Goal: Task Accomplishment & Management: Use online tool/utility

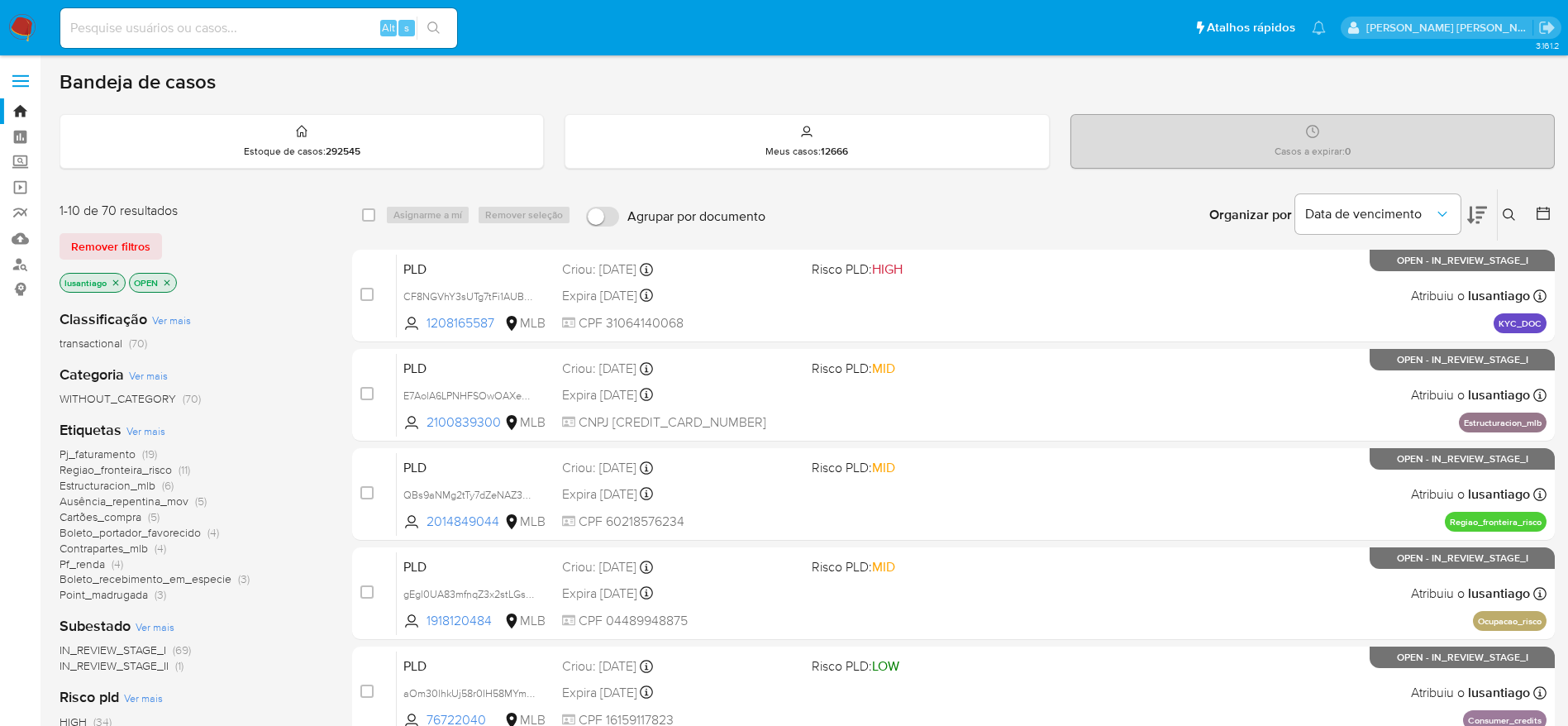
scroll to position [124, 0]
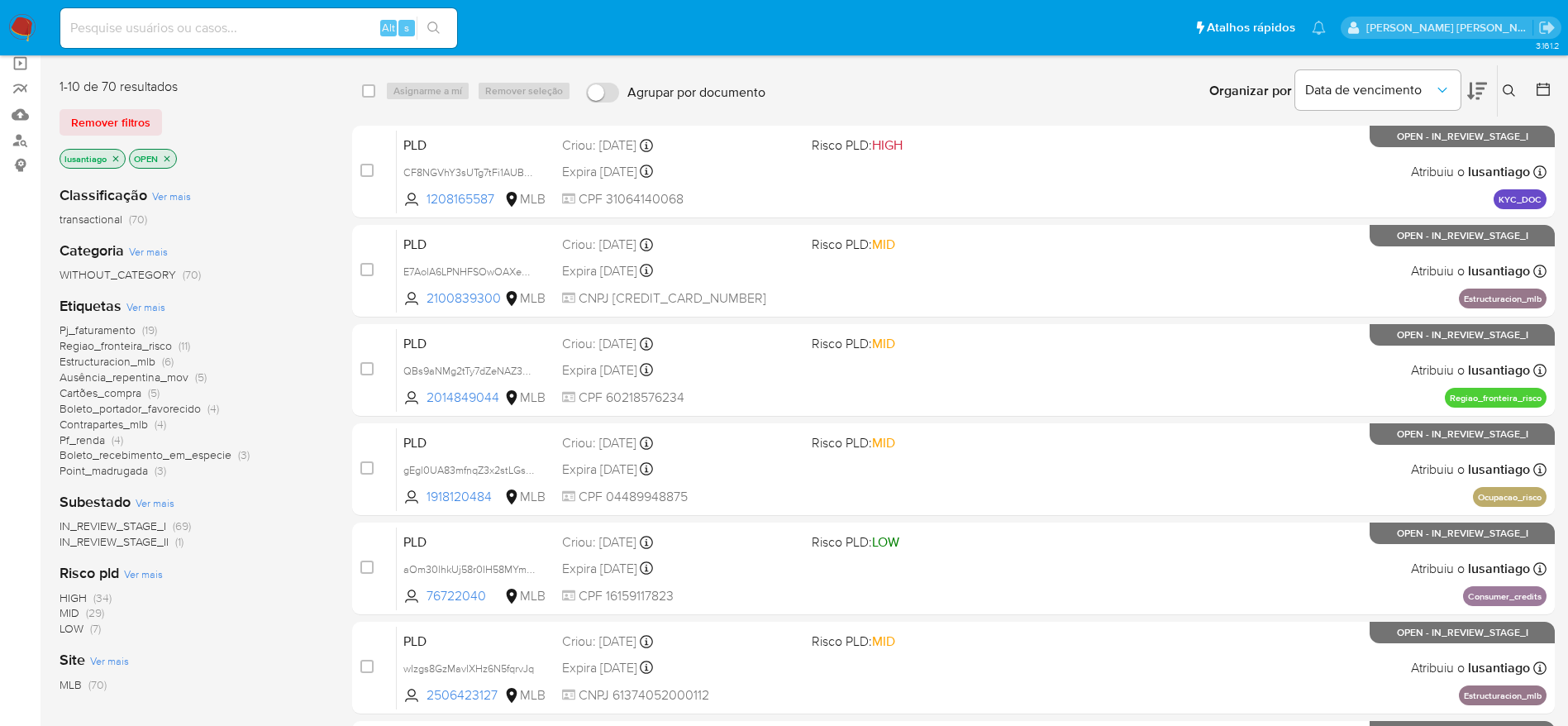
click at [82, 467] on span "Point_madrugada" at bounding box center [103, 471] width 88 height 17
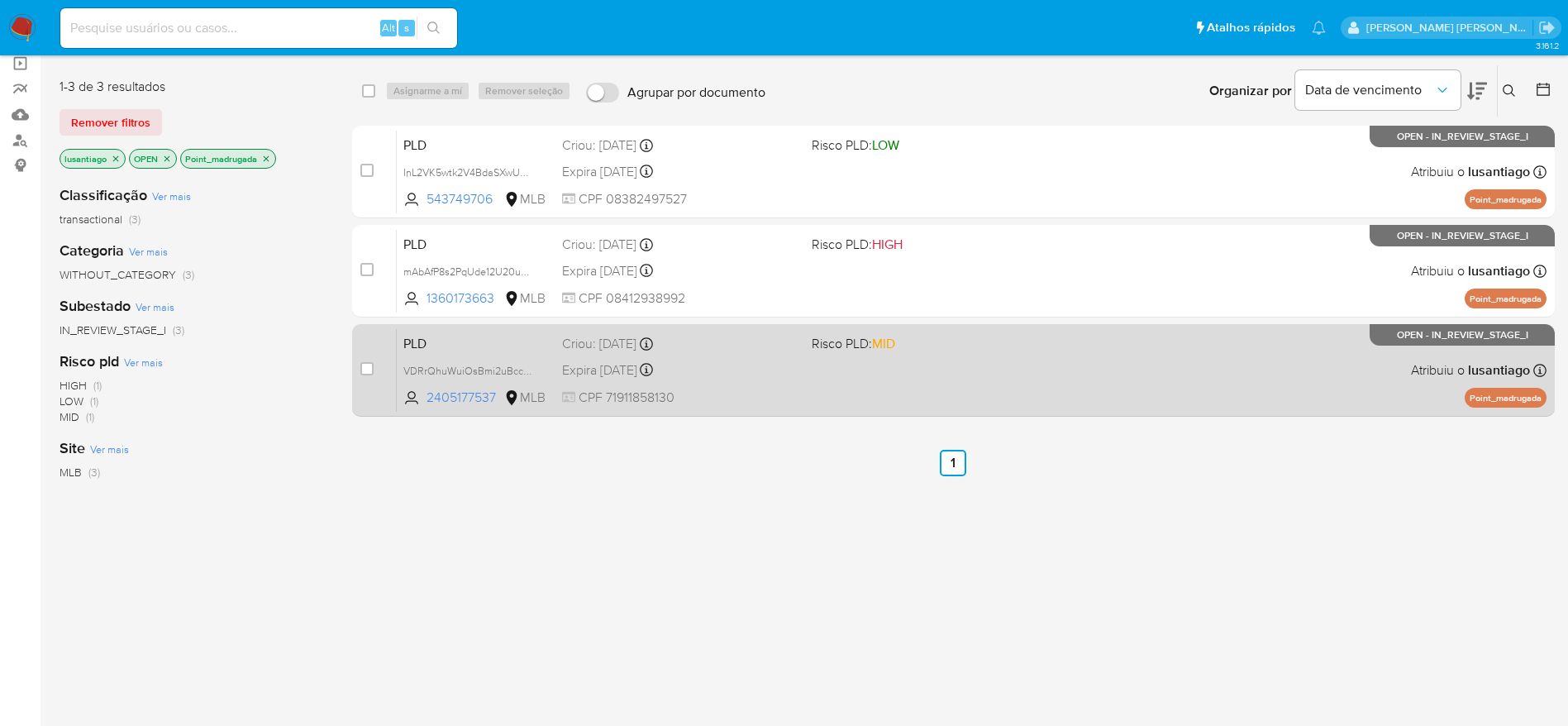
click at [721, 377] on div "Expira in 21 days Expira em 27/10/2025 00:12:34" at bounding box center [679, 370] width 236 height 23
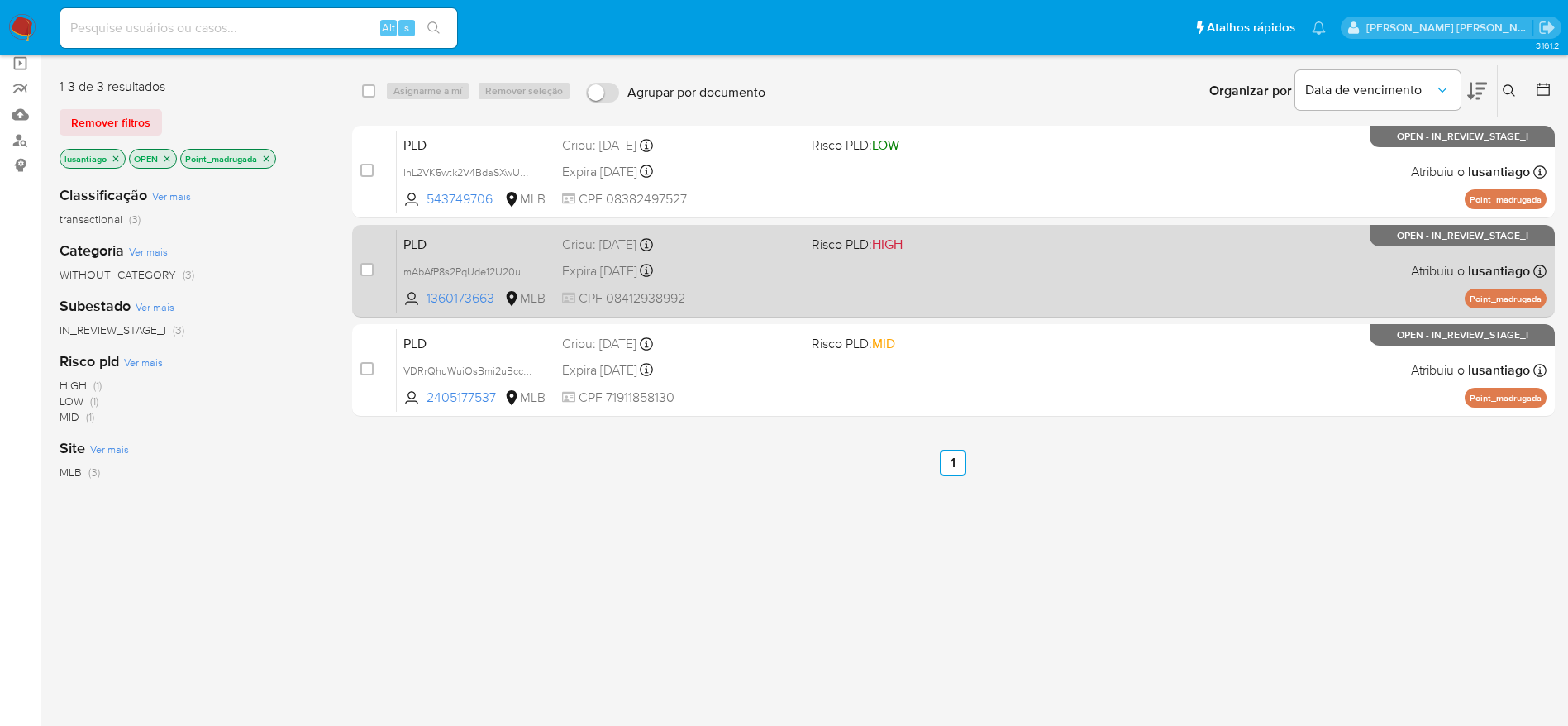
click at [782, 265] on div "Expira in 21 days Expira em 27/10/2025 00:12:40" at bounding box center [679, 271] width 236 height 23
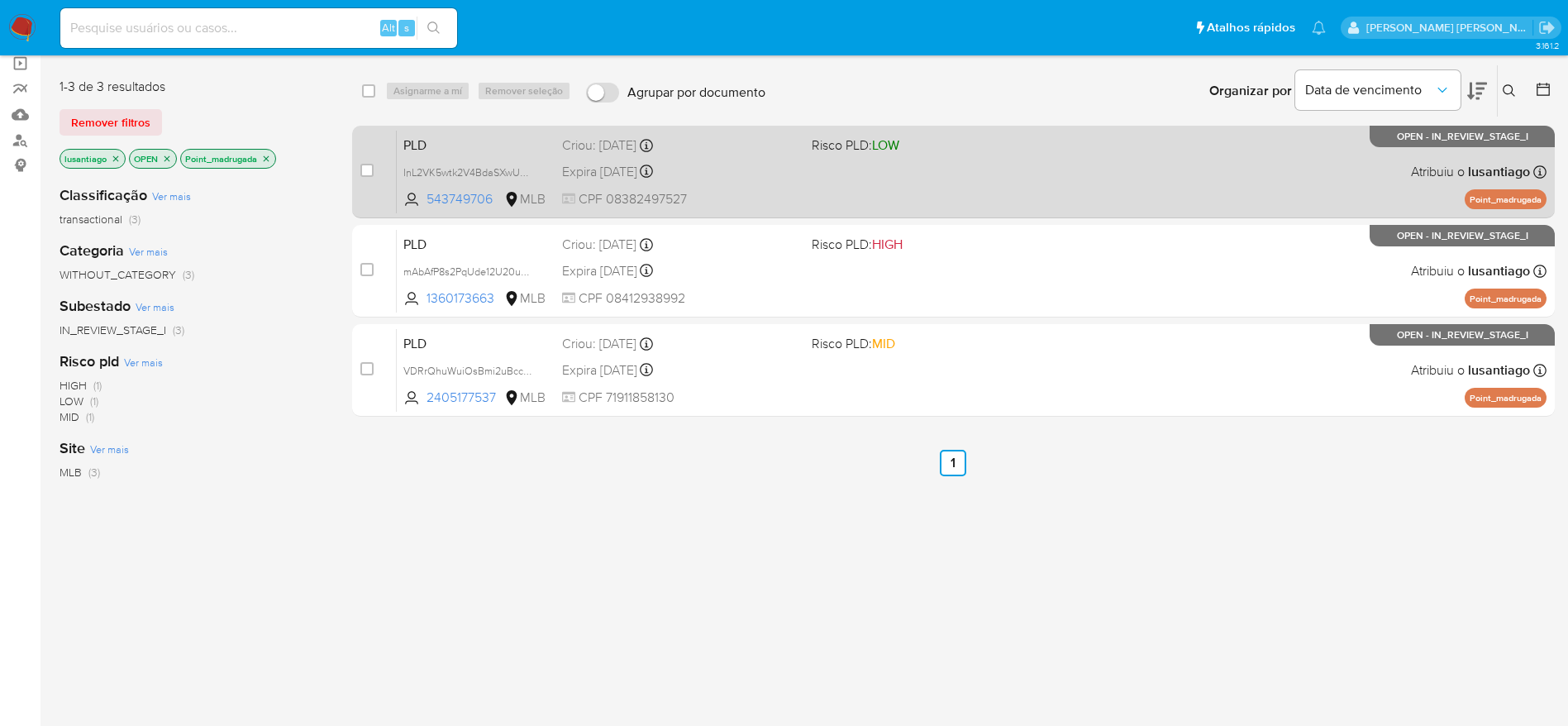
click at [732, 171] on div "Expira in 21 days Expira em 27/10/2025 00:13:34" at bounding box center [679, 171] width 236 height 23
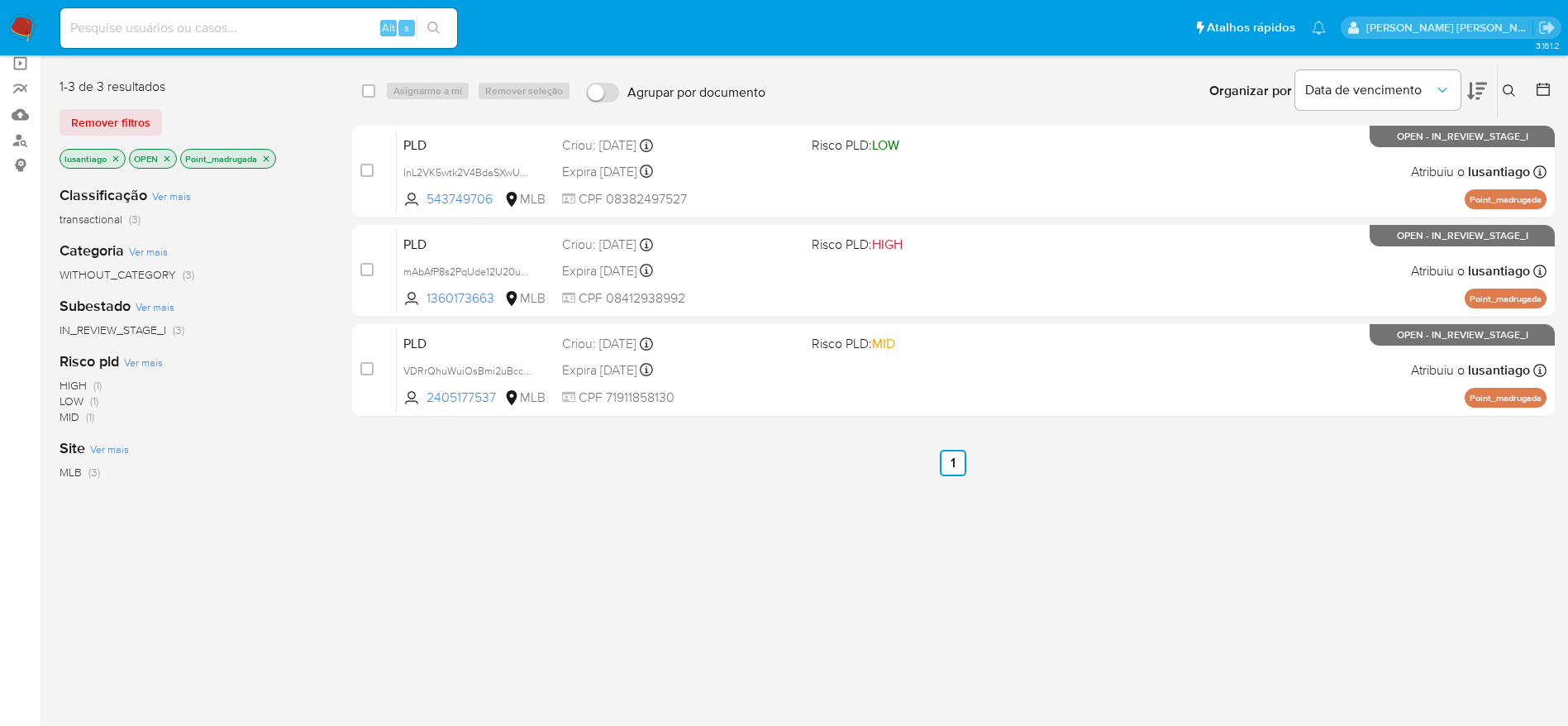
click at [266, 155] on icon "close-filter" at bounding box center [266, 159] width 10 height 10
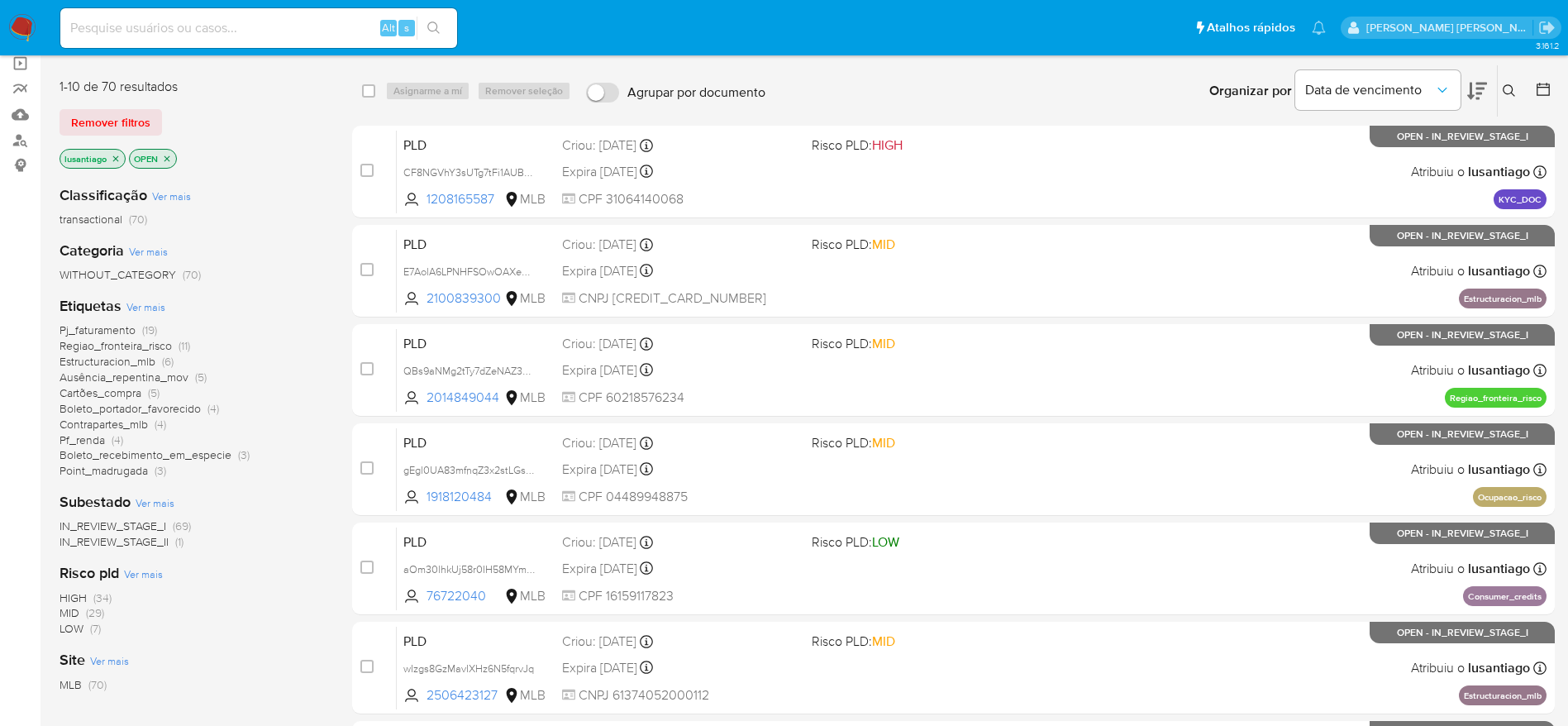
click at [82, 439] on span "Pf_renda" at bounding box center [82, 440] width 45 height 17
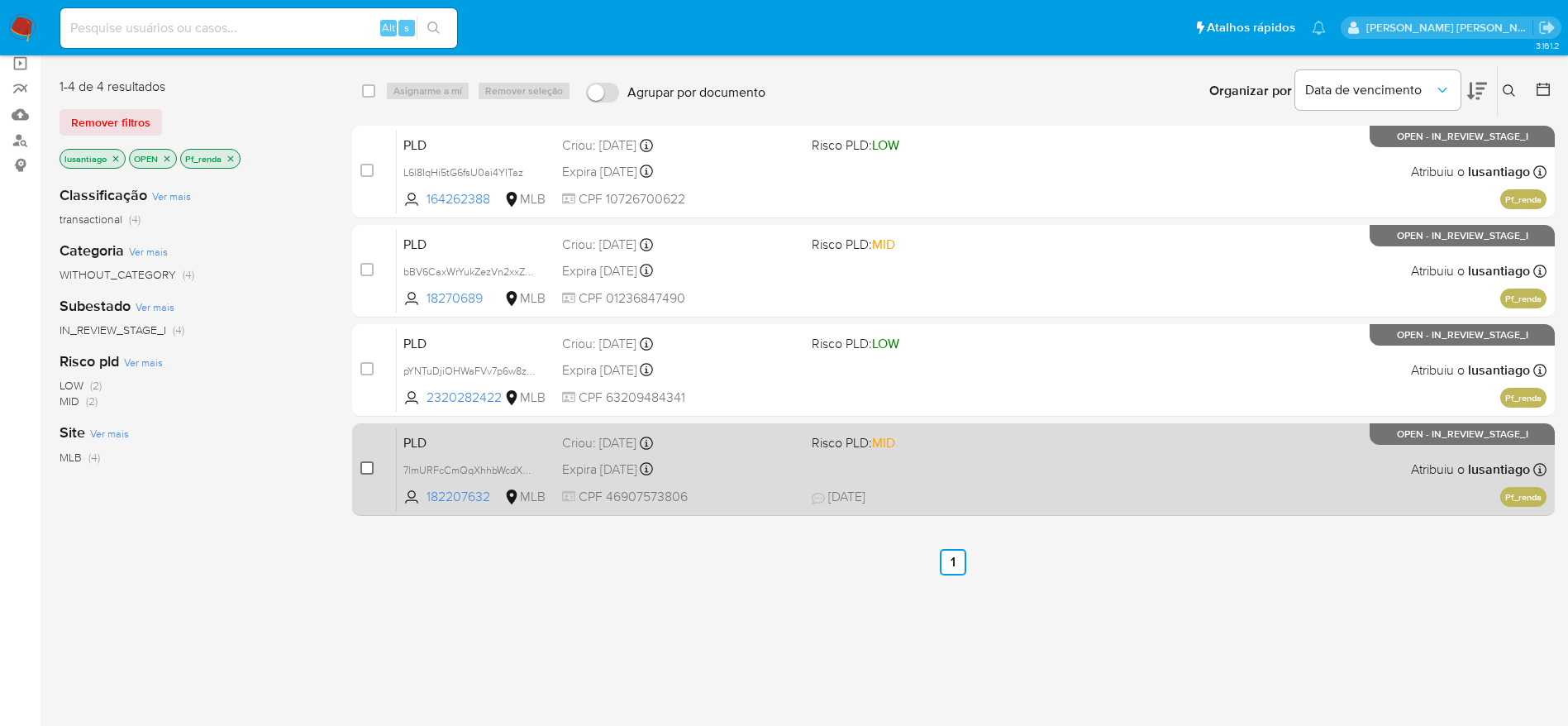
click at [366, 466] on input "checkbox" at bounding box center [367, 468] width 13 height 13
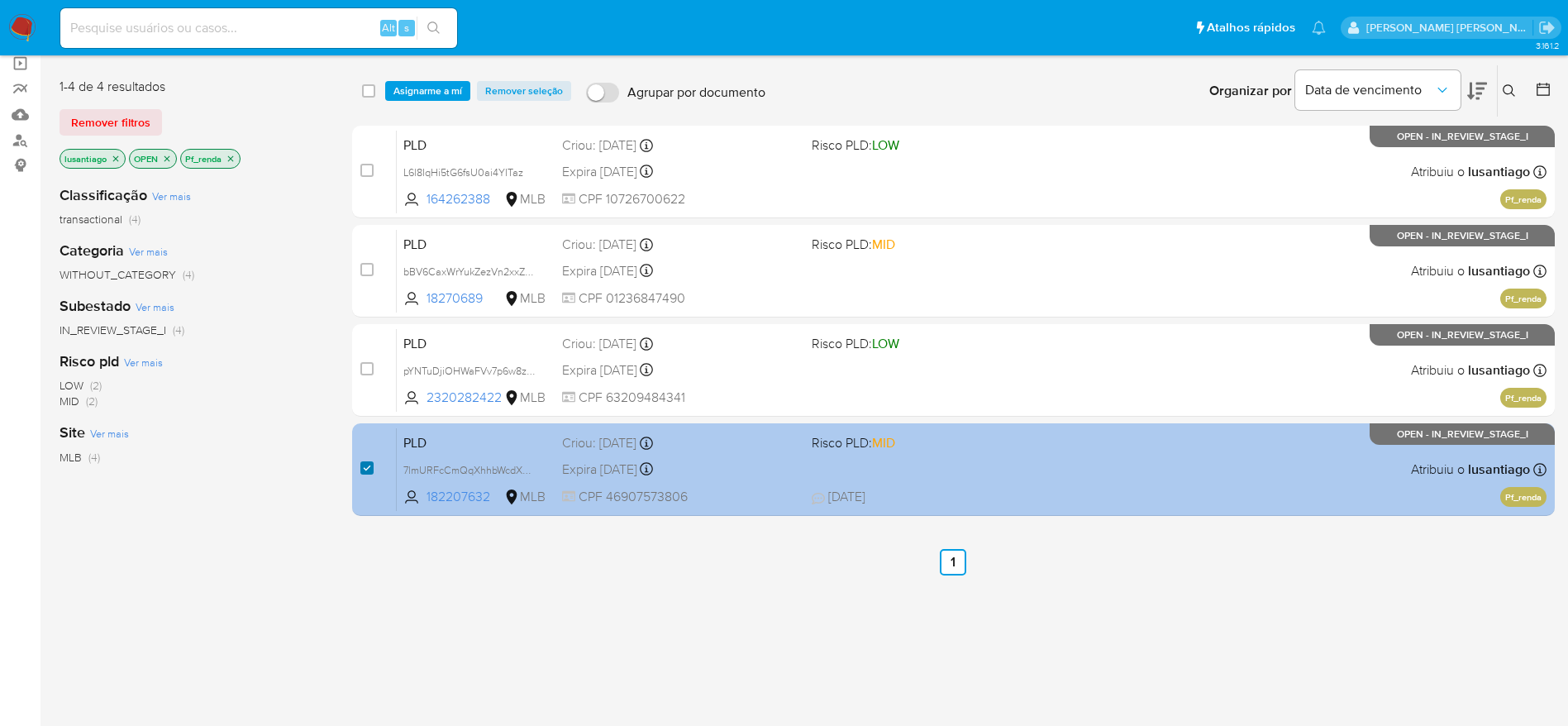
click at [364, 471] on input "checkbox" at bounding box center [367, 468] width 13 height 13
checkbox input "false"
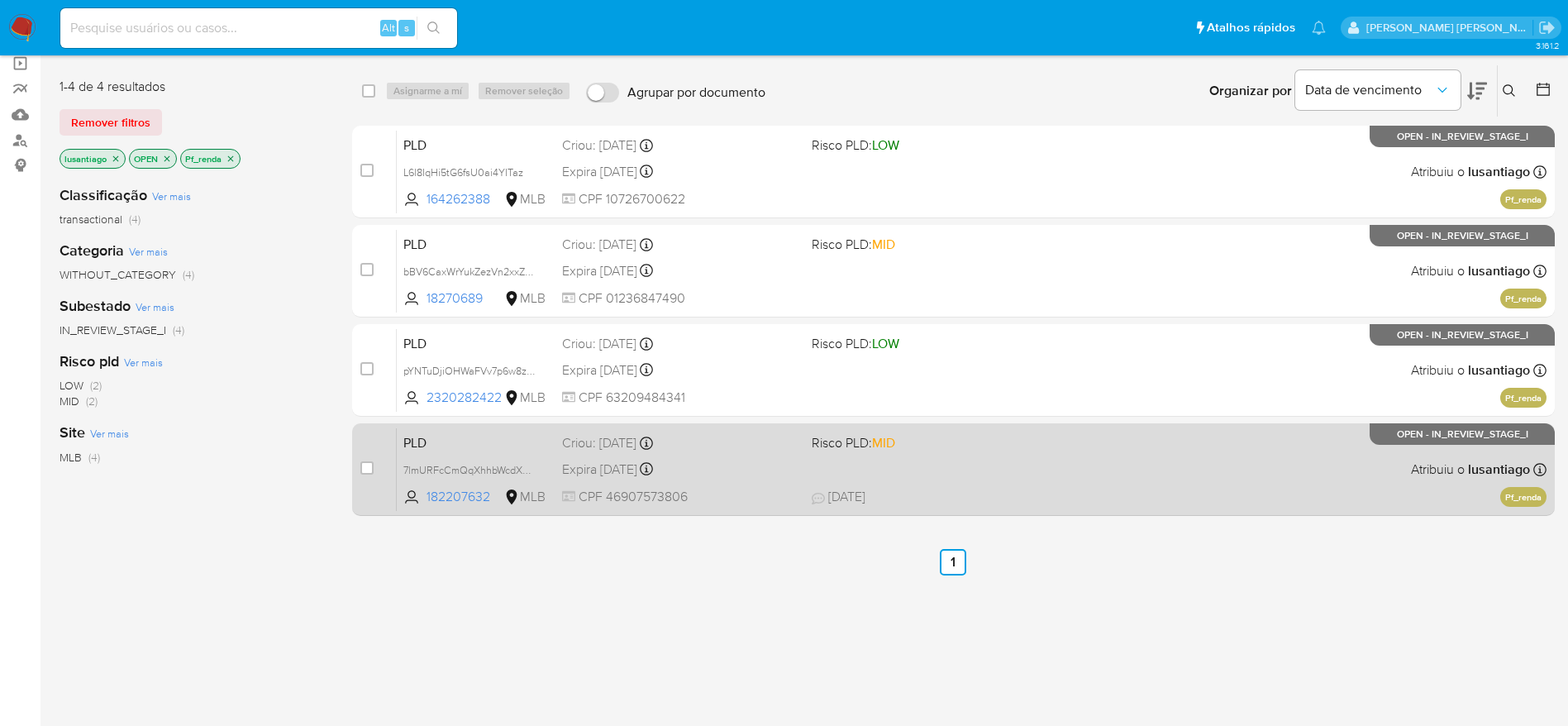
click at [735, 460] on div "Expira in 21 days Expira em 27/10/2025 00:20:42" at bounding box center [679, 469] width 236 height 23
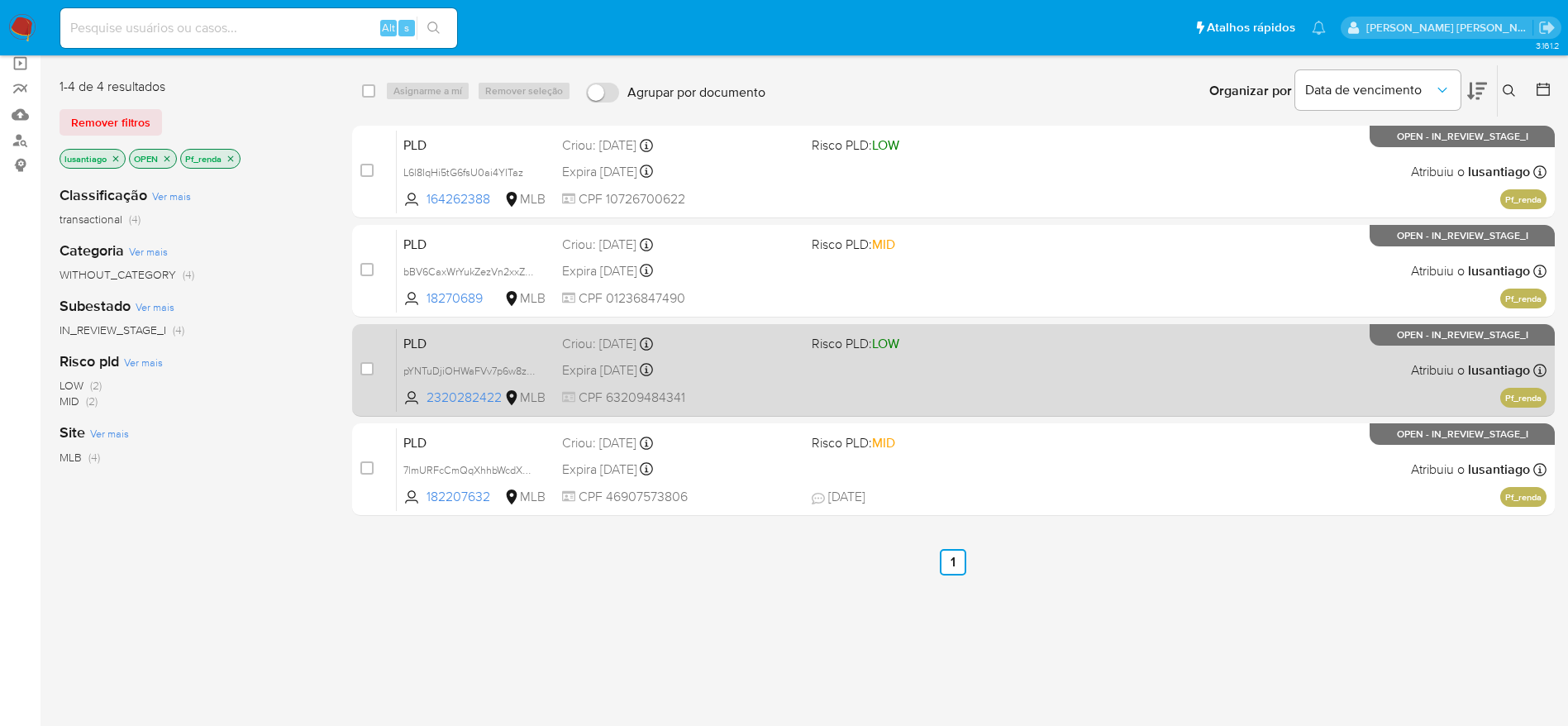
click at [761, 347] on div "Criou: 12/09/2025 Criou: 12/09/2025 00:32:52" at bounding box center [679, 345] width 236 height 18
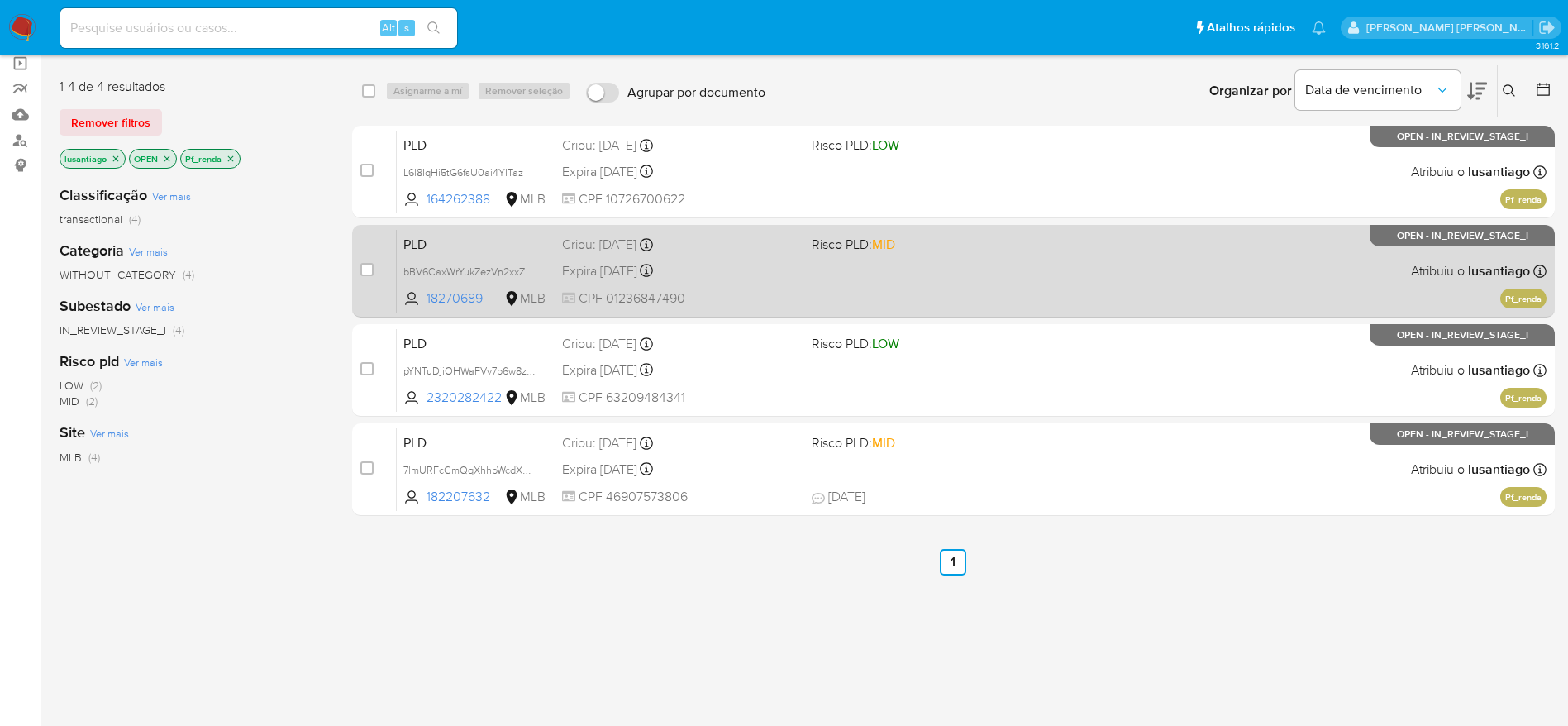
click at [768, 263] on div "Expira in 21 days Expira em 27/10/2025 00:33:55" at bounding box center [679, 271] width 236 height 23
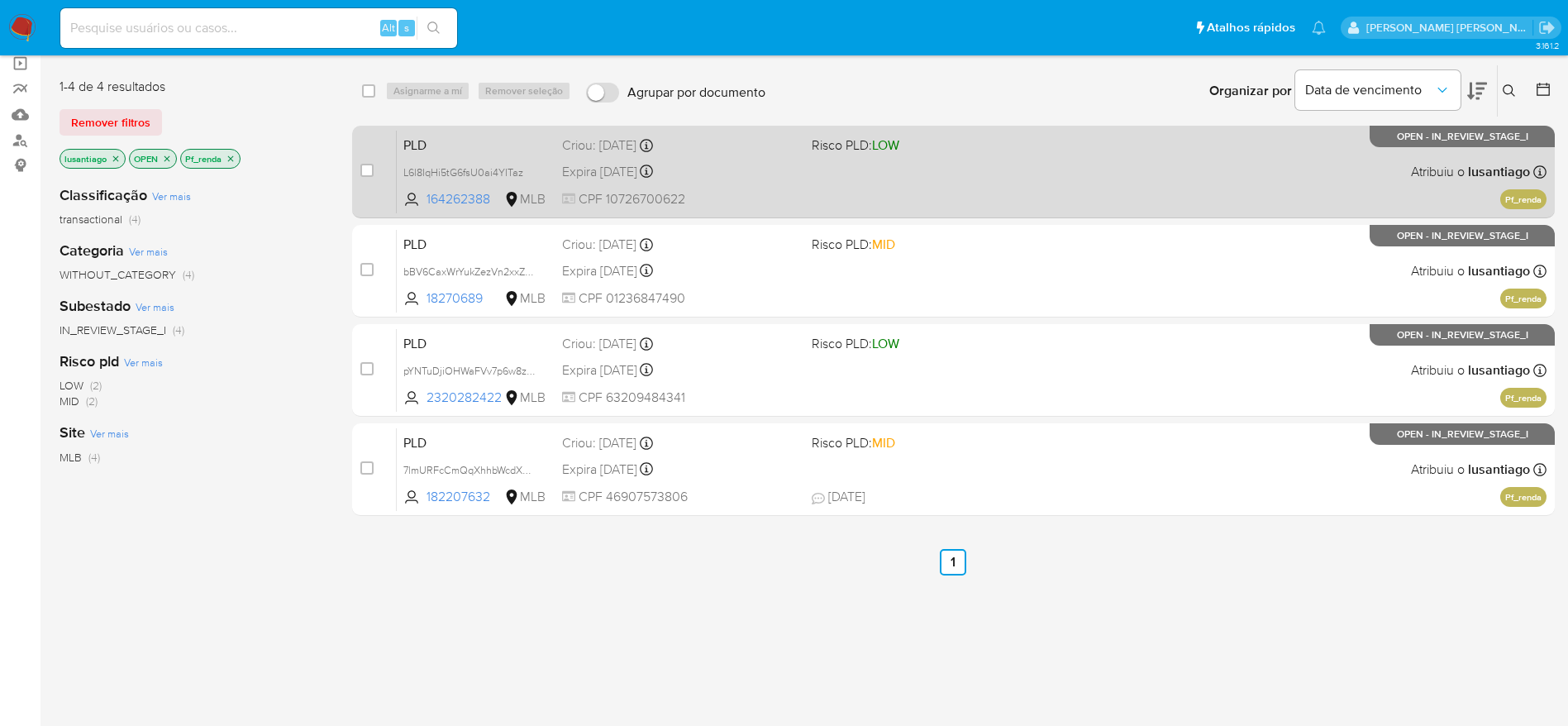
click at [733, 154] on div "PLD L6l8IqHi5tG6fsU0ai4YITaz 164262388 MLB Risco PLD: LOW Criou: 12/09/2025 Cri…" at bounding box center [971, 171] width 1150 height 83
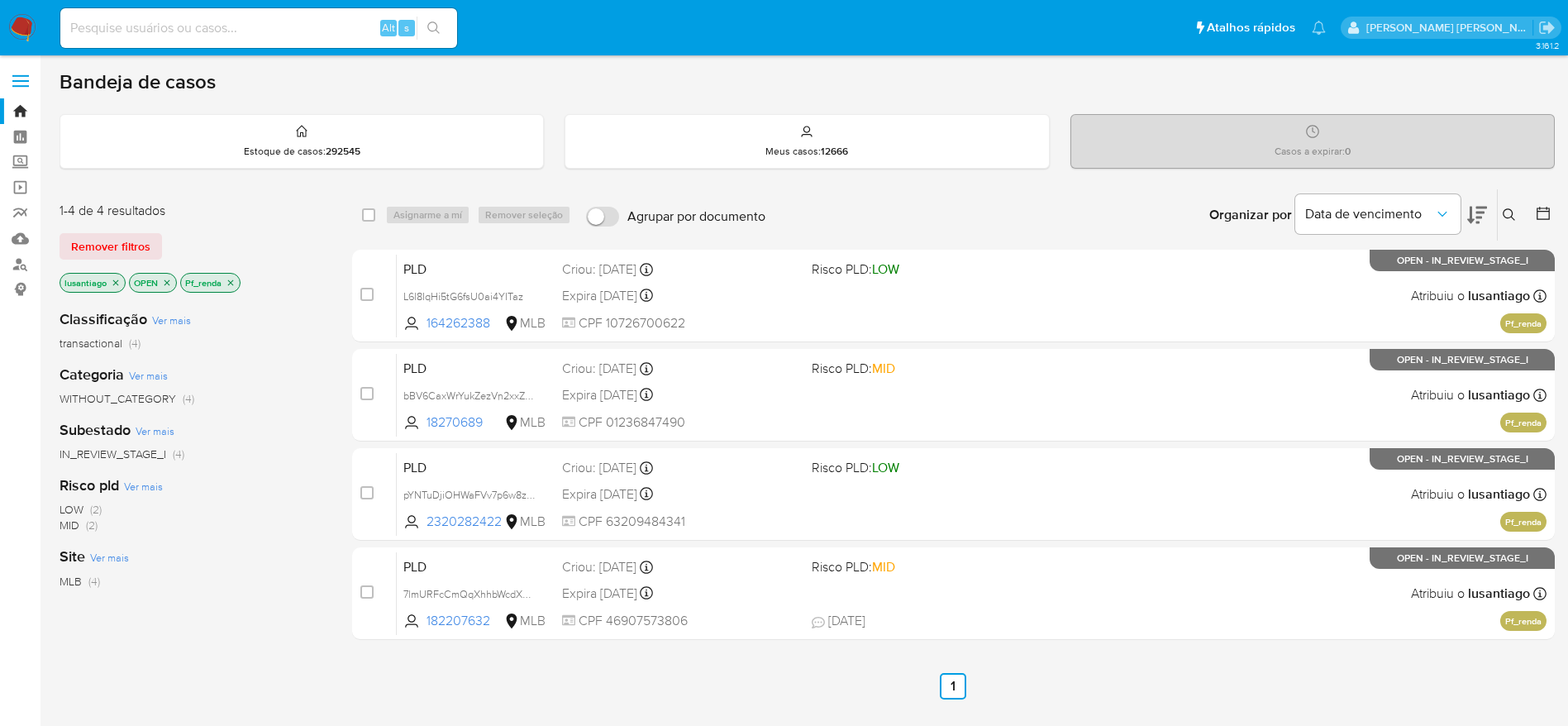
click at [233, 281] on icon "close-filter" at bounding box center [231, 282] width 6 height 6
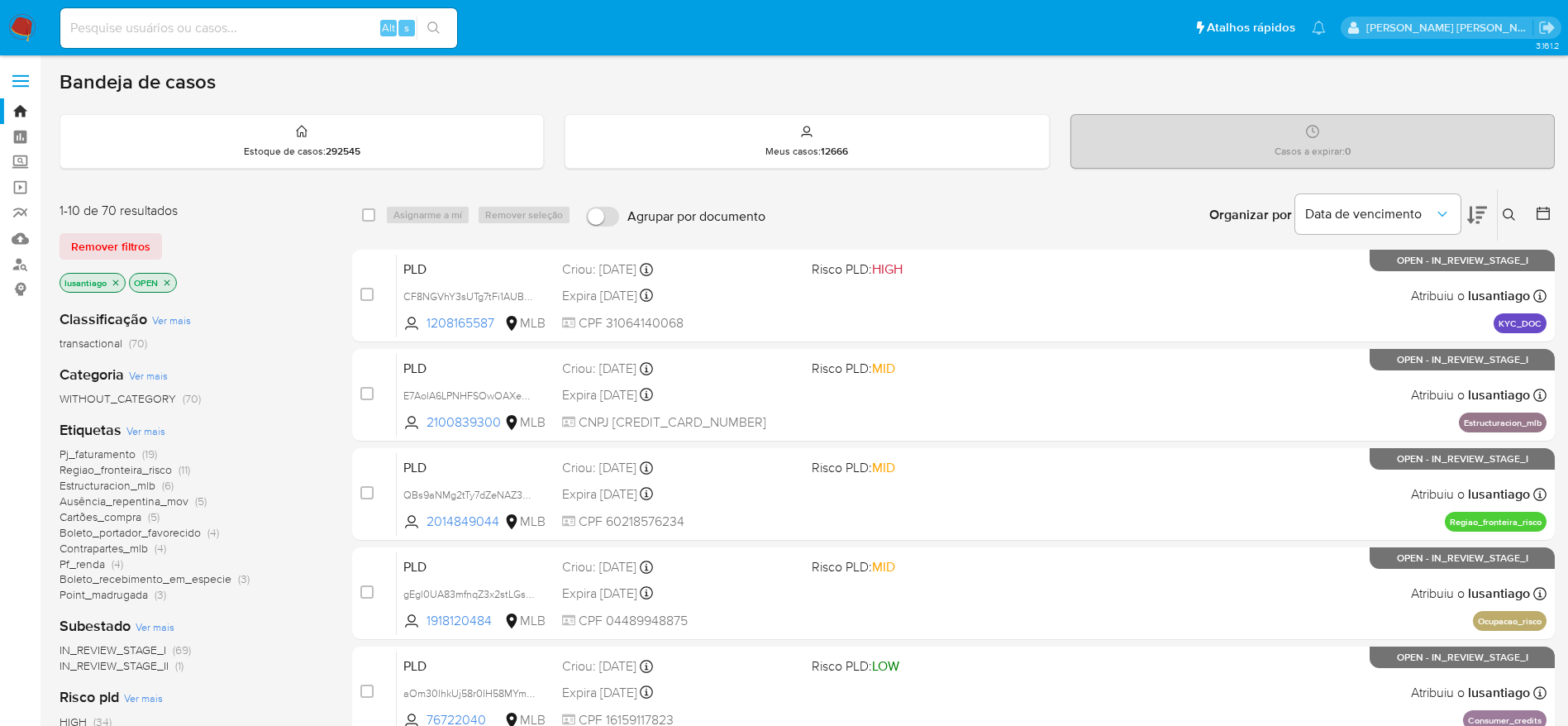
click at [221, 27] on input at bounding box center [259, 29] width 396 height 22
paste input "137724514"
type input "137724514"
click at [442, 28] on button "search-icon" at bounding box center [433, 29] width 34 height 24
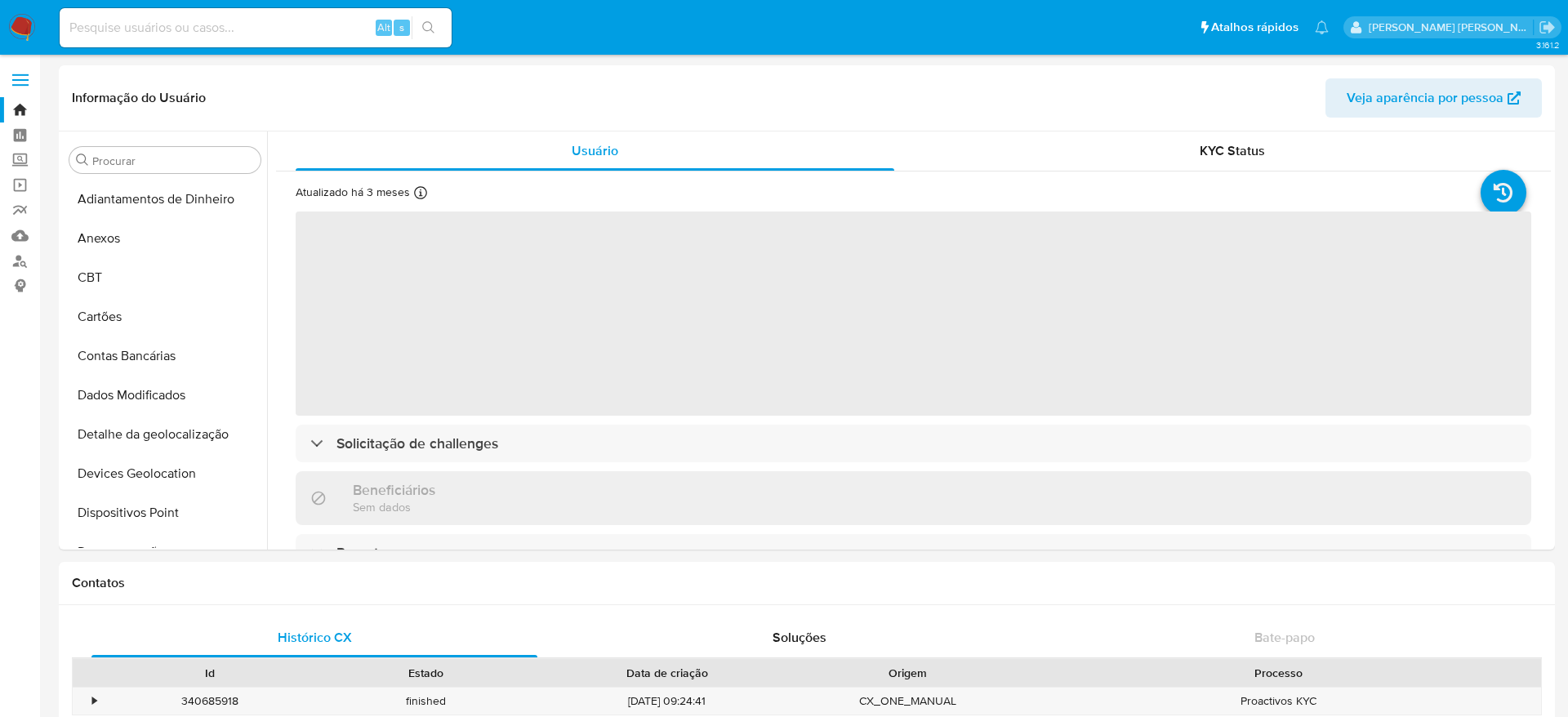
select select "10"
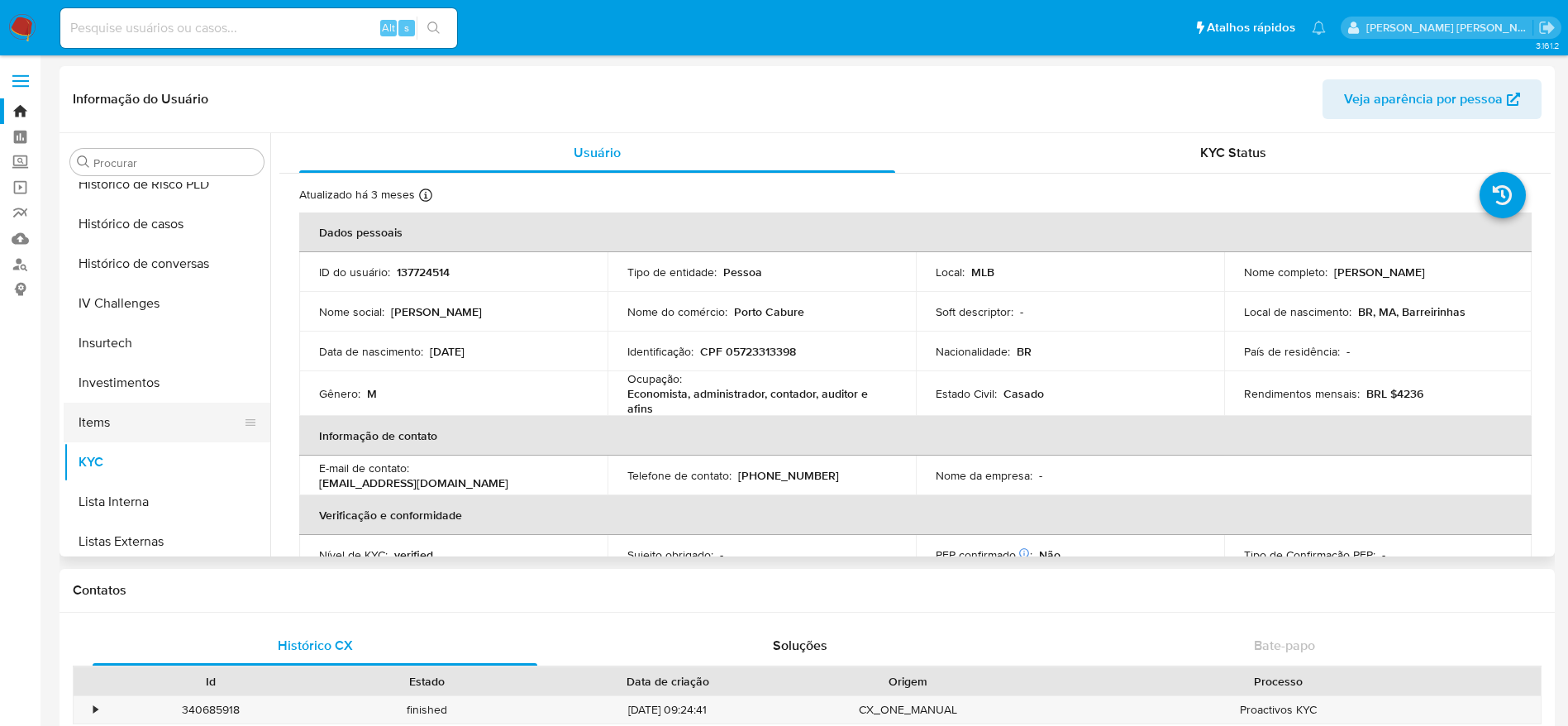
scroll to position [609, 0]
click at [135, 234] on button "Histórico de casos" at bounding box center [160, 227] width 193 height 39
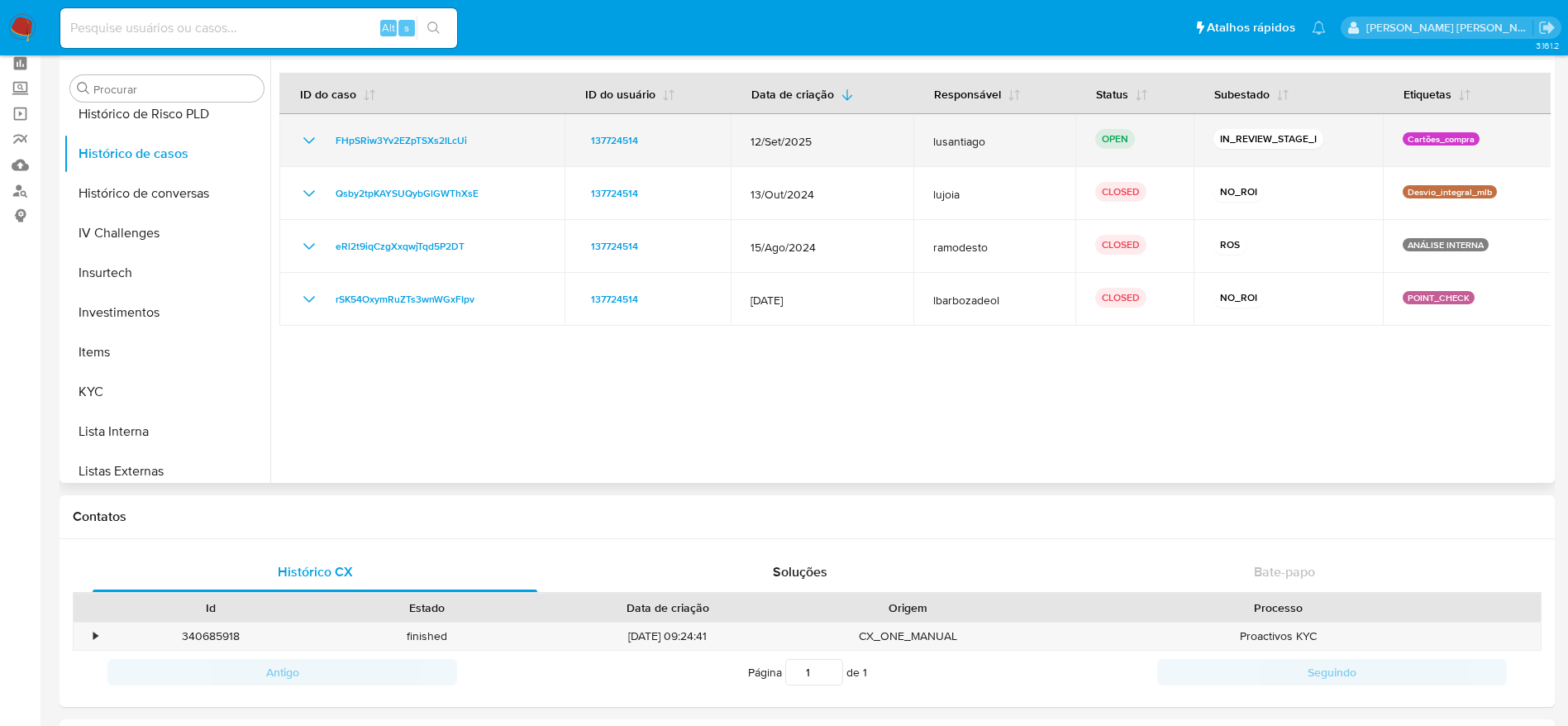
scroll to position [0, 0]
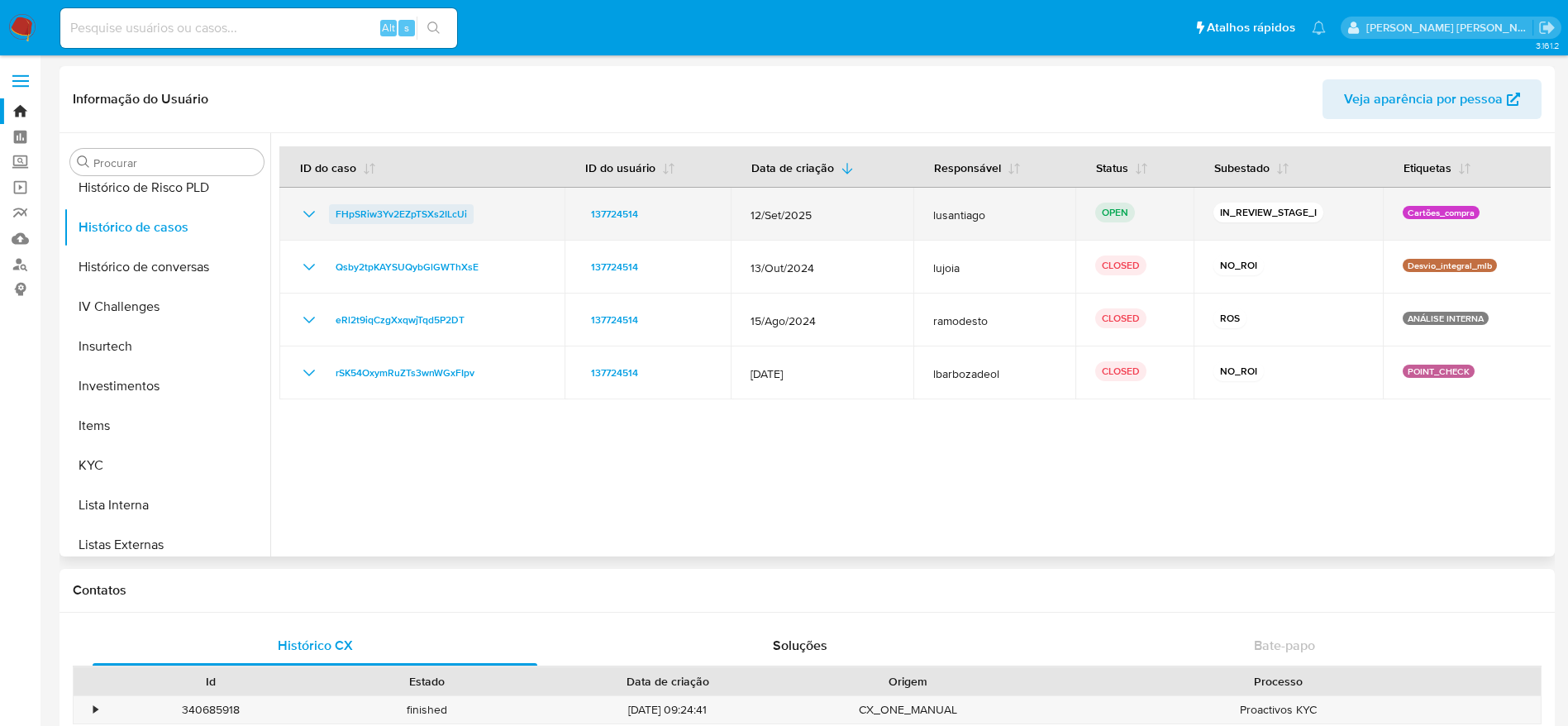
click at [362, 210] on span "FHpSRiw3Yv2EZpTSXs2ILcUi" at bounding box center [401, 214] width 131 height 20
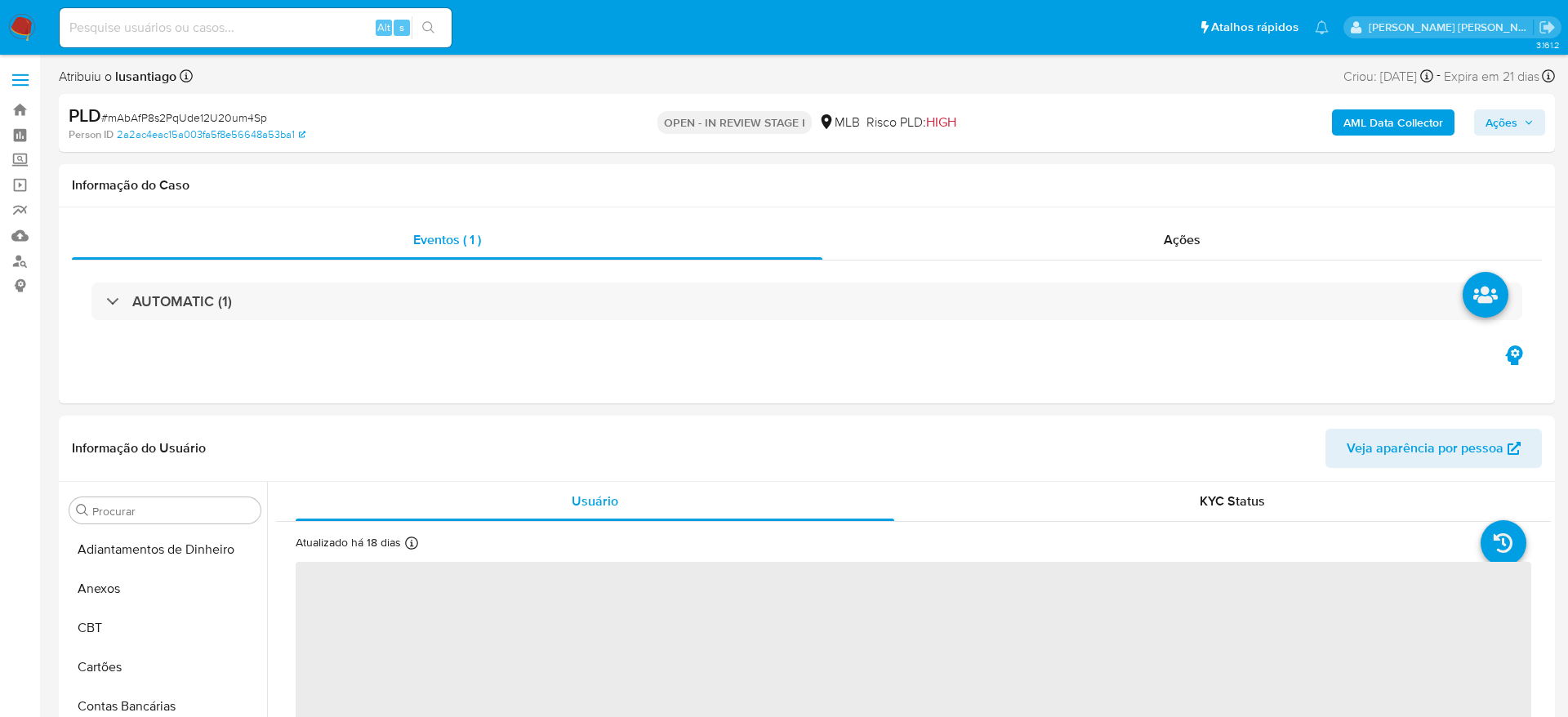
select select "10"
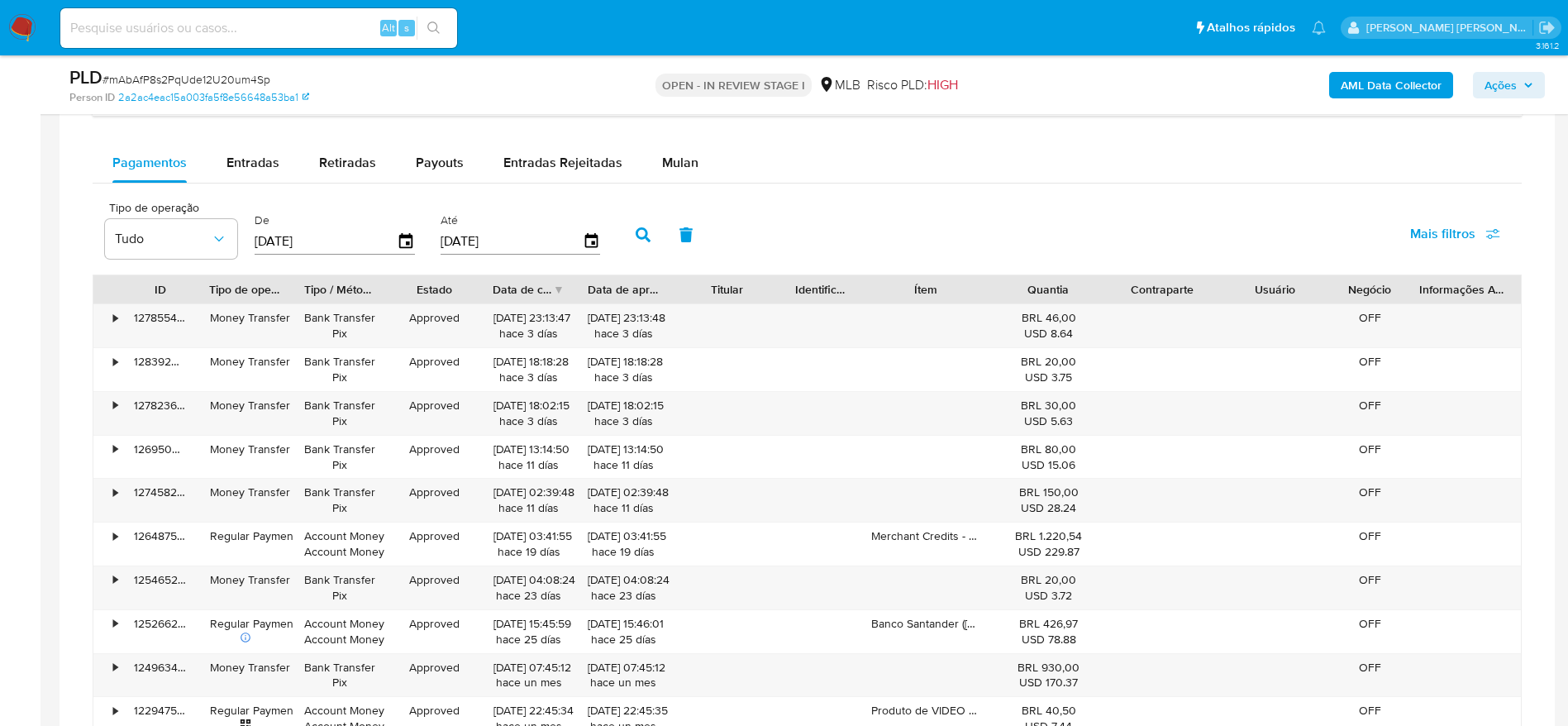
scroll to position [1240, 0]
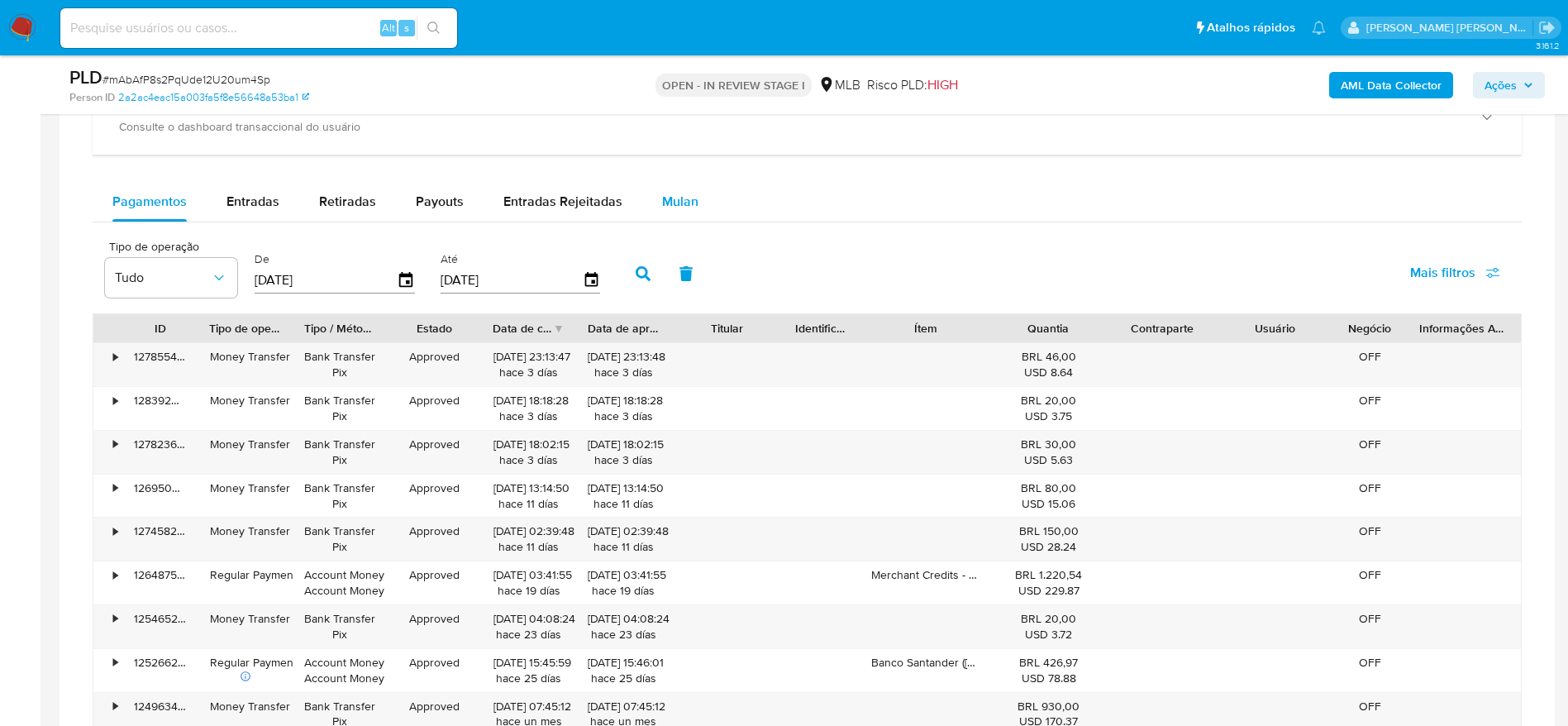
click at [678, 192] on span "Mulan" at bounding box center [679, 201] width 36 height 19
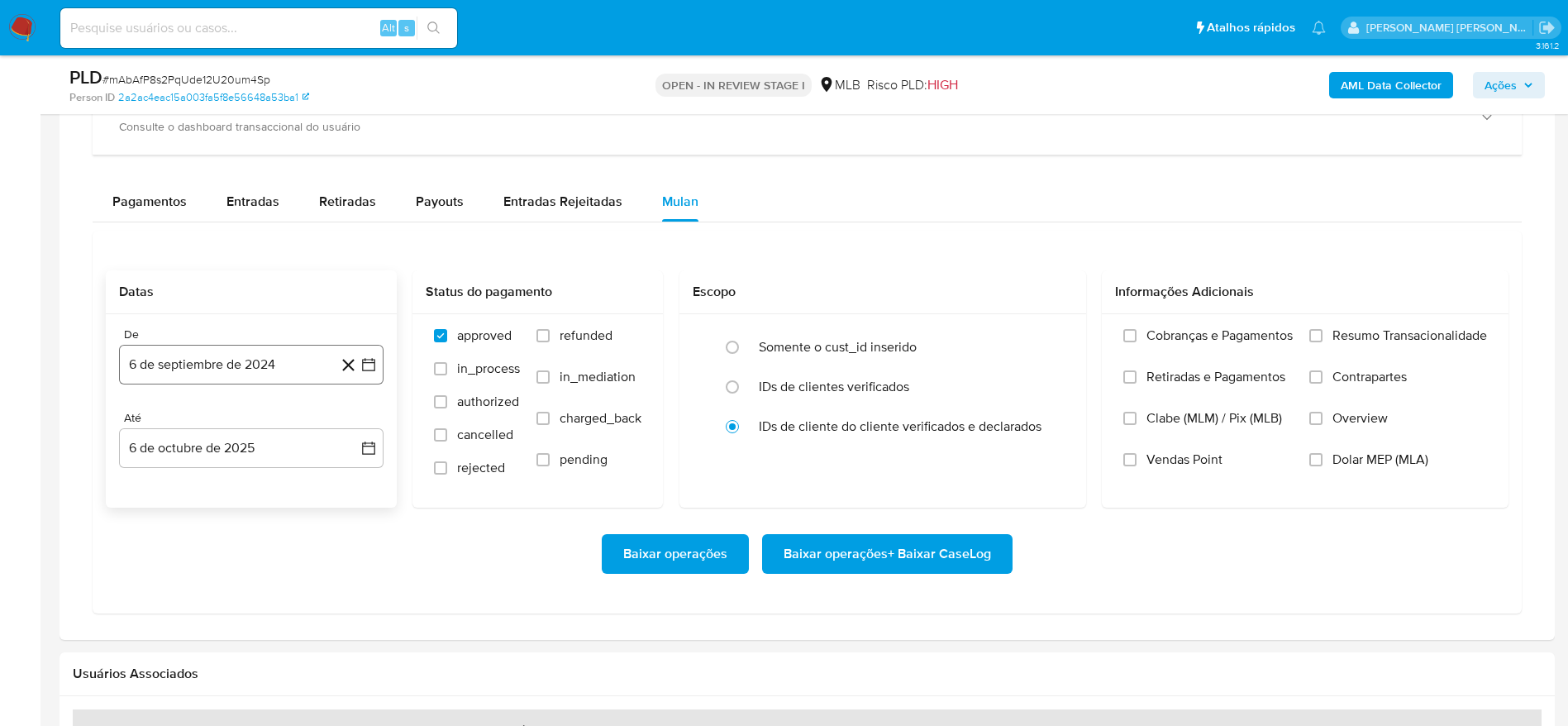
click at [202, 367] on button "6 de septiembre de 2024" at bounding box center [251, 364] width 265 height 39
click at [250, 424] on span "septiembre 2024" at bounding box center [243, 424] width 101 height 17
drag, startPoint x: 340, startPoint y: 419, endPoint x: 349, endPoint y: 422, distance: 9.5
click at [343, 418] on icon "Año siguiente" at bounding box center [351, 424] width 20 height 20
click at [247, 572] on span "ago" at bounding box center [249, 577] width 21 height 13
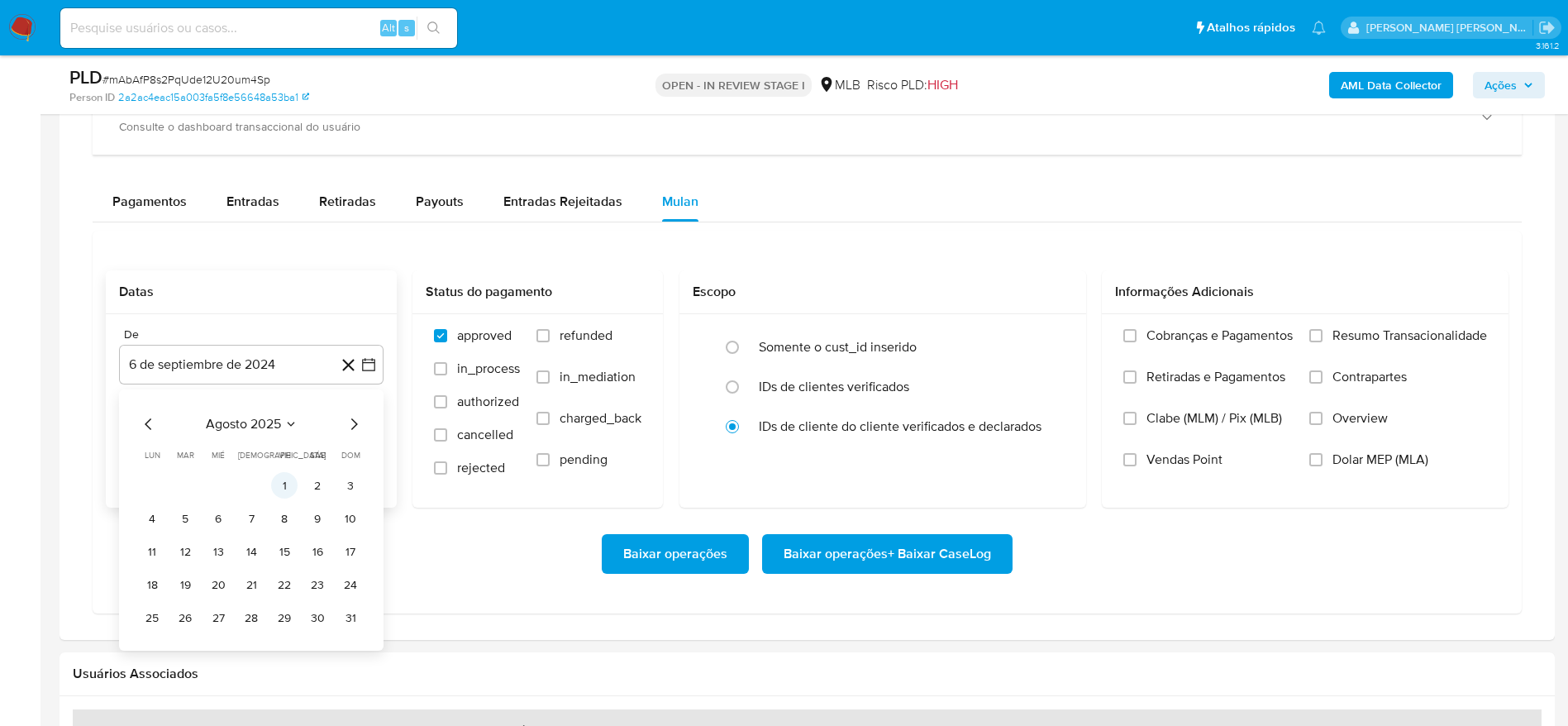
click at [281, 495] on button "1" at bounding box center [284, 485] width 26 height 26
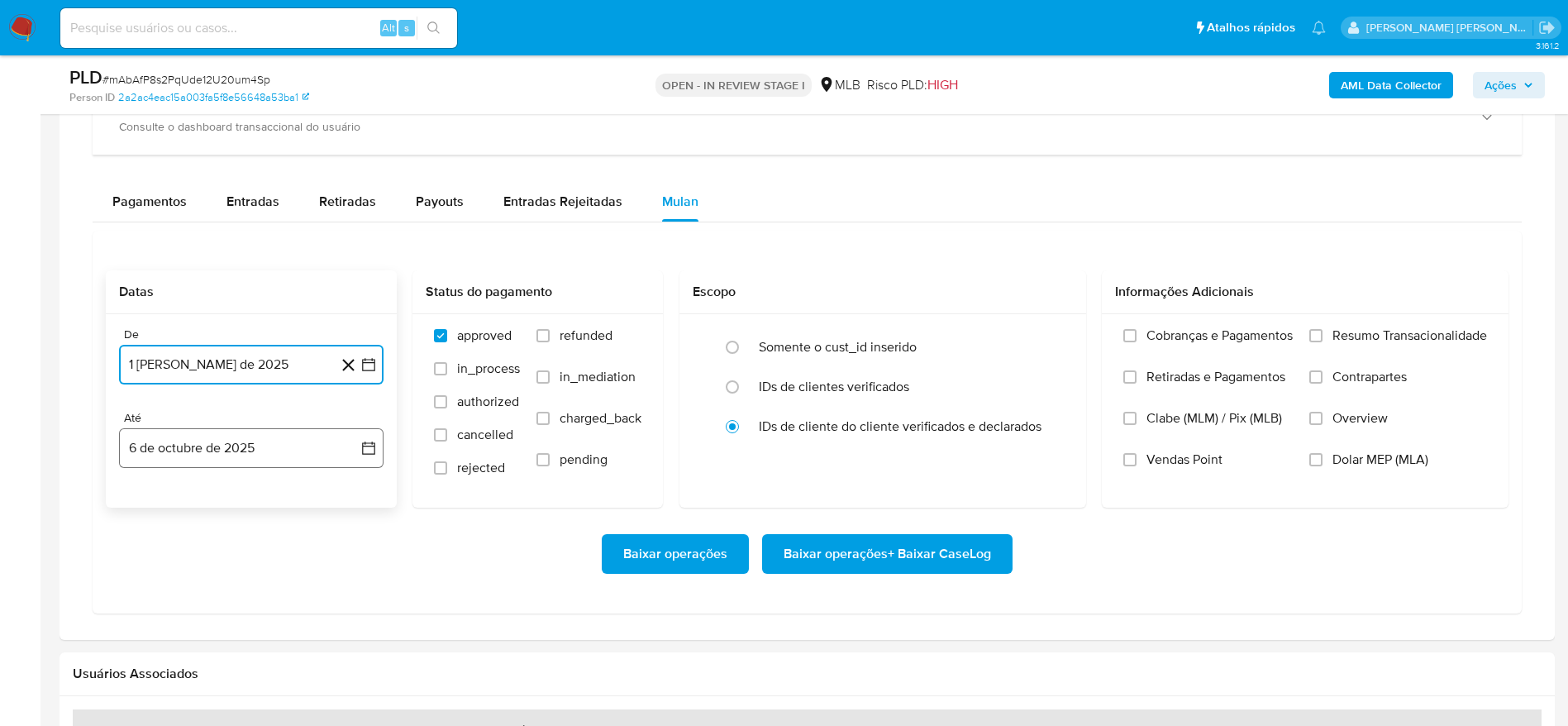
click at [203, 458] on button "6 de octubre de 2025" at bounding box center [251, 448] width 265 height 39
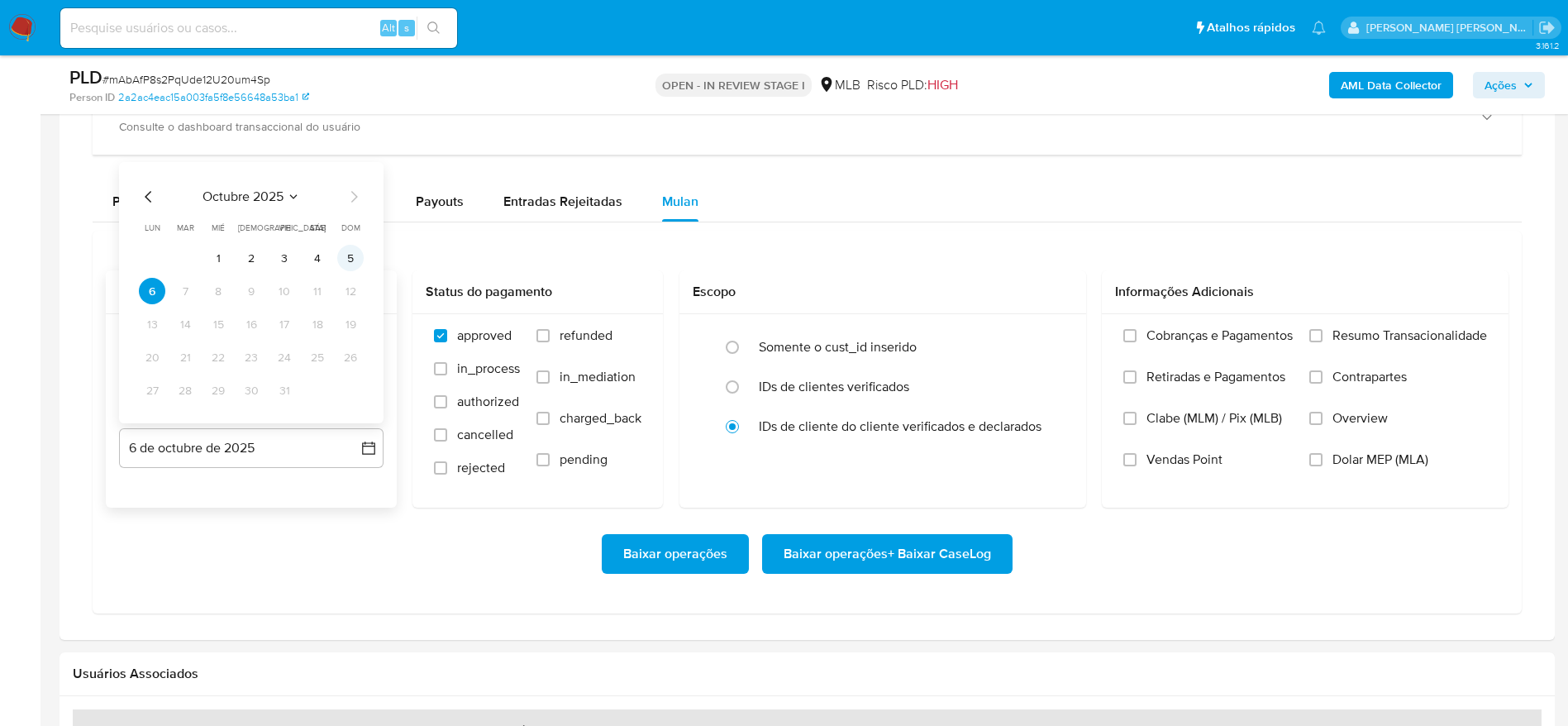
click at [349, 245] on button "5" at bounding box center [350, 257] width 26 height 26
click at [1370, 328] on span "Resumo Transacionalidade" at bounding box center [1410, 336] width 155 height 17
click at [1323, 329] on input "Resumo Transacionalidade" at bounding box center [1316, 336] width 13 height 13
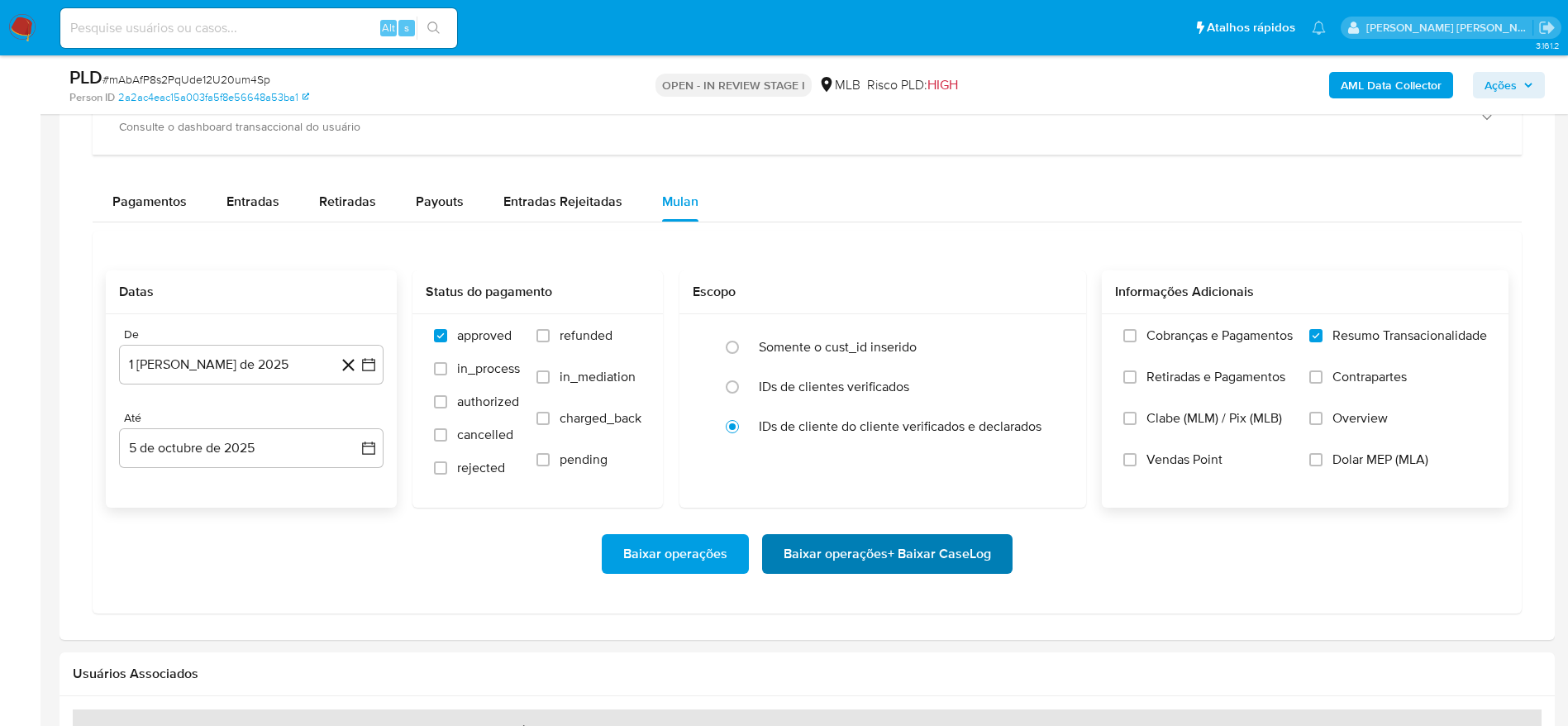
click at [940, 550] on span "Baixar operações + Baixar CaseLog" at bounding box center [887, 554] width 207 height 36
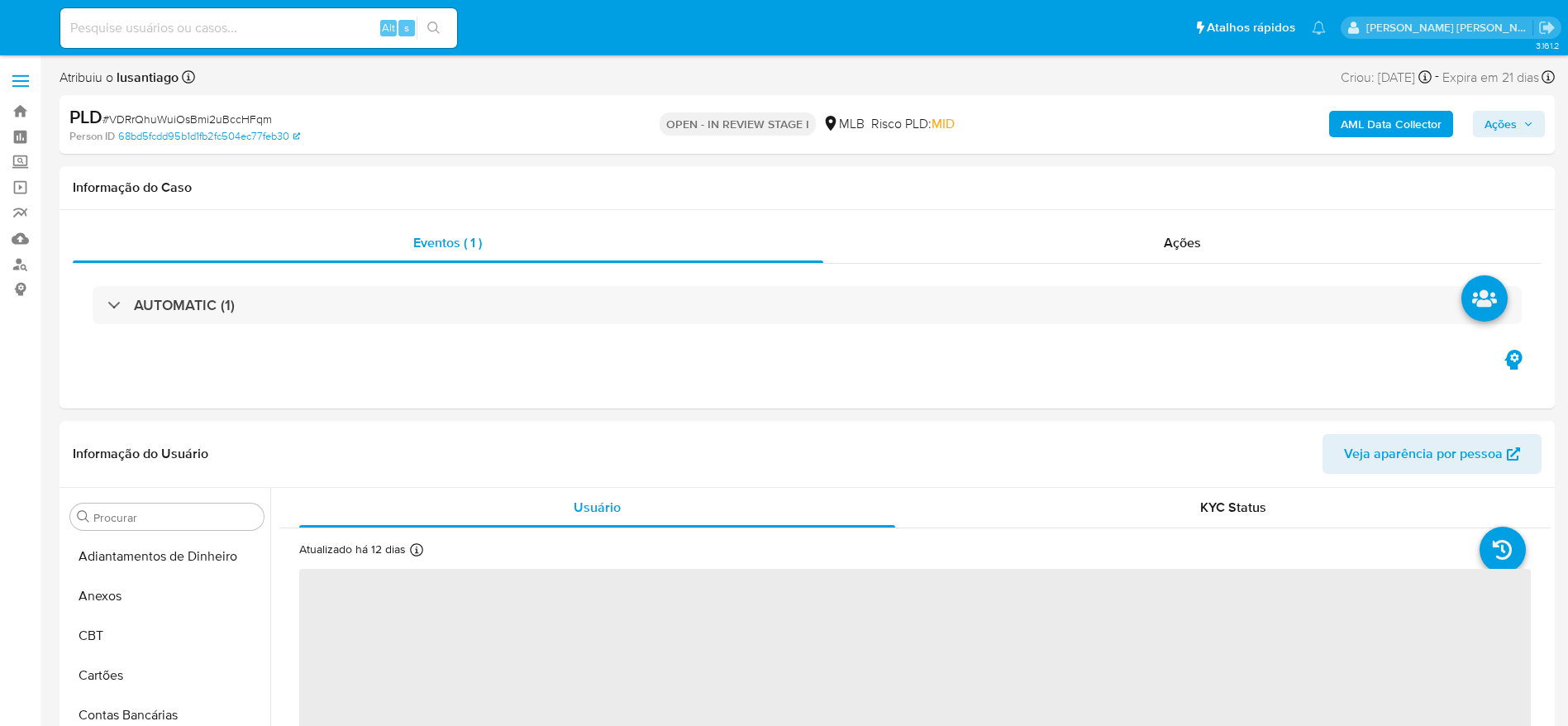
scroll to position [231, 0]
select select "10"
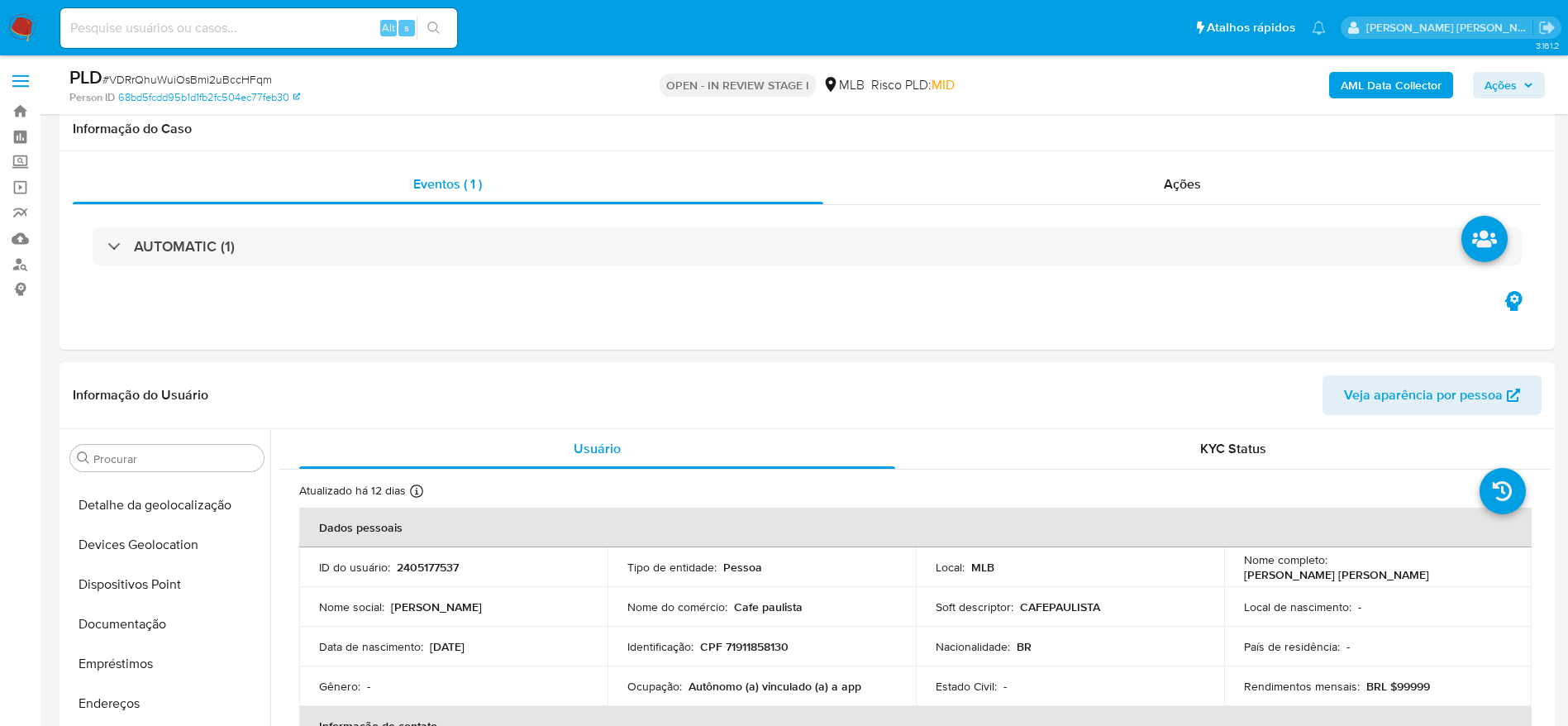
scroll to position [858, 0]
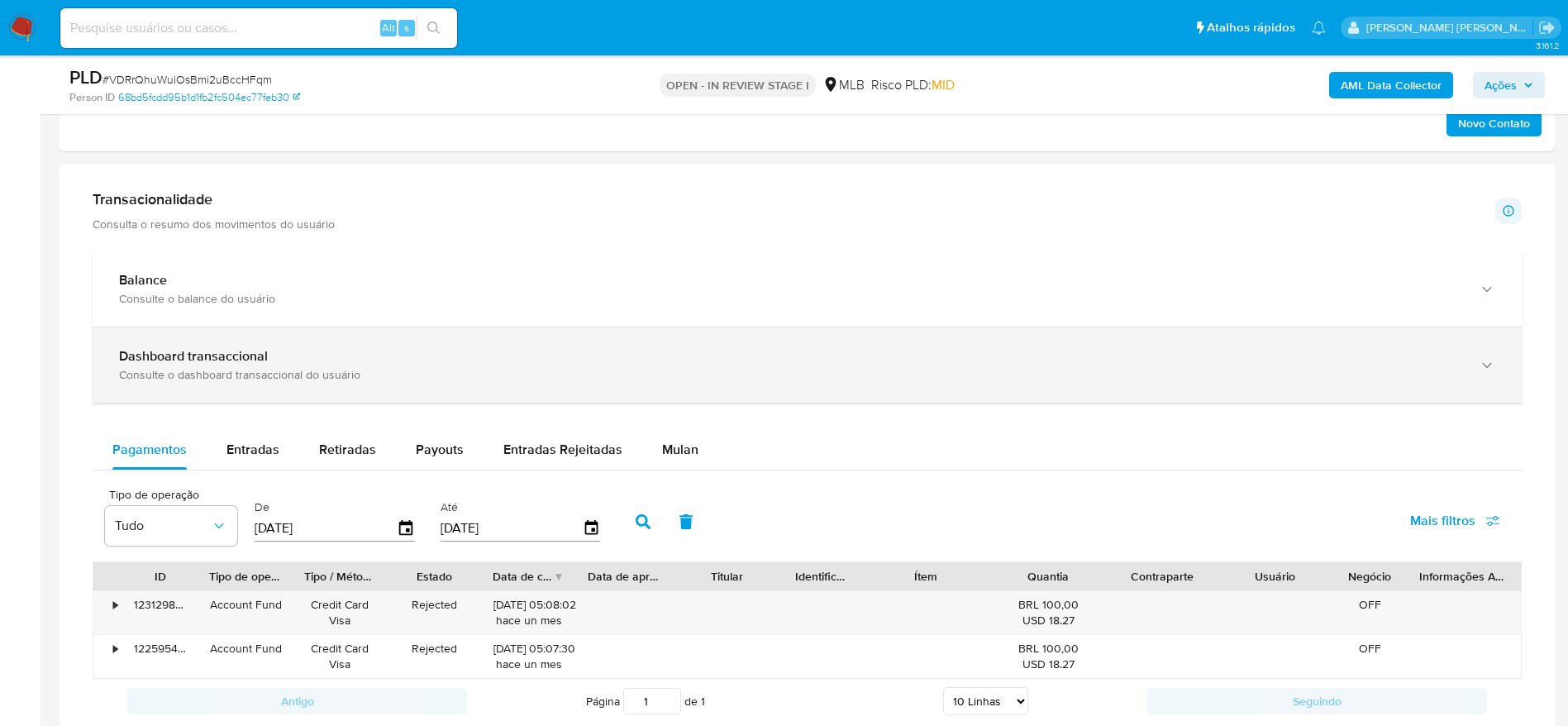
click at [669, 439] on div "Mulan" at bounding box center [679, 450] width 36 height 39
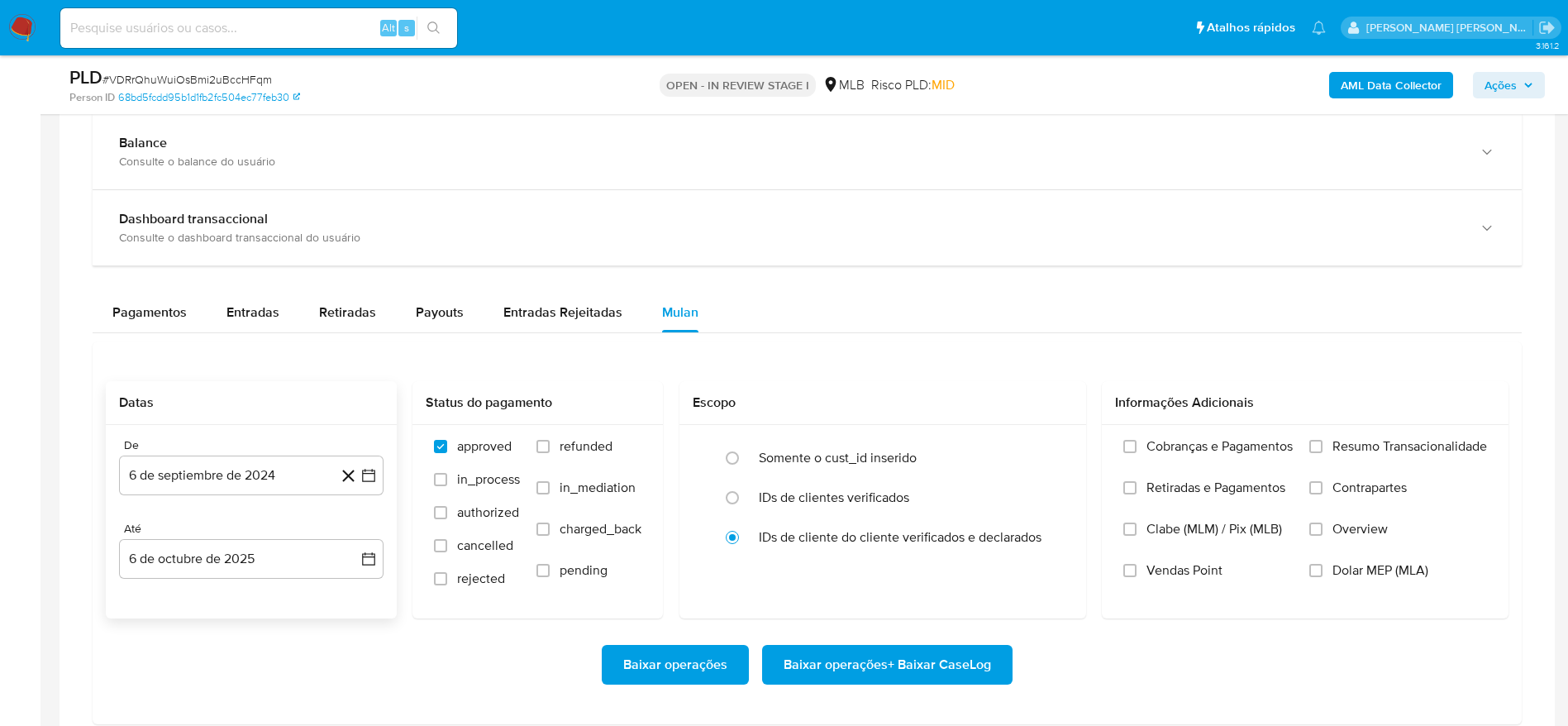
scroll to position [1240, 0]
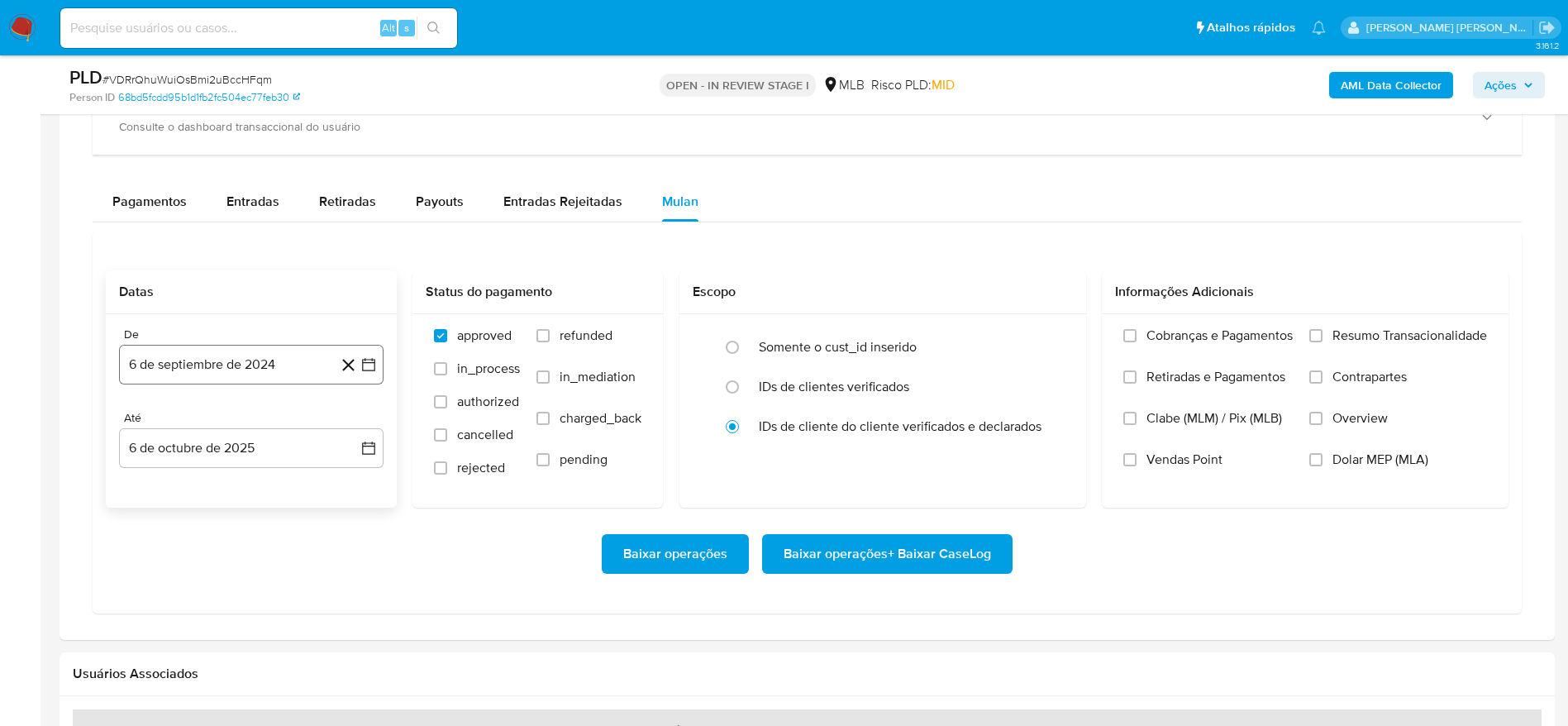
click at [227, 363] on button "6 de septiembre de 2024" at bounding box center [251, 364] width 265 height 39
click at [276, 420] on span "septiembre 2024" at bounding box center [243, 424] width 101 height 17
click at [354, 433] on icon "Año siguiente" at bounding box center [351, 424] width 20 height 20
click at [256, 579] on span "ago" at bounding box center [249, 577] width 21 height 13
click at [281, 494] on button "1" at bounding box center [284, 485] width 26 height 26
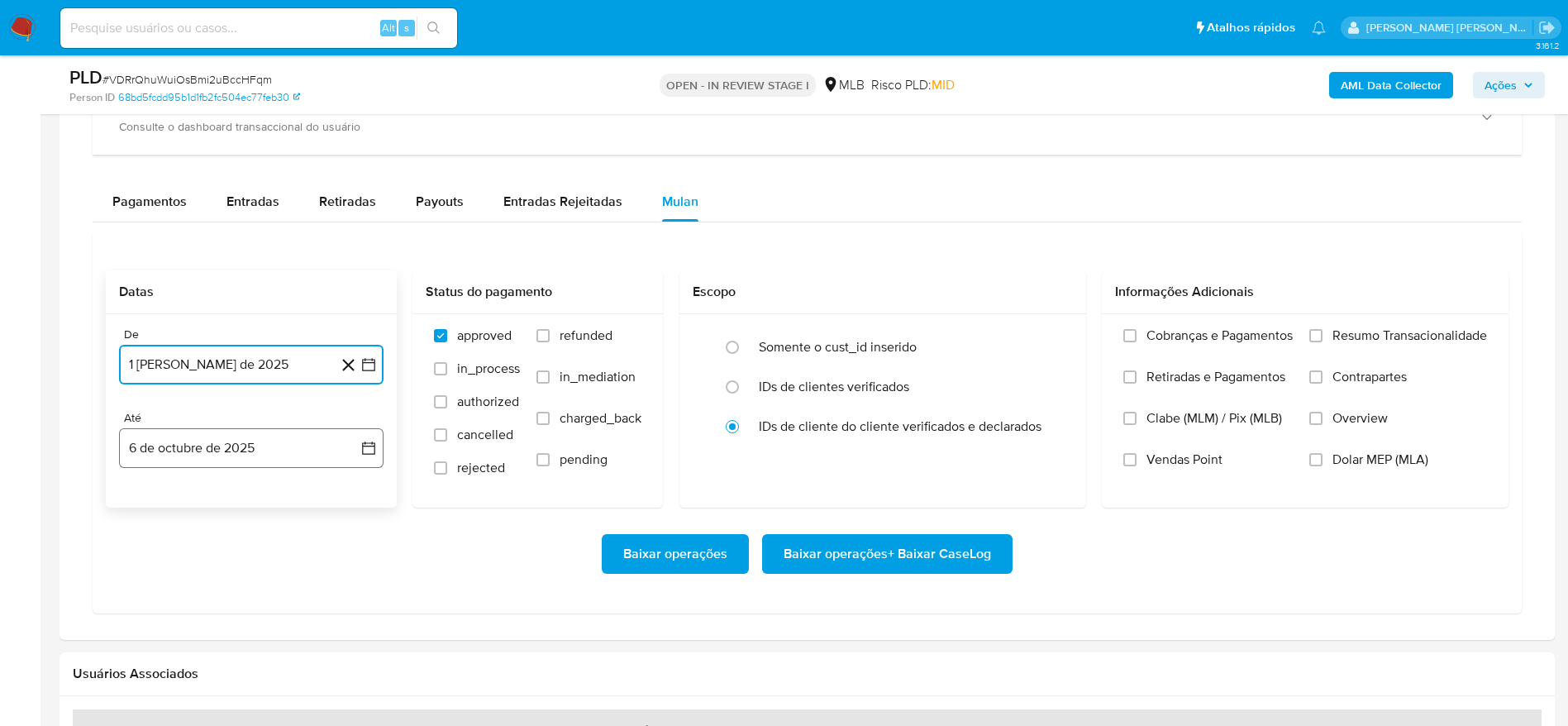
click at [189, 446] on button "6 de octubre de 2025" at bounding box center [251, 448] width 265 height 39
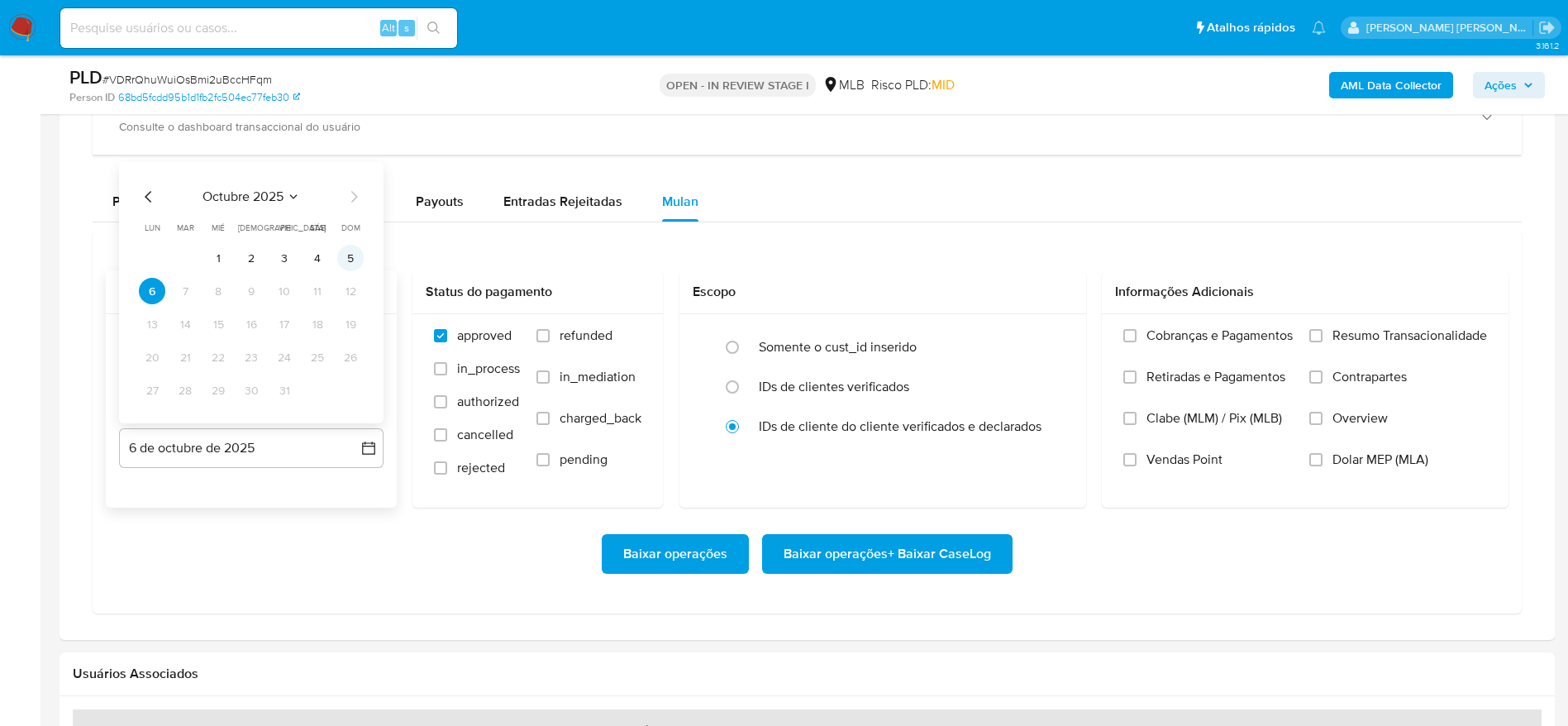
click at [350, 256] on button "5" at bounding box center [350, 257] width 26 height 26
click at [1341, 329] on span "Resumo Transacionalidade" at bounding box center [1410, 336] width 155 height 17
click at [1323, 329] on input "Resumo Transacionalidade" at bounding box center [1316, 336] width 13 height 13
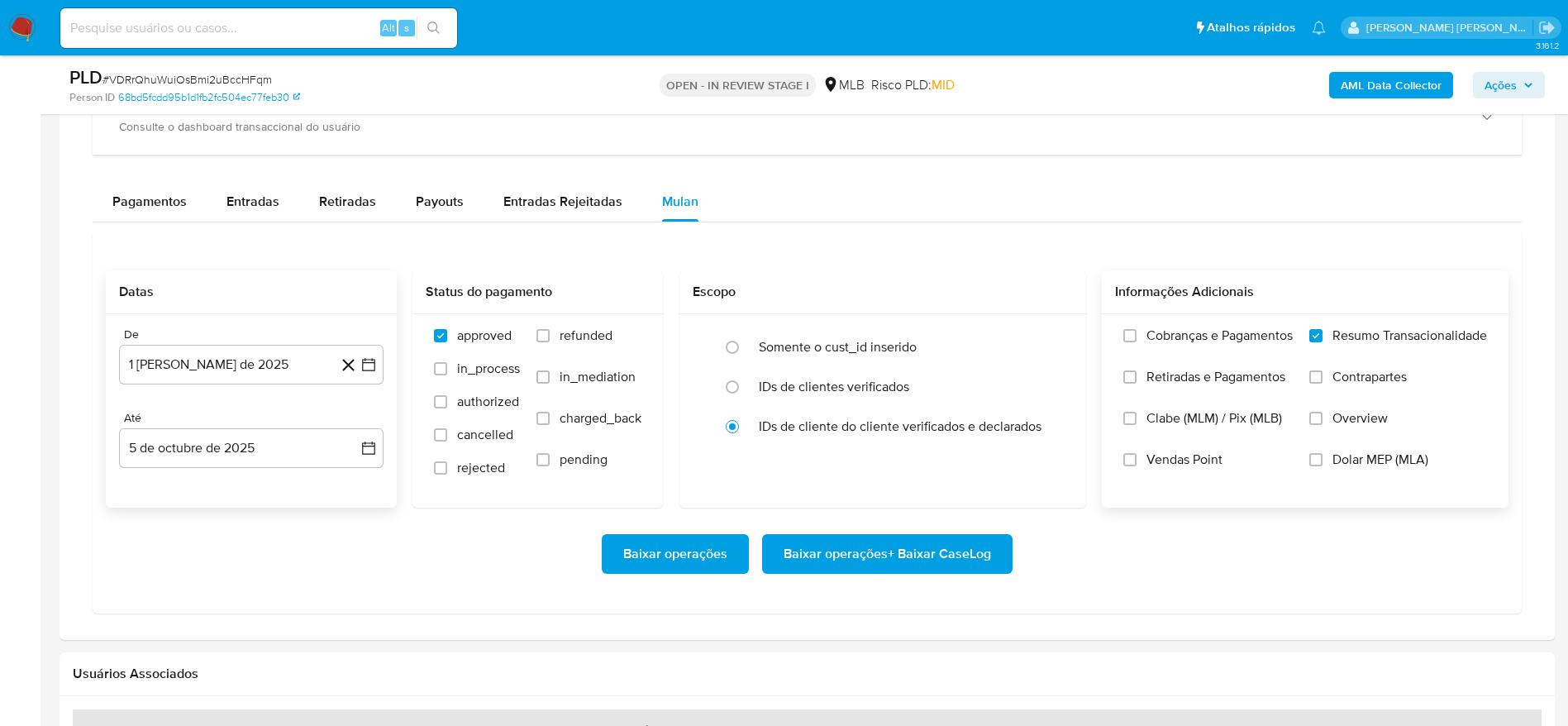
click at [906, 549] on span "Baixar operações + Baixar CaseLog" at bounding box center [887, 554] width 207 height 36
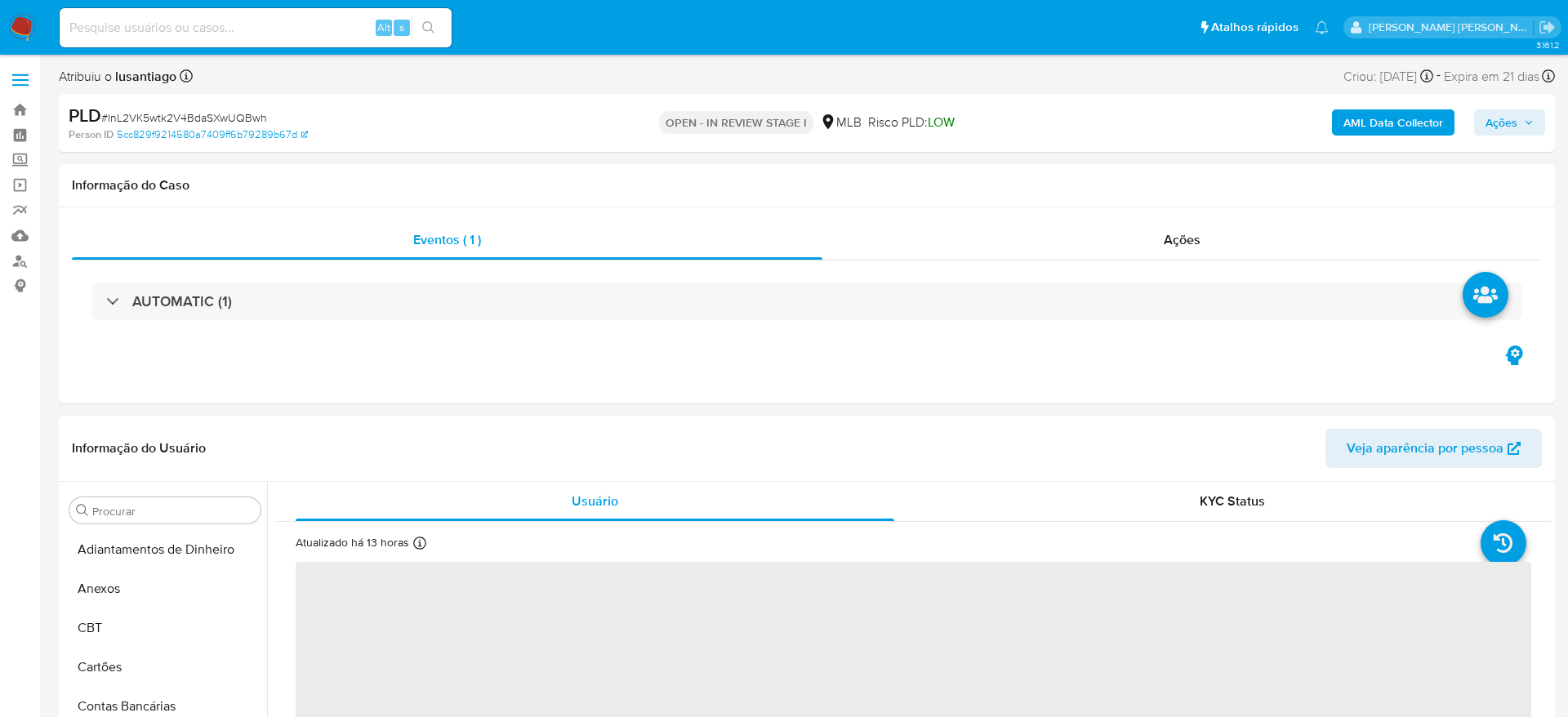
select select "10"
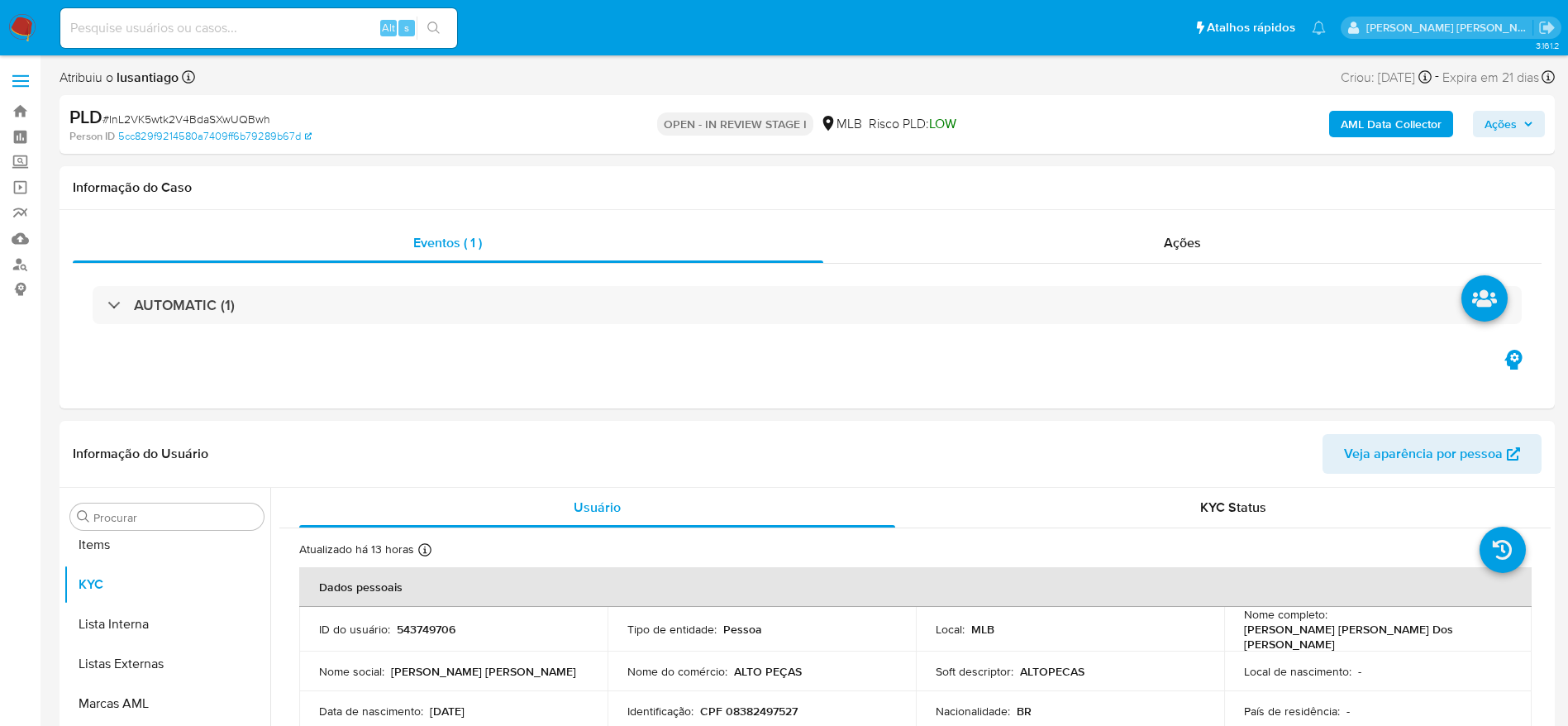
scroll to position [858, 0]
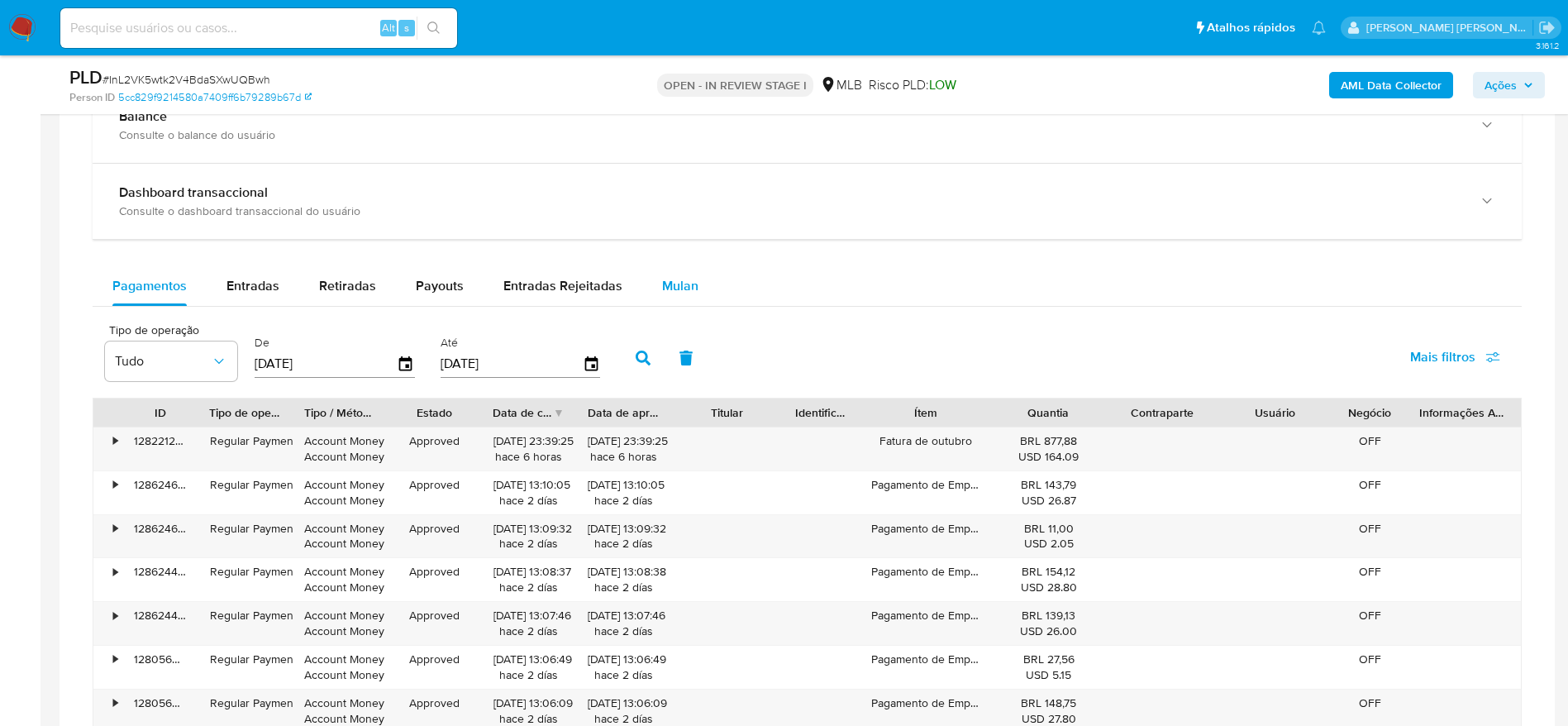
click at [666, 287] on span "Mulan" at bounding box center [679, 286] width 36 height 19
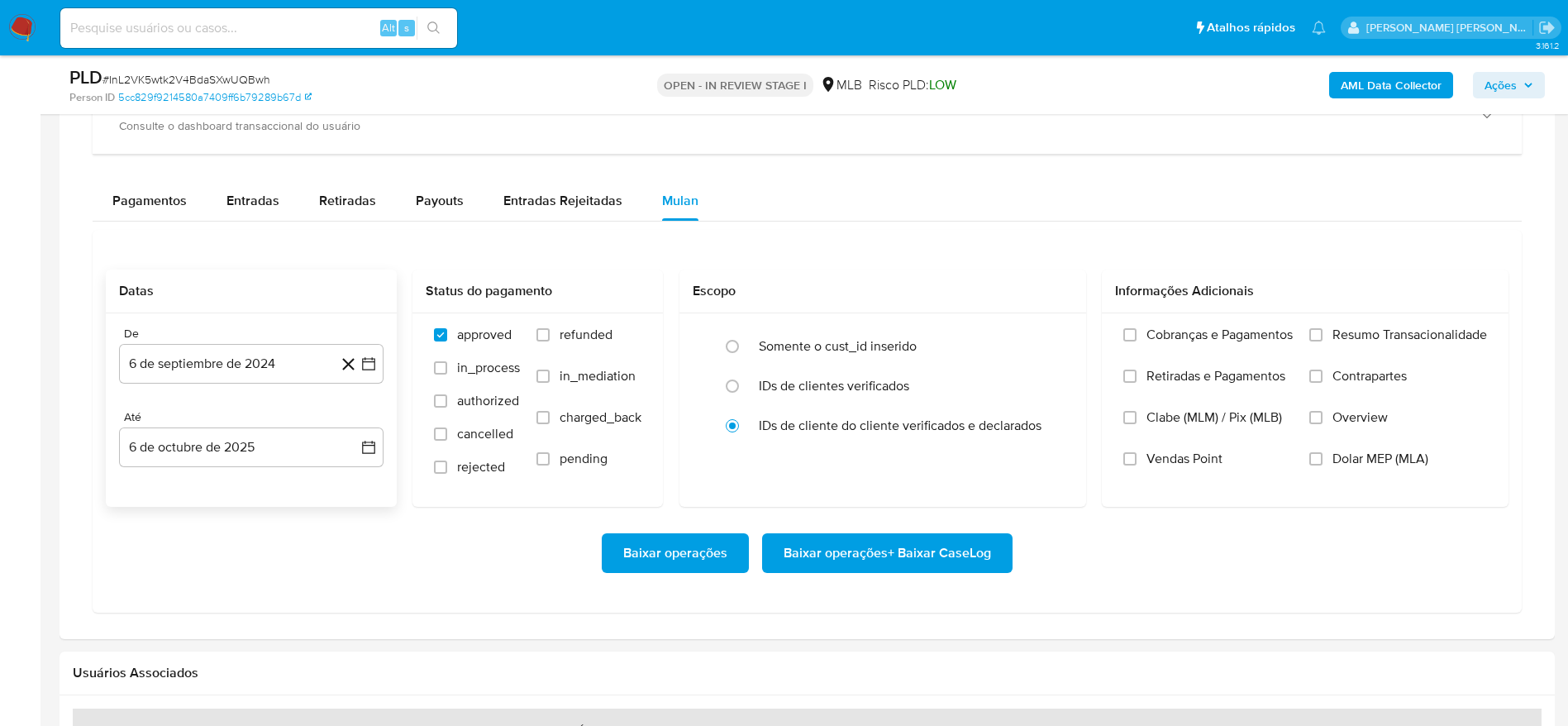
scroll to position [1365, 0]
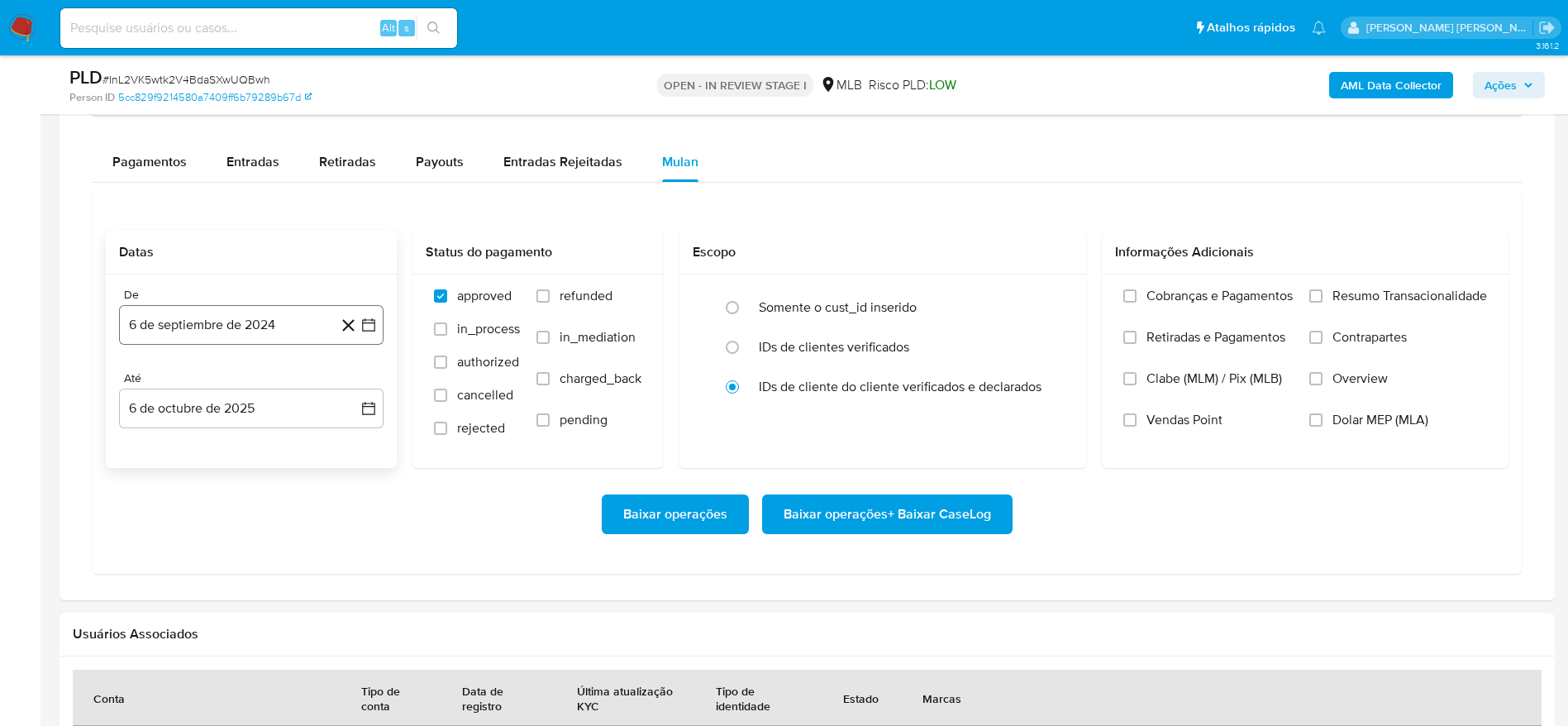
click at [247, 322] on button "6 de septiembre de 2024" at bounding box center [251, 324] width 265 height 39
click at [277, 387] on span "septiembre 2024" at bounding box center [243, 385] width 101 height 17
click at [350, 382] on icon "Año siguiente" at bounding box center [351, 385] width 20 height 20
click at [251, 531] on span "ago" at bounding box center [249, 538] width 21 height 13
click at [280, 451] on button "1" at bounding box center [284, 445] width 26 height 26
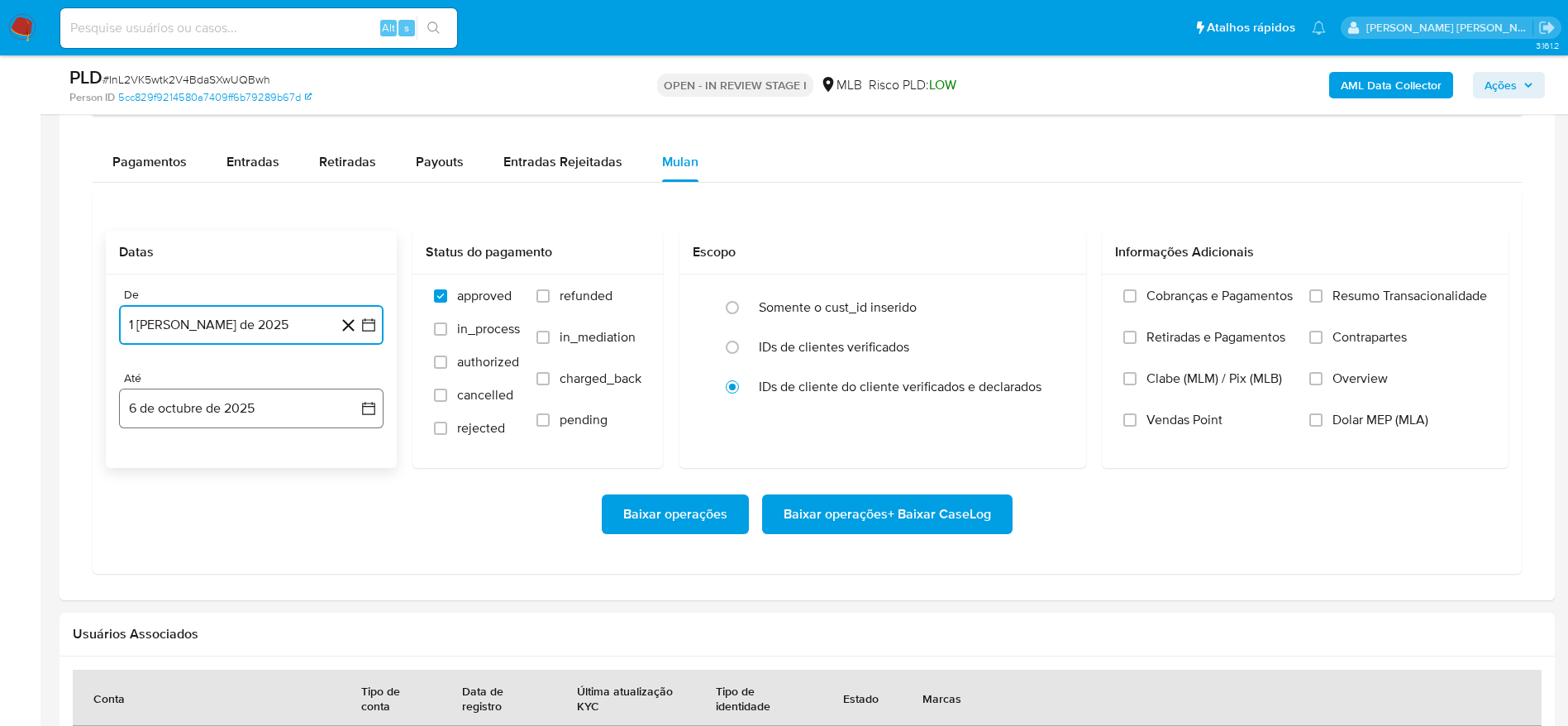
click at [196, 417] on button "6 de octubre de 2025" at bounding box center [251, 408] width 265 height 39
click at [351, 529] on button "5" at bounding box center [350, 529] width 26 height 26
click at [1361, 292] on span "Resumo Transacionalidade" at bounding box center [1410, 297] width 155 height 17
click at [1323, 292] on input "Resumo Transacionalidade" at bounding box center [1316, 296] width 13 height 13
click at [864, 513] on span "Baixar operações + Baixar CaseLog" at bounding box center [887, 514] width 207 height 36
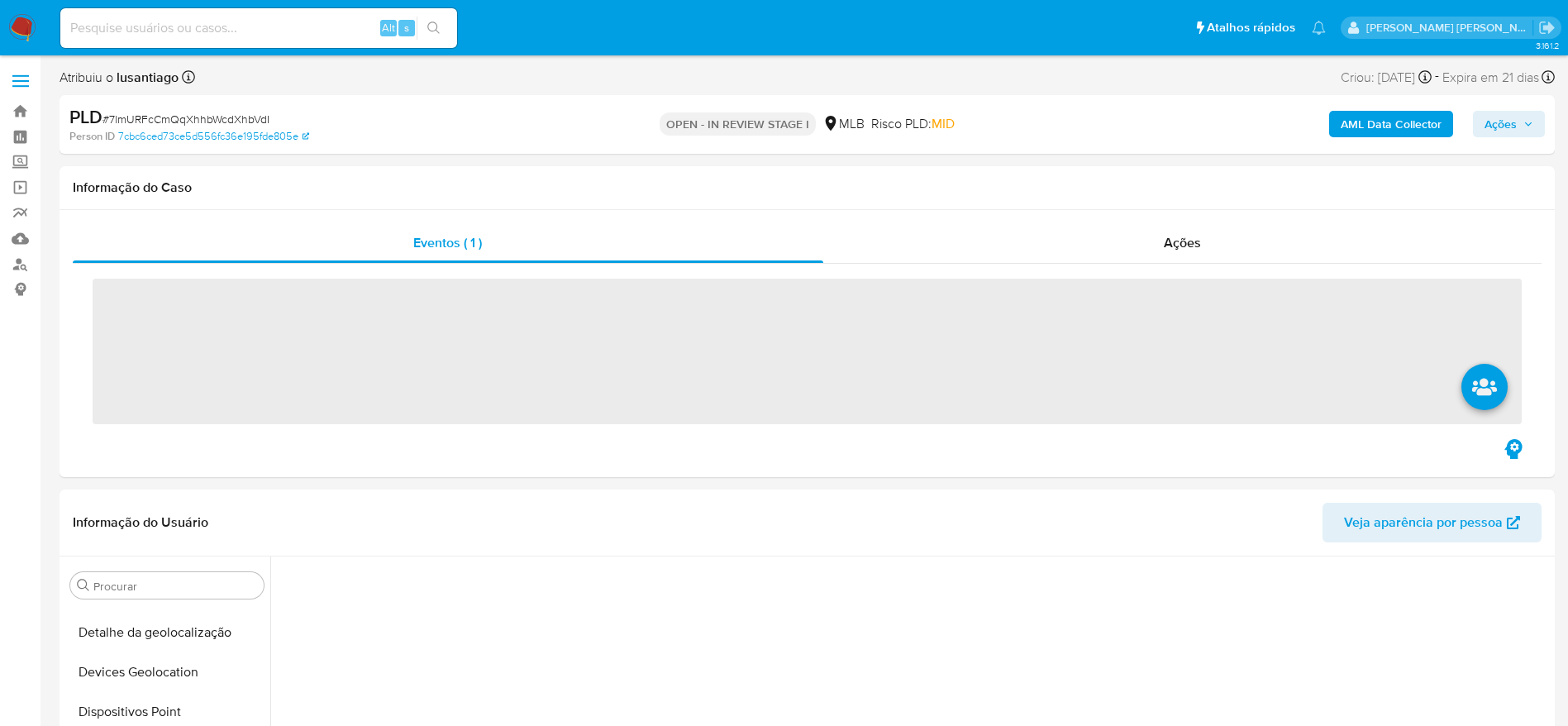
scroll to position [688, 0]
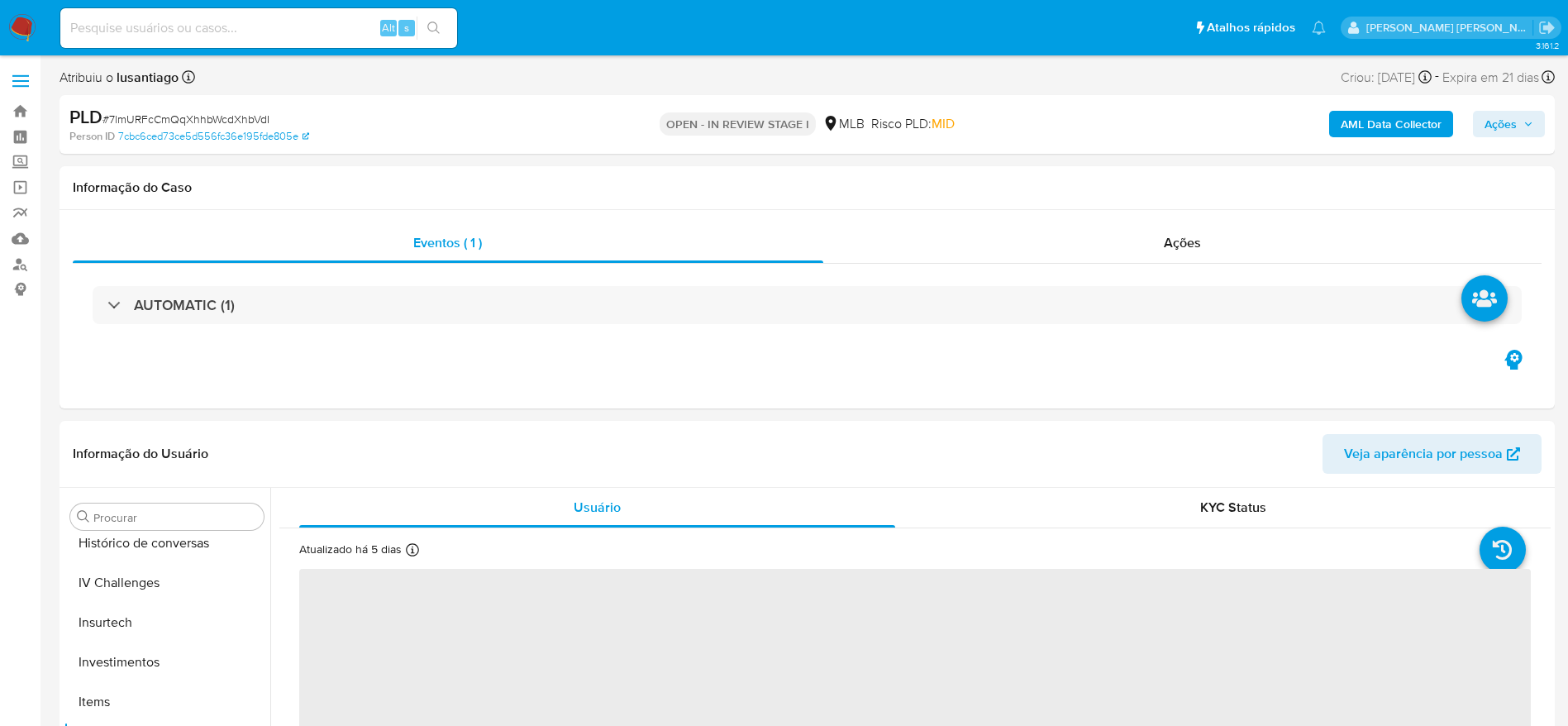
select select "10"
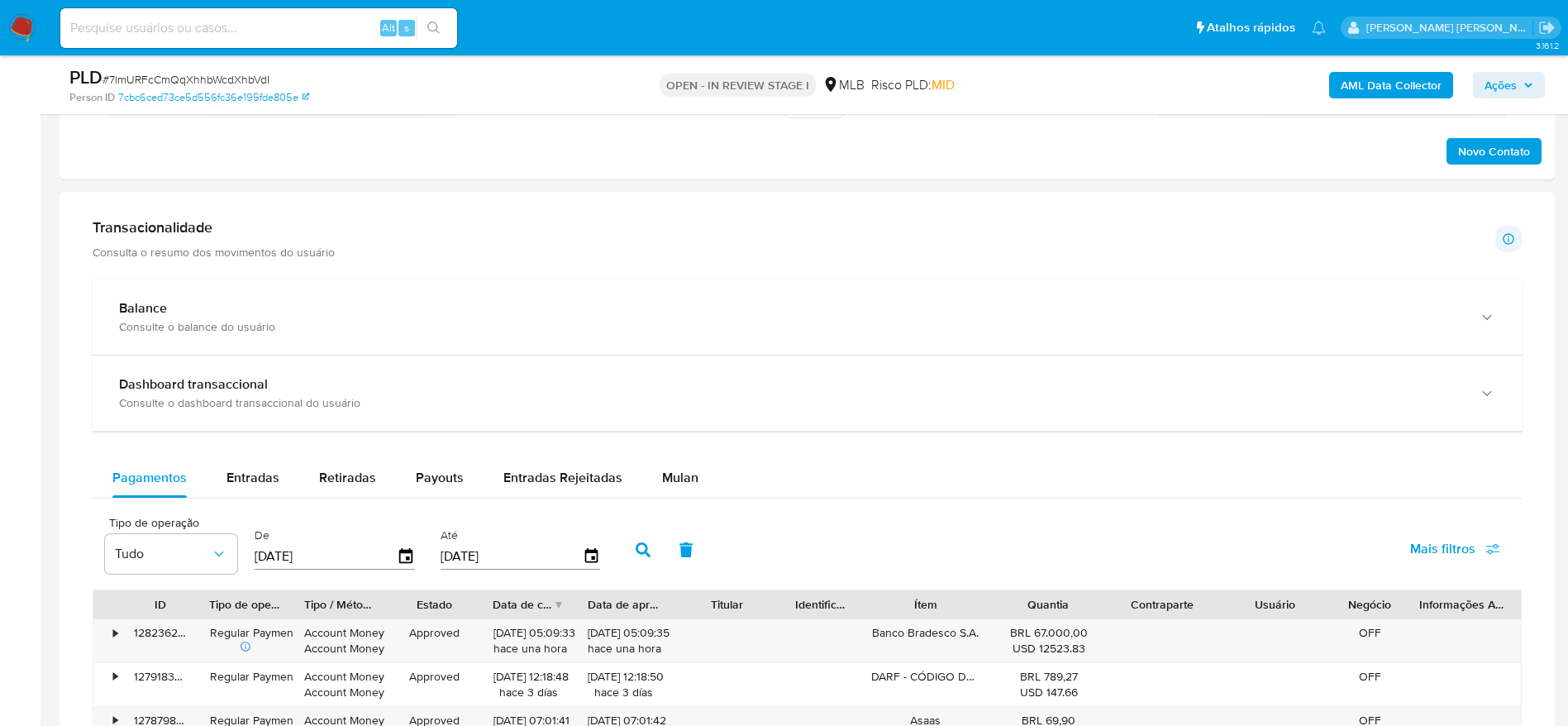
scroll to position [1240, 0]
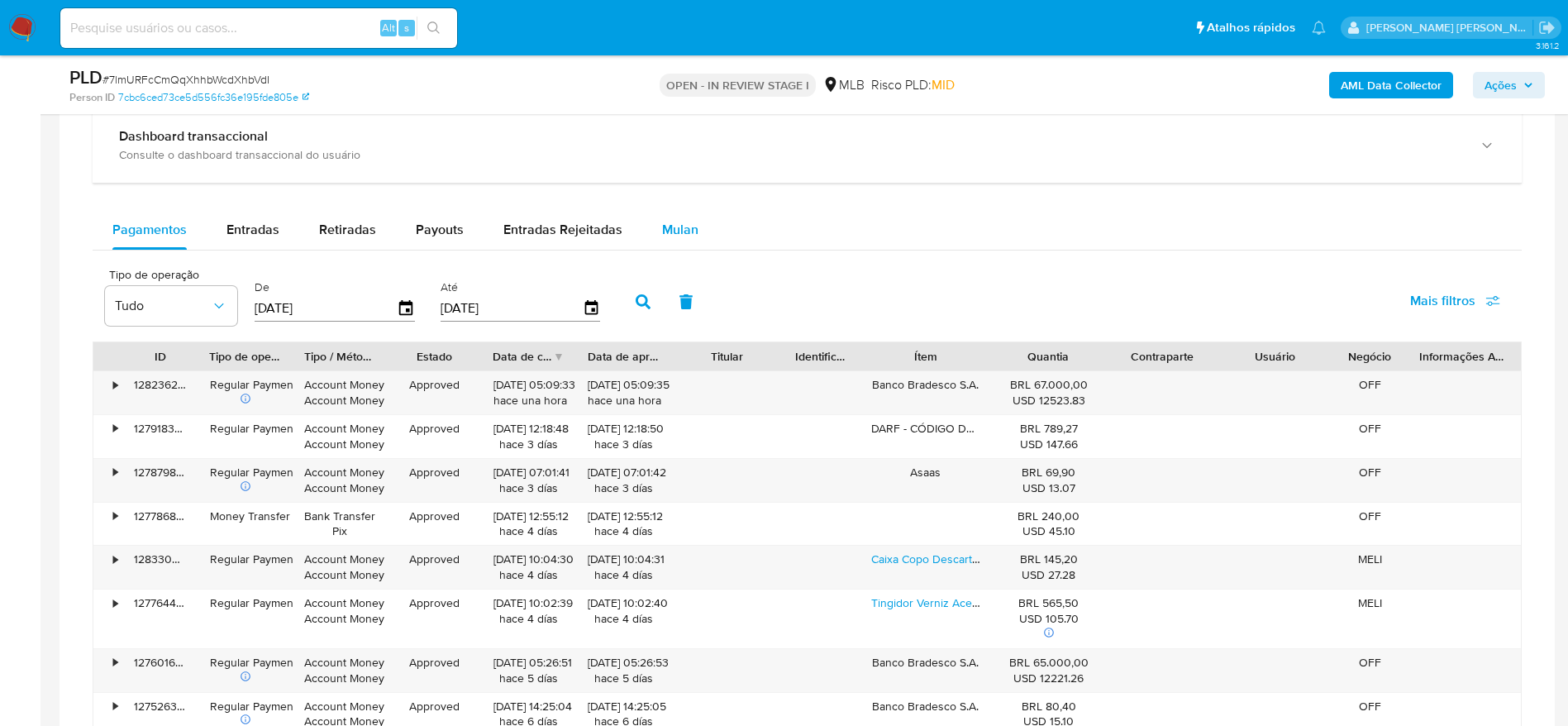
drag, startPoint x: 663, startPoint y: 243, endPoint x: 651, endPoint y: 249, distance: 13.4
click at [663, 242] on div "Mulan" at bounding box center [679, 229] width 36 height 39
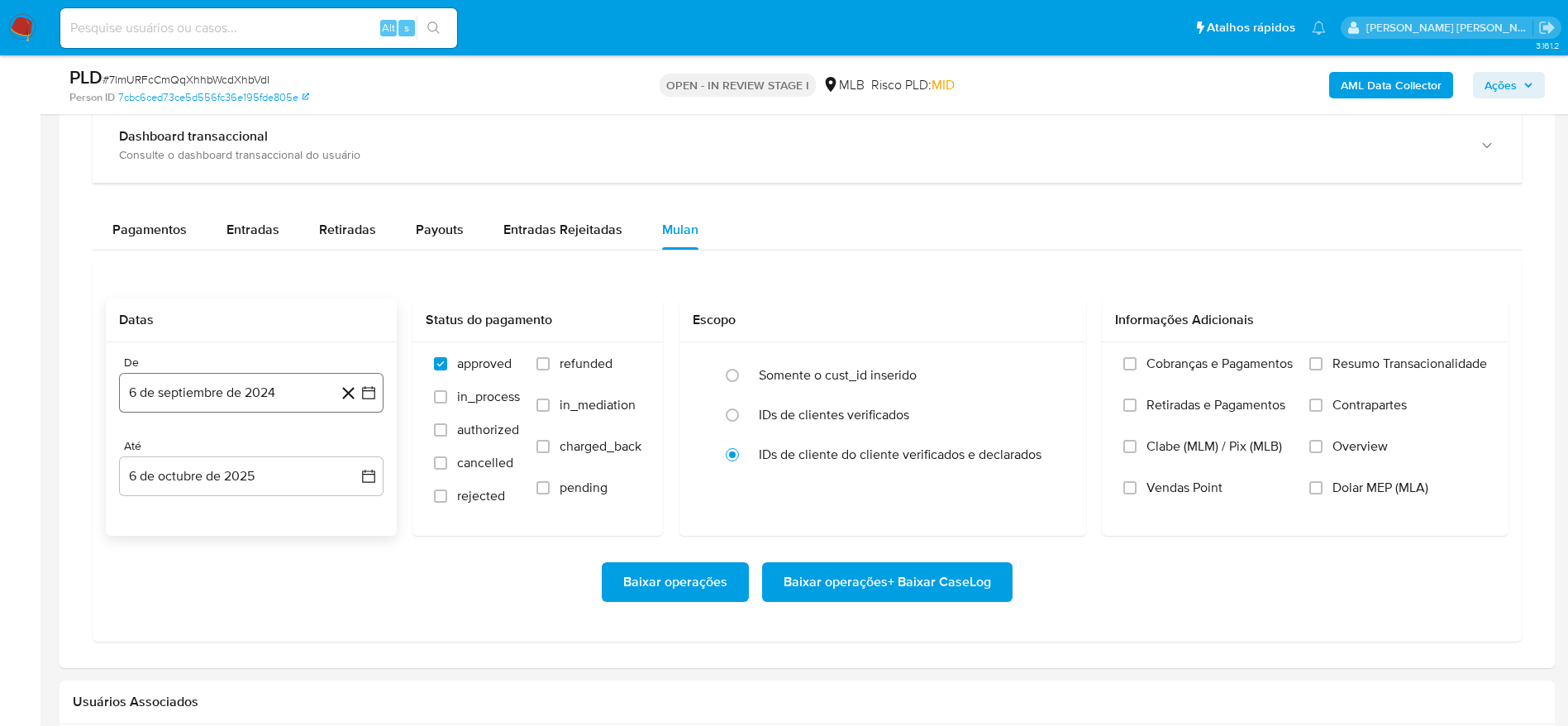
drag, startPoint x: 189, startPoint y: 376, endPoint x: 196, endPoint y: 382, distance: 9.2
click at [191, 378] on button "6 de septiembre de 2024" at bounding box center [251, 392] width 265 height 39
click at [276, 449] on span "septiembre 2024" at bounding box center [243, 453] width 101 height 17
click at [345, 453] on icon "Año siguiente" at bounding box center [351, 453] width 20 height 20
click at [252, 602] on span "ago" at bounding box center [249, 606] width 21 height 13
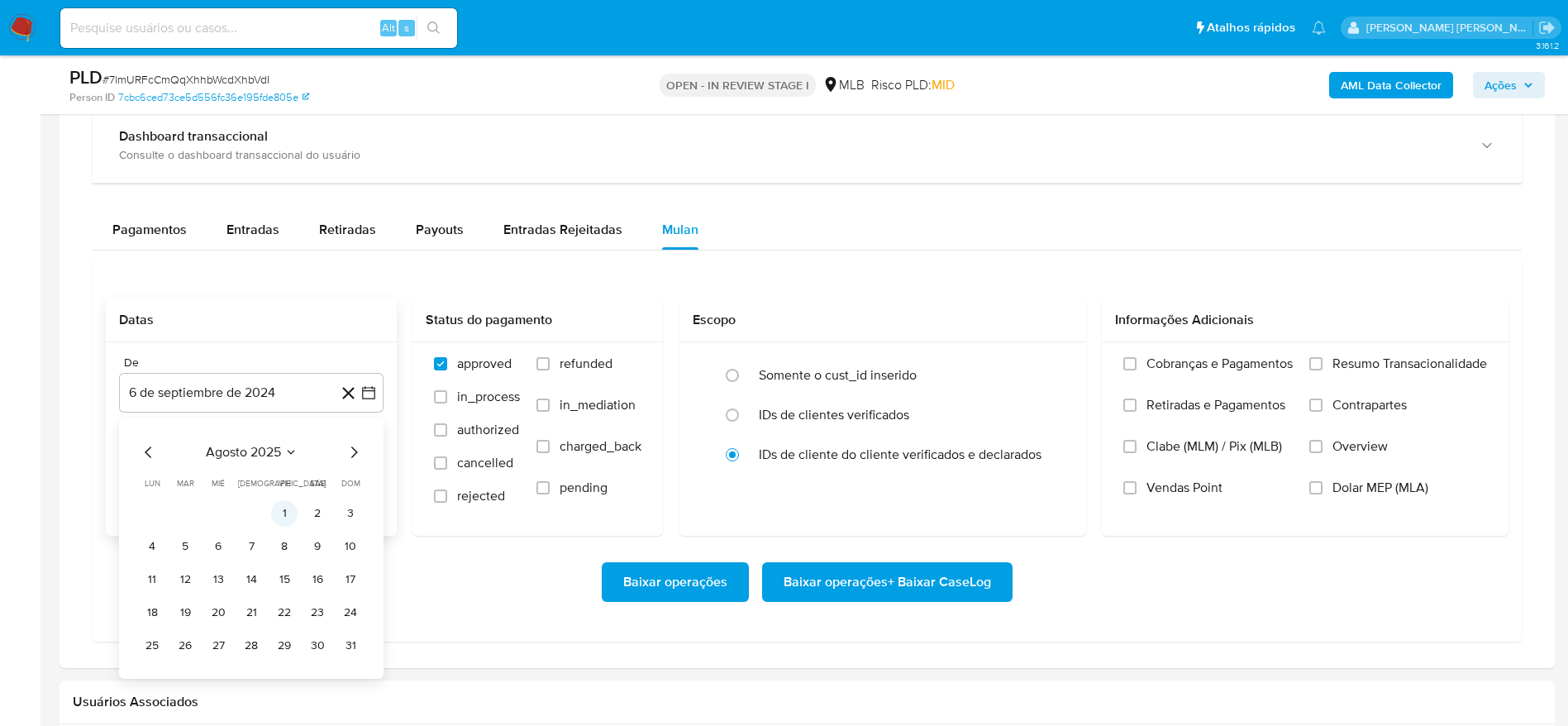
click at [279, 518] on button "1" at bounding box center [284, 513] width 26 height 26
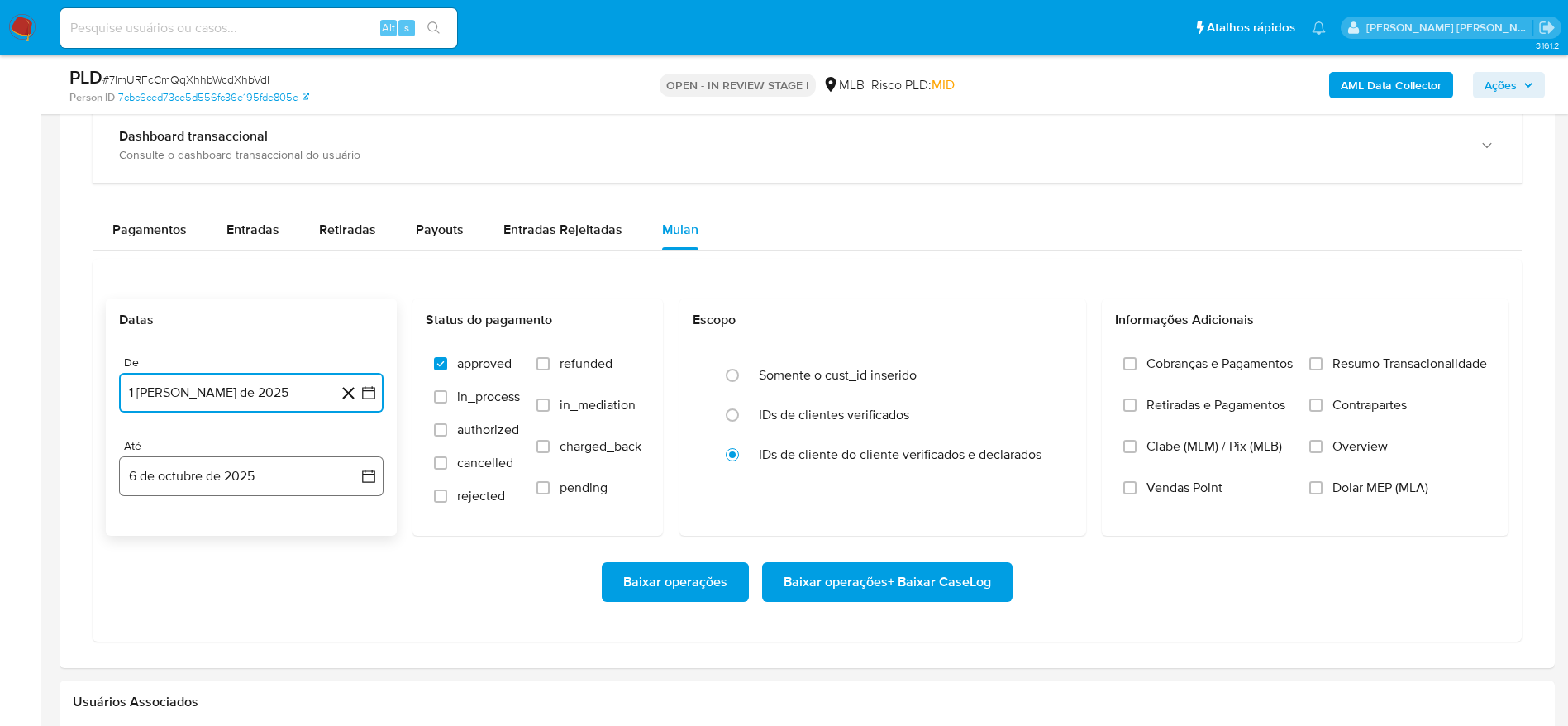
click at [197, 471] on button "6 de octubre de 2025" at bounding box center [251, 476] width 265 height 39
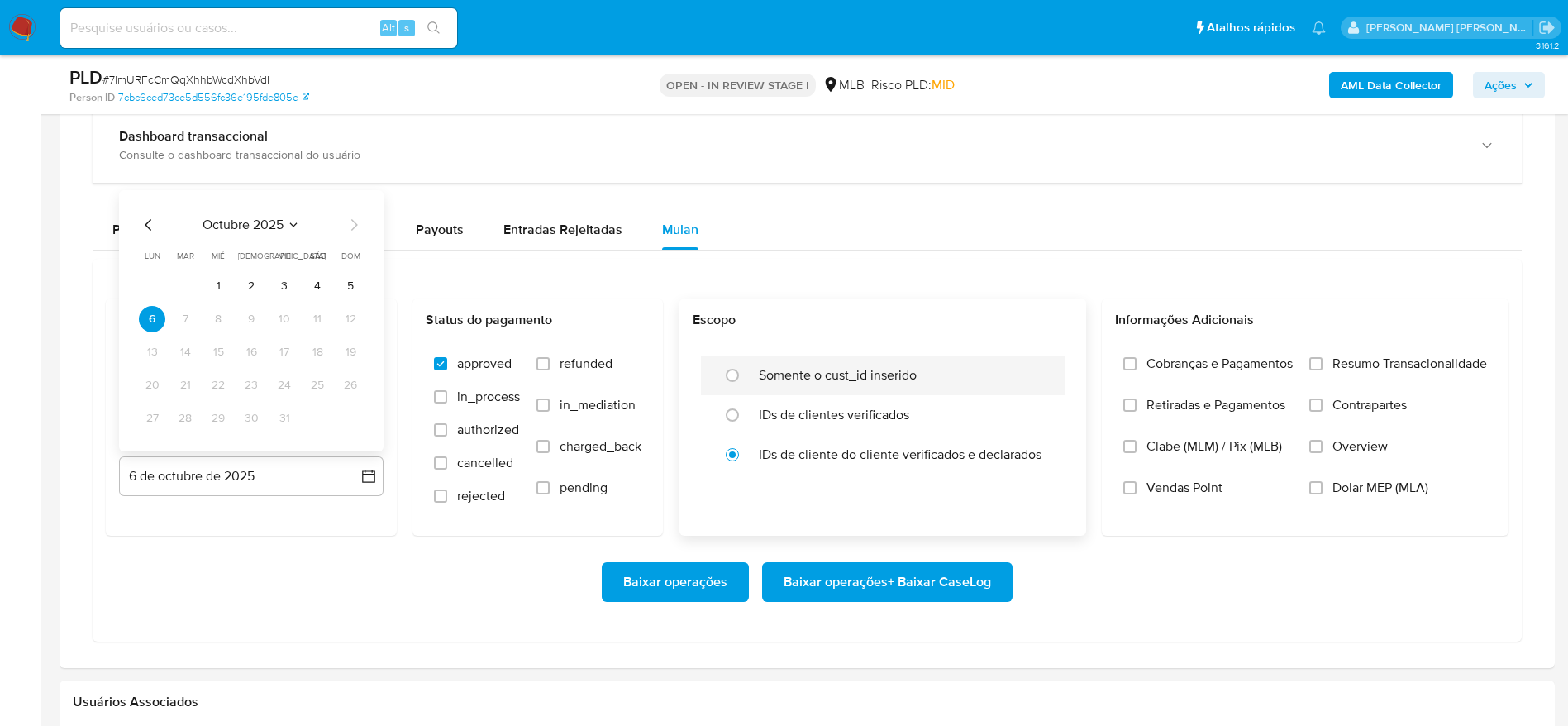
drag, startPoint x: 349, startPoint y: 288, endPoint x: 980, endPoint y: 381, distance: 637.8
click at [349, 289] on button "5" at bounding box center [350, 286] width 26 height 26
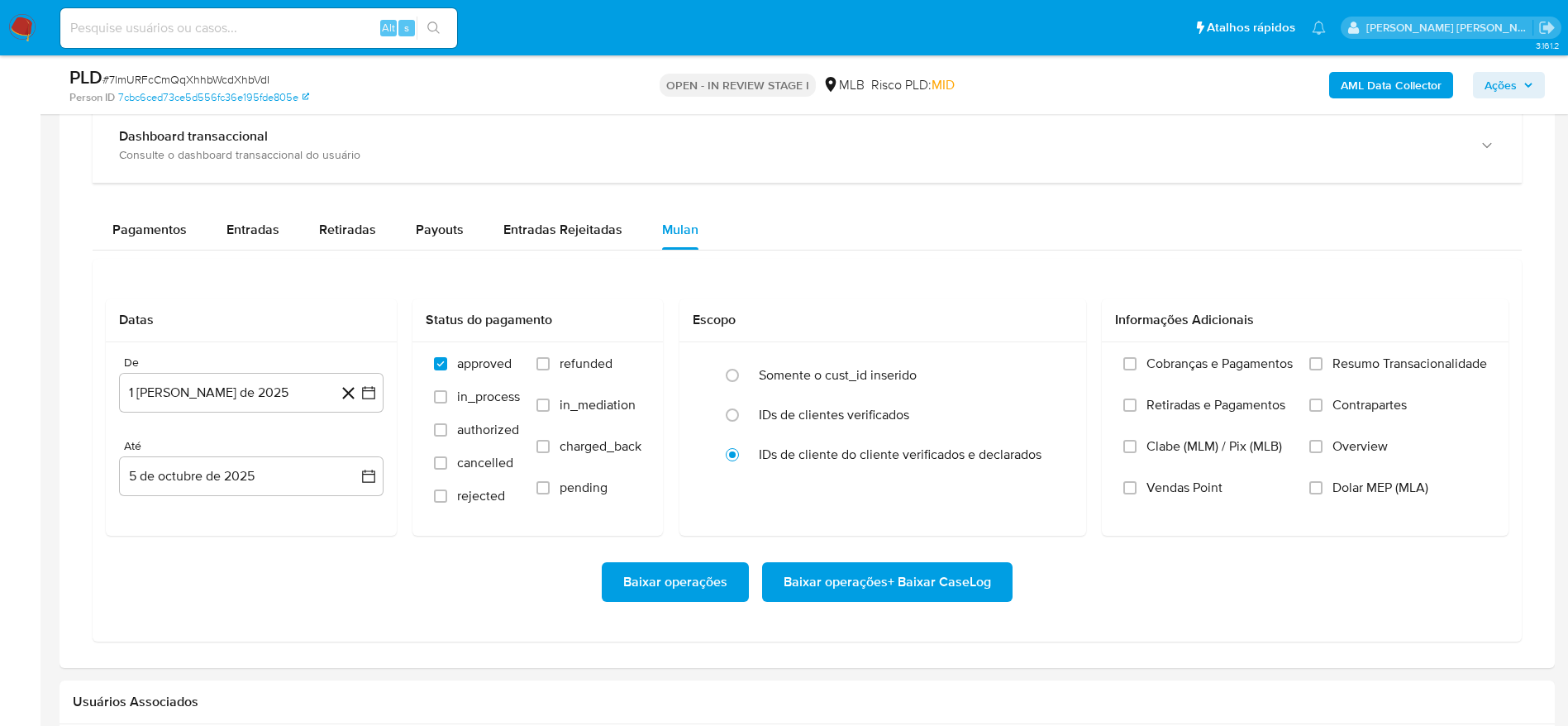
drag, startPoint x: 1377, startPoint y: 364, endPoint x: 1024, endPoint y: 587, distance: 417.5
click at [1375, 363] on span "Resumo Transacionalidade" at bounding box center [1410, 364] width 155 height 17
click at [1352, 370] on span "Resumo Transacionalidade" at bounding box center [1410, 364] width 155 height 17
click at [1323, 370] on input "Resumo Transacionalidade" at bounding box center [1316, 364] width 13 height 13
click at [961, 577] on span "Baixar operações + Baixar CaseLog" at bounding box center [887, 581] width 207 height 36
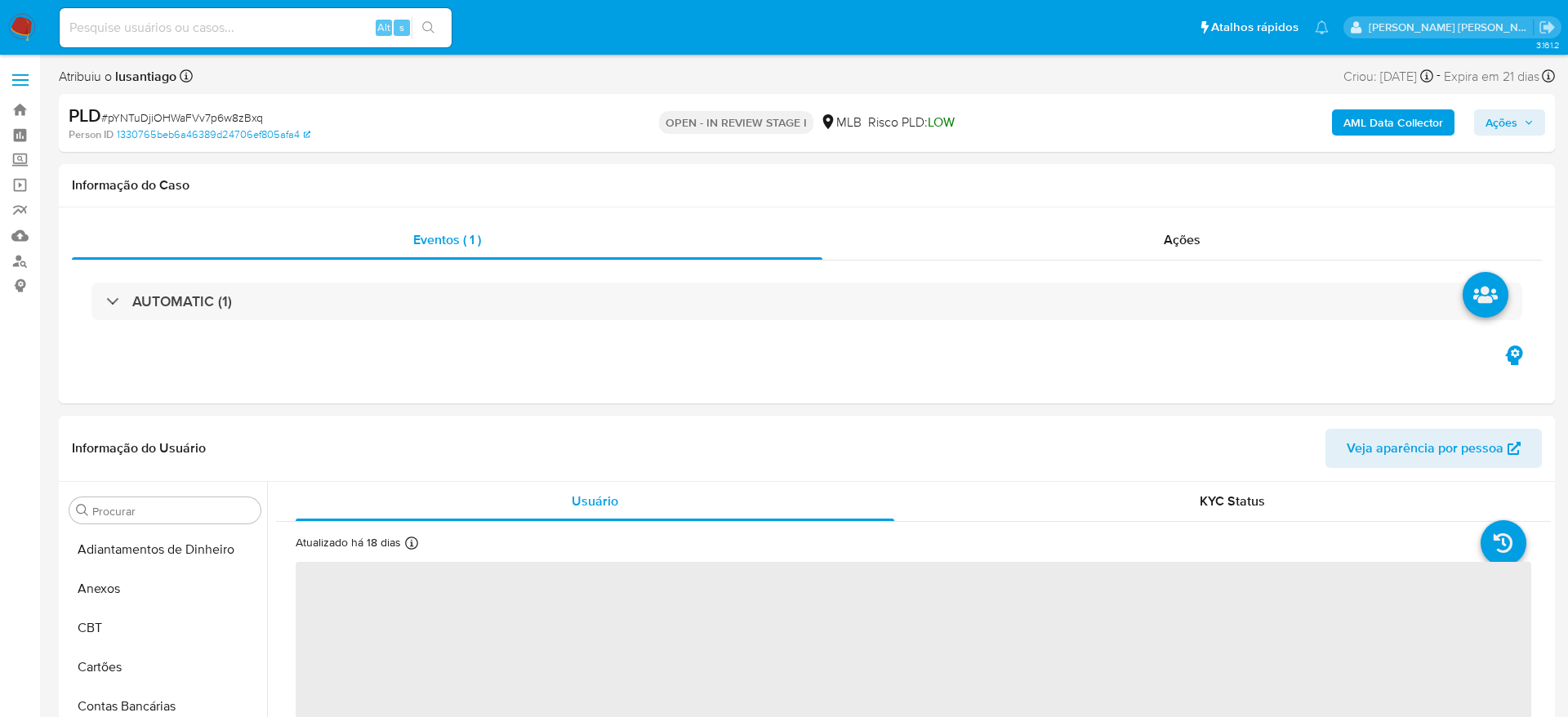
select select "10"
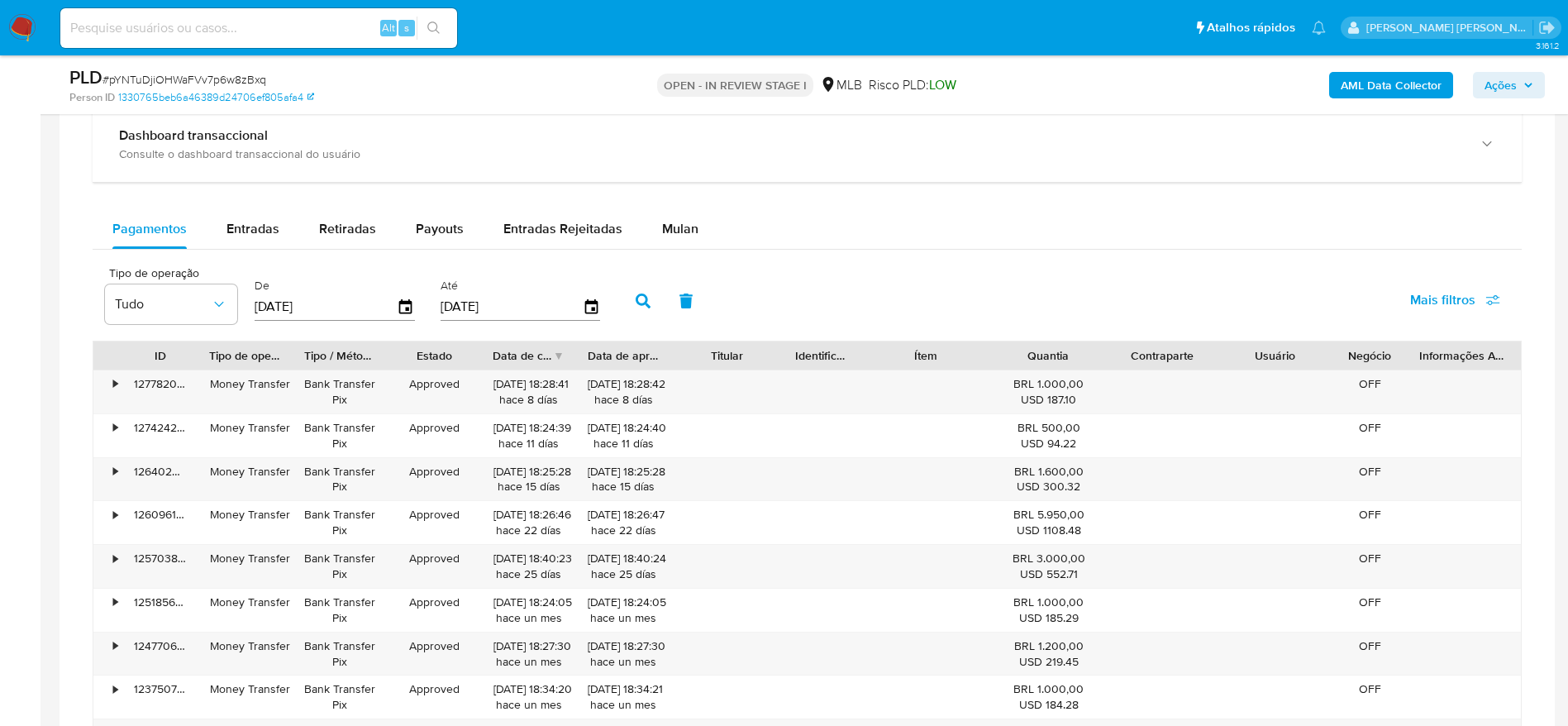
scroll to position [1240, 0]
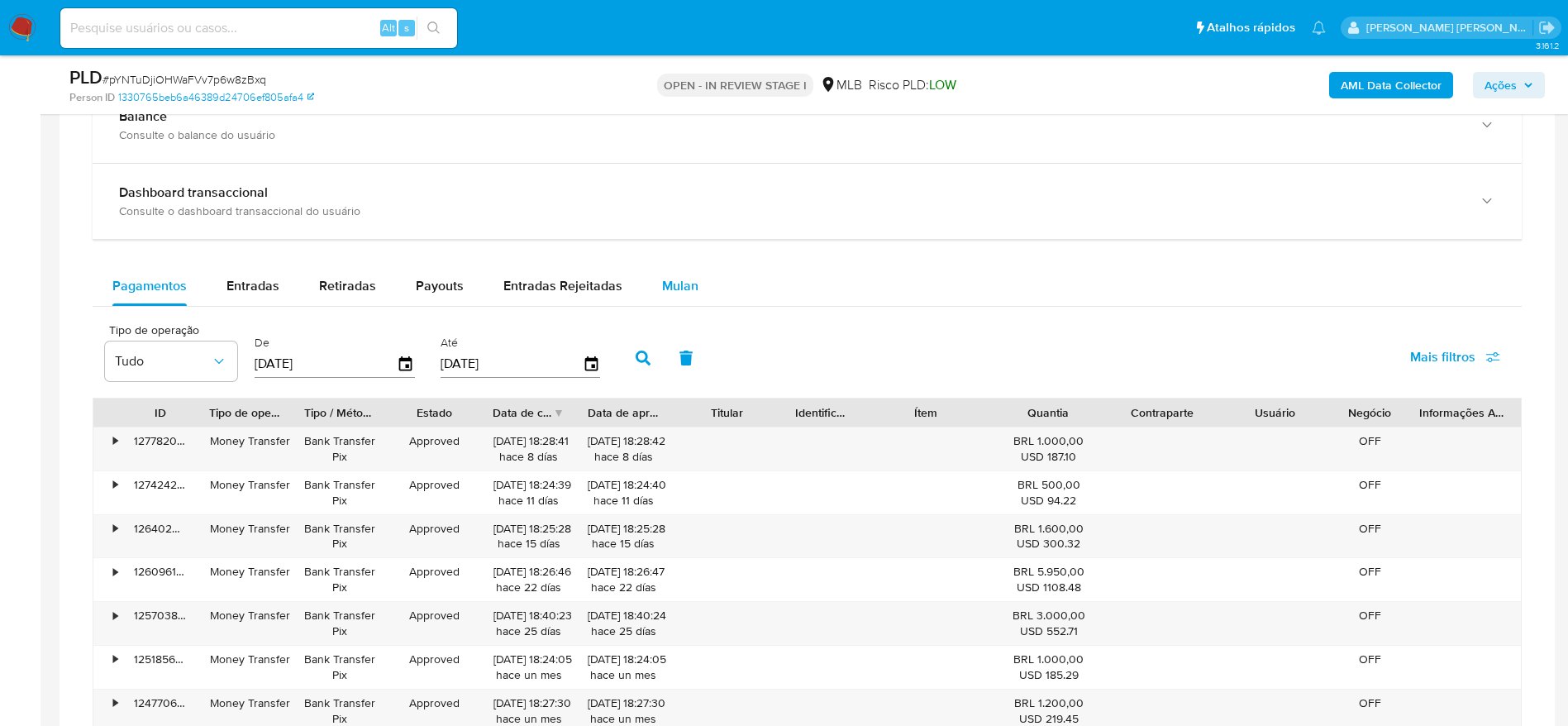
click at [690, 271] on div "Mulan" at bounding box center [679, 286] width 36 height 39
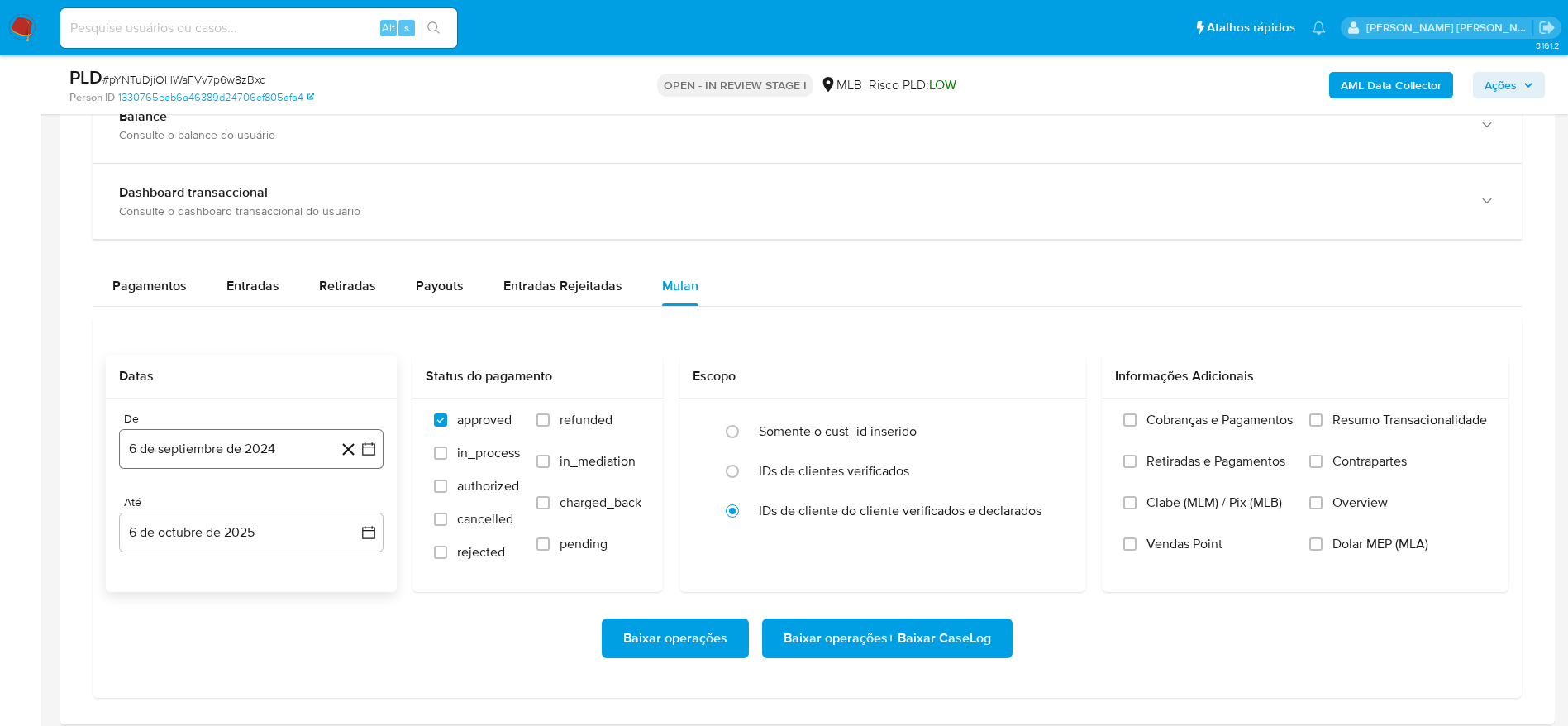
click at [220, 445] on button "6 de septiembre de 2024" at bounding box center [251, 449] width 265 height 39
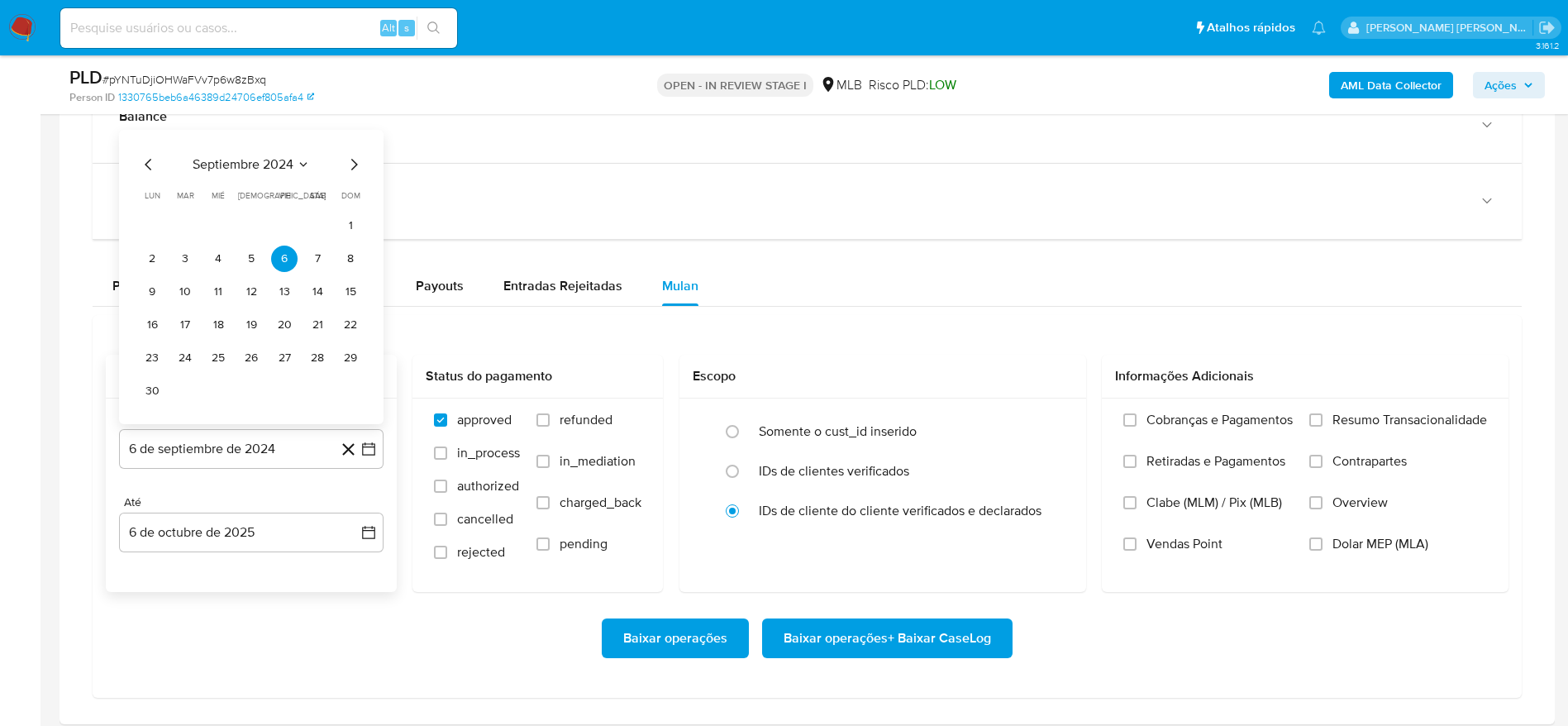
click at [259, 158] on span "septiembre 2024" at bounding box center [243, 165] width 101 height 17
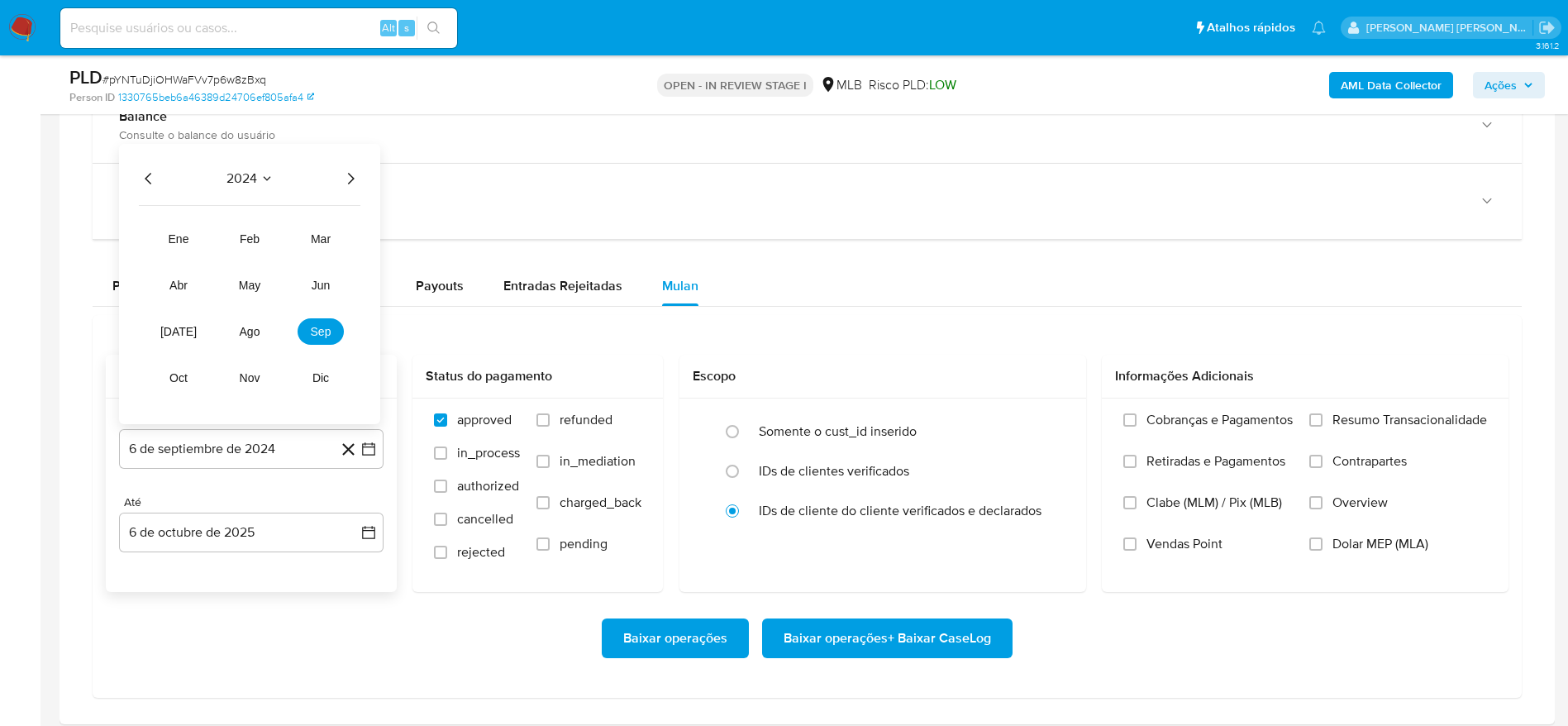
drag, startPoint x: 355, startPoint y: 175, endPoint x: 338, endPoint y: 186, distance: 20.2
click at [354, 177] on icon "Año siguiente" at bounding box center [351, 179] width 20 height 20
click at [256, 325] on span "ago" at bounding box center [249, 332] width 21 height 13
click at [281, 256] on button "1" at bounding box center [284, 258] width 26 height 26
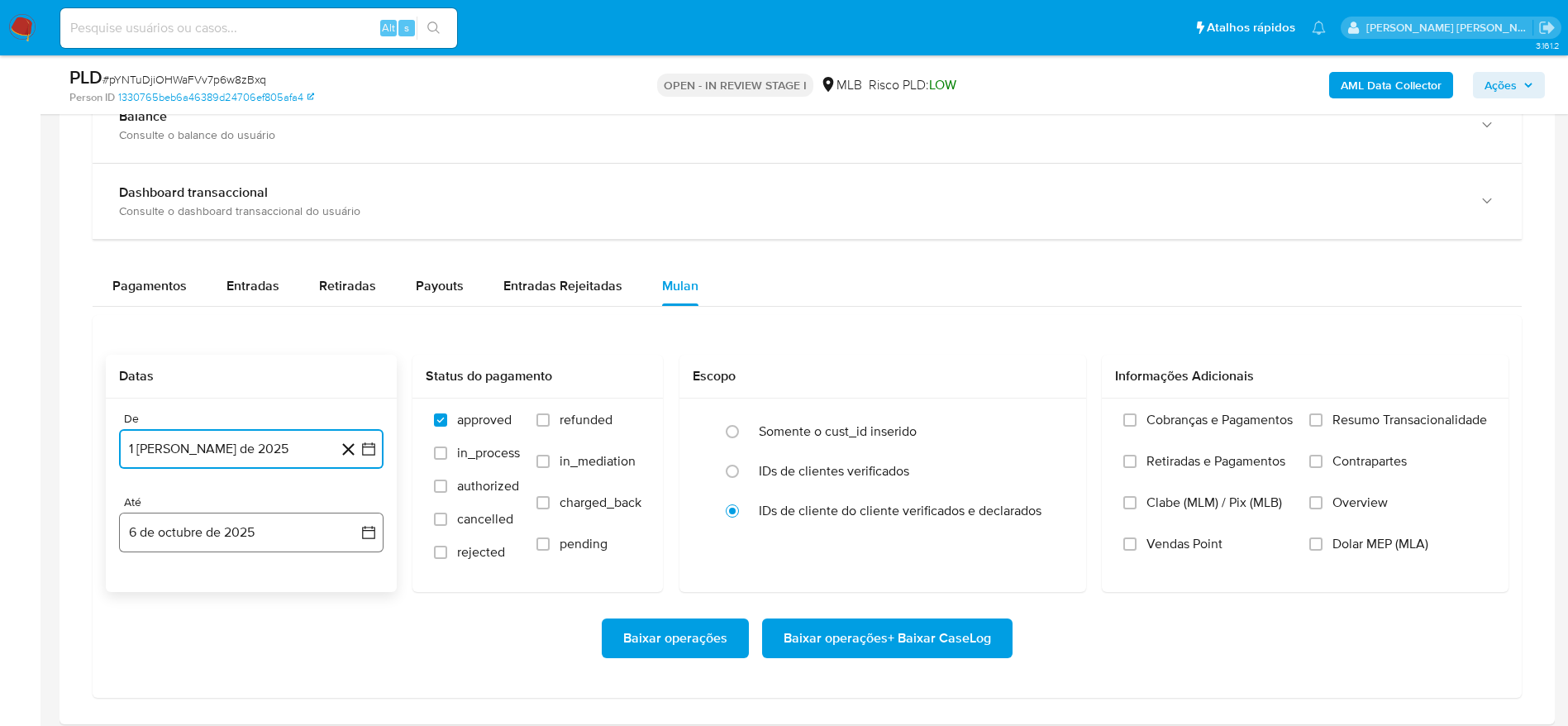
click at [179, 521] on button "6 de octubre de 2025" at bounding box center [251, 532] width 265 height 39
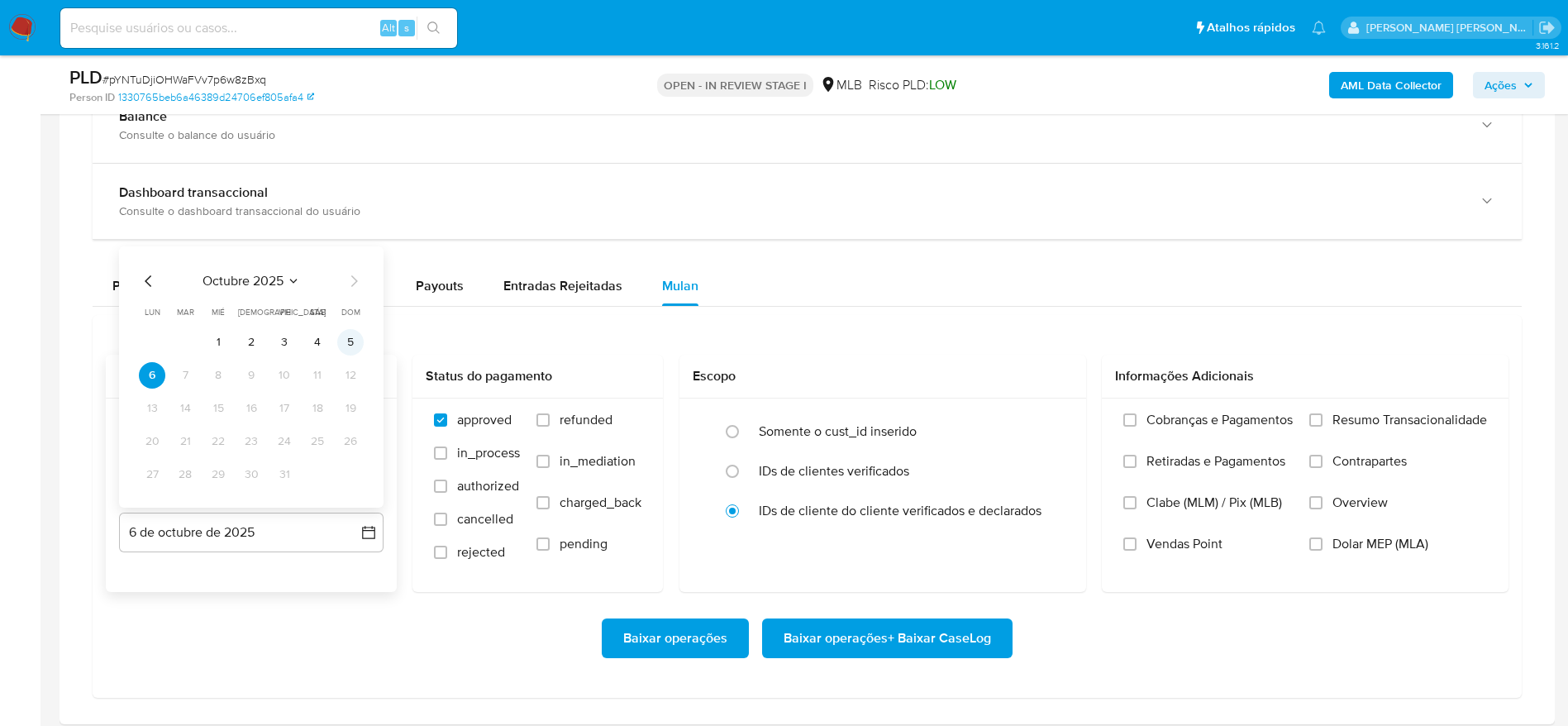
click at [351, 341] on button "5" at bounding box center [350, 342] width 26 height 26
click at [1398, 418] on span "Resumo Transacionalidade" at bounding box center [1410, 420] width 155 height 17
click at [1323, 418] on input "Resumo Transacionalidade" at bounding box center [1316, 420] width 13 height 13
click at [934, 633] on span "Baixar operações + Baixar CaseLog" at bounding box center [887, 638] width 207 height 36
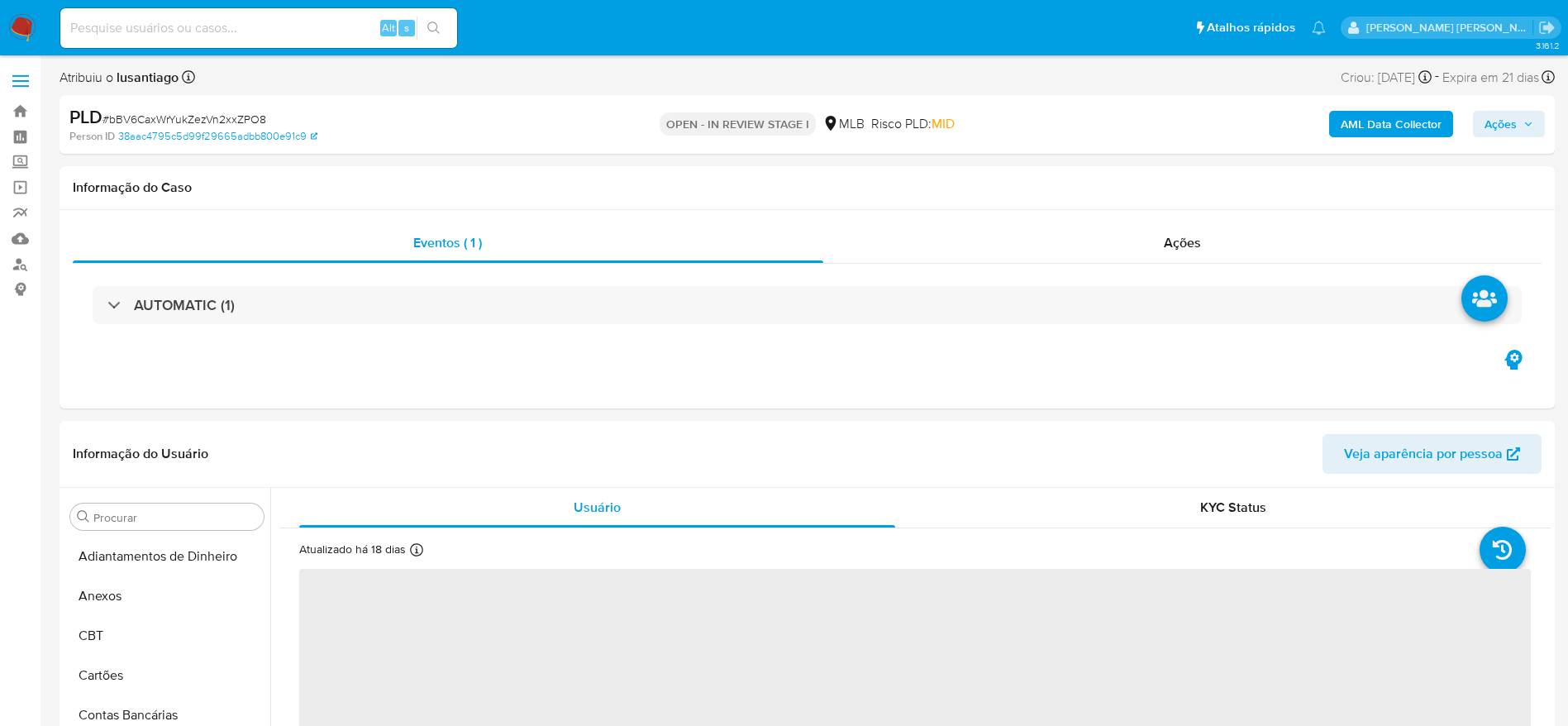
select select "10"
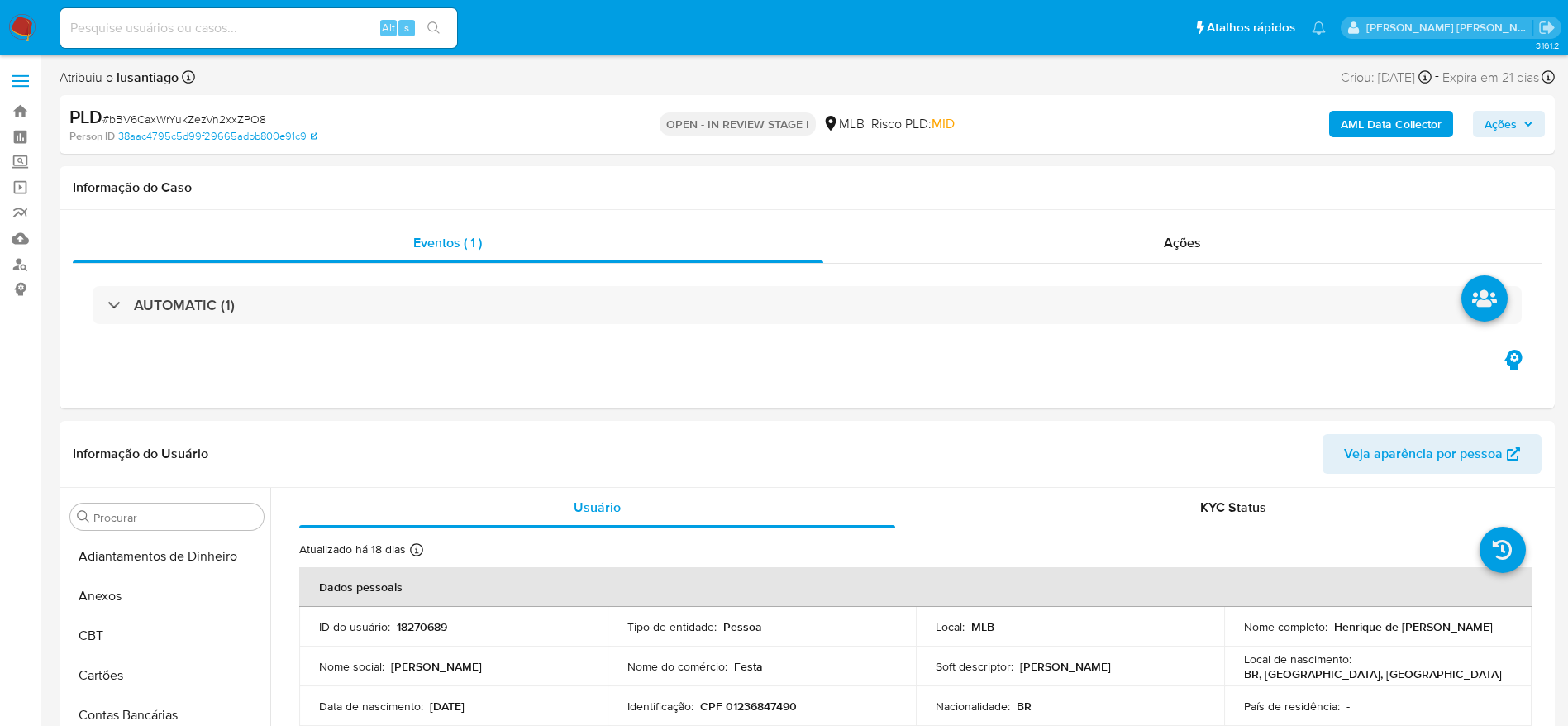
scroll to position [858, 0]
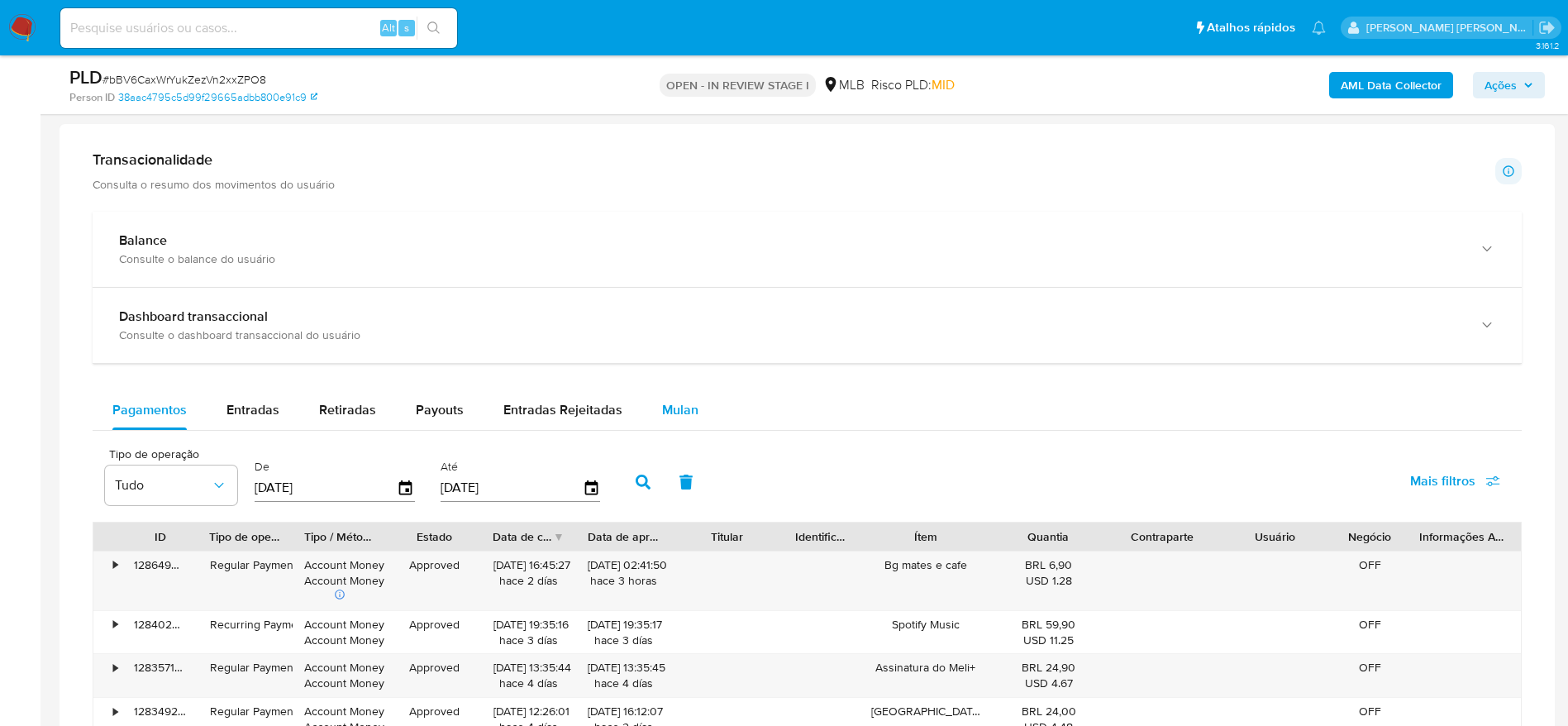
click at [679, 400] on span "Mulan" at bounding box center [679, 409] width 36 height 19
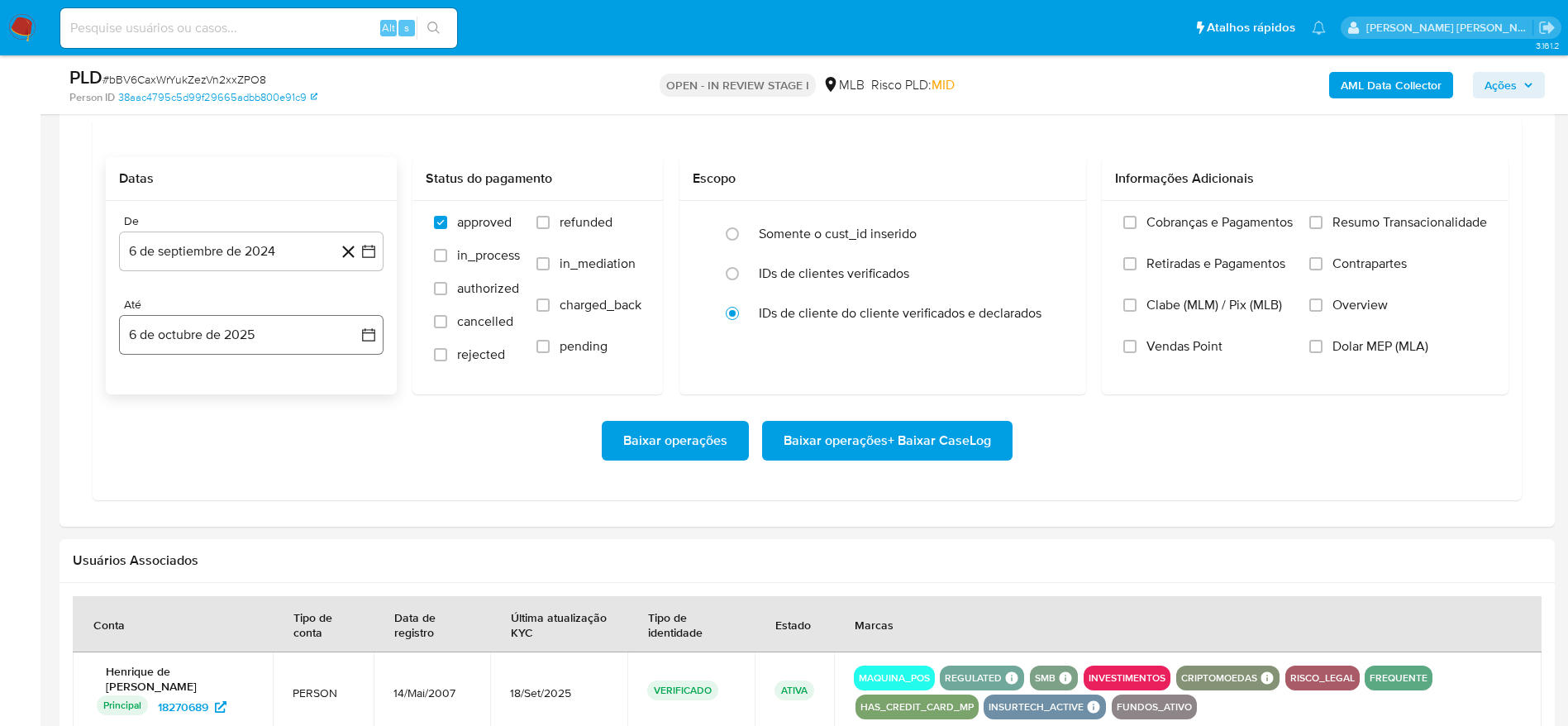
scroll to position [1489, 0]
click at [244, 232] on button "6 de septiembre de 2024" at bounding box center [251, 251] width 265 height 39
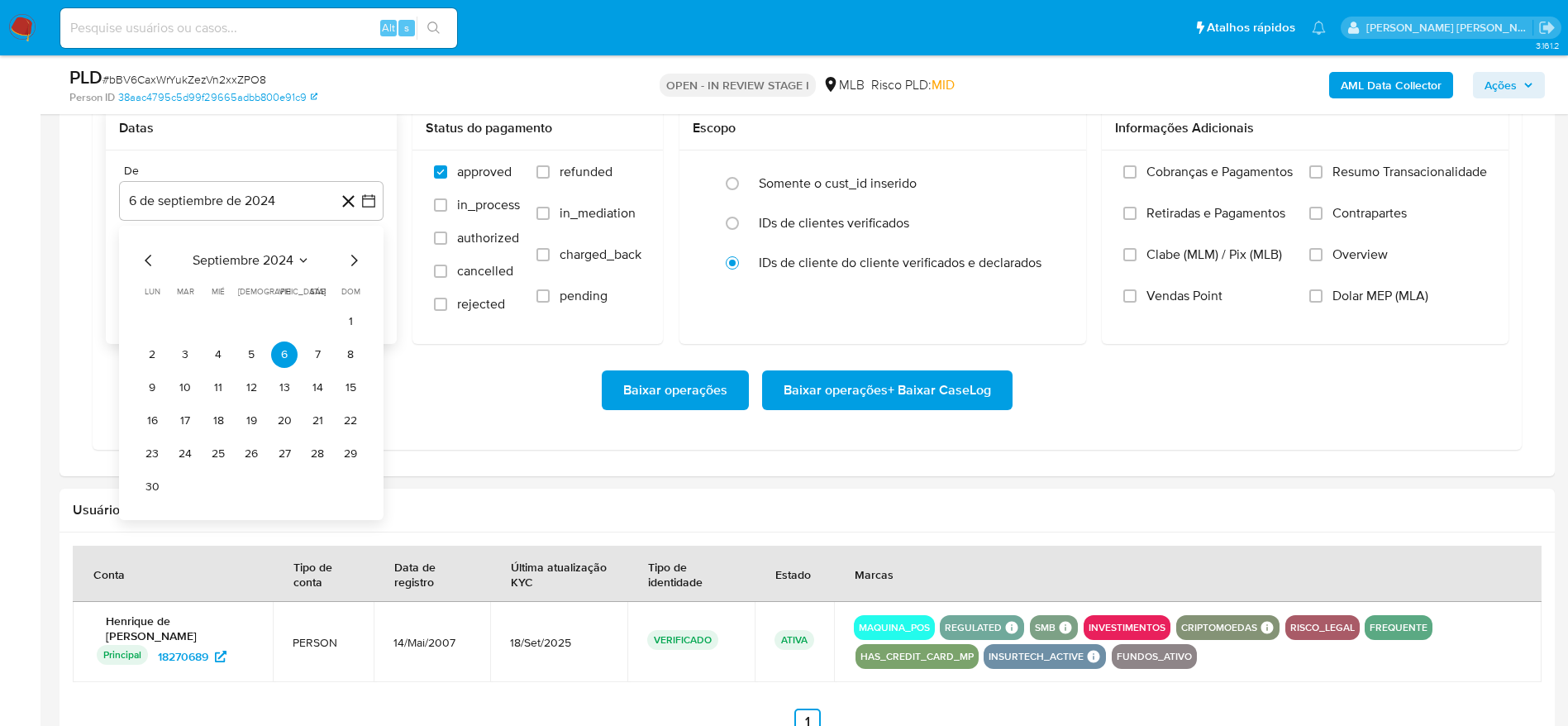
click at [234, 271] on div "septiembre 2024 septiembre 2024 lun lunes mar martes mié miércoles jue jueves v…" at bounding box center [251, 375] width 225 height 250
click at [251, 260] on span "septiembre 2024" at bounding box center [243, 260] width 101 height 17
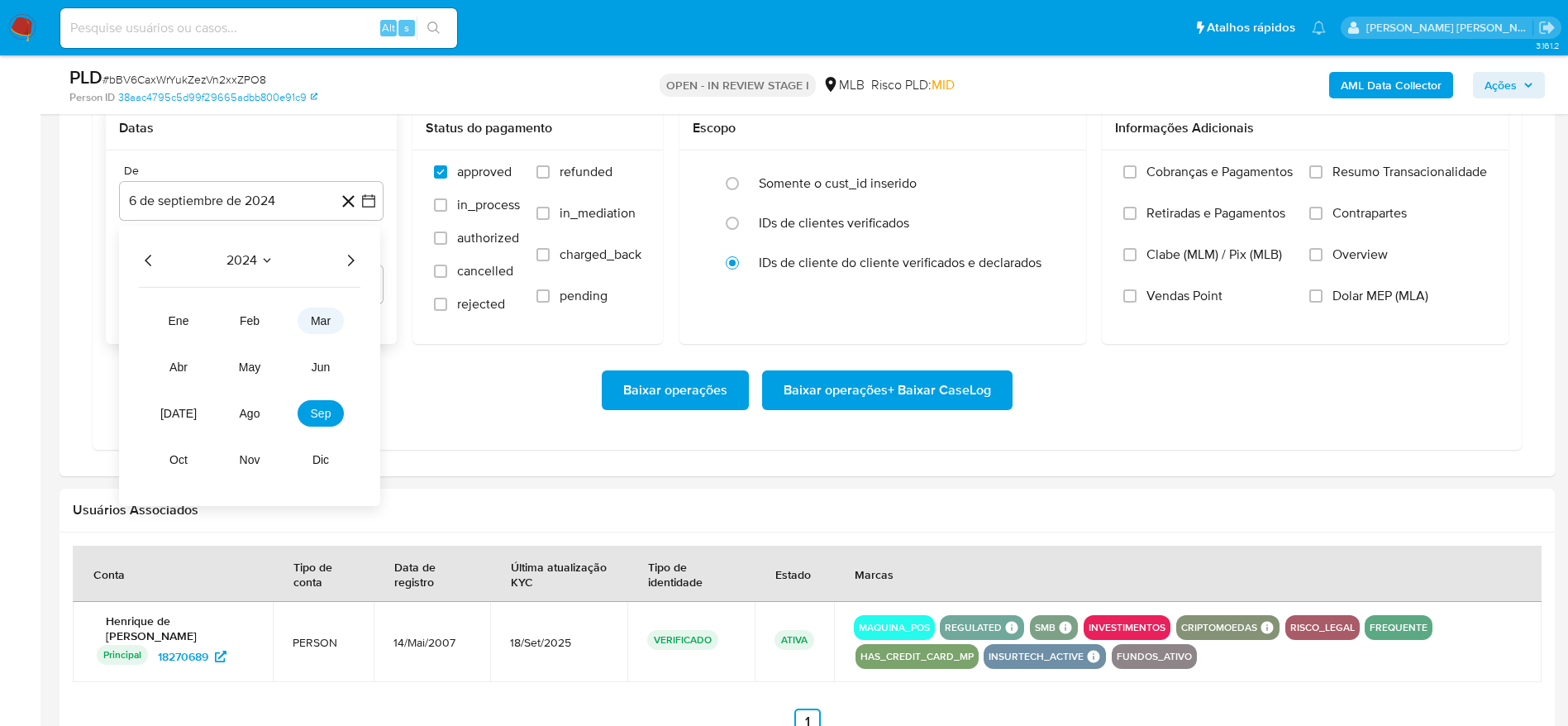
drag, startPoint x: 360, startPoint y: 255, endPoint x: 339, endPoint y: 317, distance: 65.5
click at [359, 255] on div "2024 2024 ene feb mar abr may jun jul ago sep oct nov dic" at bounding box center [249, 366] width 261 height 281
click at [263, 414] on button "ago" at bounding box center [249, 413] width 46 height 26
click at [349, 257] on icon "Mes siguiente" at bounding box center [354, 260] width 20 height 20
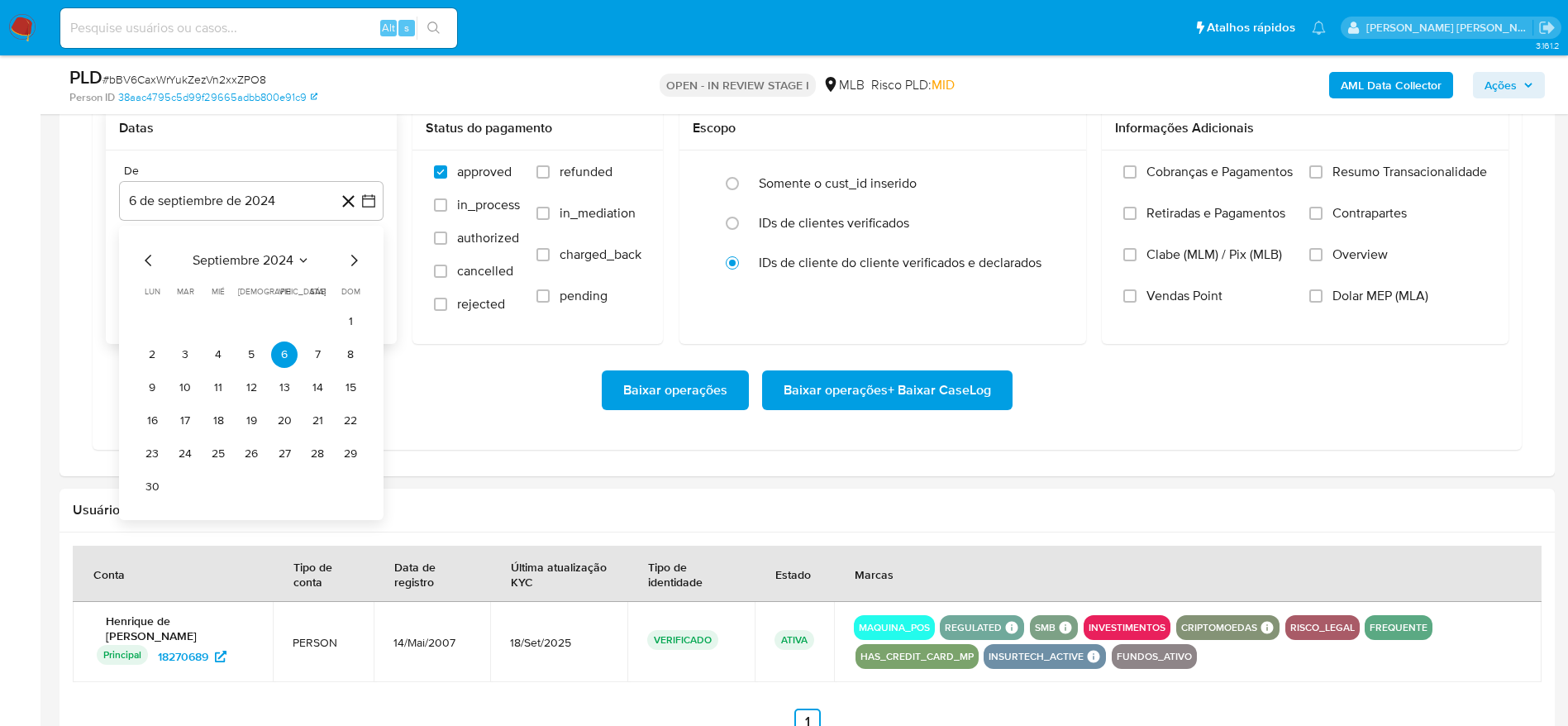
click at [135, 265] on div "septiembre 2024 septiembre 2024 lun lunes mar martes mié miércoles jue jueves v…" at bounding box center [251, 373] width 265 height 294
click at [145, 263] on icon "Mes anterior" at bounding box center [149, 260] width 20 height 20
click at [239, 259] on span "agosto 2024" at bounding box center [244, 260] width 76 height 17
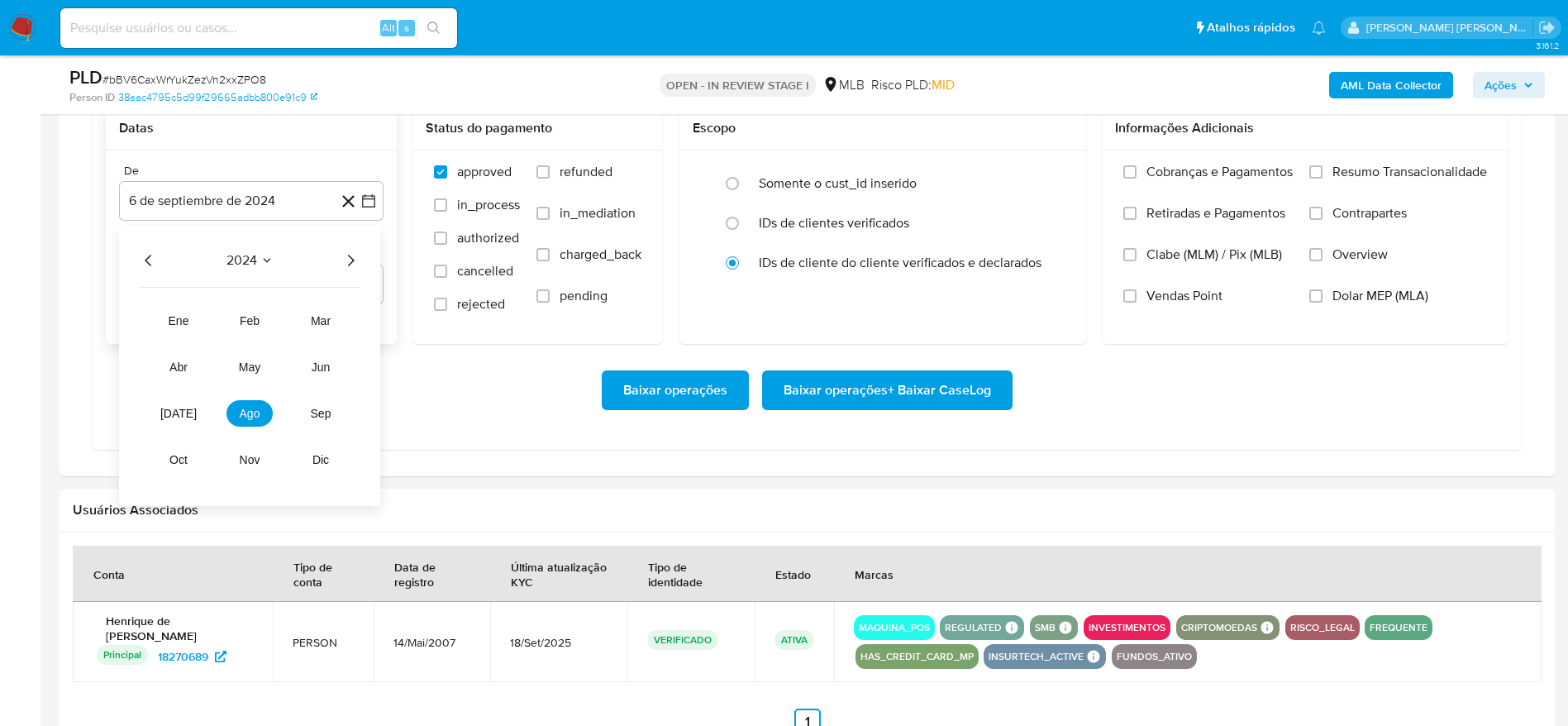
drag, startPoint x: 351, startPoint y: 259, endPoint x: 333, endPoint y: 297, distance: 42.0
click at [351, 260] on icon "Año siguiente" at bounding box center [351, 260] width 20 height 20
click at [259, 407] on span "ago" at bounding box center [249, 413] width 21 height 13
click at [282, 325] on button "1" at bounding box center [284, 321] width 26 height 26
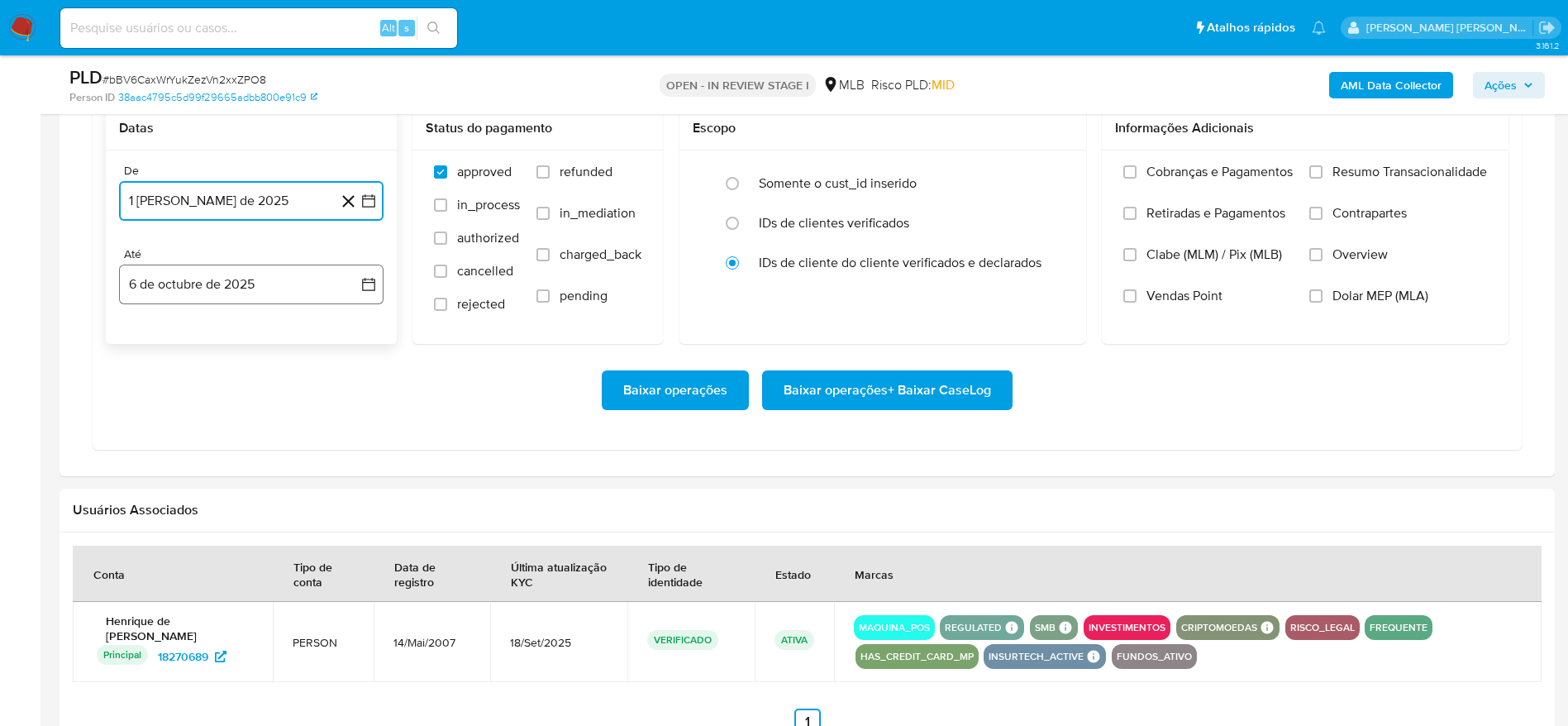
click at [212, 291] on button "6 de octubre de 2025" at bounding box center [251, 284] width 265 height 39
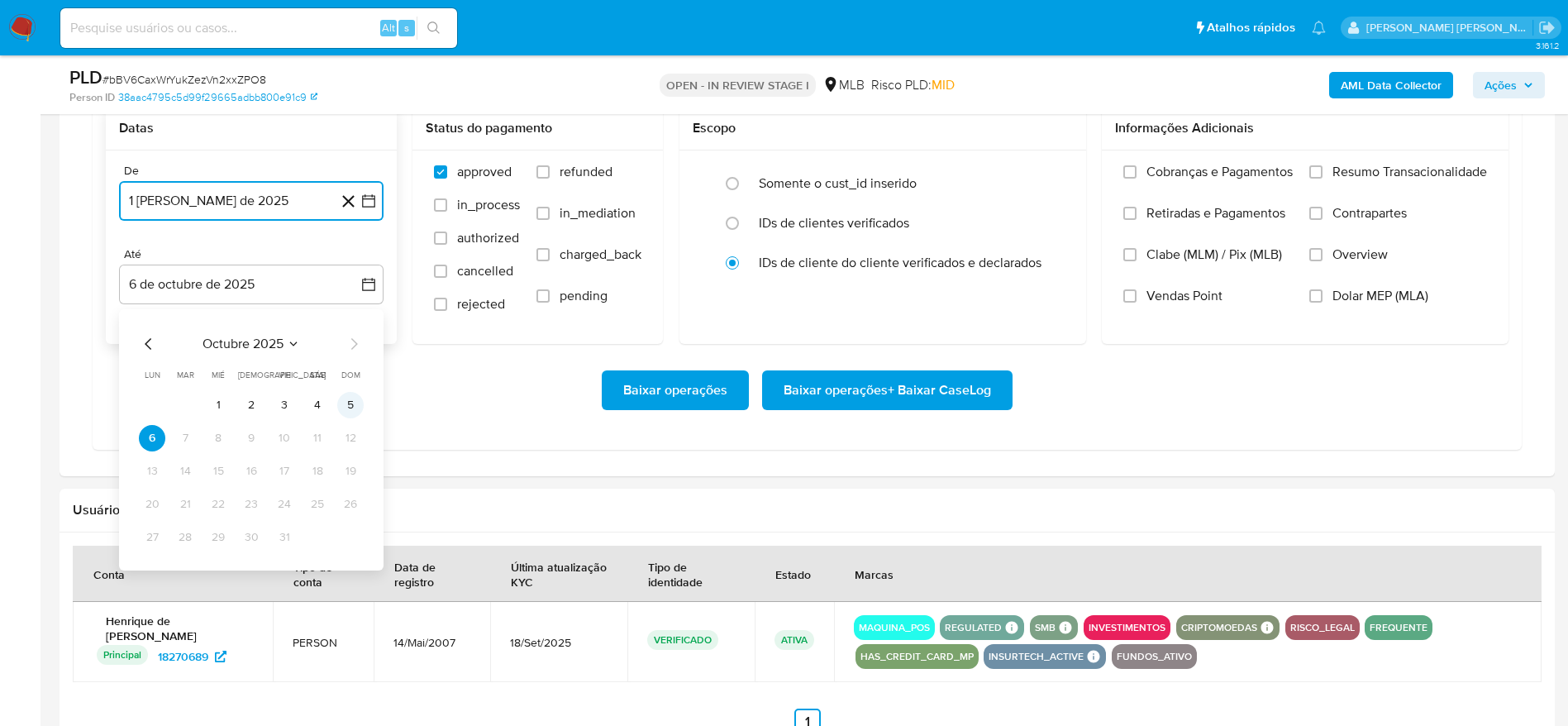
click at [343, 408] on button "5" at bounding box center [350, 405] width 26 height 26
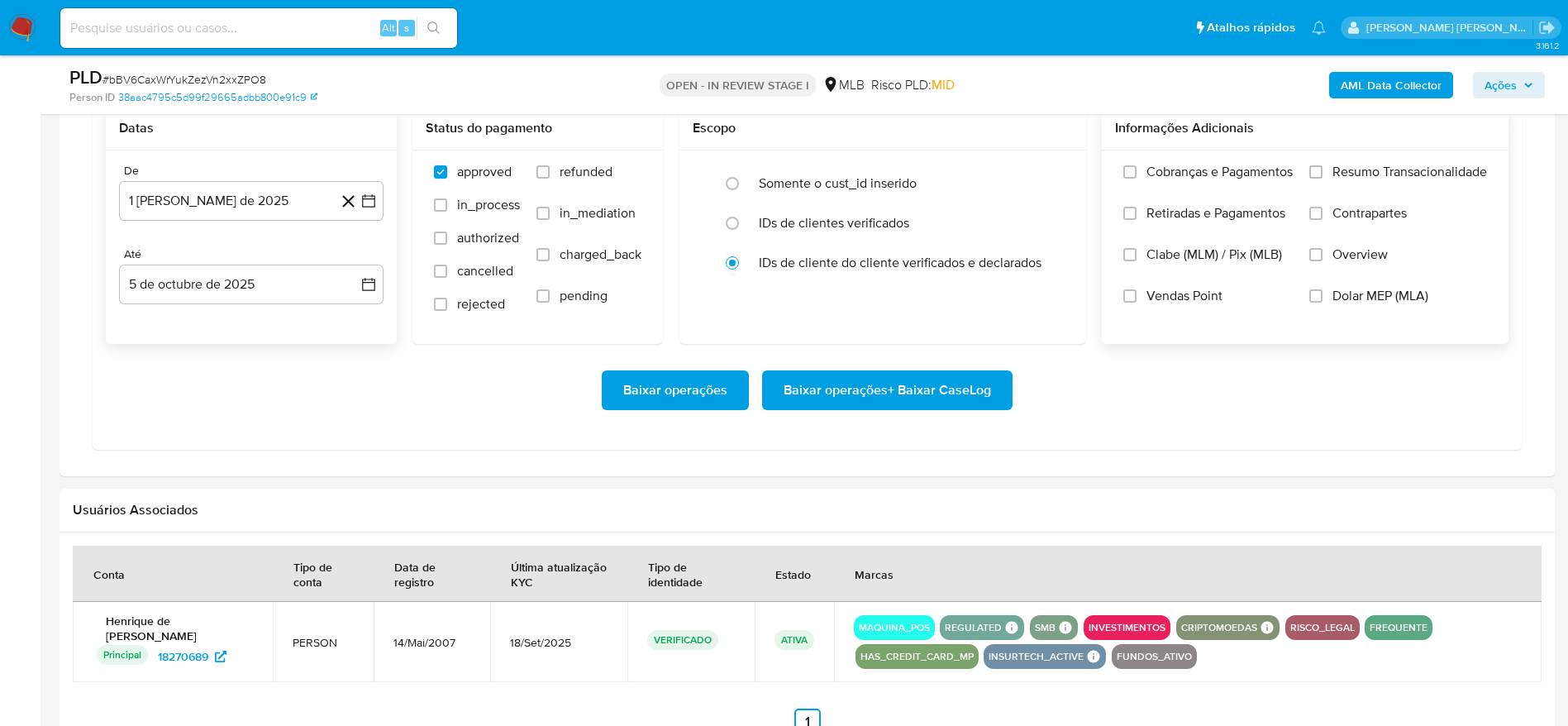
click at [1389, 164] on span "Resumo Transacionalidade" at bounding box center [1410, 172] width 155 height 17
click at [1323, 166] on input "Resumo Transacionalidade" at bounding box center [1316, 172] width 13 height 13
click at [928, 388] on span "Baixar operações + Baixar CaseLog" at bounding box center [887, 390] width 207 height 36
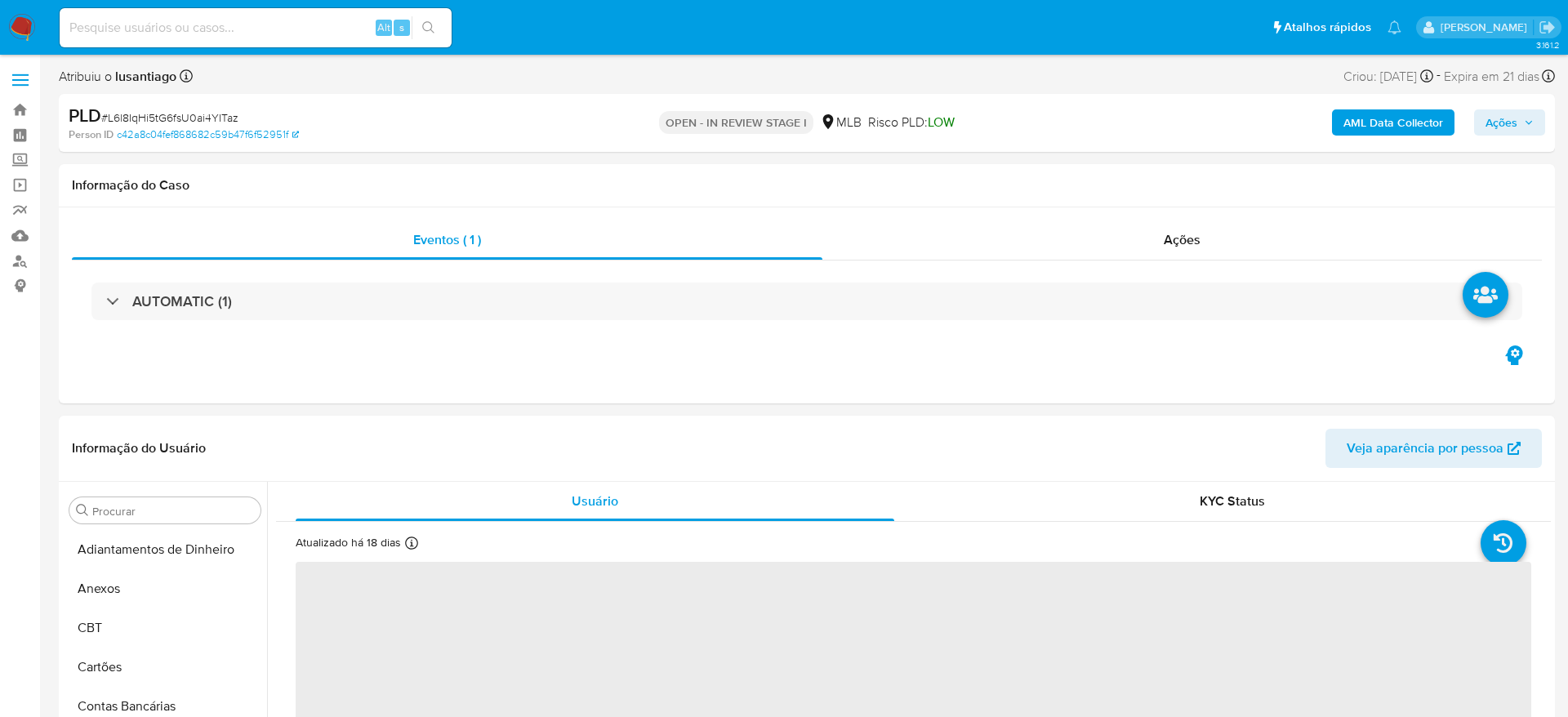
select select "10"
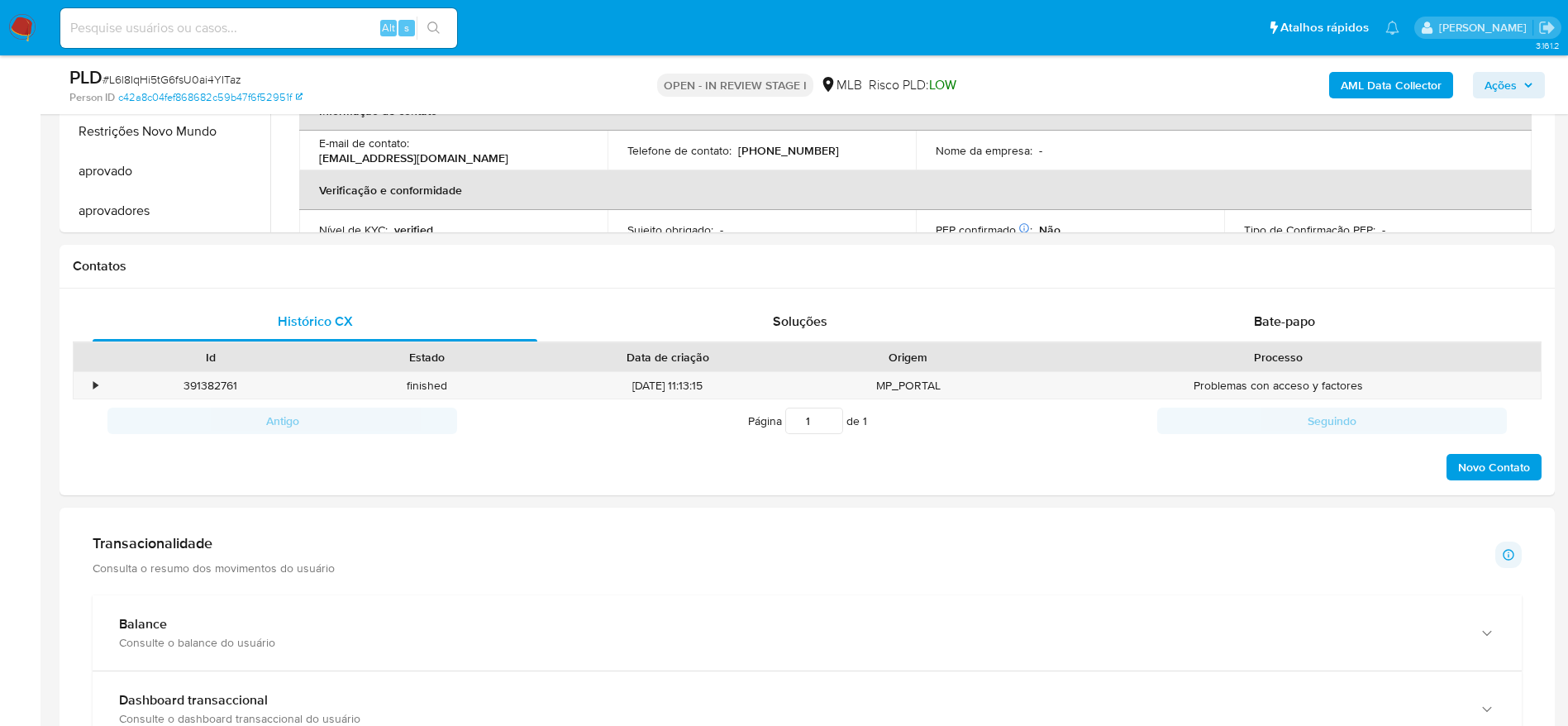
scroll to position [1117, 0]
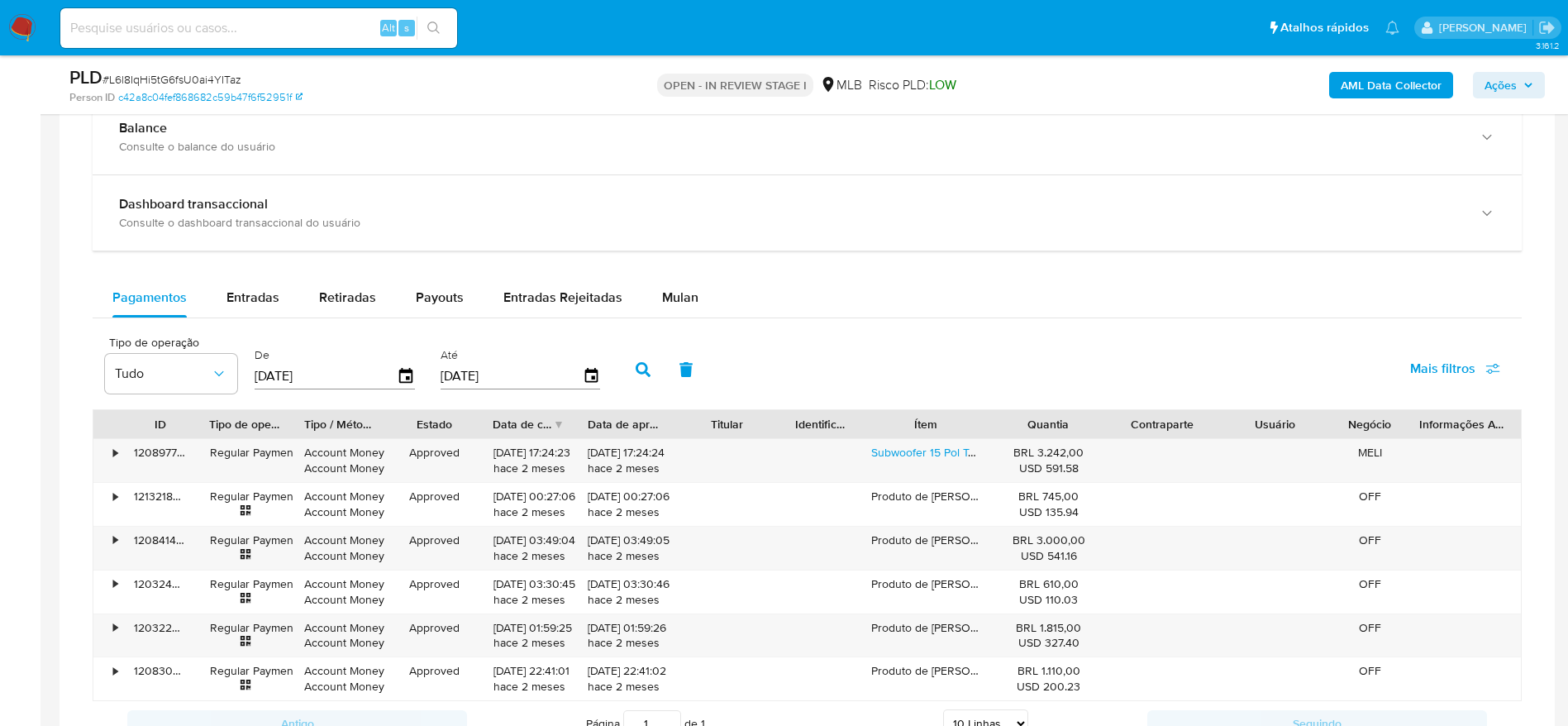
click at [669, 275] on div "Balance Consulte o balance do usuário Dashboard transaccional Consulte o dashbo…" at bounding box center [807, 423] width 1429 height 647
click at [662, 295] on span "Mulan" at bounding box center [679, 297] width 36 height 19
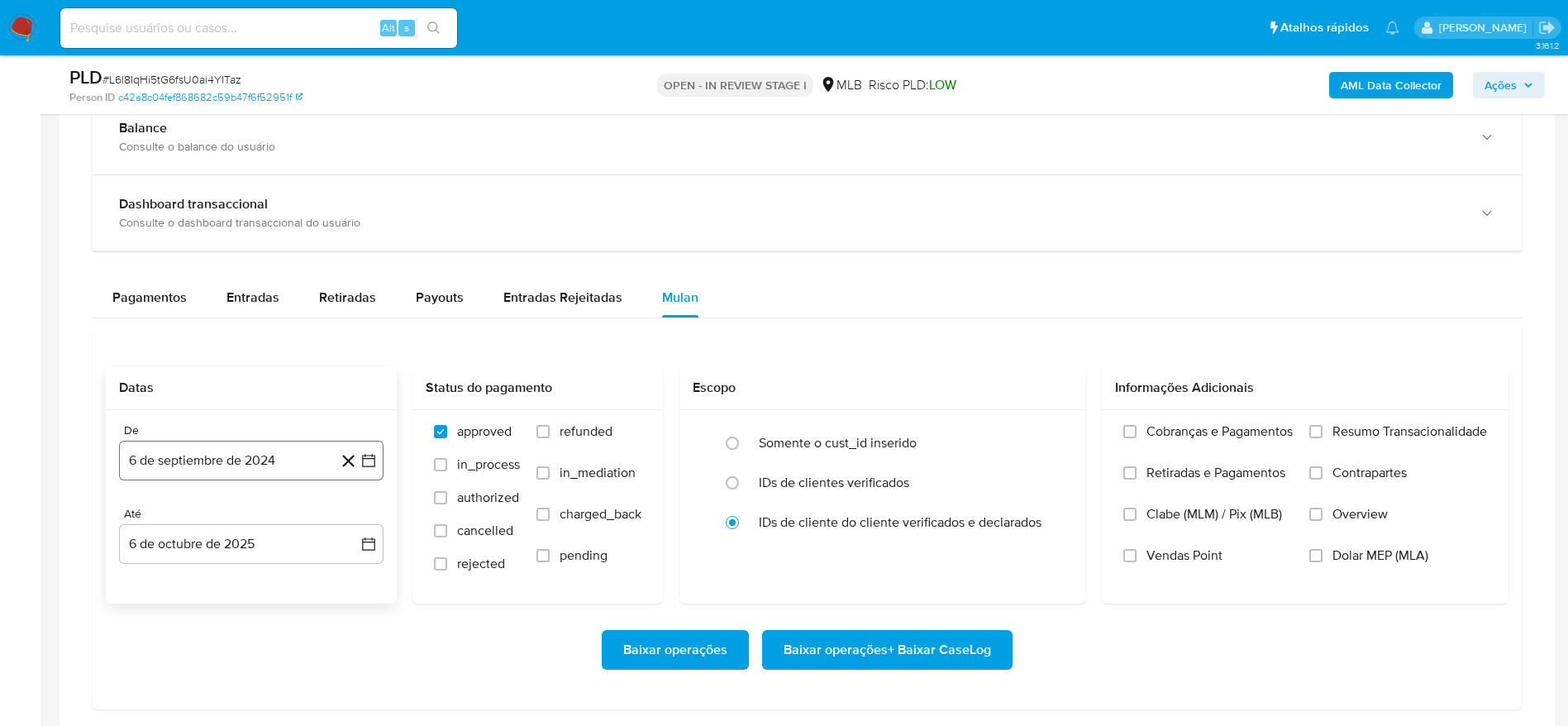
click at [250, 462] on button "6 de septiembre de 2024" at bounding box center [251, 460] width 265 height 39
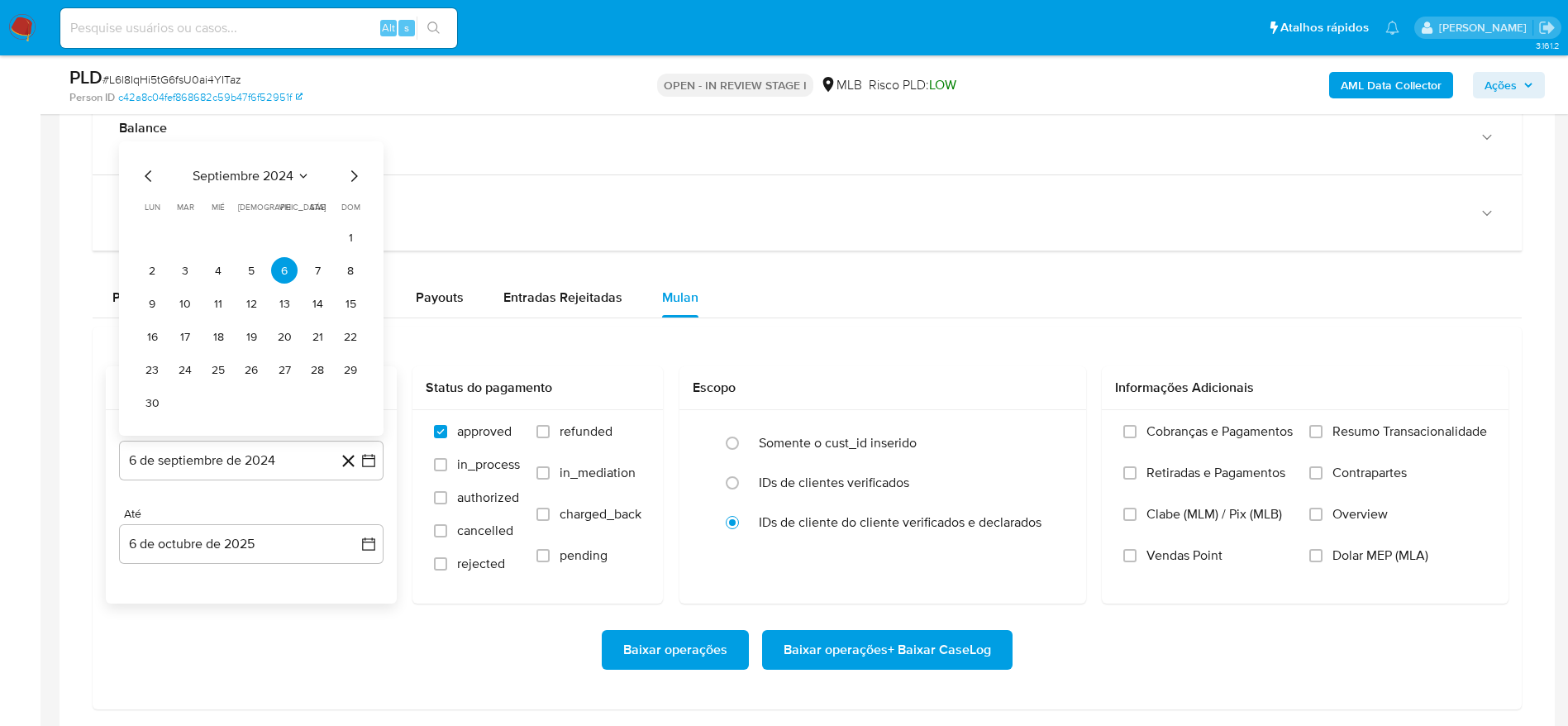
click at [272, 168] on span "septiembre 2024" at bounding box center [243, 176] width 101 height 17
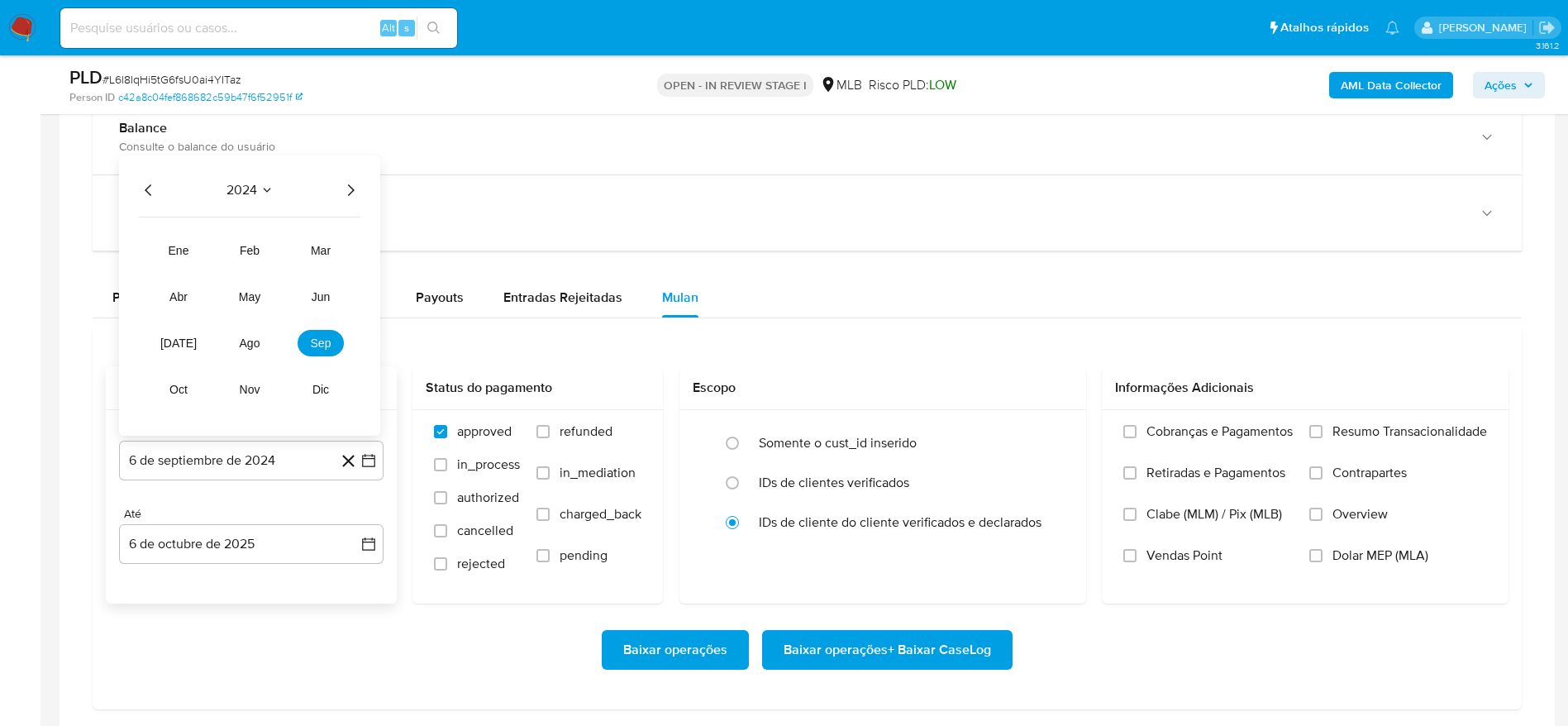
drag, startPoint x: 350, startPoint y: 182, endPoint x: 356, endPoint y: 241, distance: 59.3
click at [352, 182] on icon "Año siguiente" at bounding box center [351, 191] width 20 height 20
click at [254, 346] on span "ago" at bounding box center [249, 344] width 21 height 13
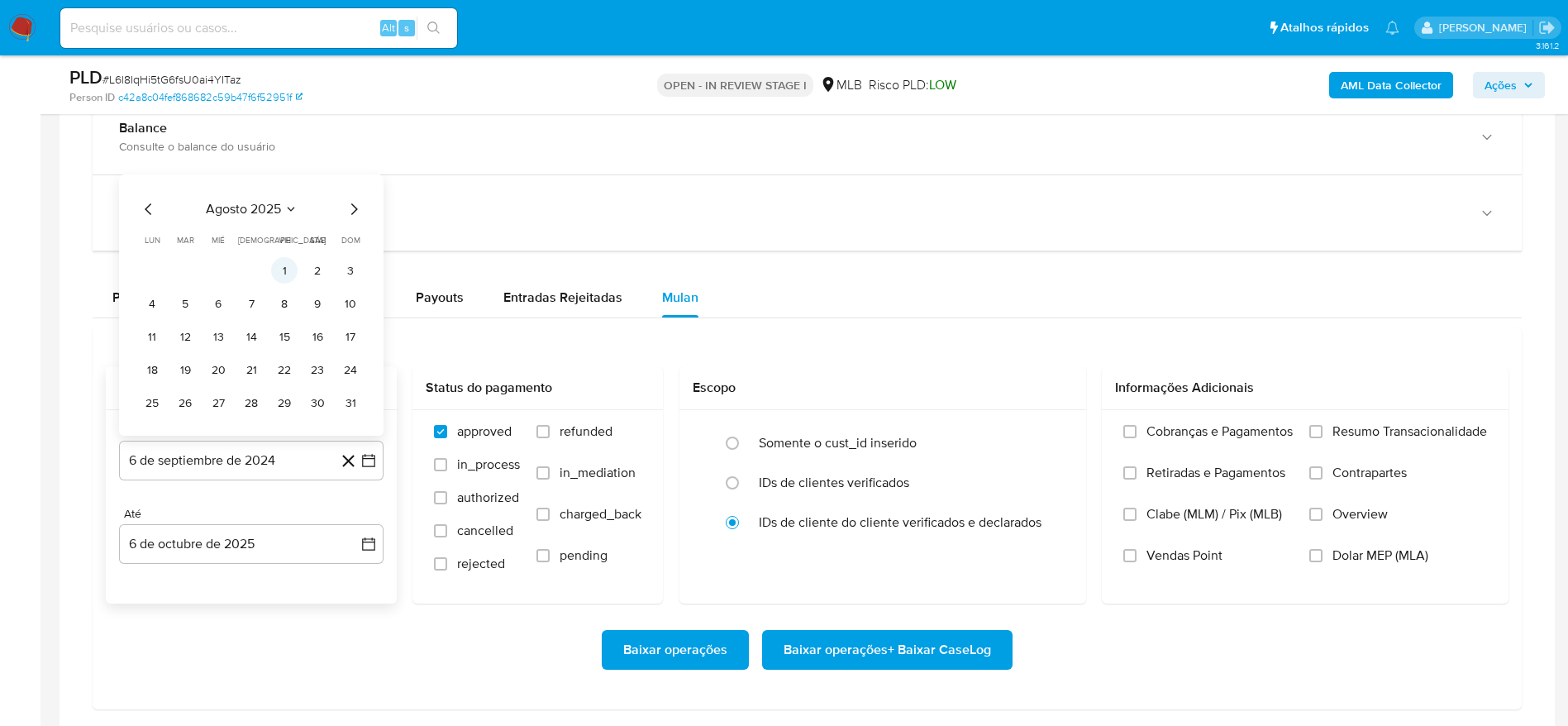
click at [279, 276] on button "1" at bounding box center [284, 270] width 26 height 26
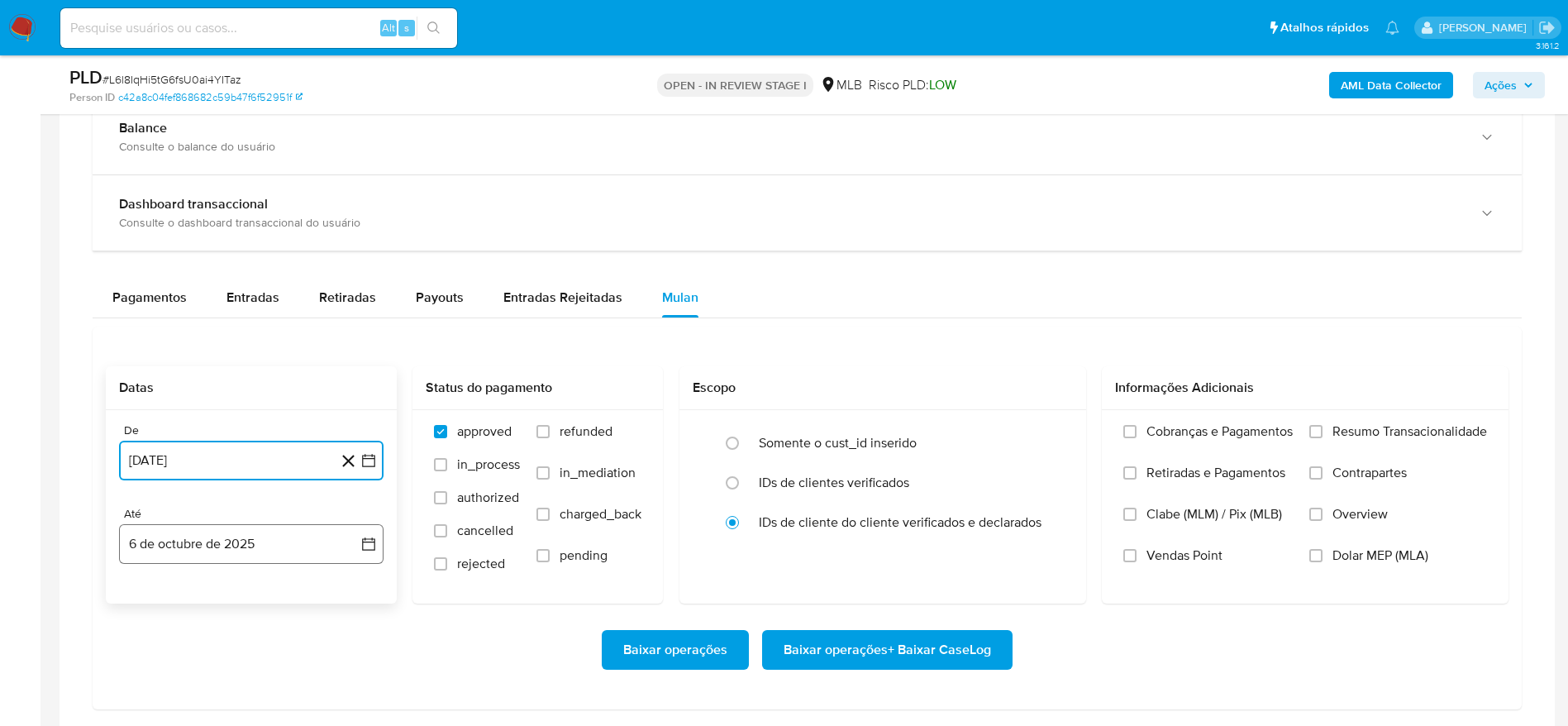
click at [180, 544] on button "6 de octubre de 2025" at bounding box center [251, 544] width 265 height 39
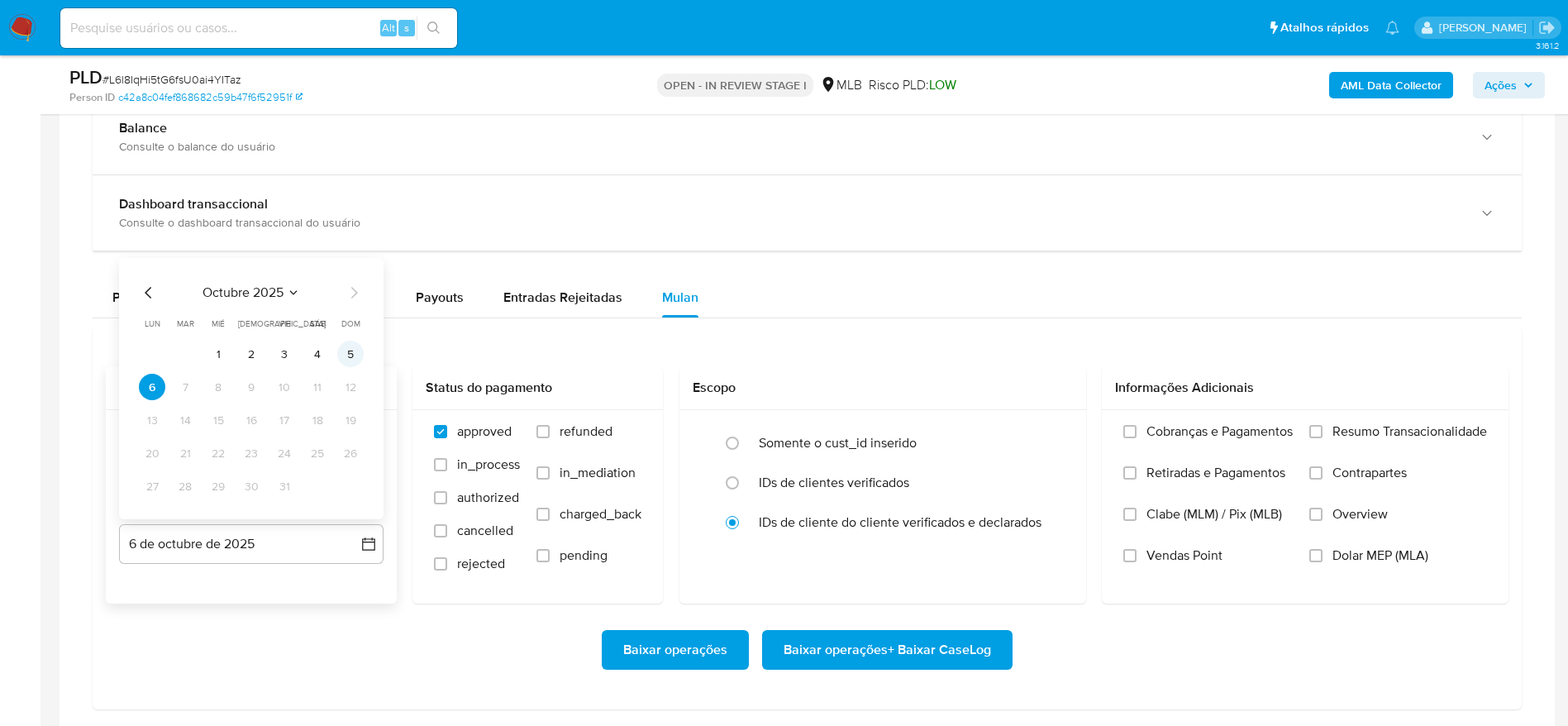
click at [344, 364] on button "5" at bounding box center [350, 354] width 26 height 26
click at [1398, 424] on span "Resumo Transacionalidade" at bounding box center [1410, 432] width 155 height 17
click at [1323, 425] on input "Resumo Transacionalidade" at bounding box center [1316, 432] width 13 height 13
click at [903, 644] on span "Baixar operações + Baixar CaseLog" at bounding box center [887, 650] width 207 height 36
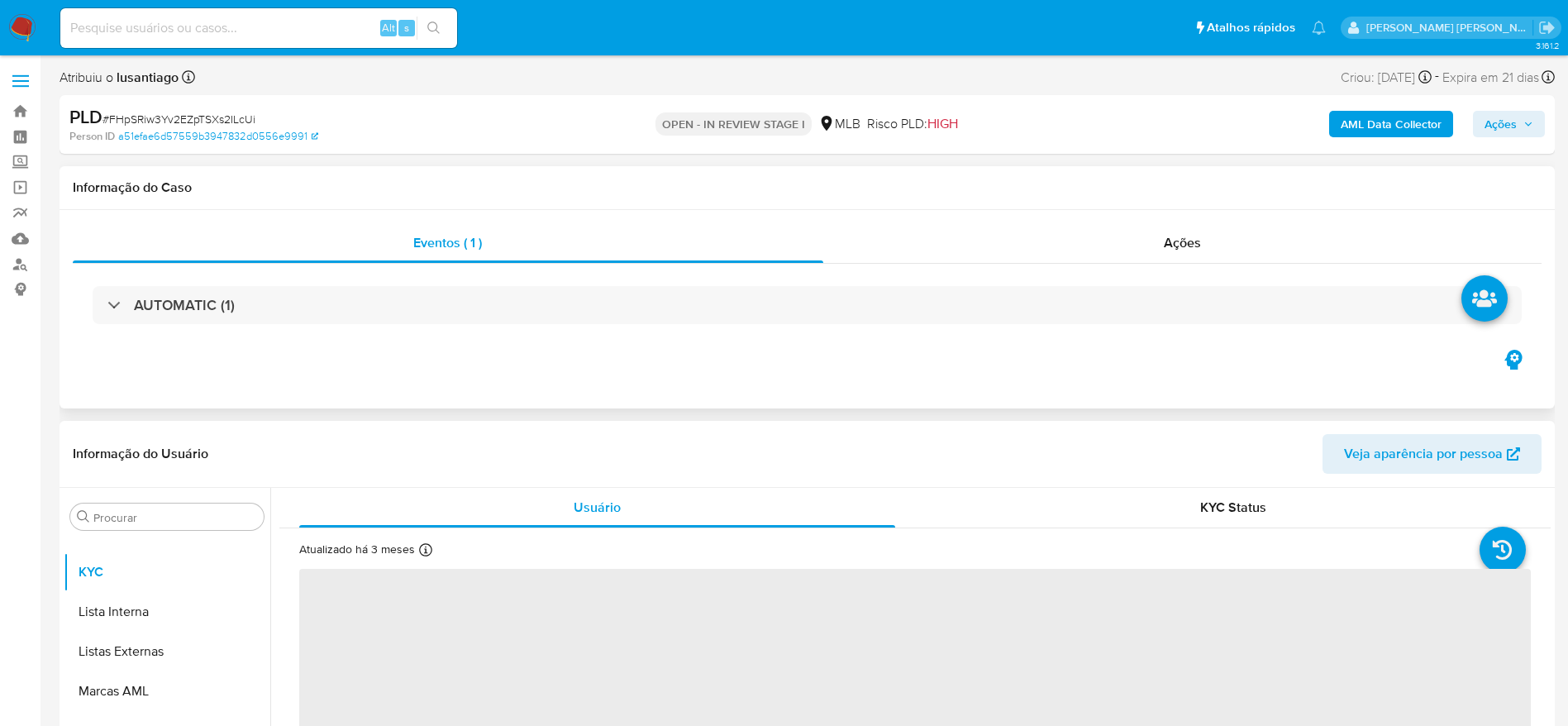
scroll to position [248, 0]
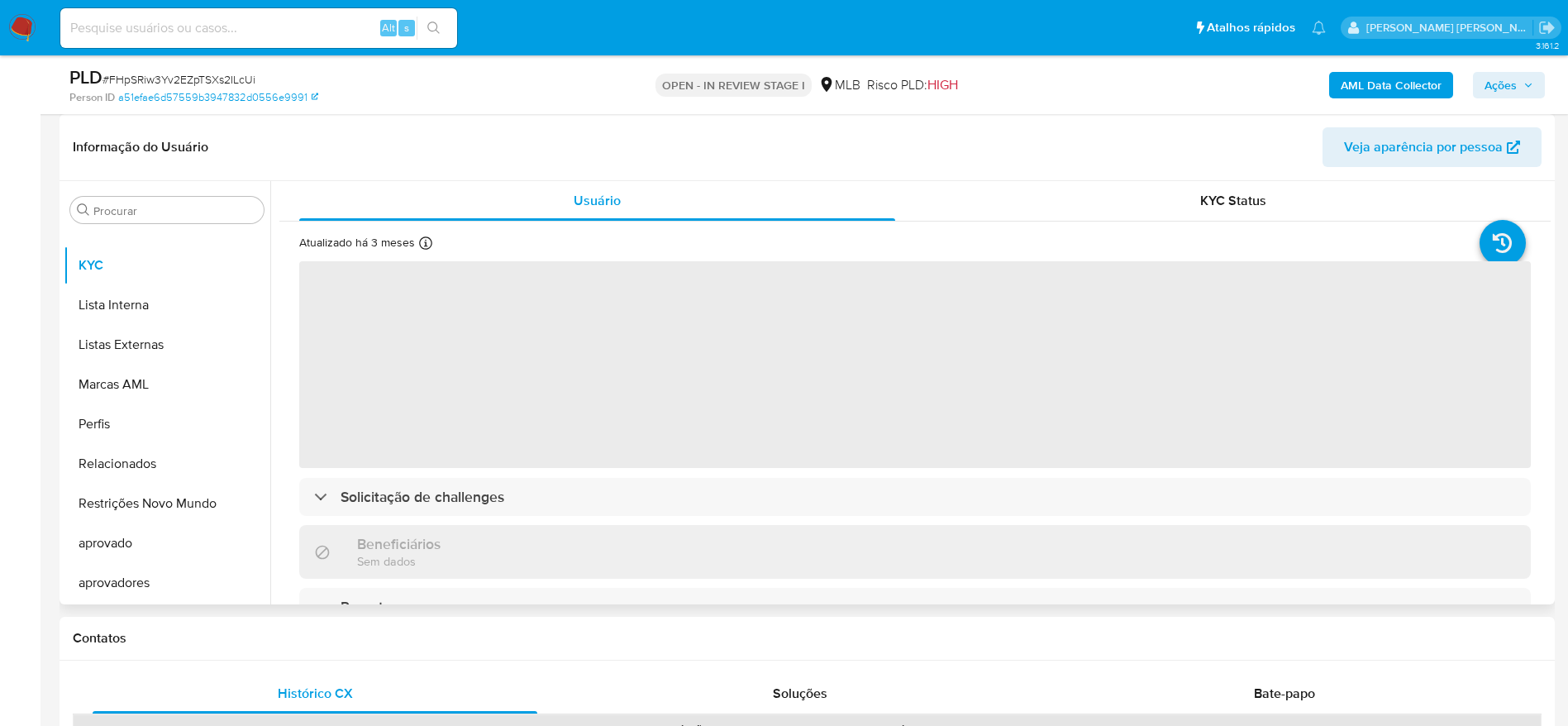
select select "10"
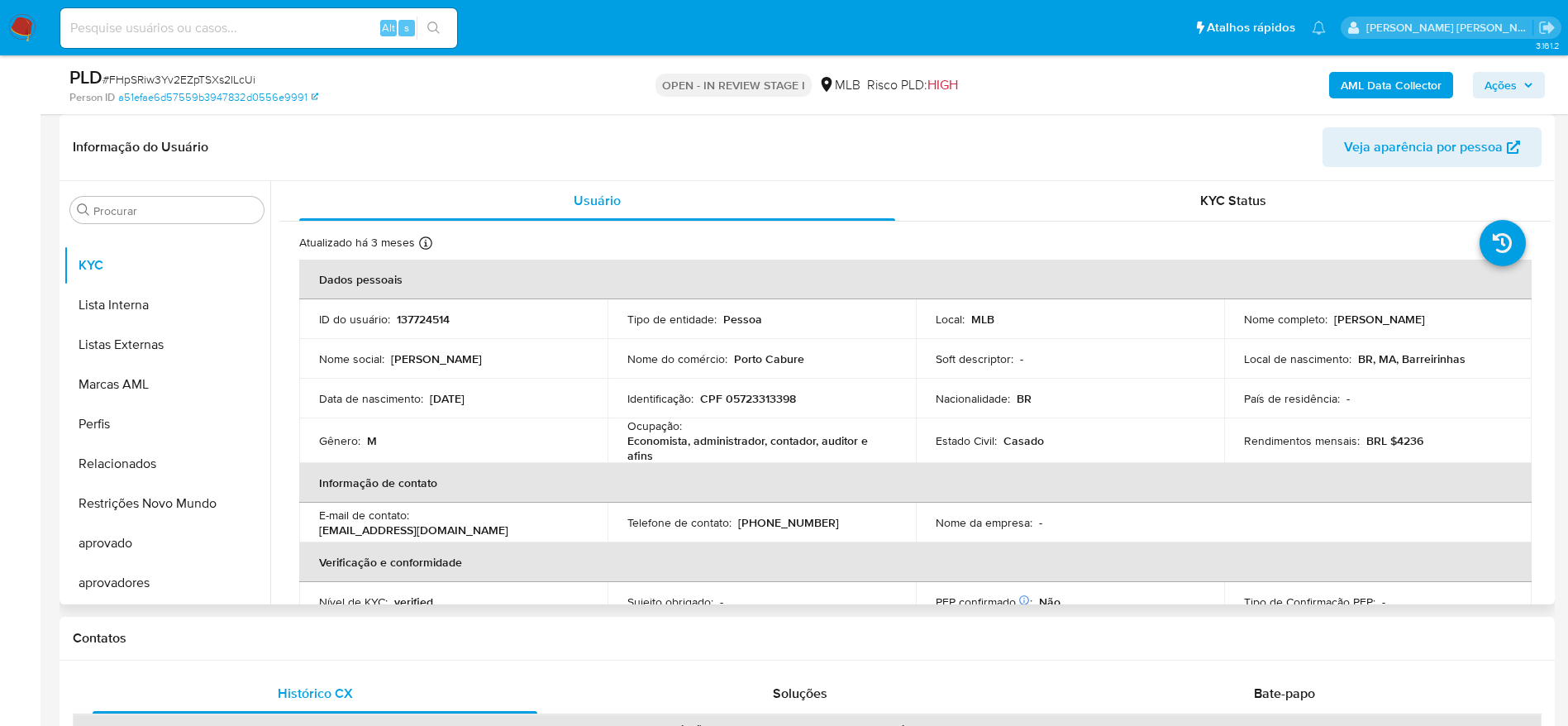
click at [767, 406] on p "CPF 05723313398" at bounding box center [748, 399] width 96 height 15
copy p "05723313398"
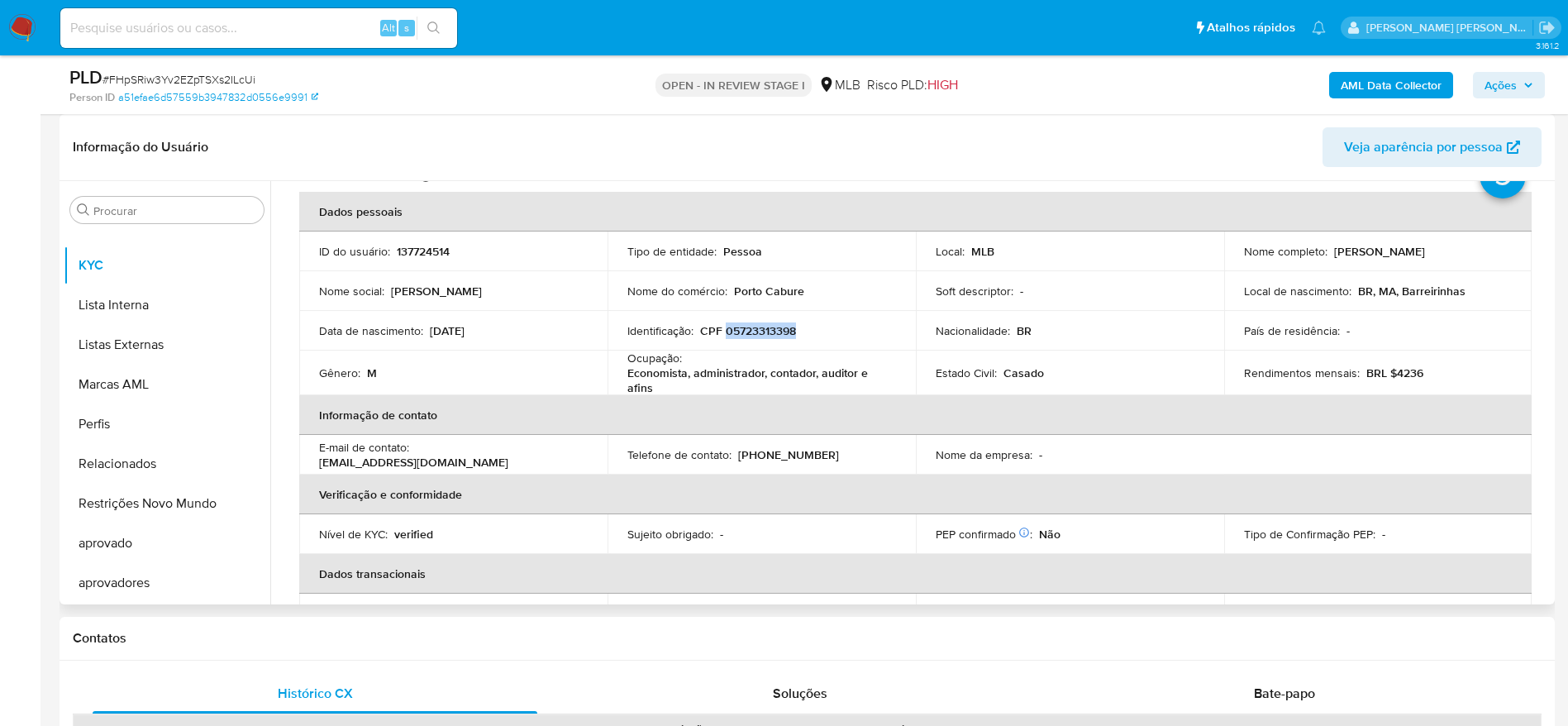
scroll to position [0, 0]
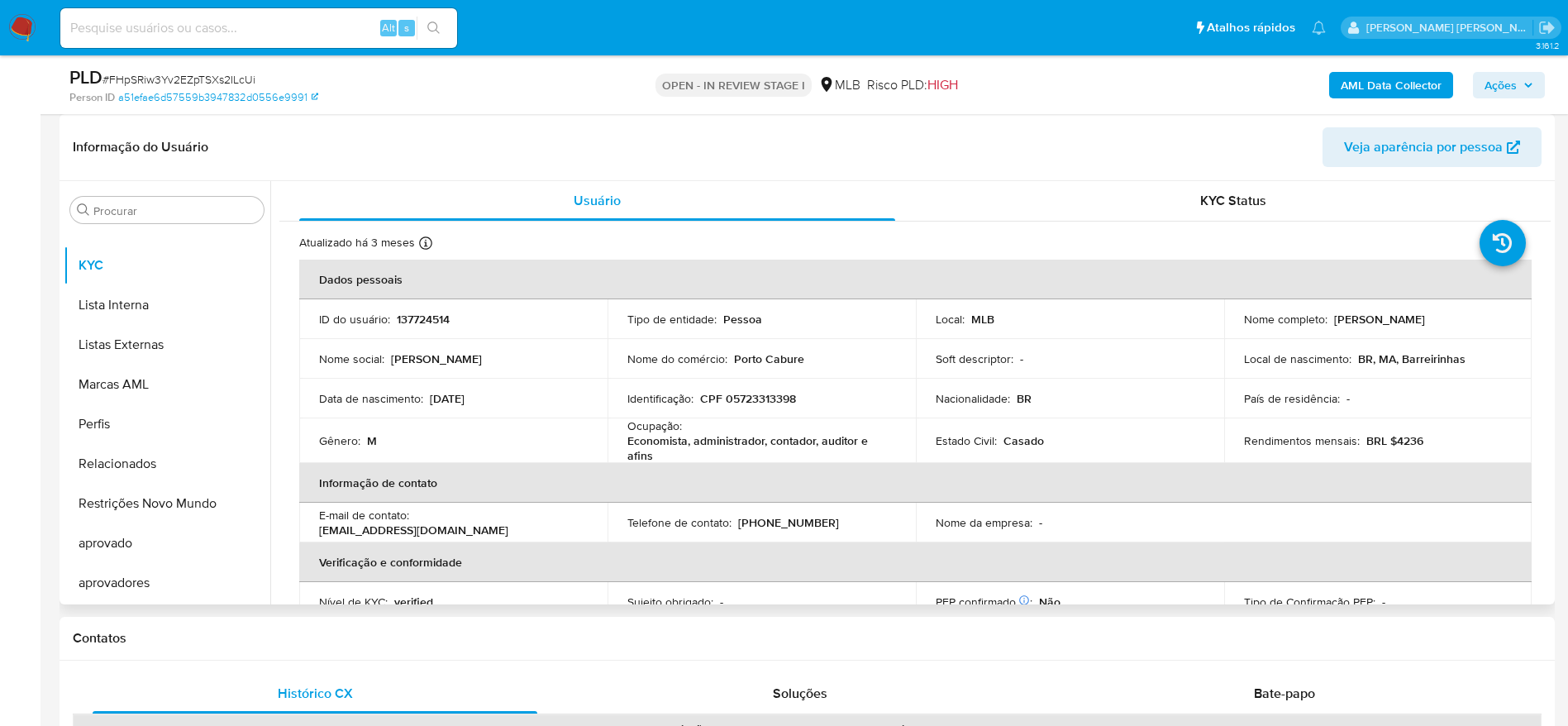
click at [942, 140] on header "Informação do Usuário Veja aparência por pessoa" at bounding box center [807, 147] width 1469 height 39
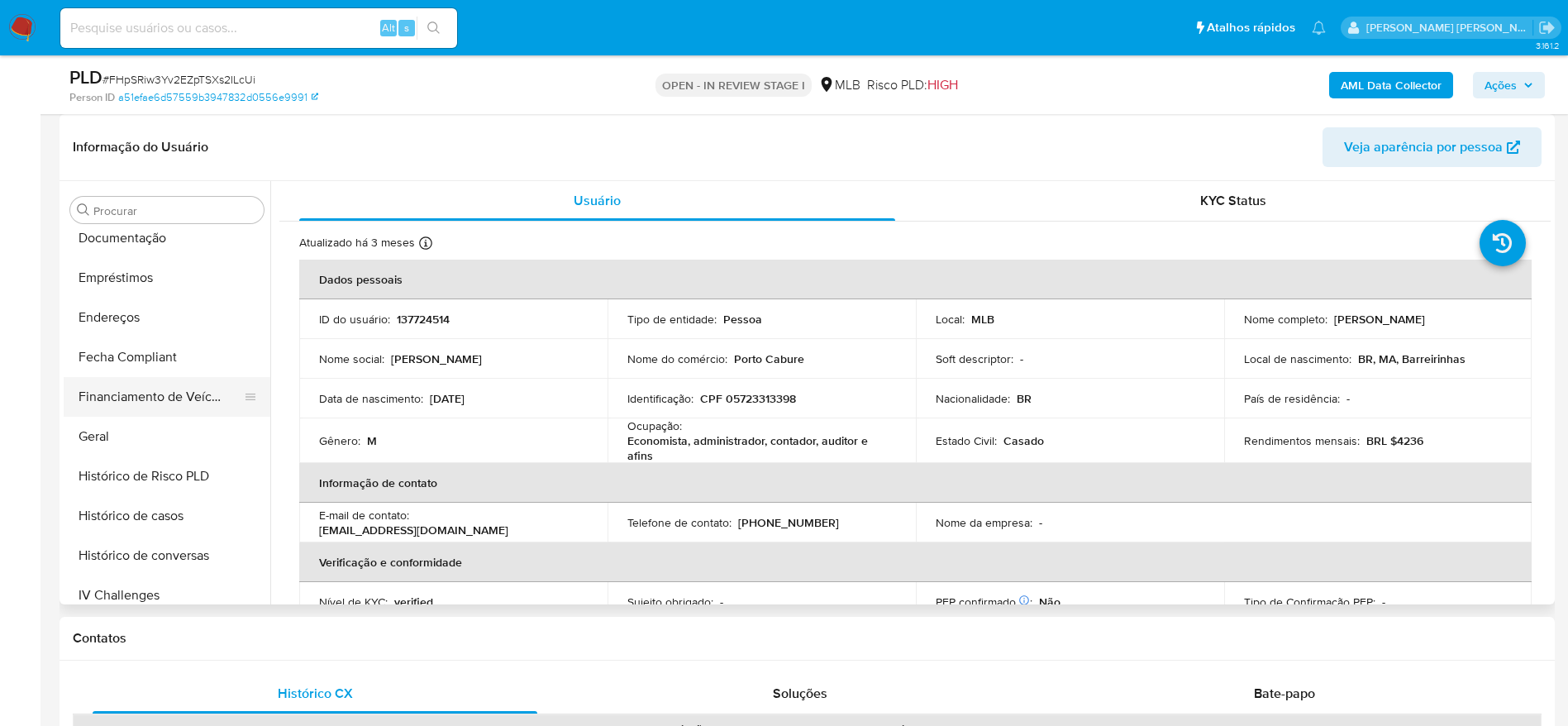
scroll to position [361, 0]
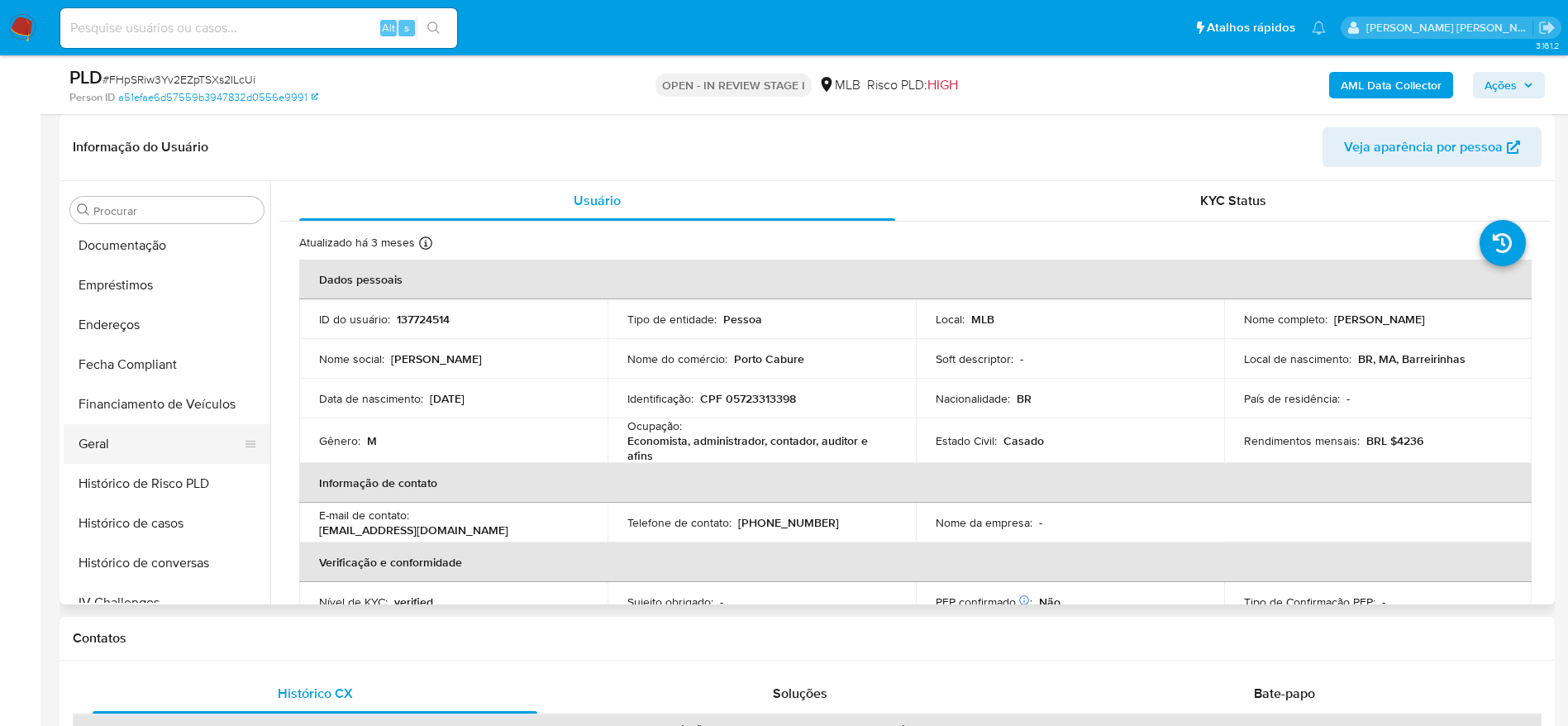
click at [132, 429] on button "Geral" at bounding box center [160, 444] width 193 height 39
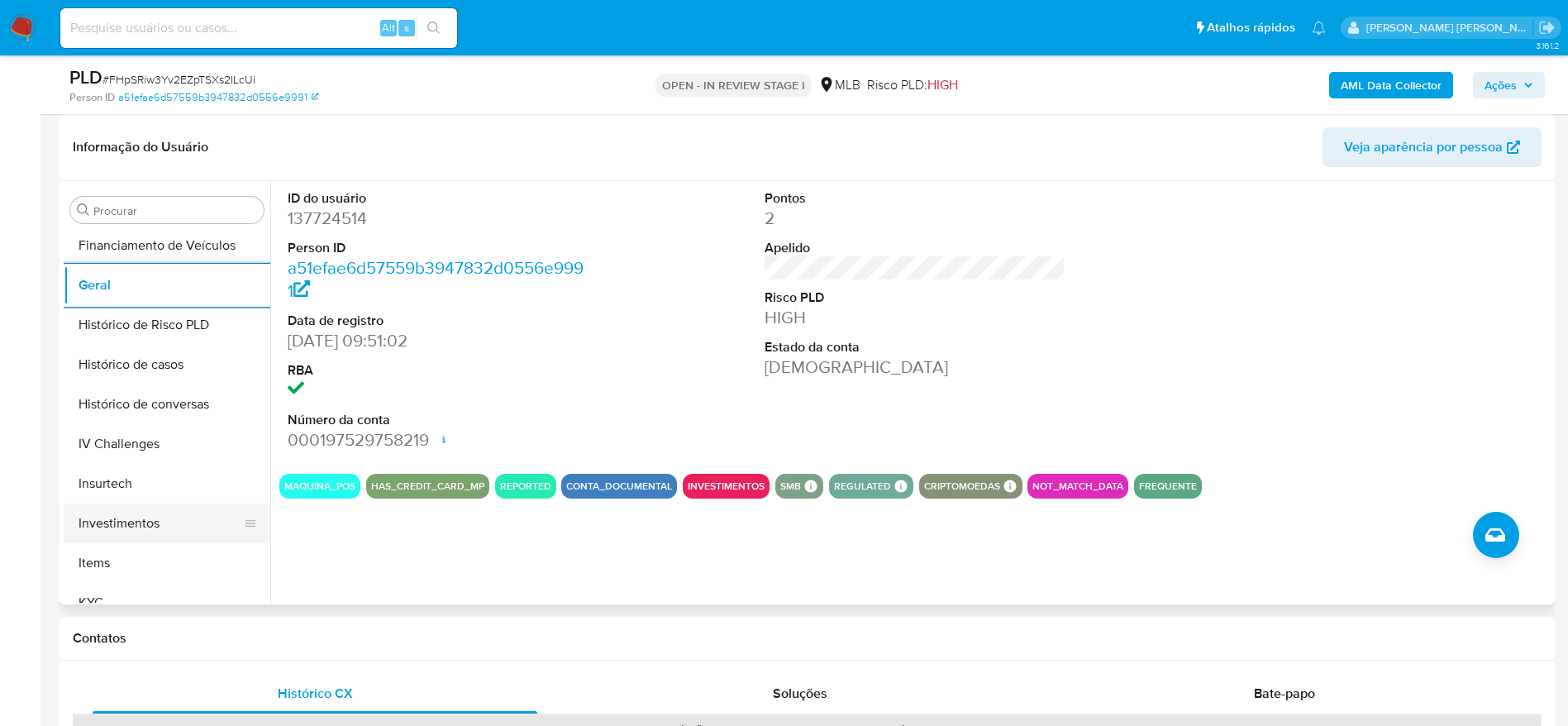
scroll to position [609, 0]
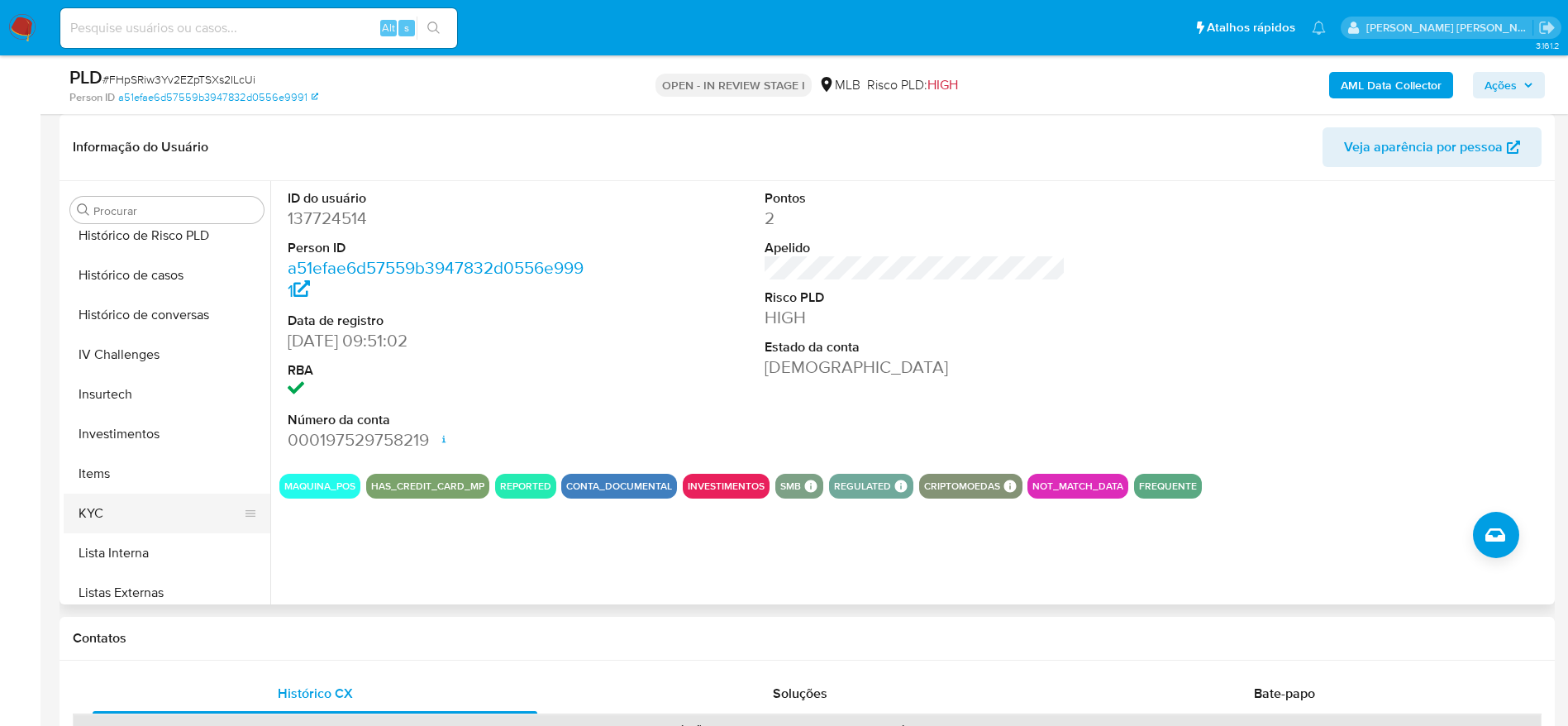
click at [125, 498] on button "KYC" at bounding box center [160, 513] width 193 height 39
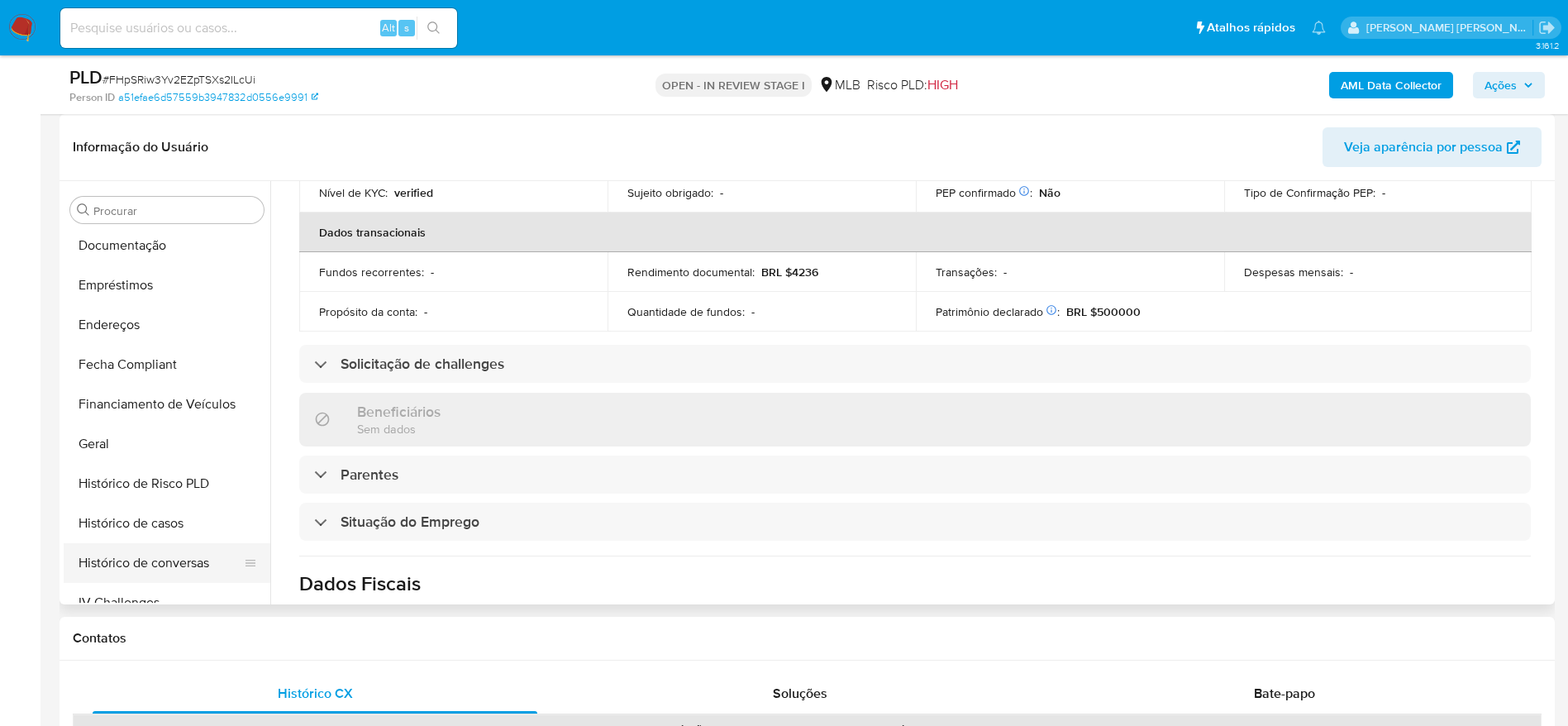
scroll to position [237, 0]
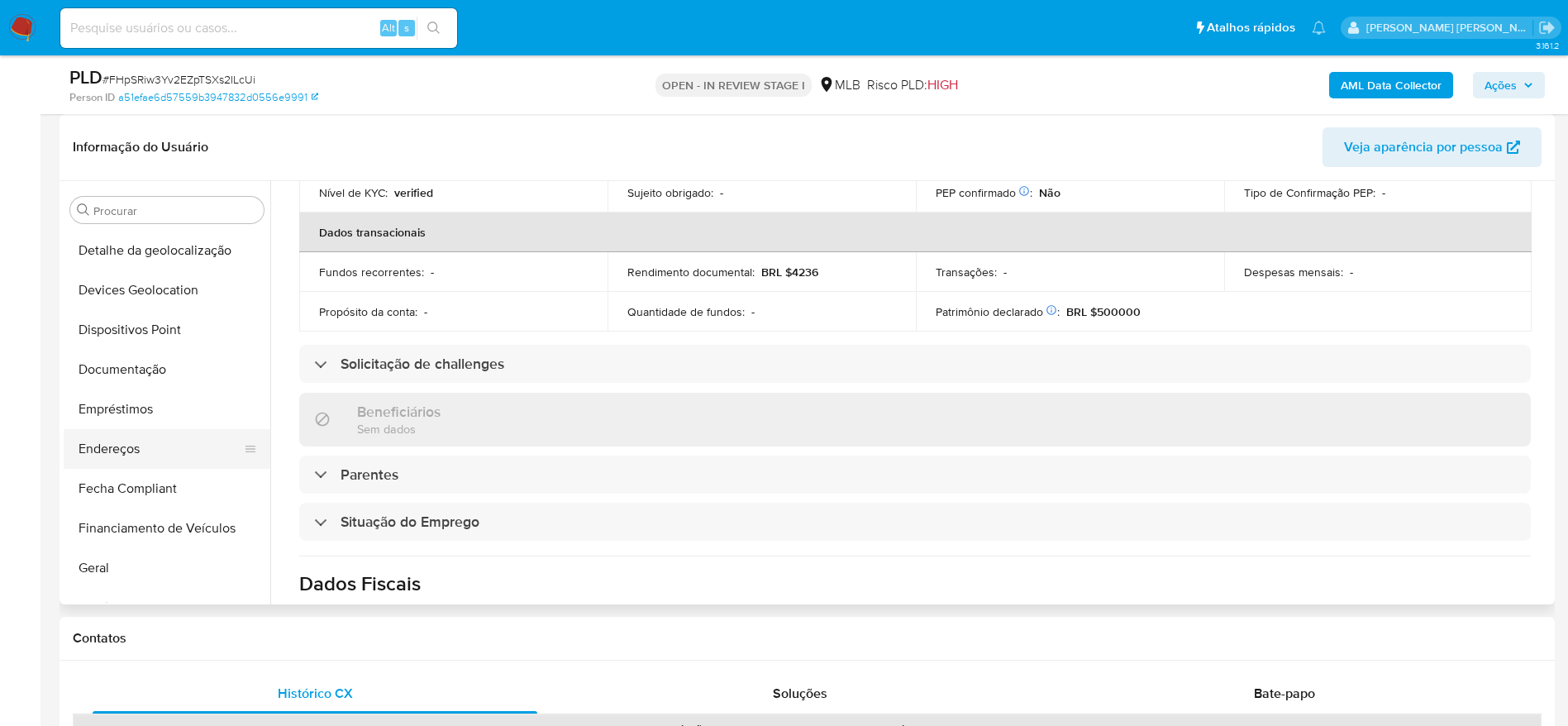
click at [140, 445] on button "Endereços" at bounding box center [160, 449] width 193 height 39
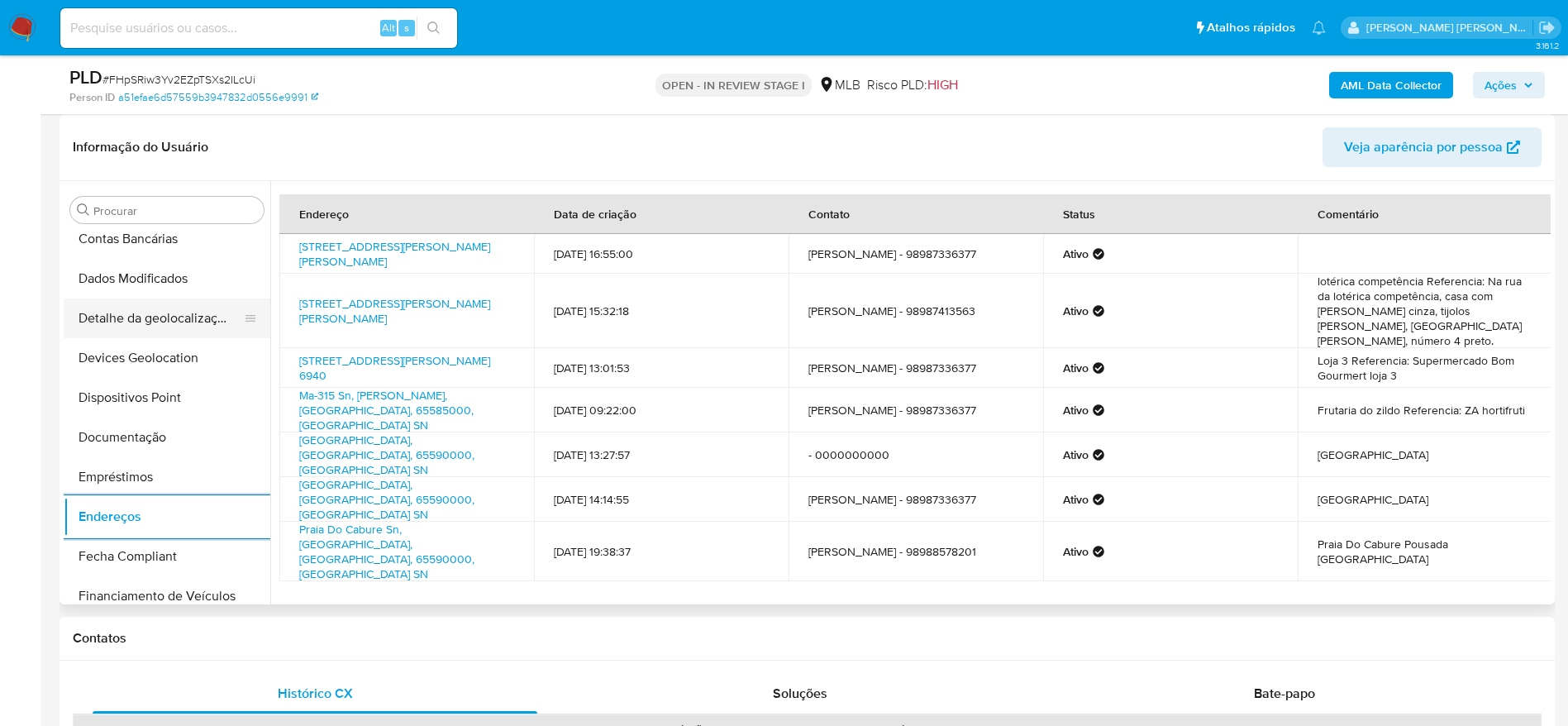
scroll to position [113, 0]
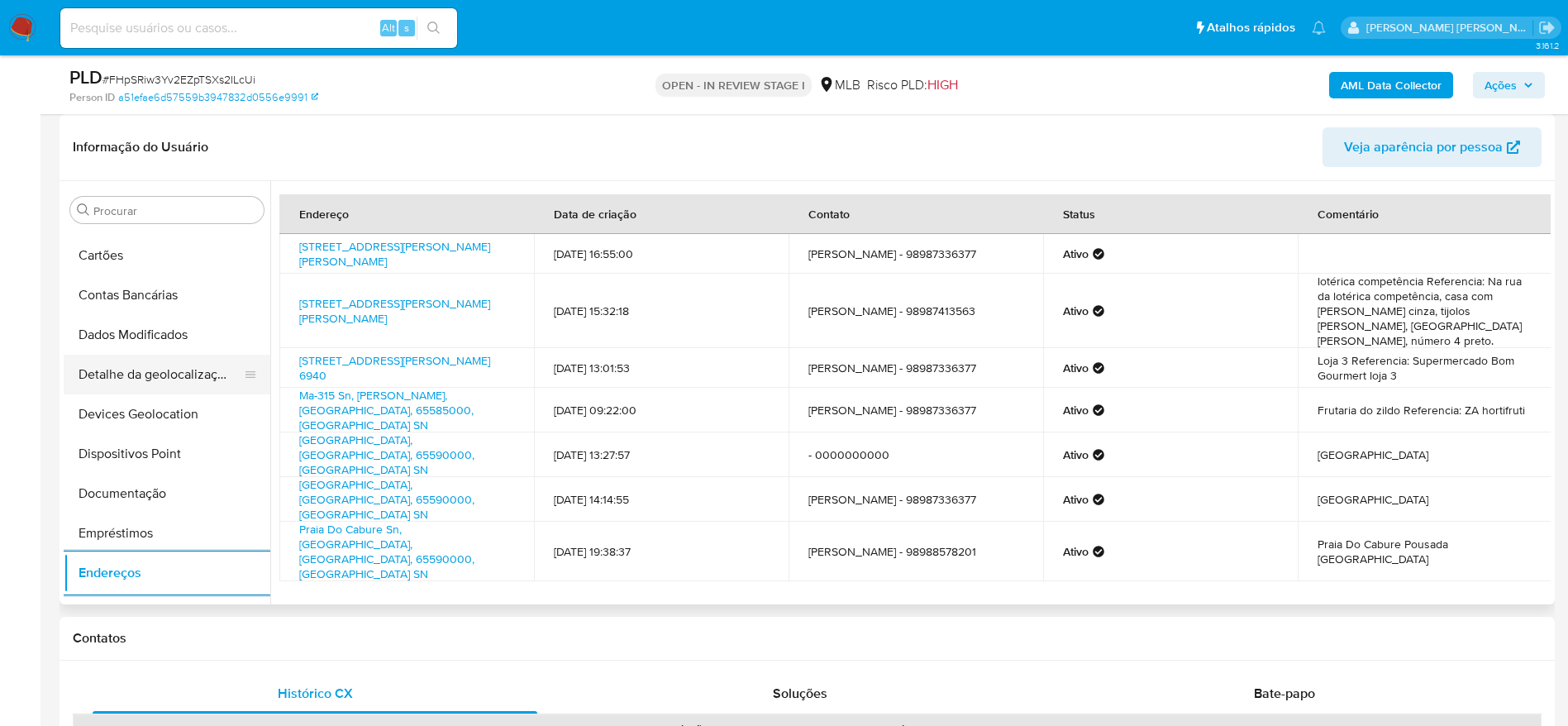
click at [149, 374] on button "Detalhe da geolocalização" at bounding box center [160, 374] width 193 height 39
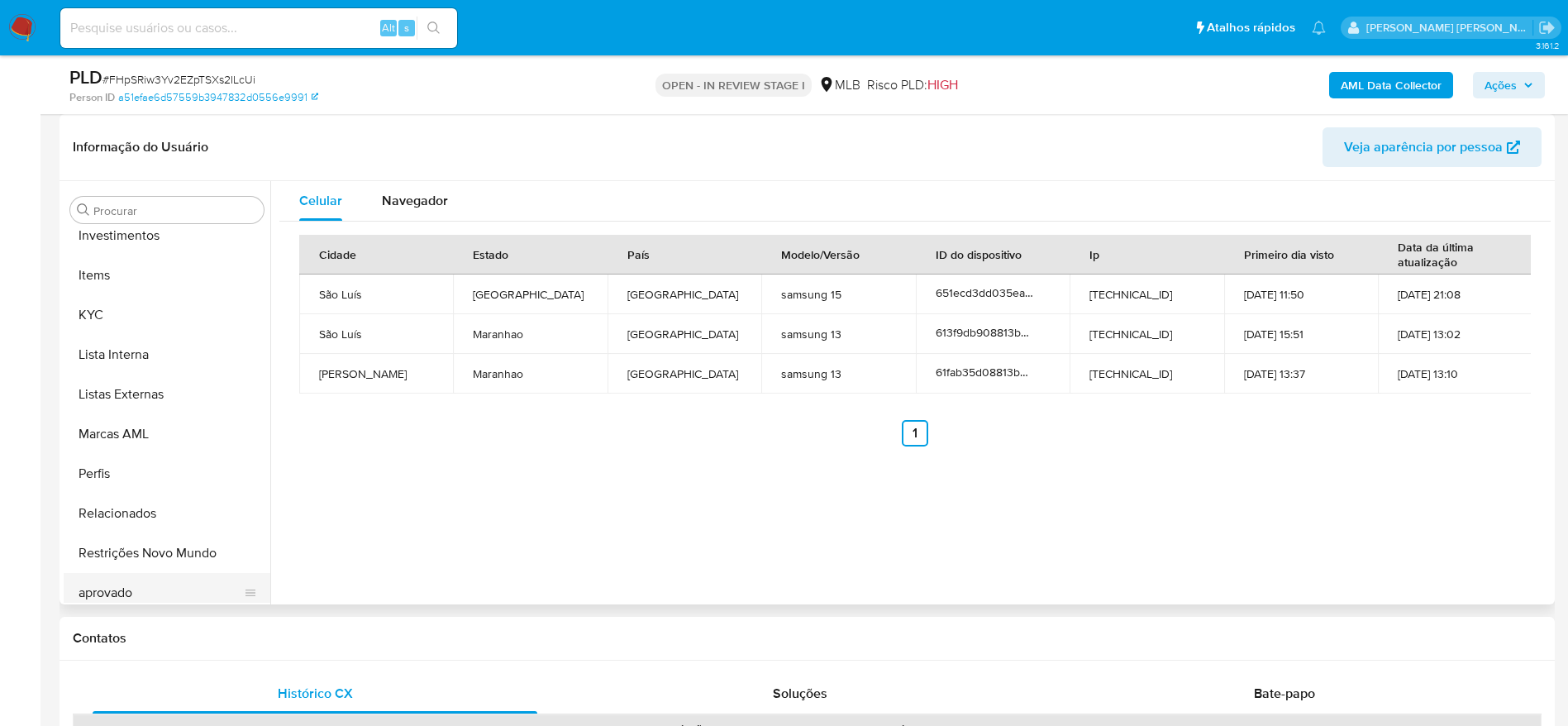
scroll to position [858, 0]
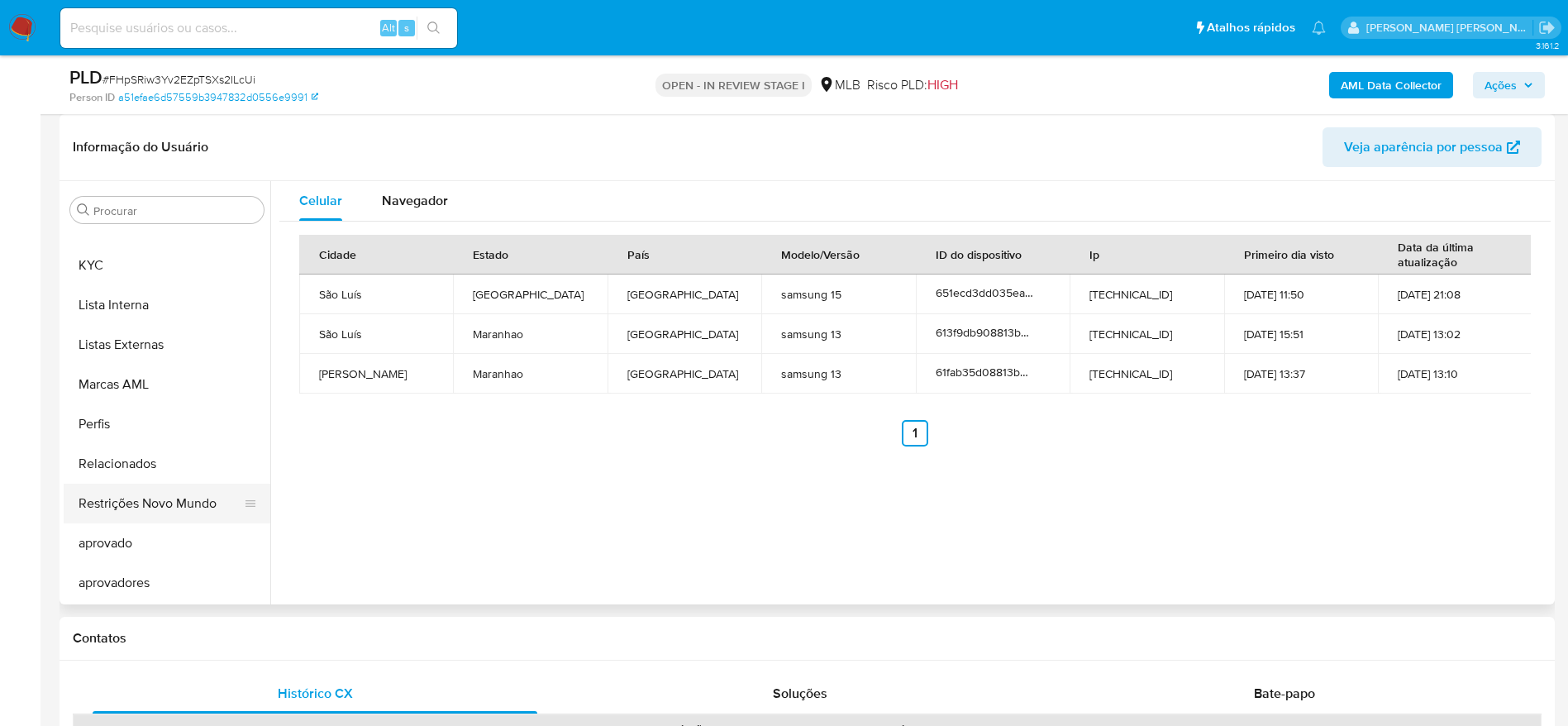
click at [163, 509] on button "Restrições Novo Mundo" at bounding box center [160, 503] width 193 height 39
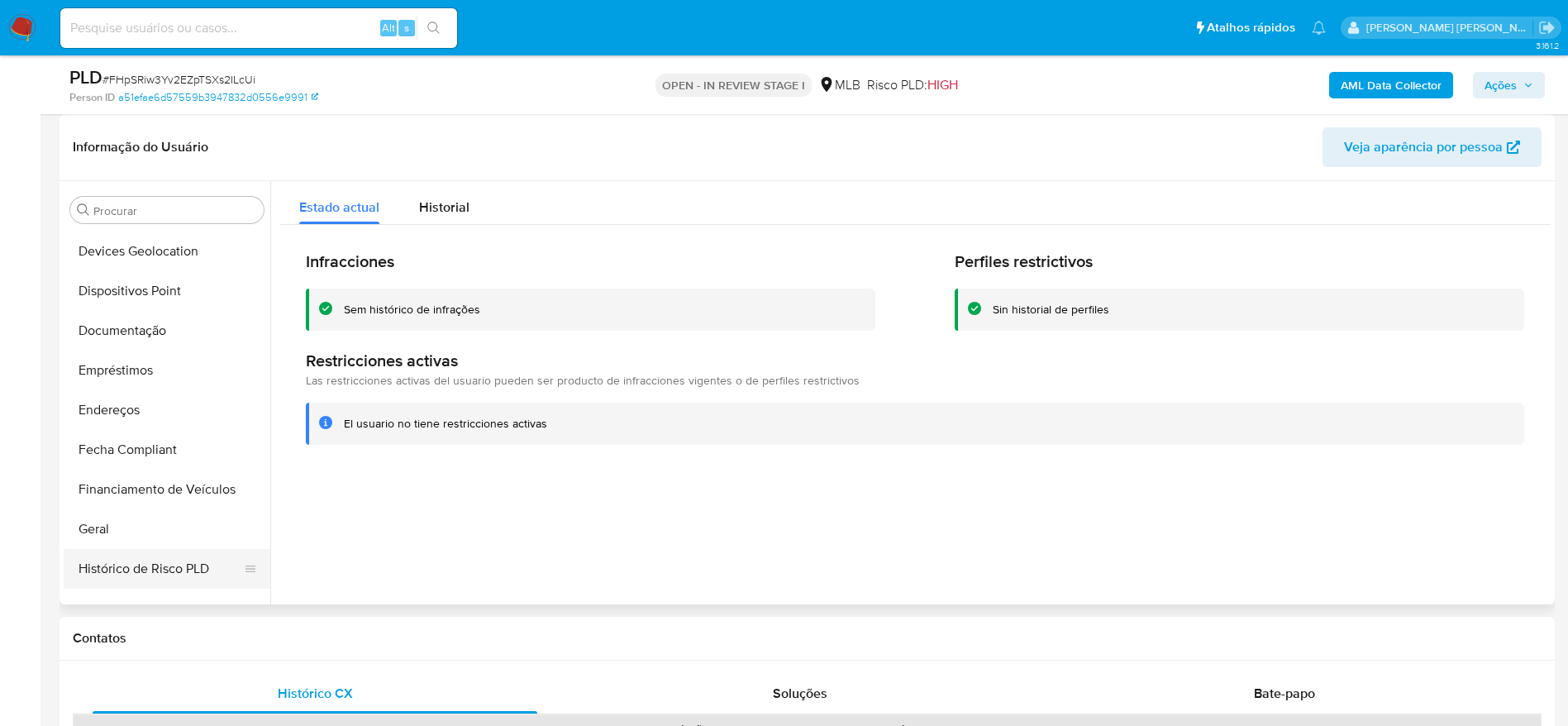
scroll to position [237, 0]
click at [156, 334] on button "Dispositivos Point" at bounding box center [160, 329] width 193 height 39
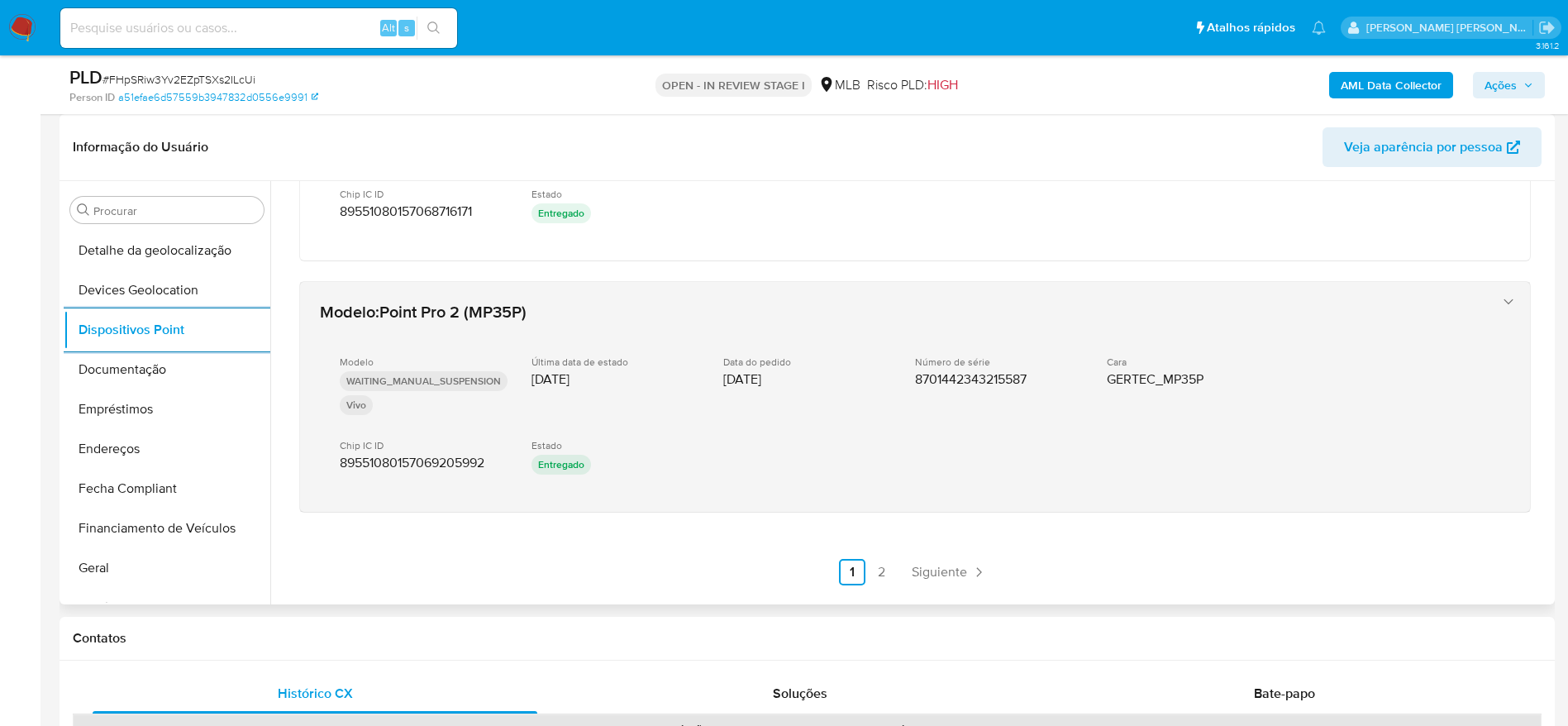
scroll to position [839, 0]
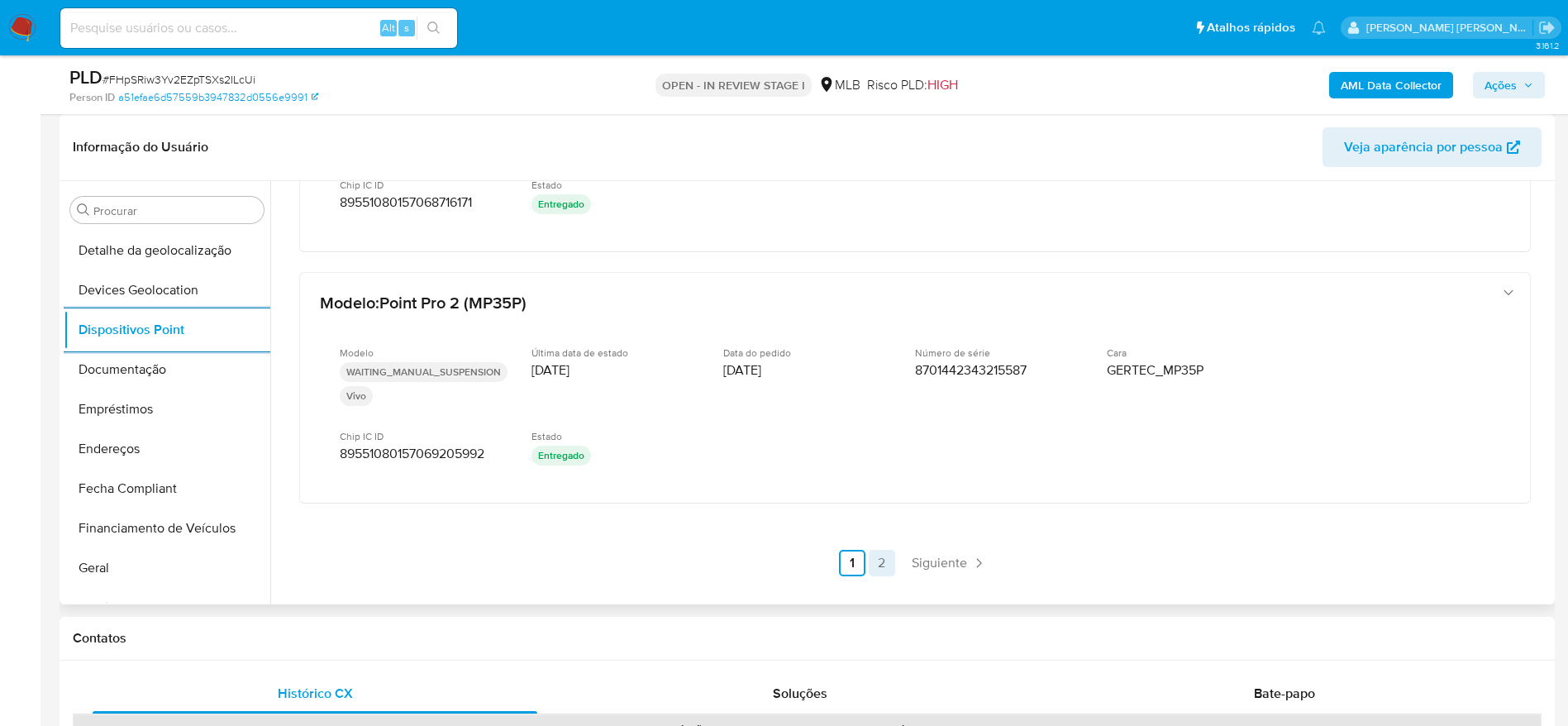
click at [879, 559] on link "2" at bounding box center [881, 563] width 26 height 26
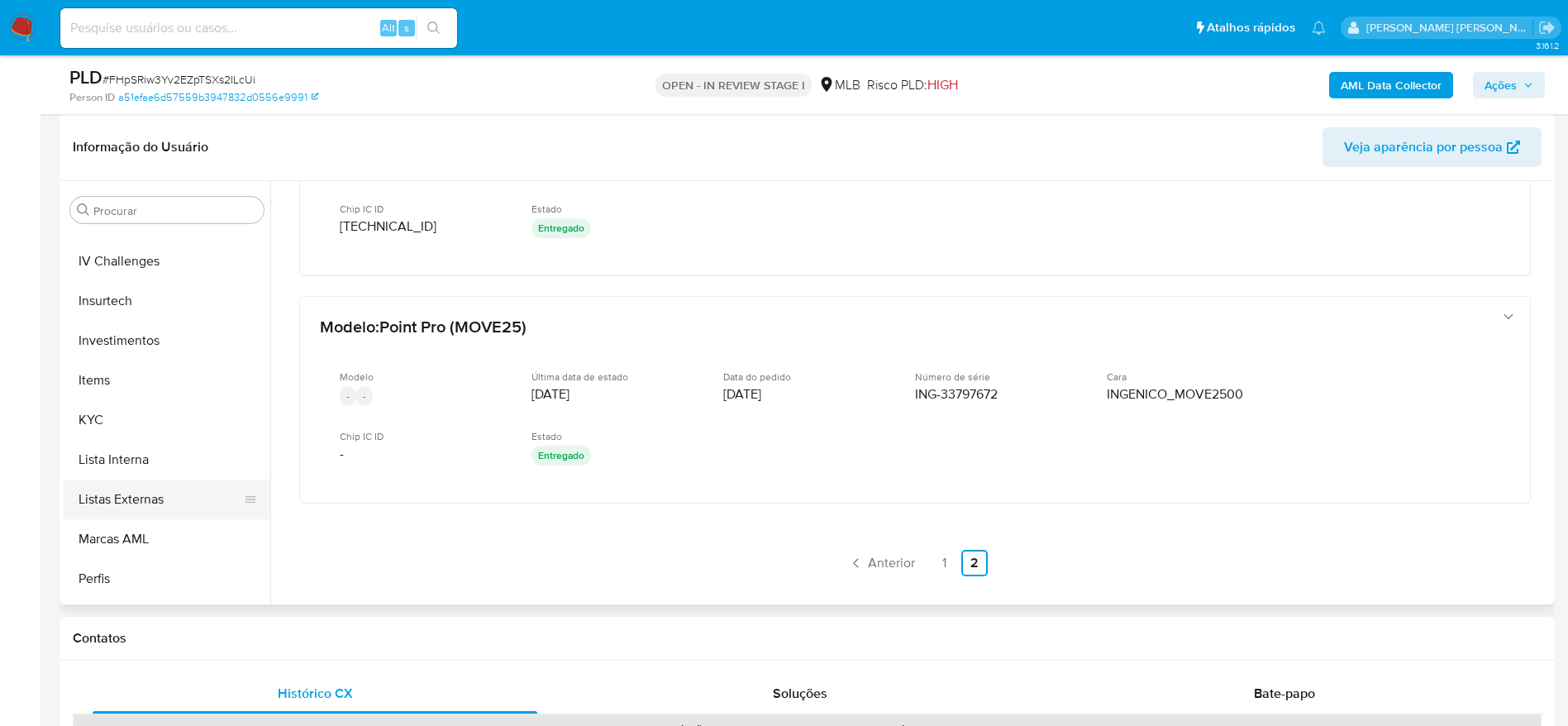
scroll to position [734, 0]
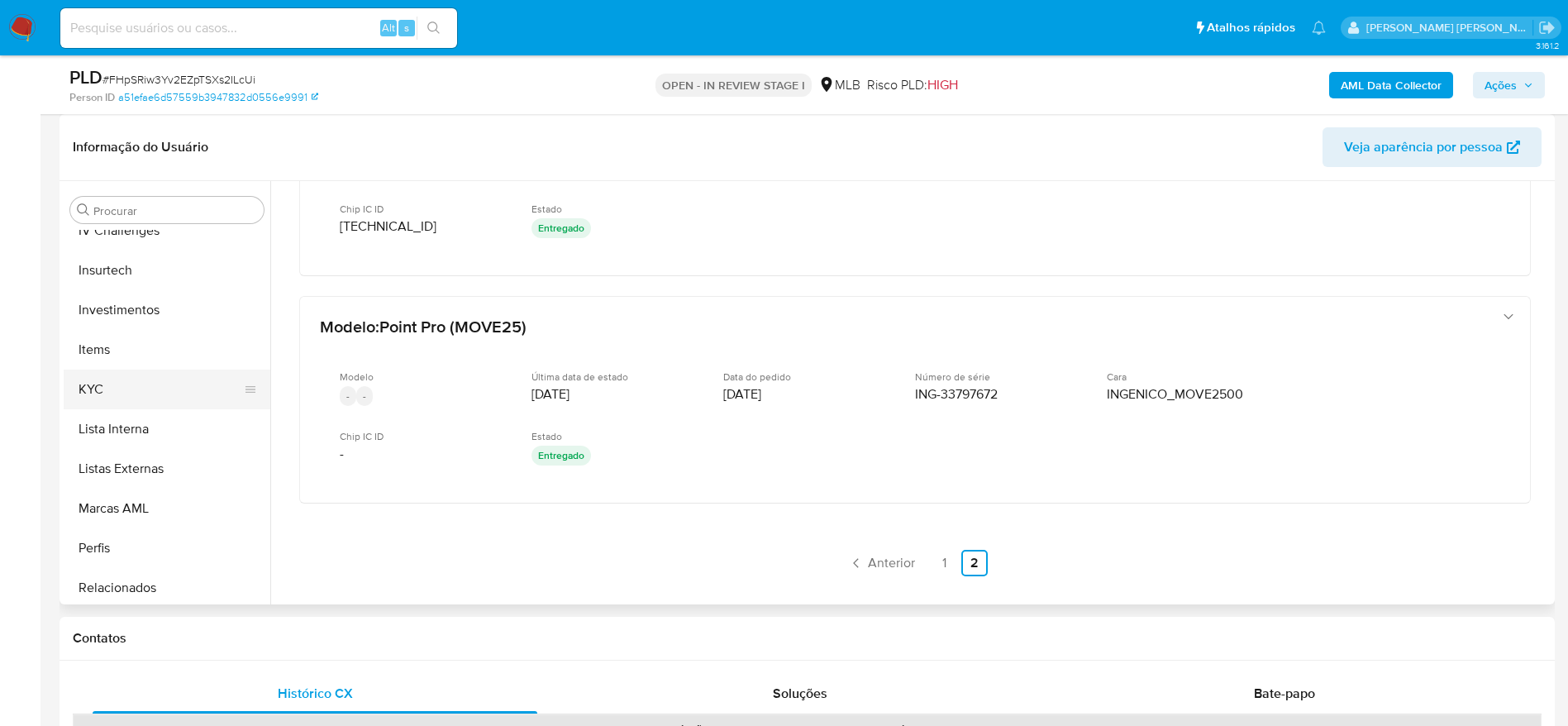
click at [158, 404] on button "KYC" at bounding box center [160, 389] width 193 height 39
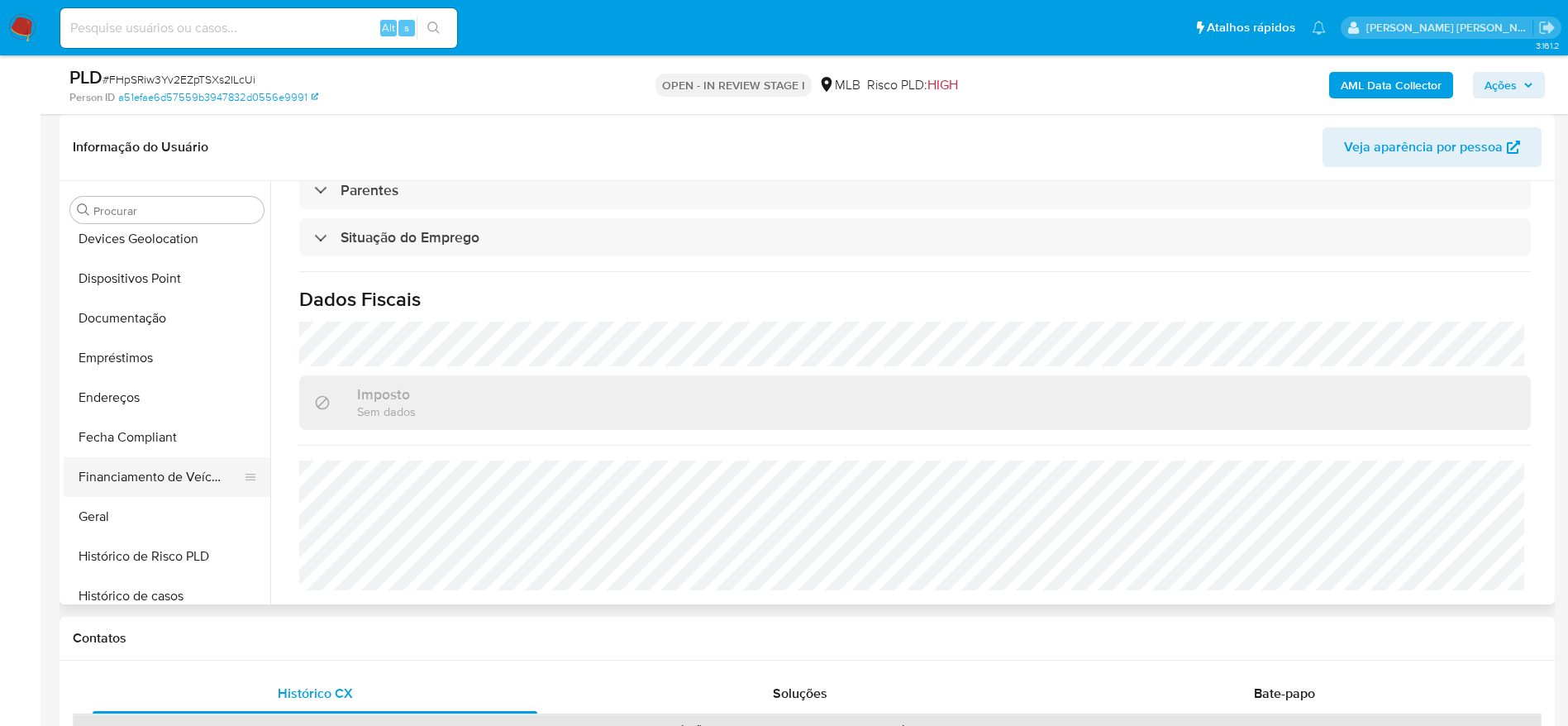
scroll to position [237, 0]
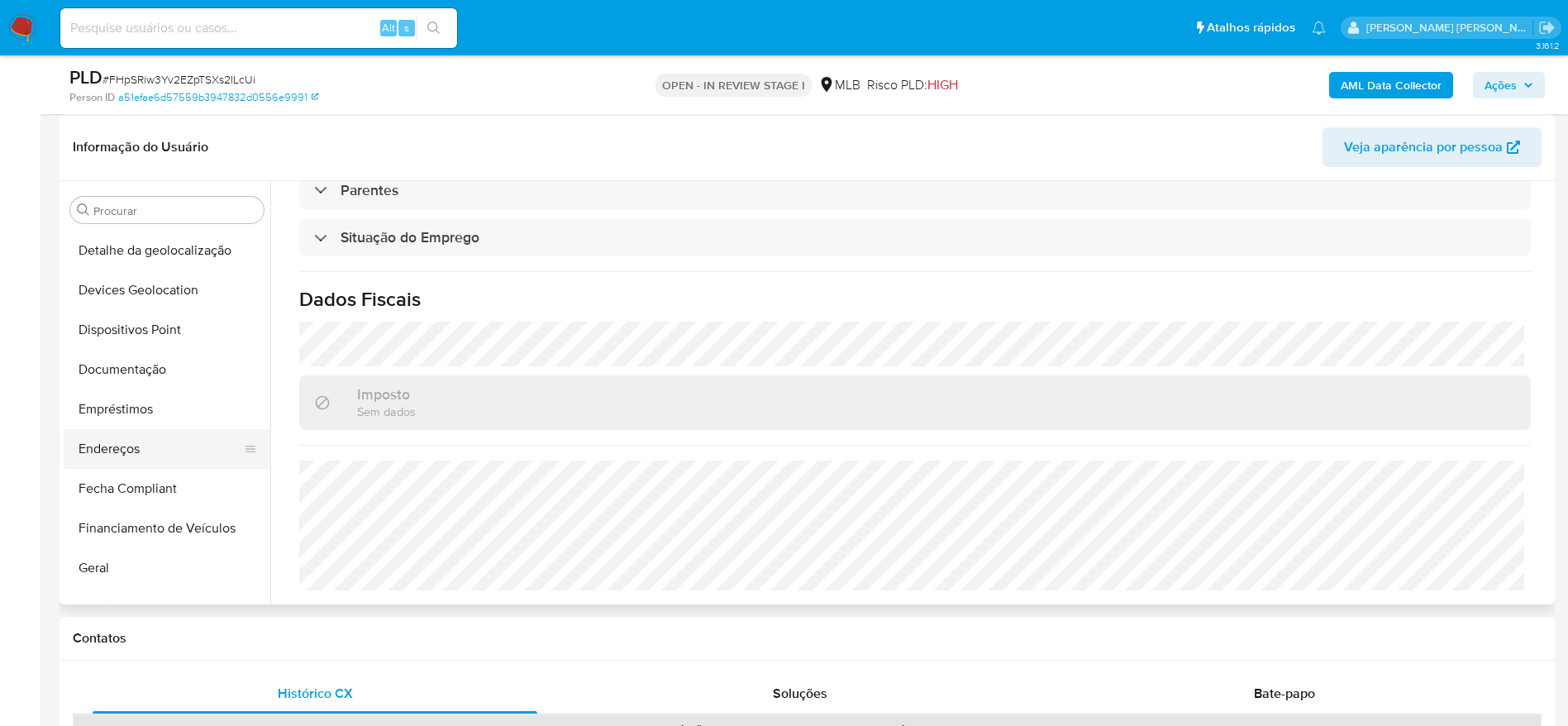
click at [131, 454] on button "Endereços" at bounding box center [160, 449] width 193 height 39
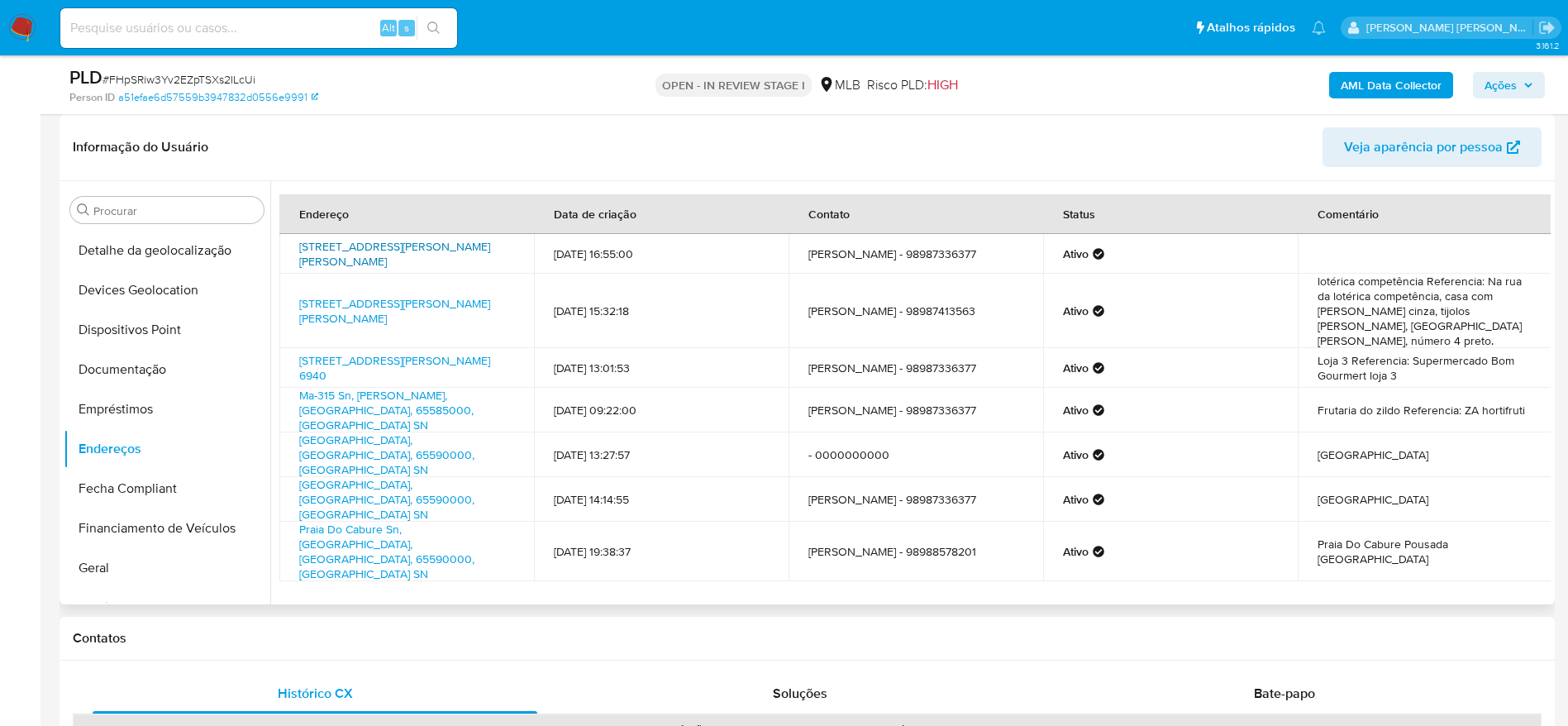
click at [401, 262] on link "Rua Santa Margarida 8, São Luís, Maranhão, 65080850, Brasil 8" at bounding box center [394, 253] width 191 height 31
click at [133, 375] on button "Documentação" at bounding box center [160, 369] width 193 height 39
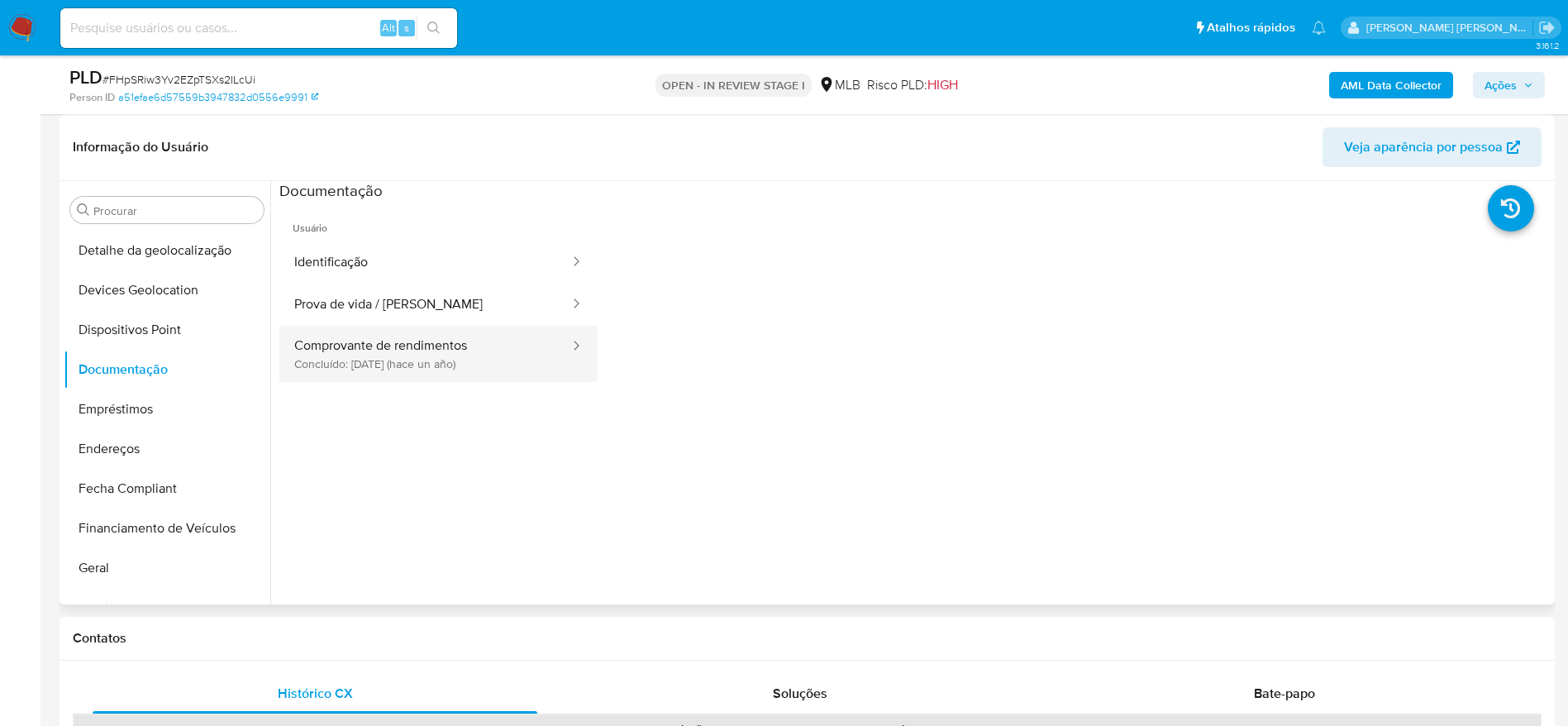
click at [424, 349] on button "Comprovante de rendimentos Concluído: 10/09/2024 (hace un año)" at bounding box center [425, 354] width 291 height 56
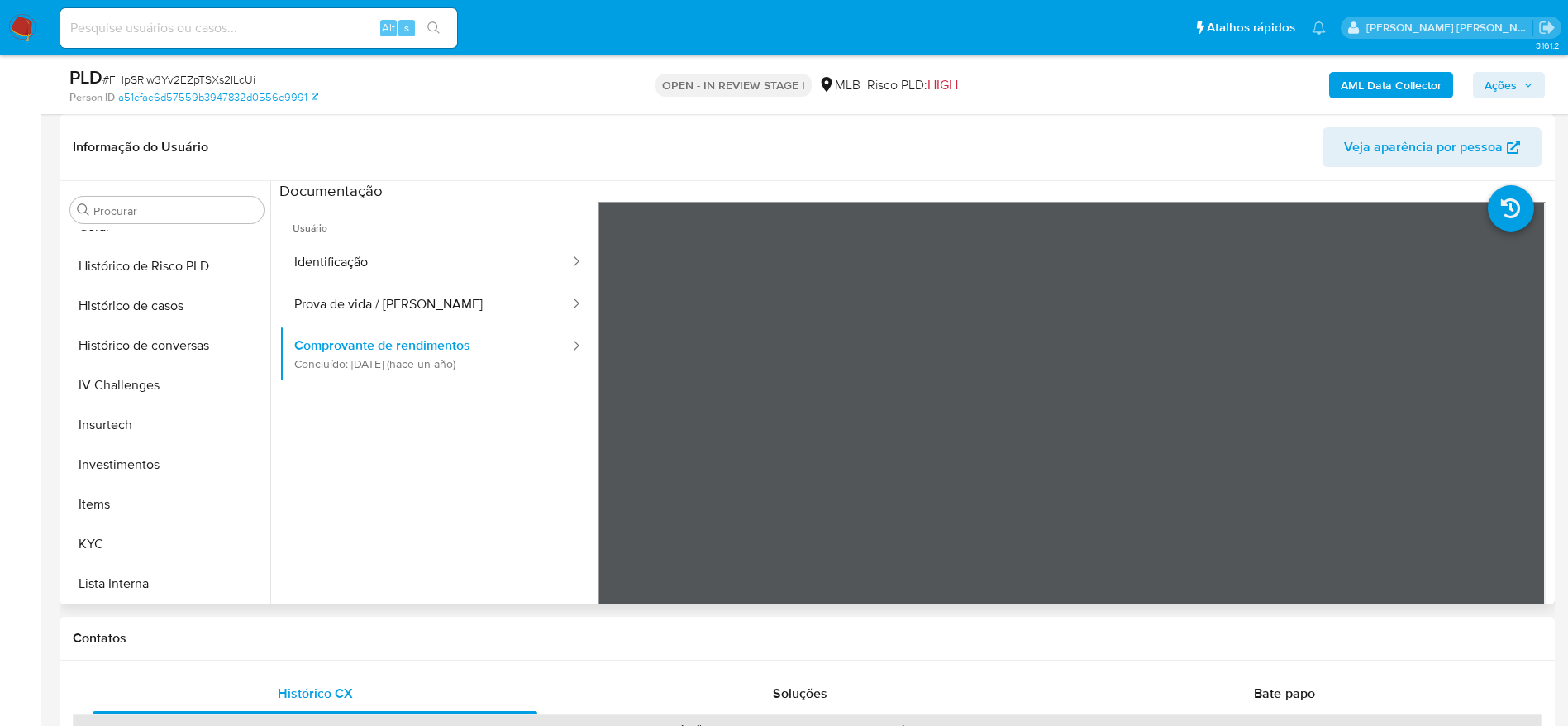
scroll to position [609, 0]
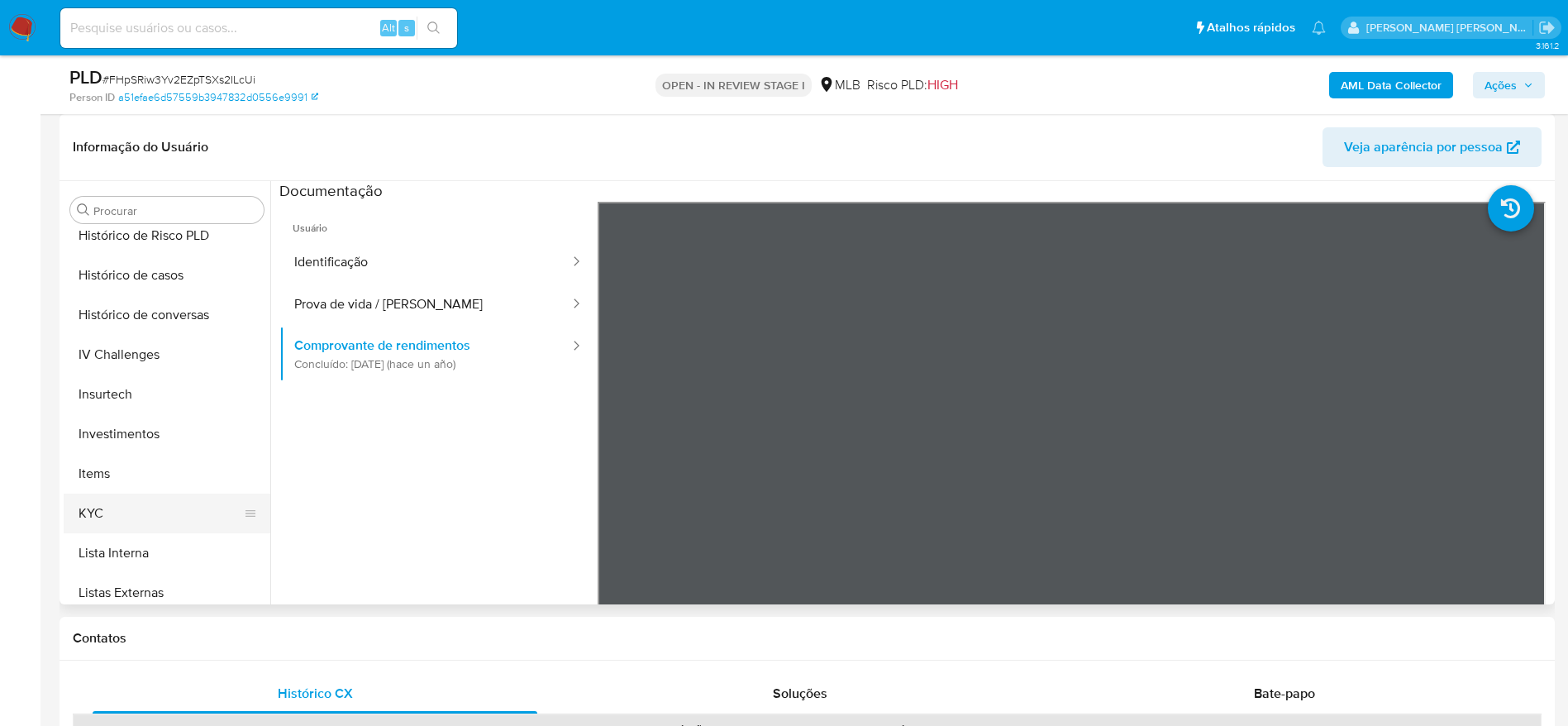
click at [147, 527] on button "KYC" at bounding box center [160, 513] width 193 height 39
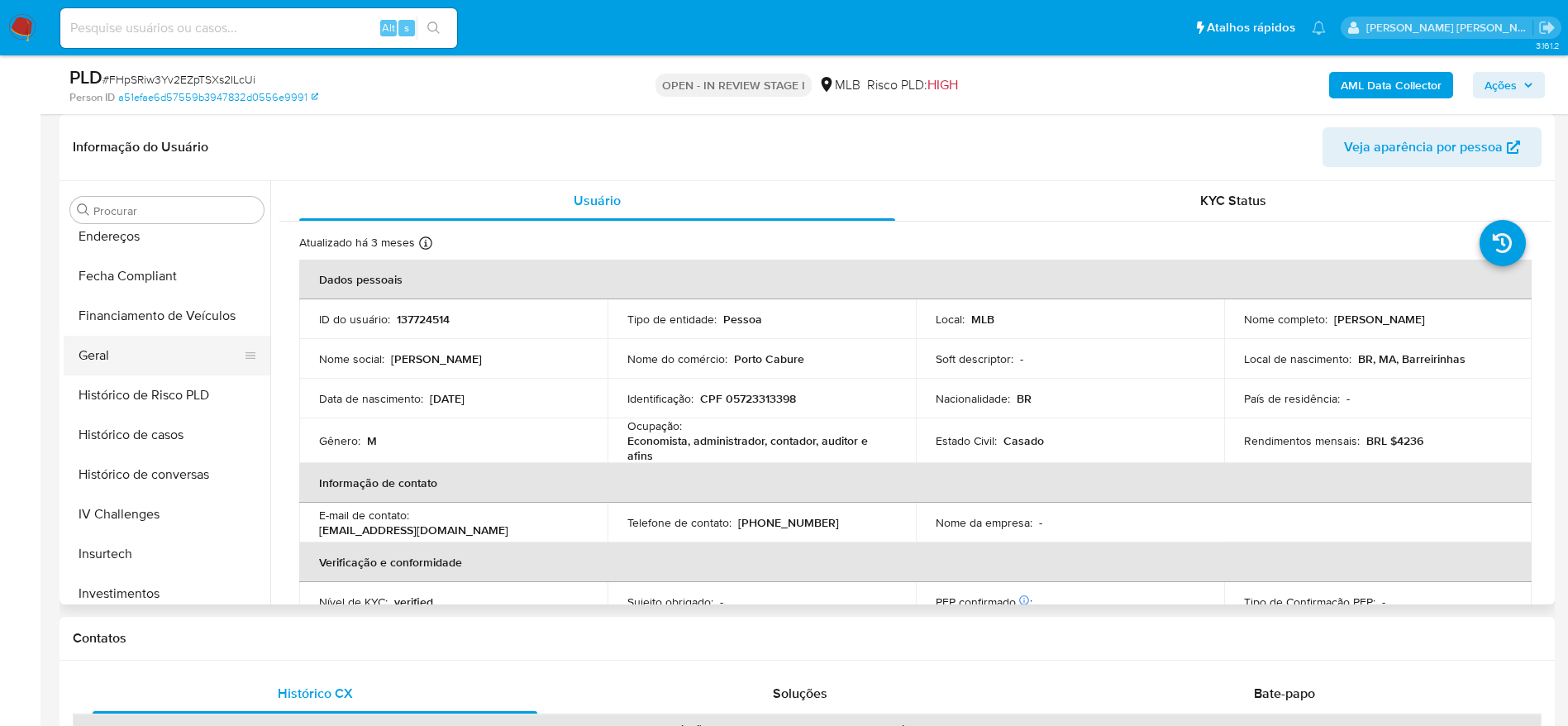
scroll to position [361, 0]
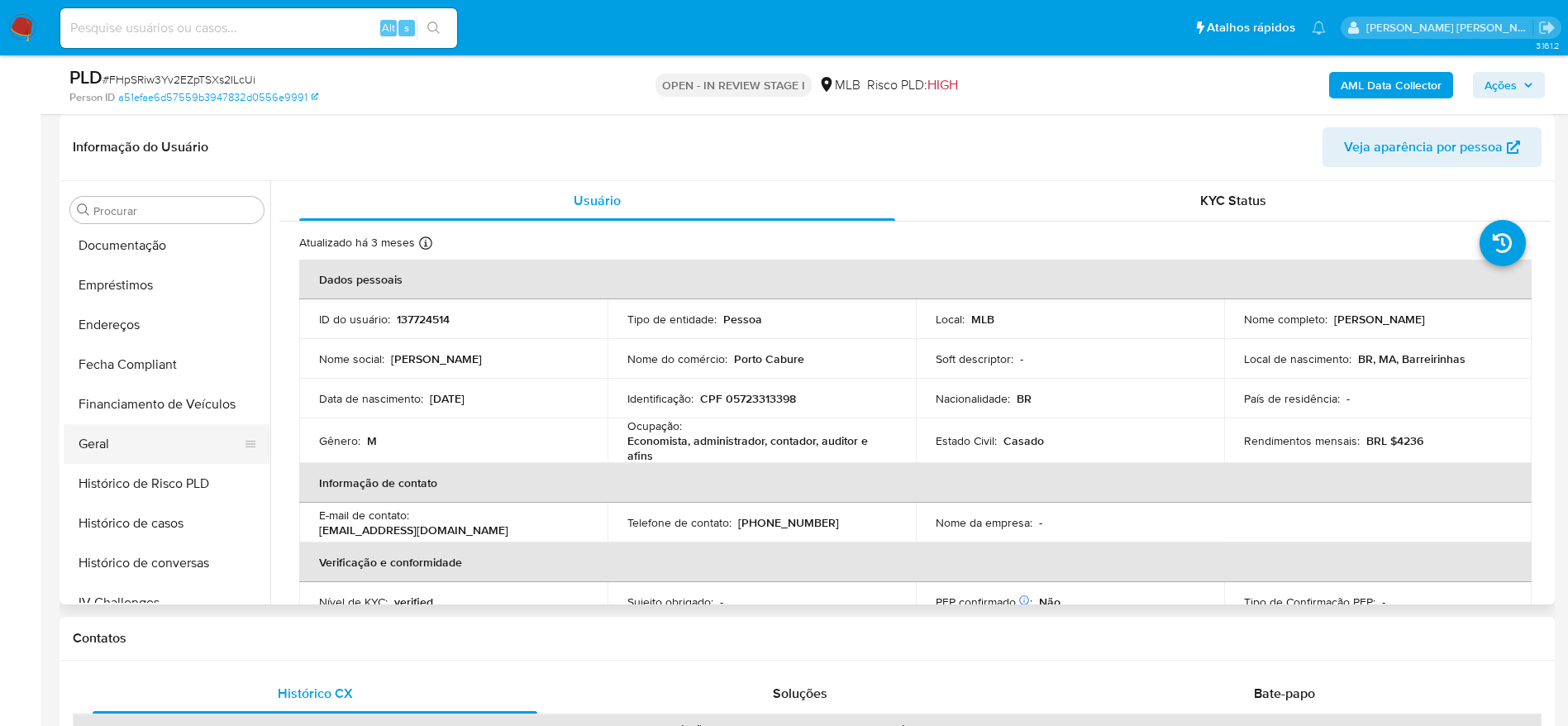
click at [128, 432] on button "Geral" at bounding box center [160, 444] width 193 height 39
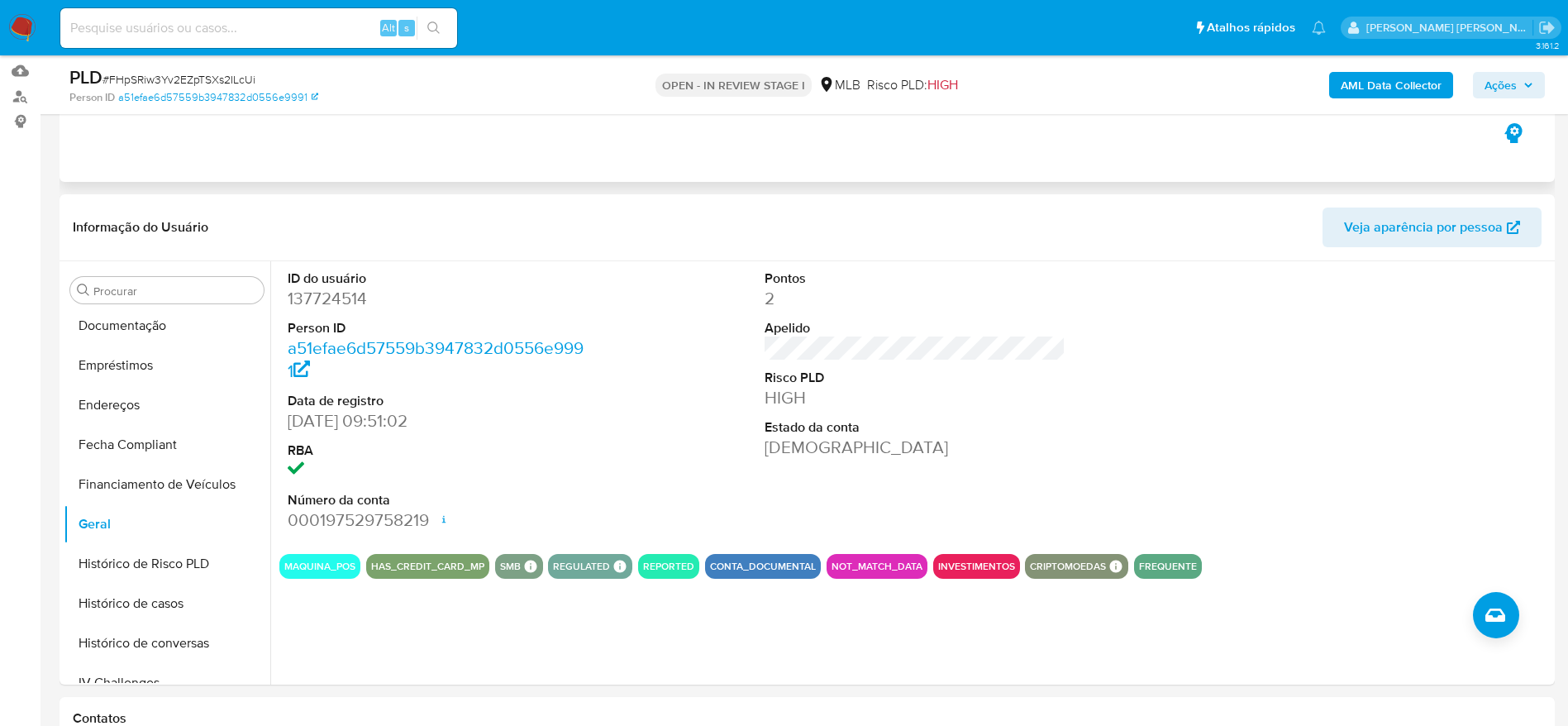
scroll to position [0, 0]
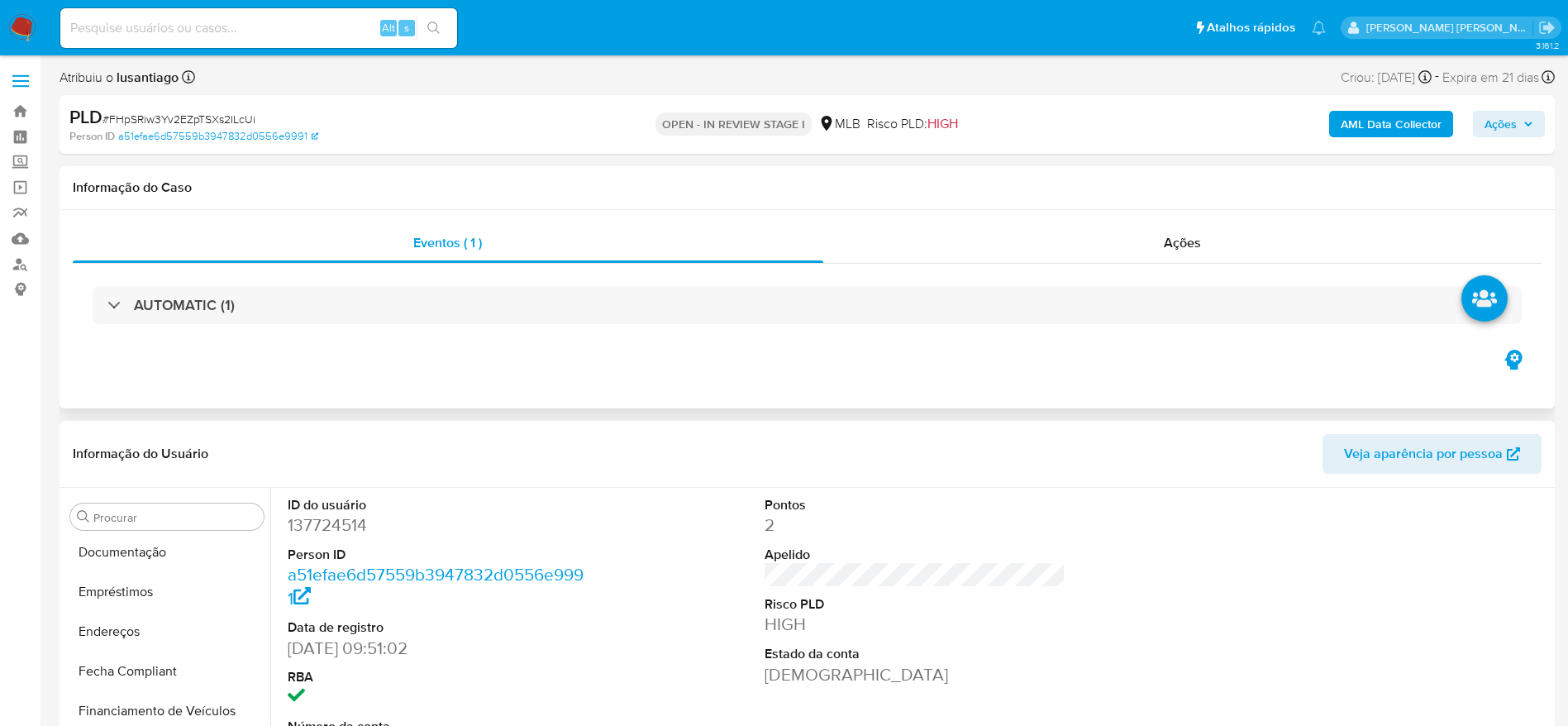
click at [320, 534] on dd "137724514" at bounding box center [438, 525] width 302 height 24
copy dd "137724514"
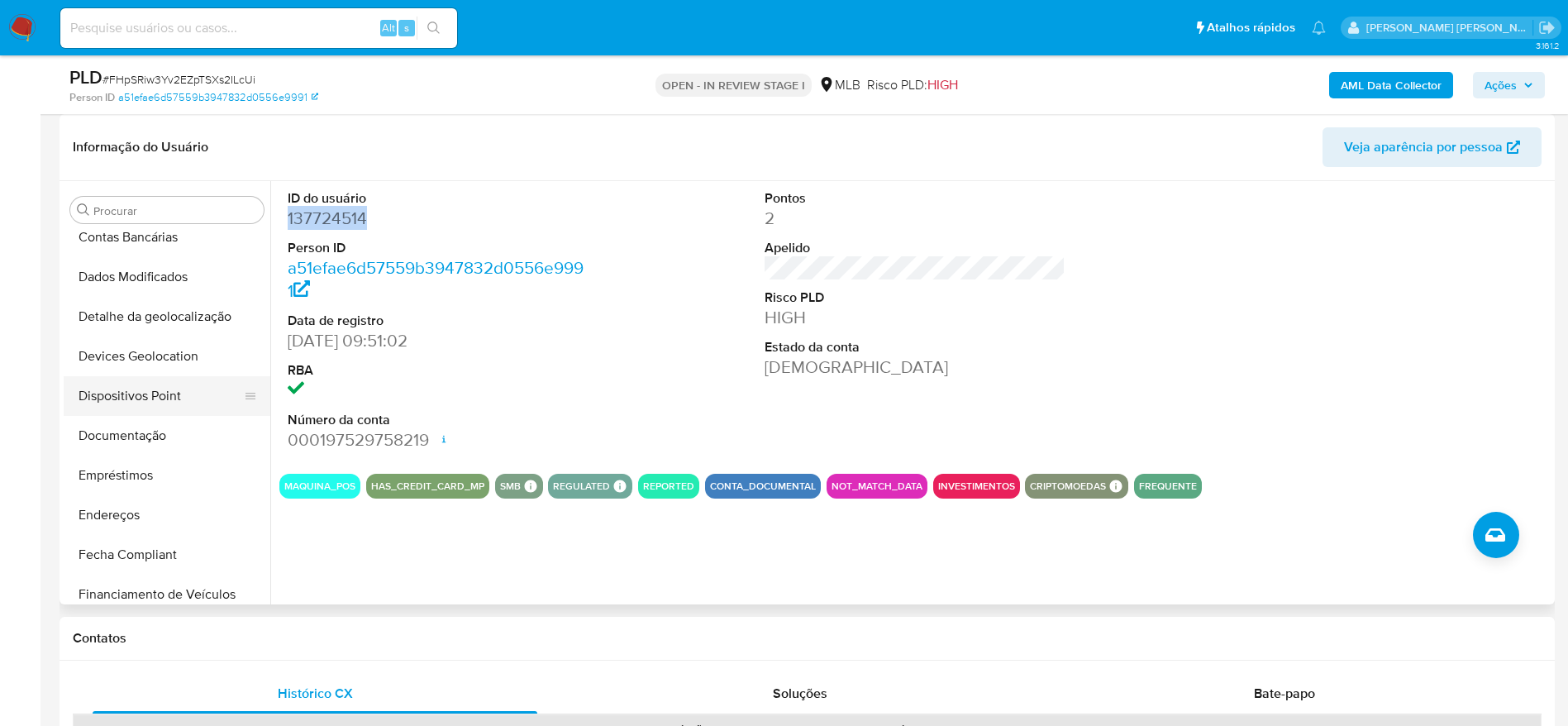
scroll to position [113, 0]
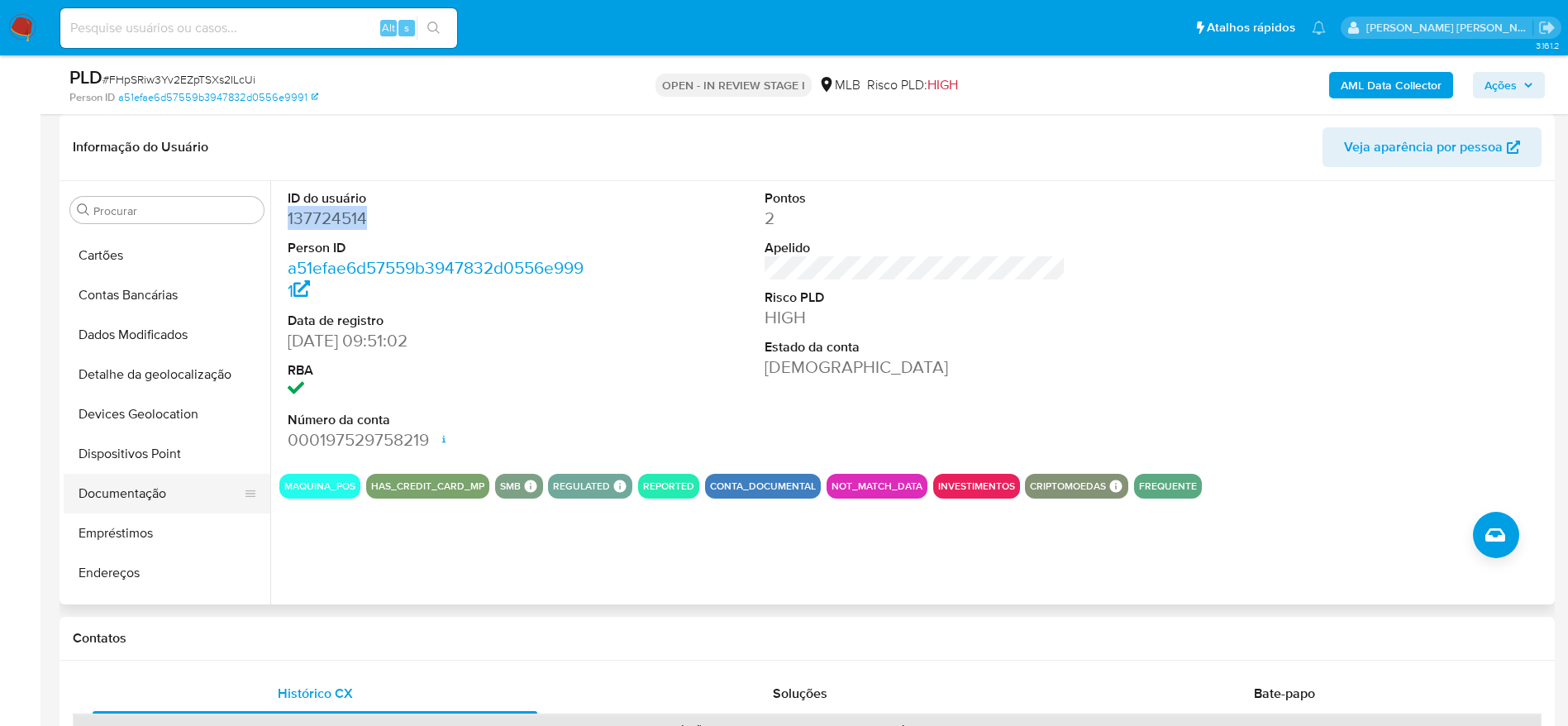
click at [151, 492] on button "Documentação" at bounding box center [160, 493] width 193 height 39
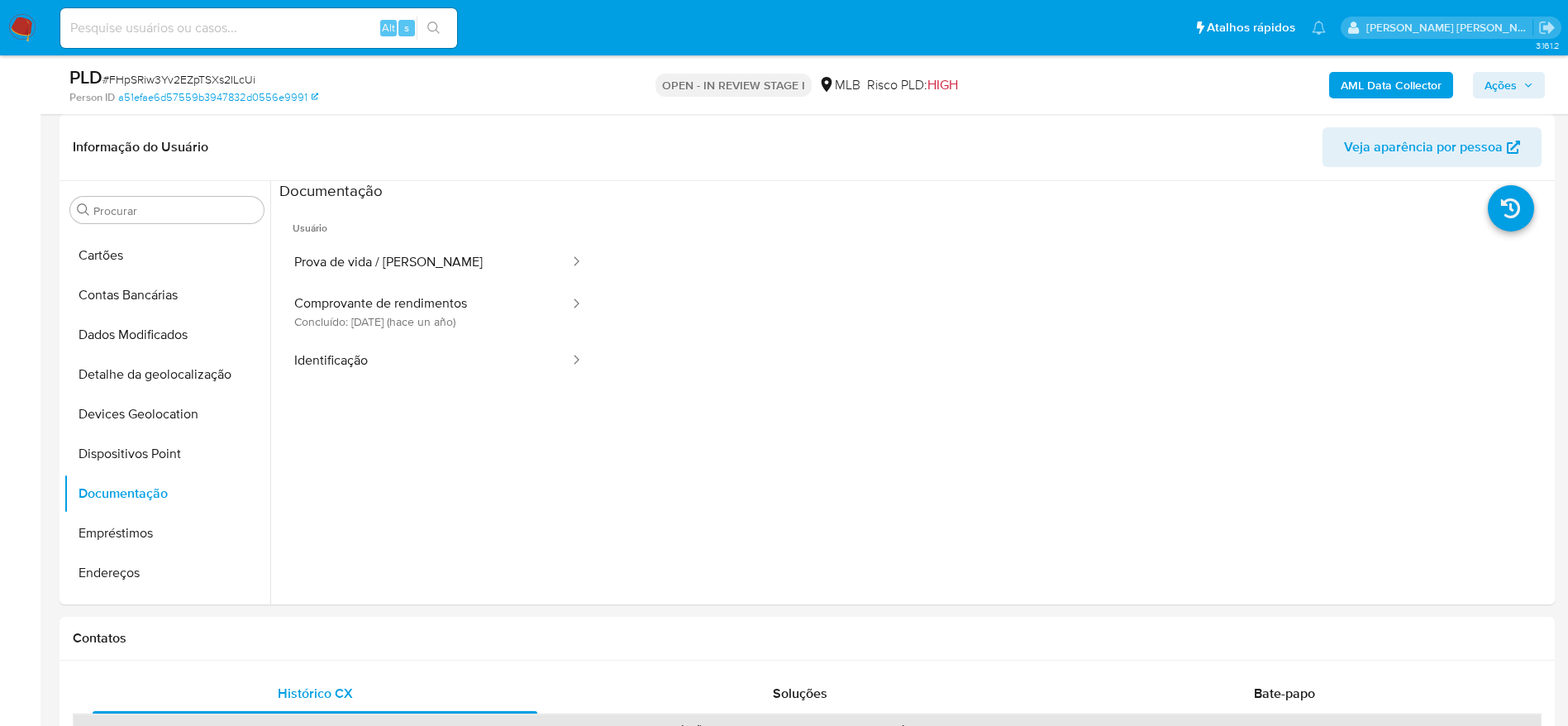
click at [1513, 79] on span "Ações" at bounding box center [1501, 85] width 32 height 26
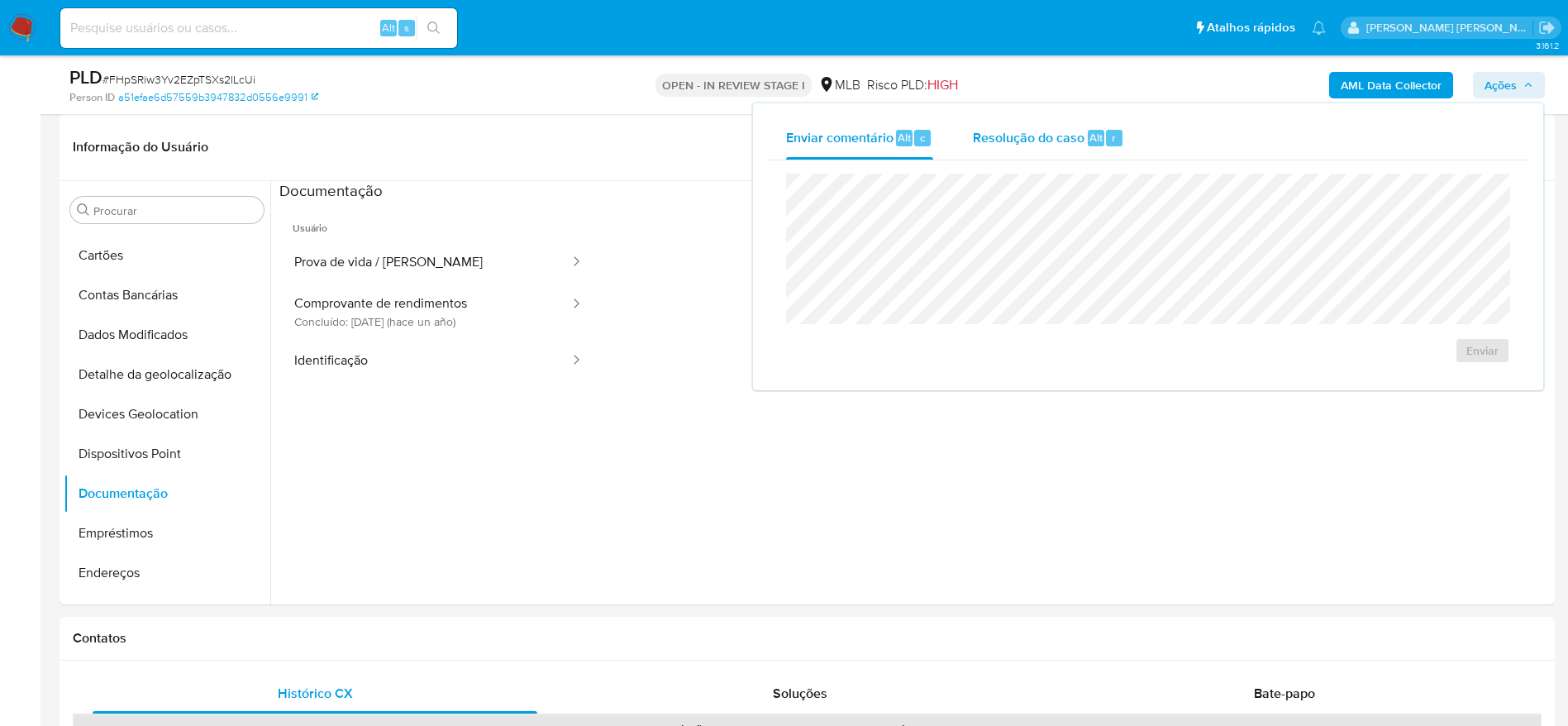
click at [1011, 157] on div "Resolução do caso Alt r" at bounding box center [1048, 138] width 151 height 43
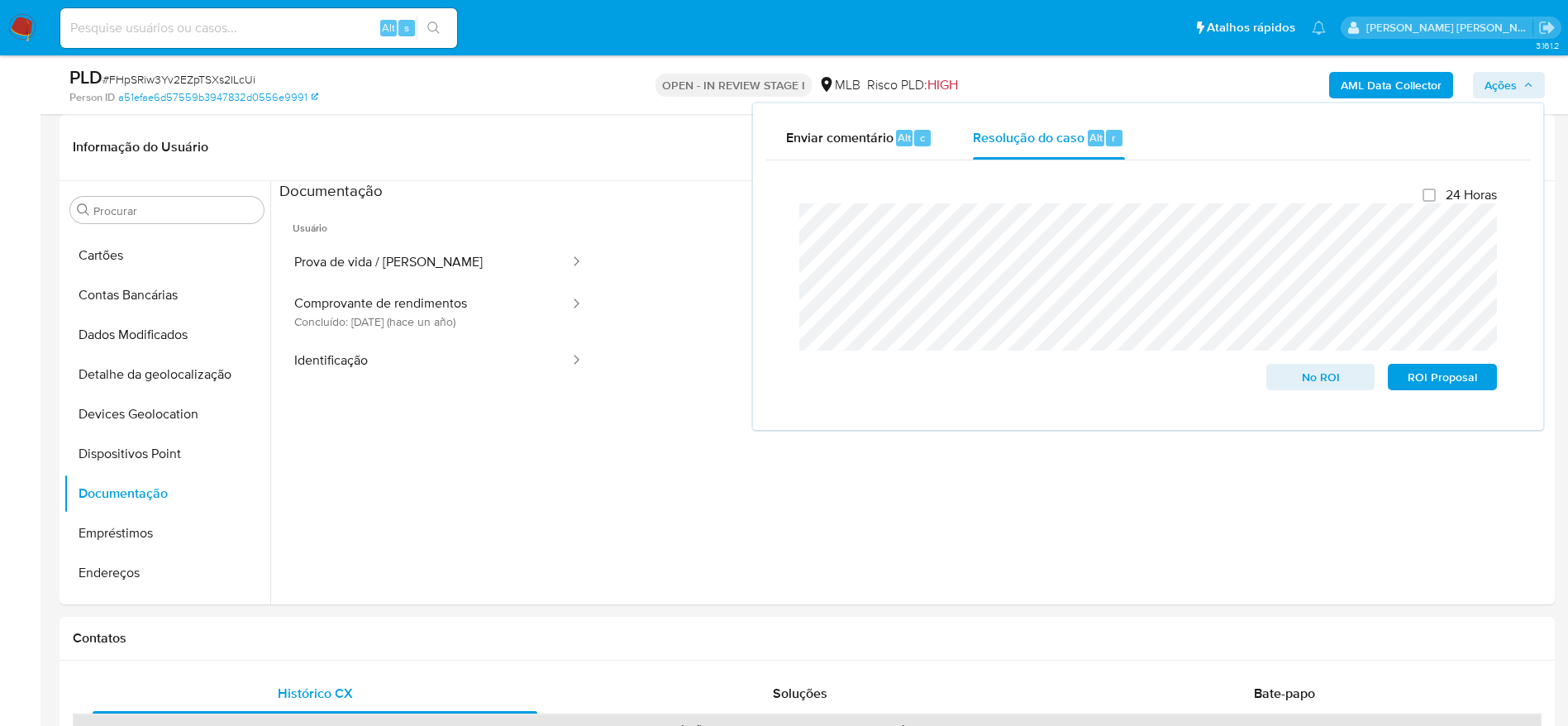
click at [1377, 88] on b "AML Data Collector" at bounding box center [1391, 85] width 101 height 26
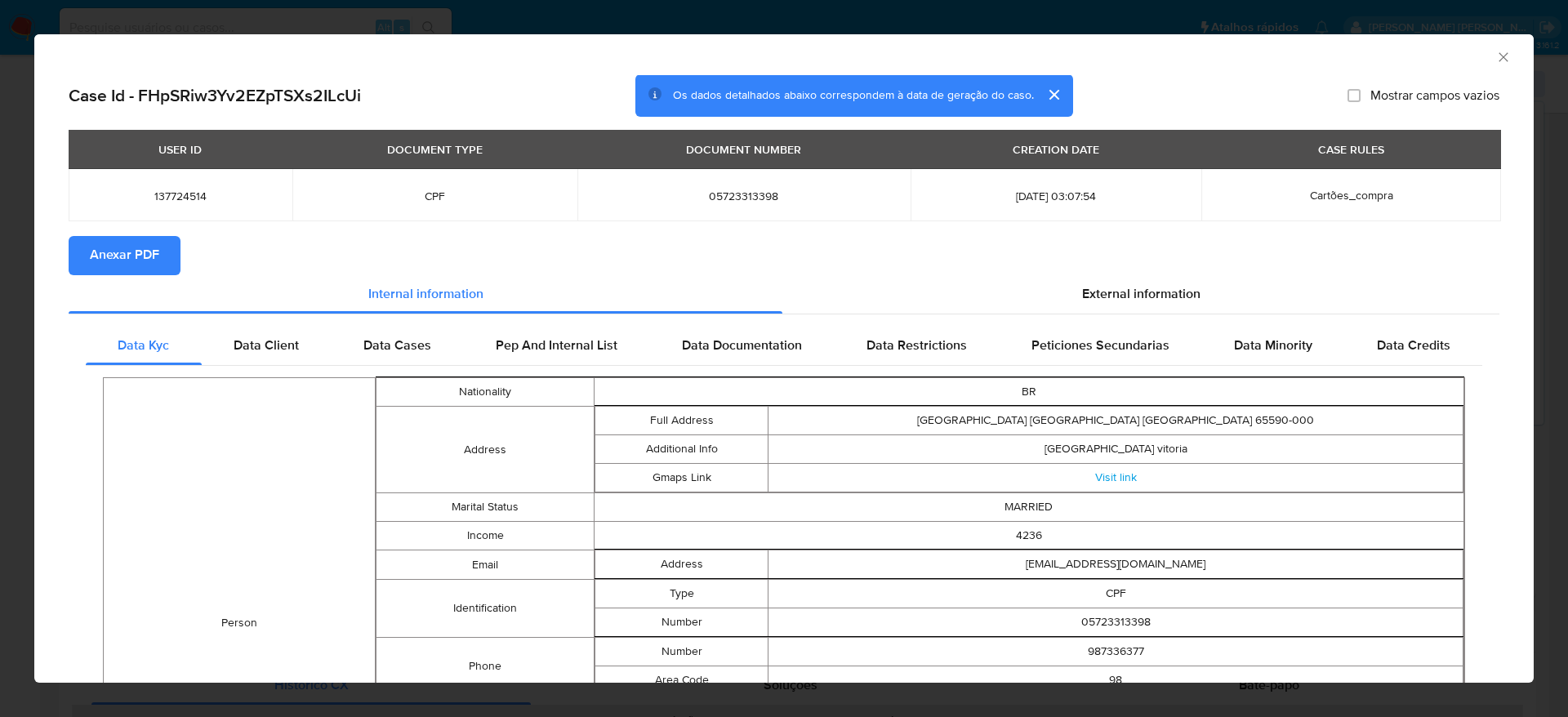
click at [133, 256] on span "Anexar PDF" at bounding box center [124, 255] width 70 height 36
click at [153, 244] on span "Anexar PDF" at bounding box center [124, 255] width 70 height 36
click at [1498, 55] on icon "Fechar a janela" at bounding box center [1502, 56] width 9 height 9
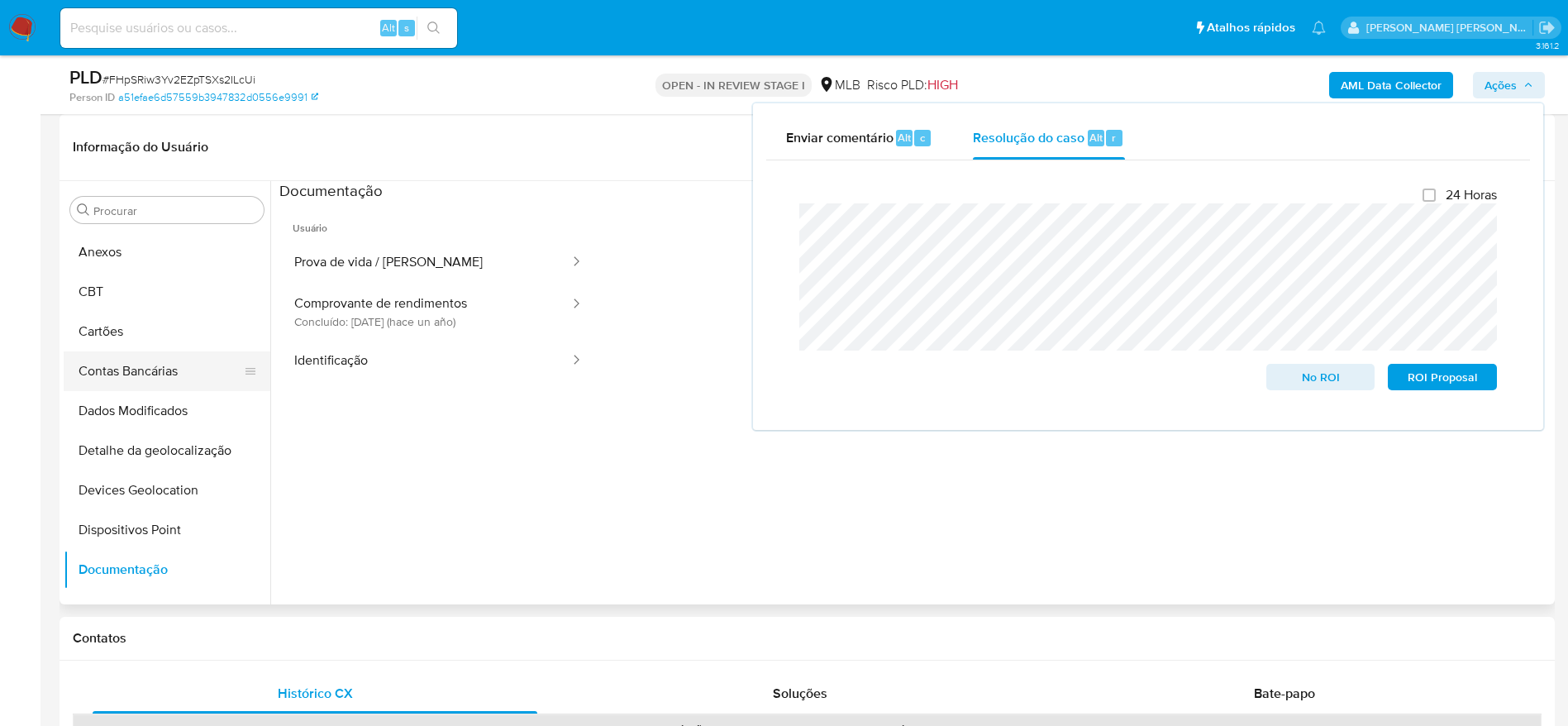
scroll to position [0, 0]
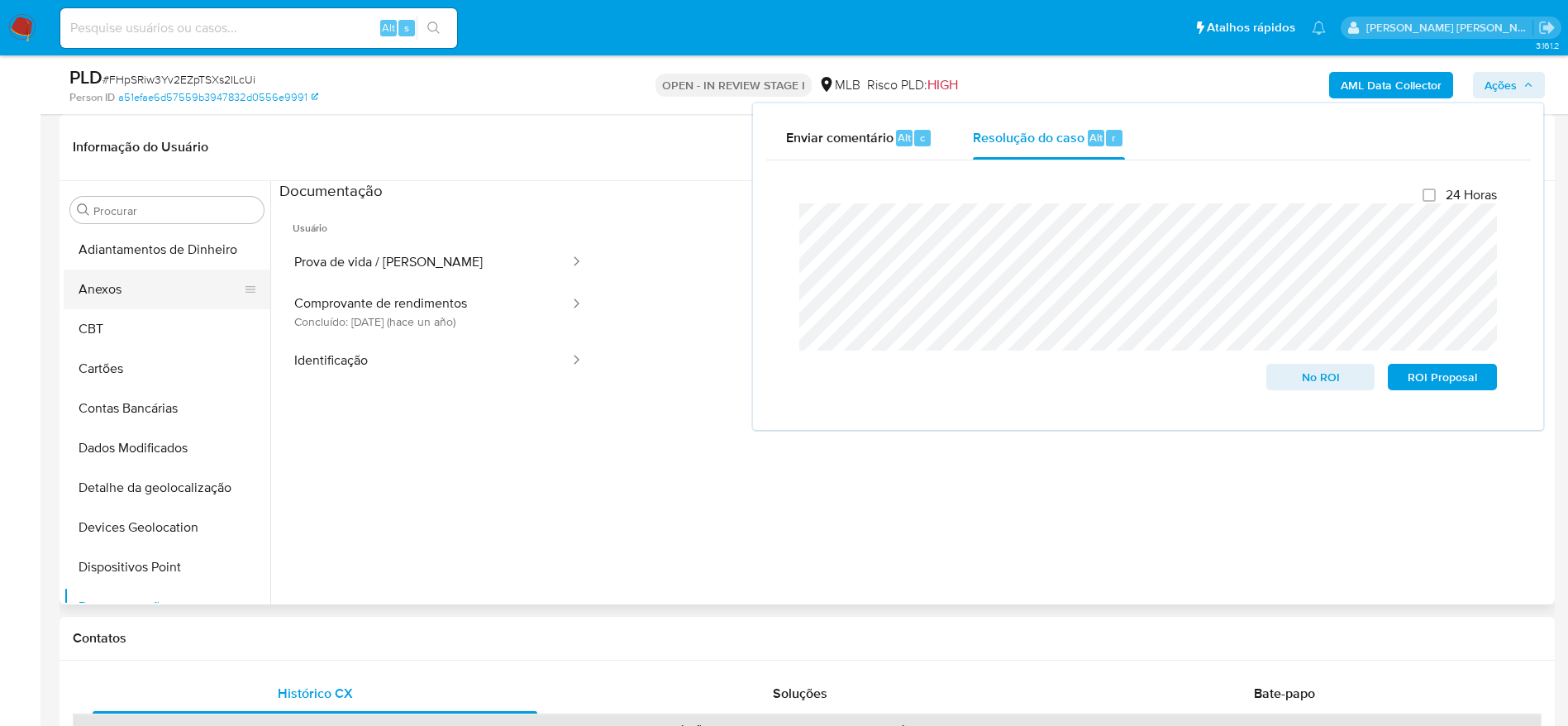
click at [165, 294] on button "Anexos" at bounding box center [160, 289] width 193 height 39
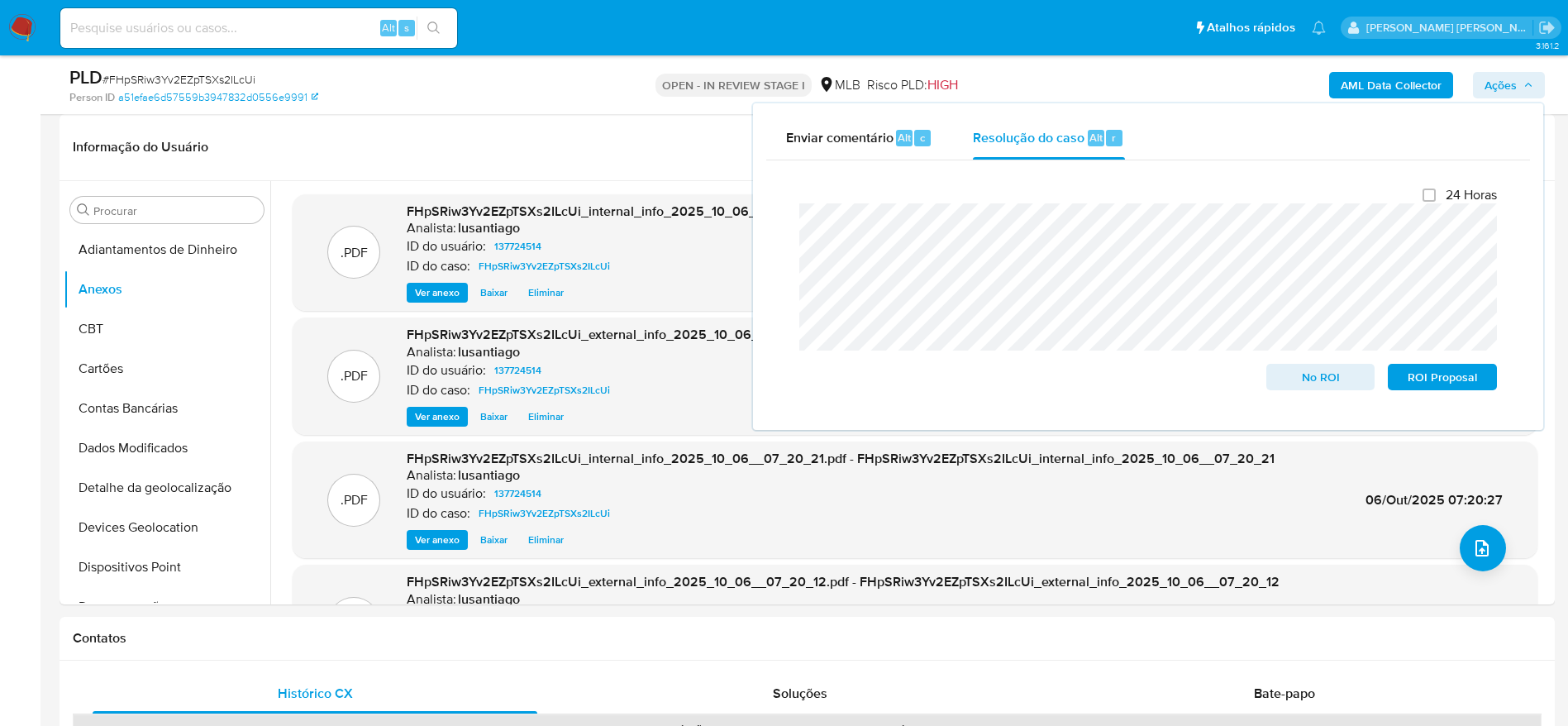
click at [1514, 73] on span "Ações" at bounding box center [1501, 85] width 32 height 26
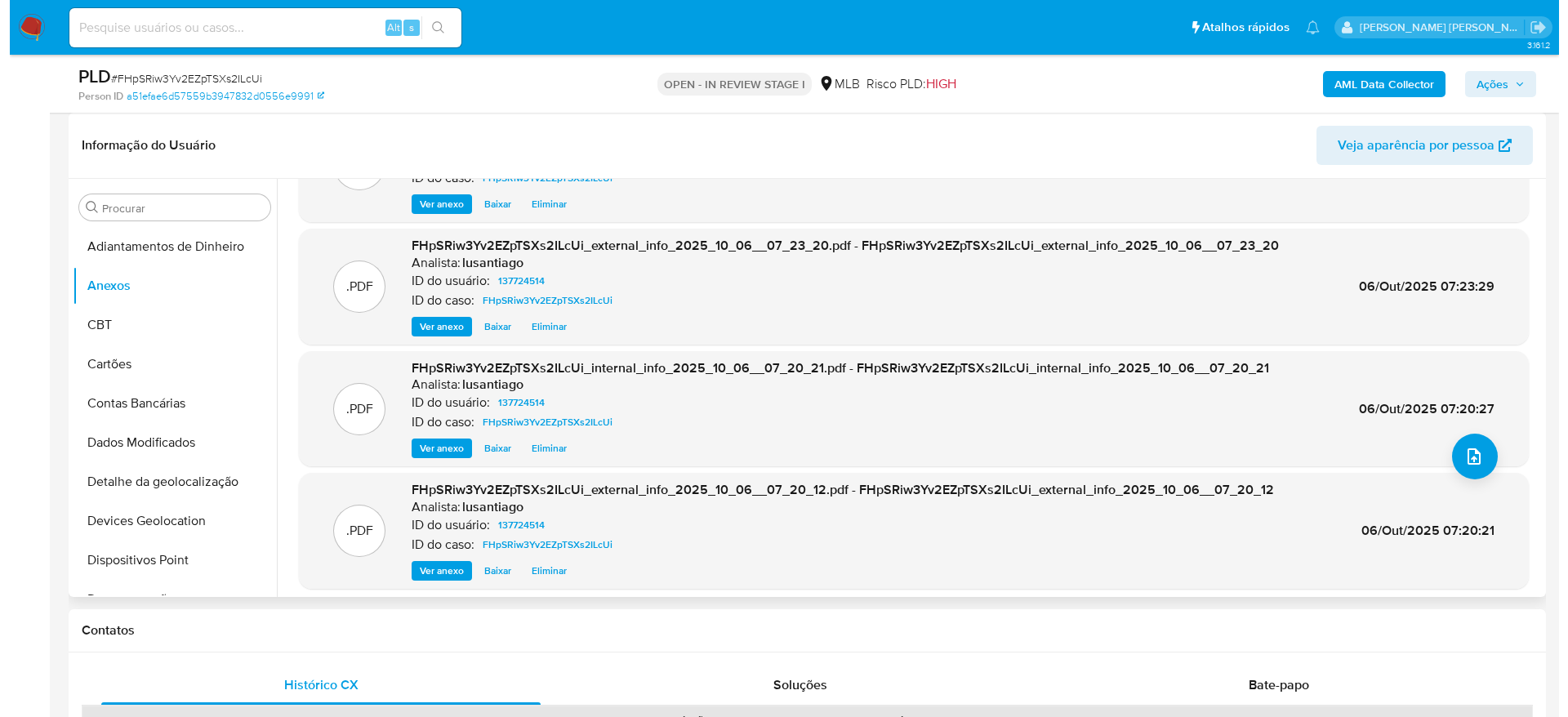
scroll to position [137, 0]
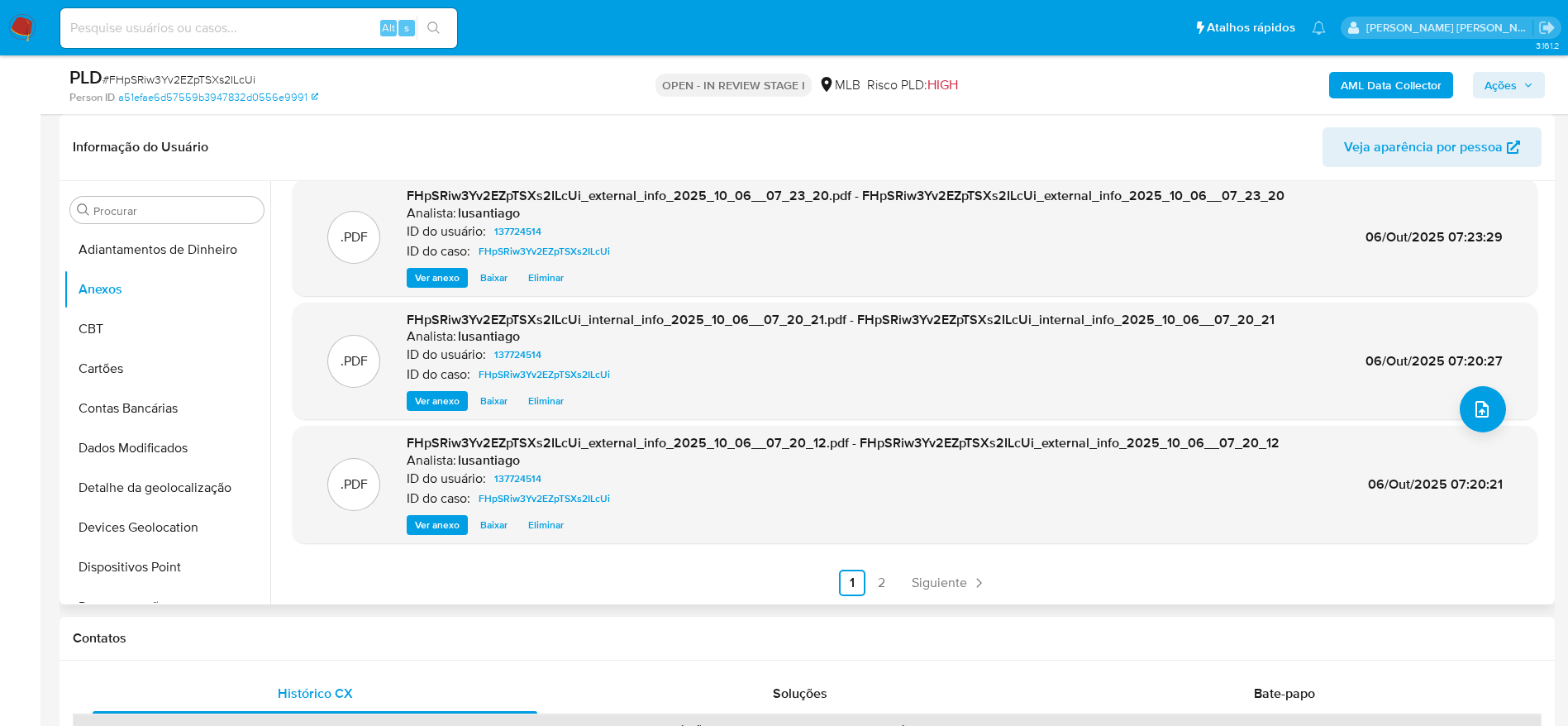
click at [542, 525] on span "Eliminar" at bounding box center [546, 525] width 35 height 17
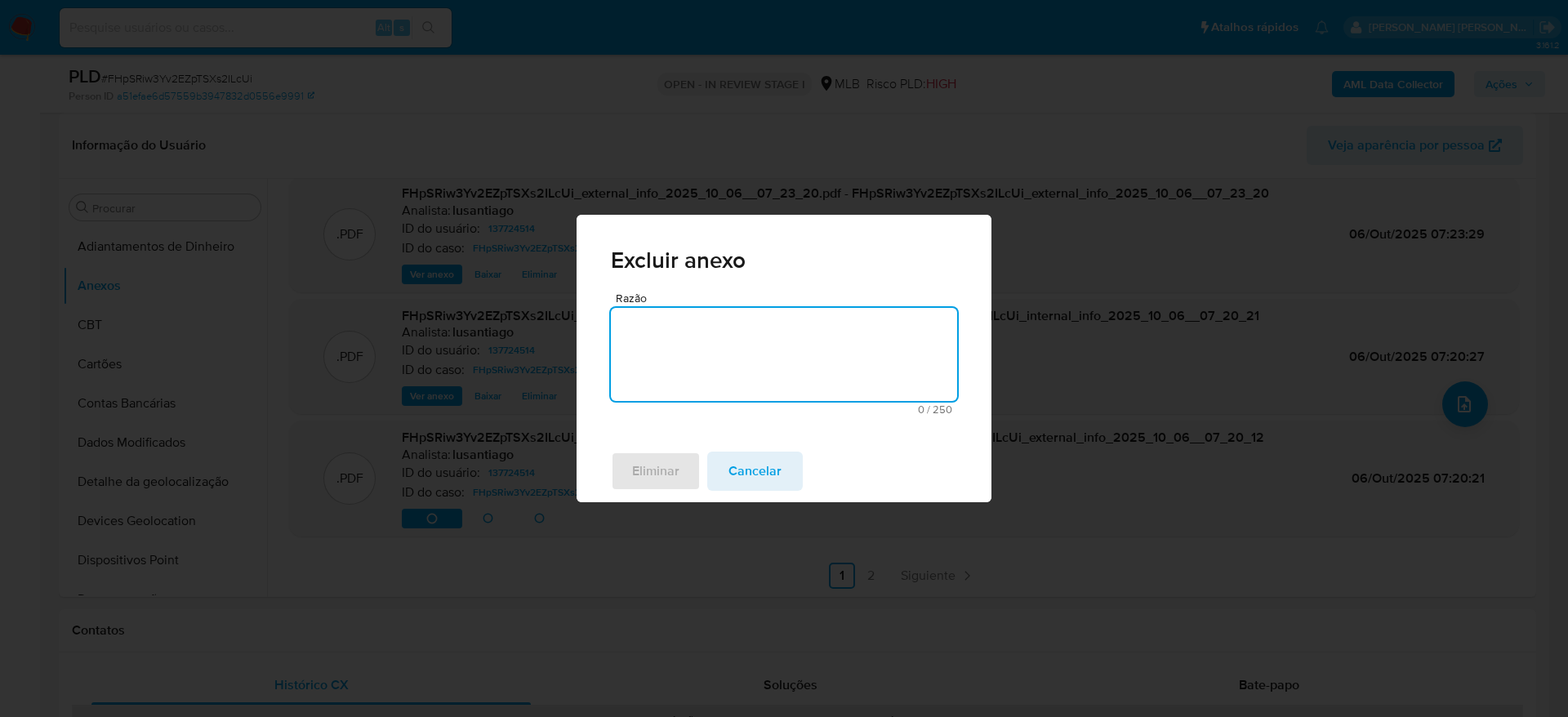
click at [691, 355] on textarea "Razão" at bounding box center [783, 354] width 346 height 93
type textarea "duplicado"
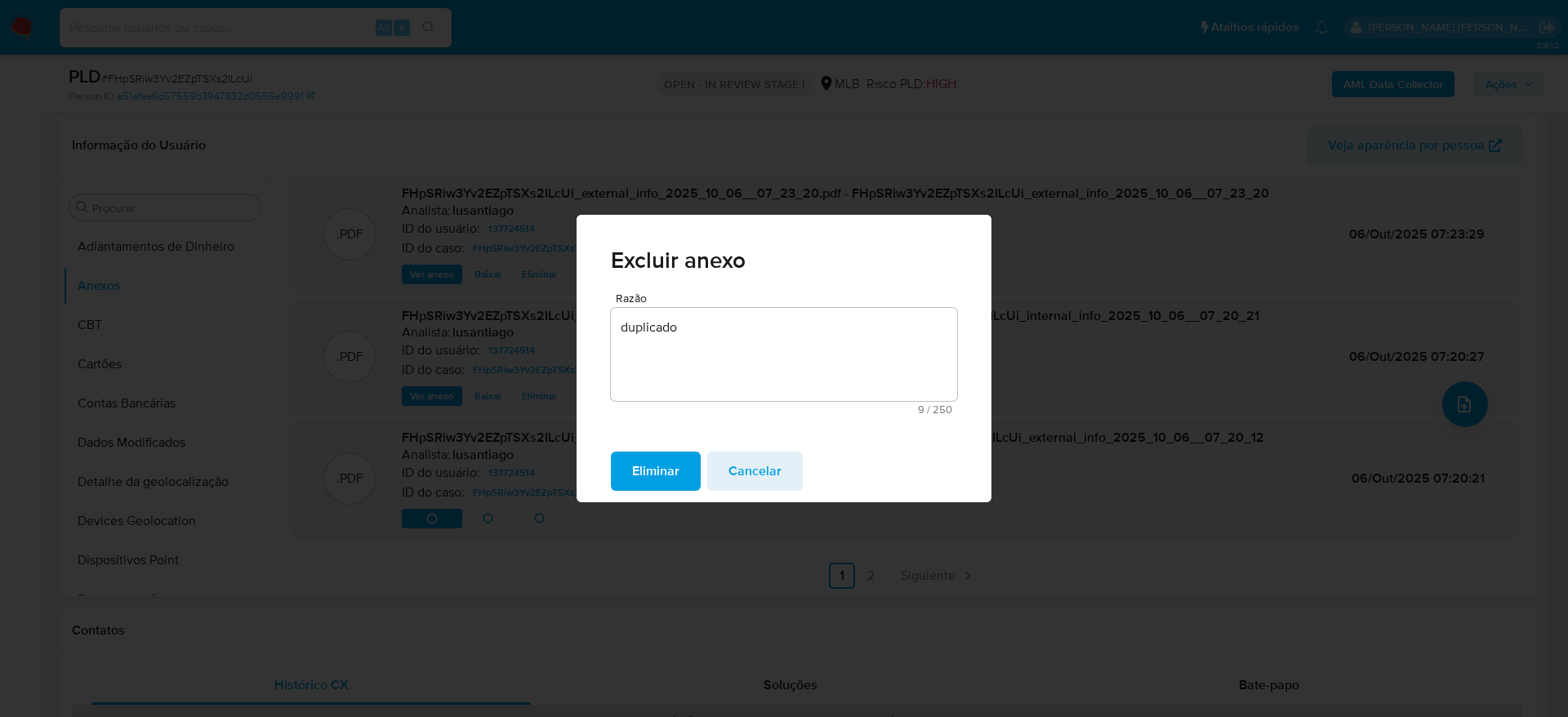
click at [656, 466] on span "Eliminar" at bounding box center [655, 471] width 47 height 36
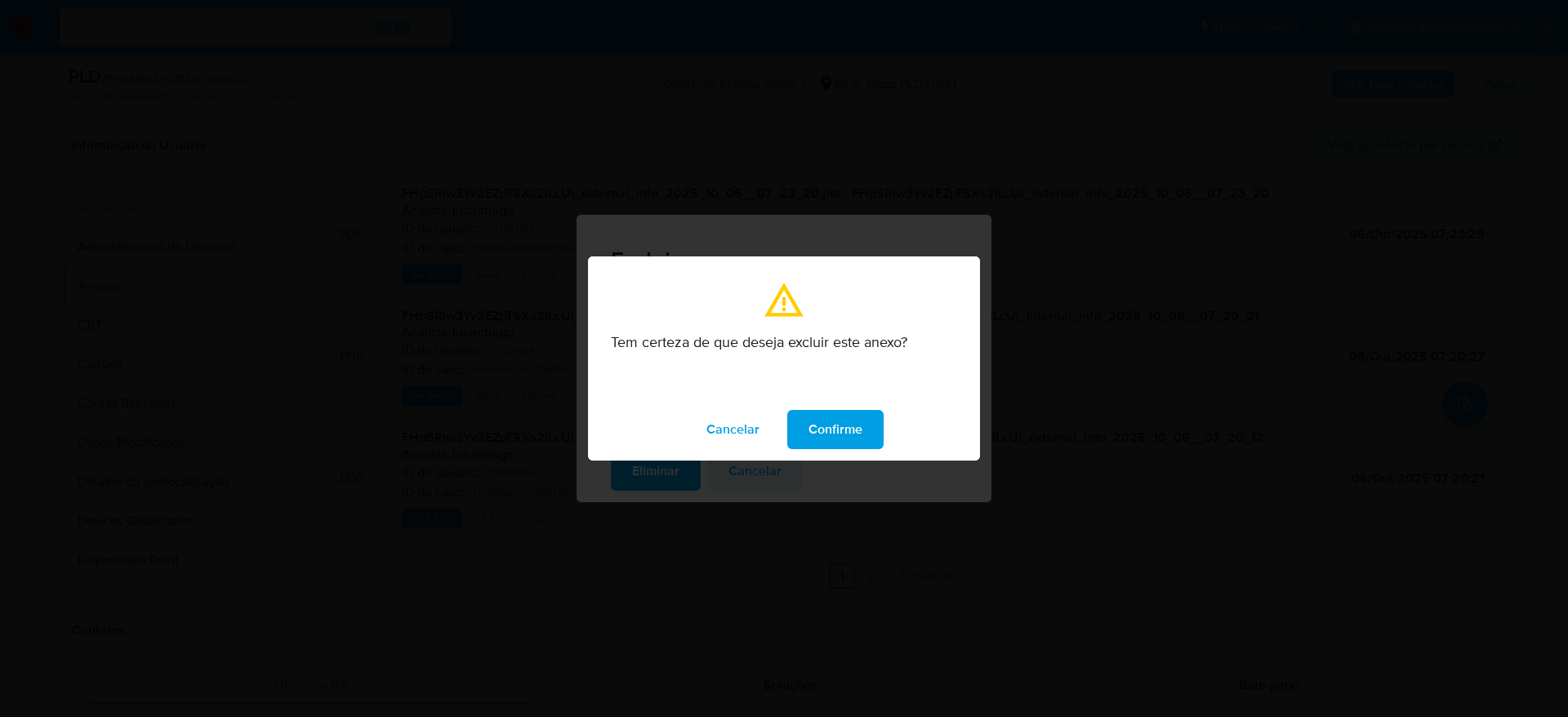
click at [826, 420] on span "Confirme" at bounding box center [835, 429] width 54 height 36
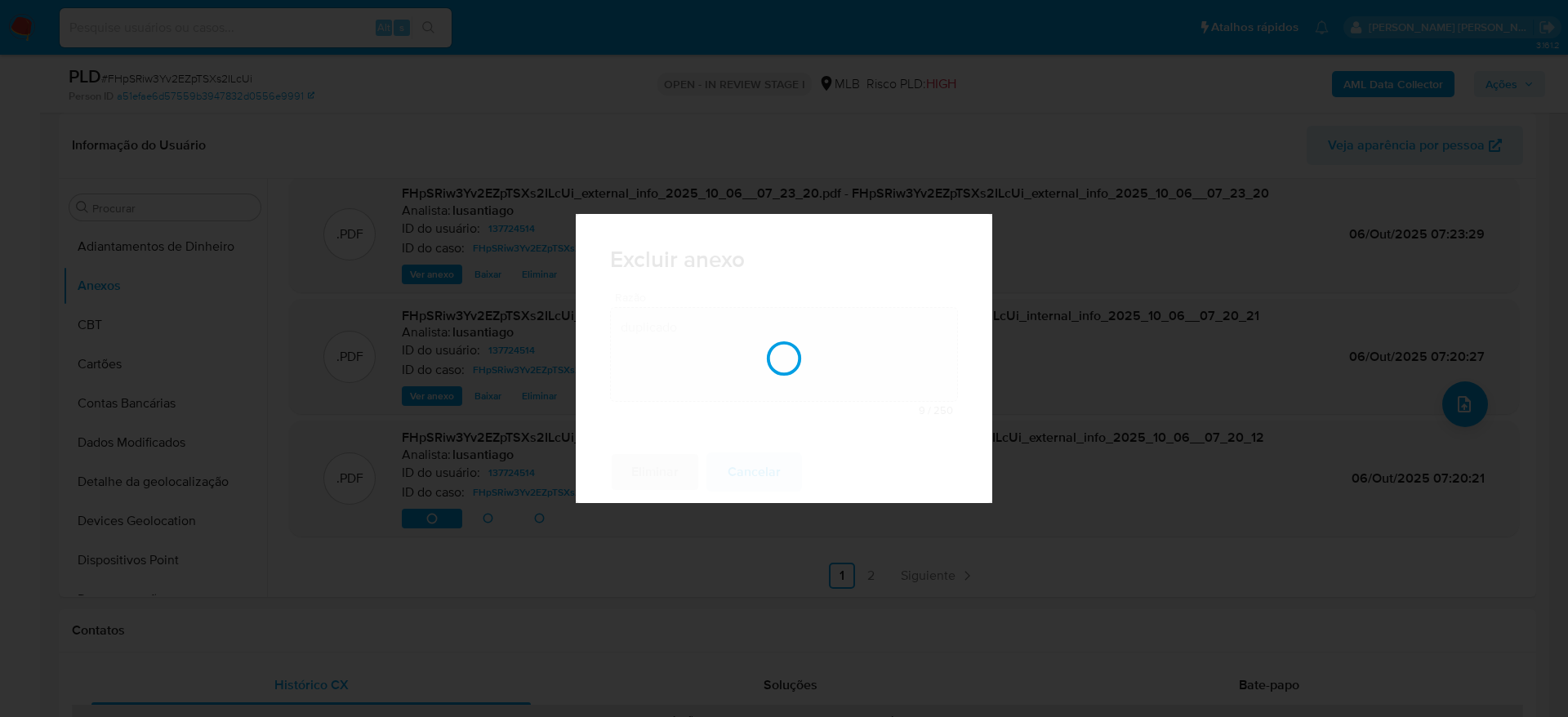
scroll to position [135, 0]
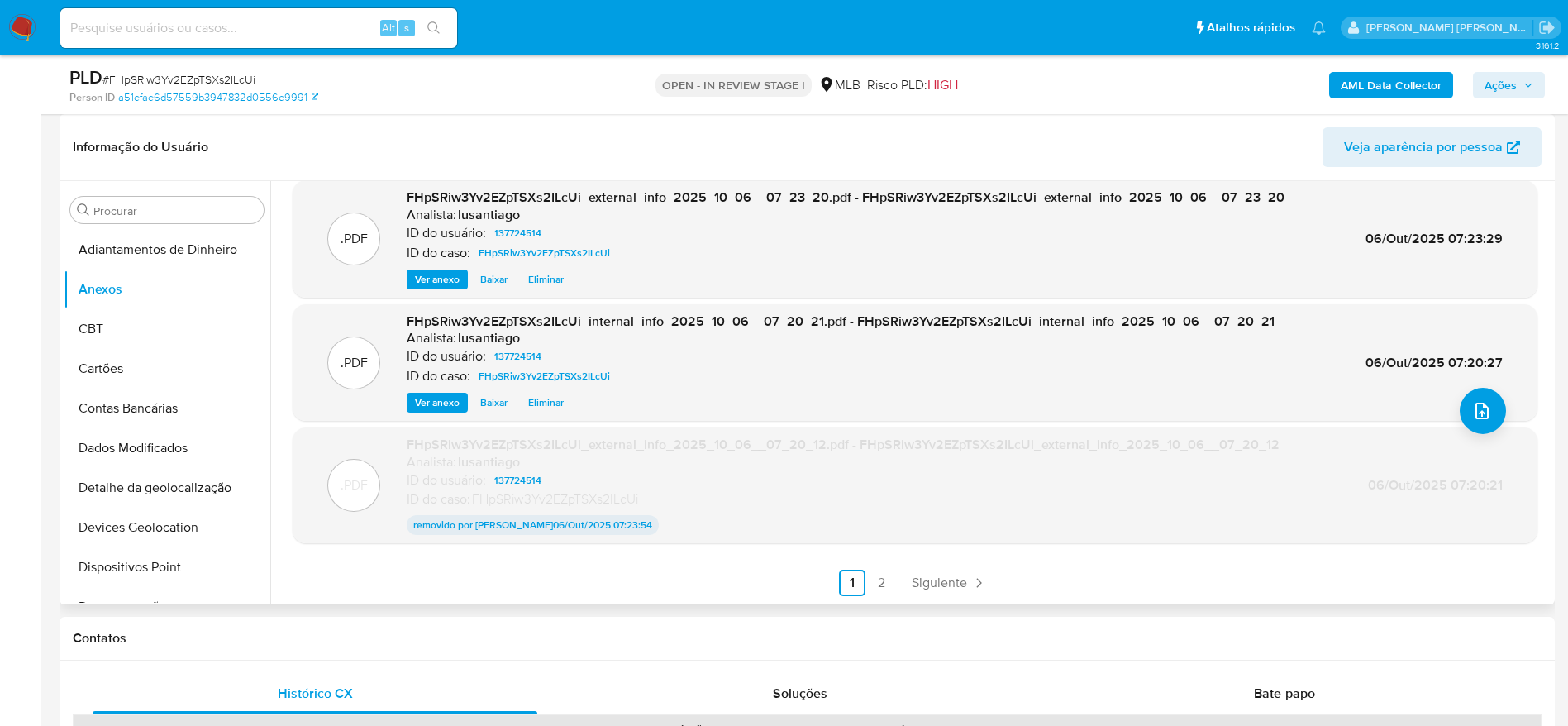
click at [551, 399] on span "Eliminar" at bounding box center [546, 402] width 35 height 17
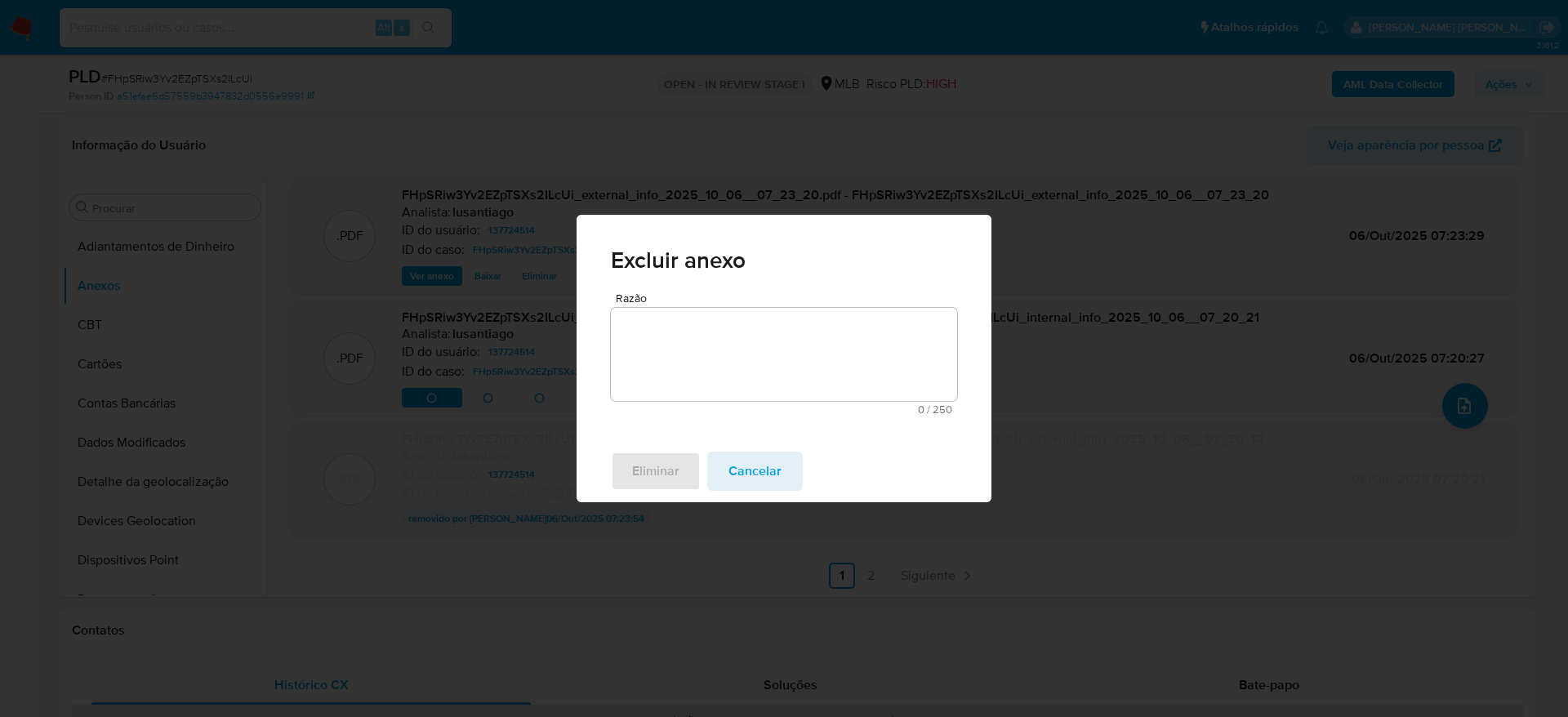
click at [725, 366] on textarea "Razão" at bounding box center [783, 354] width 346 height 93
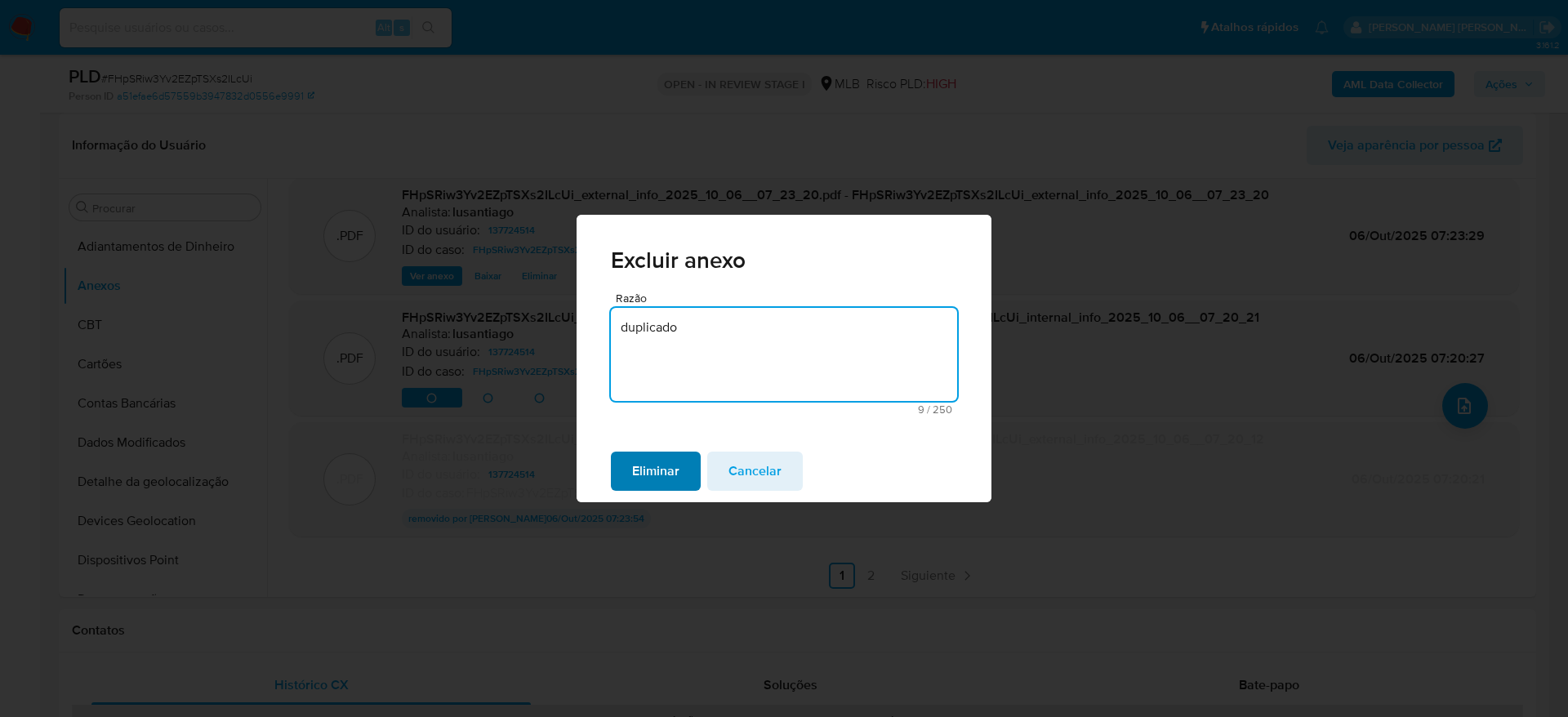
type textarea "duplicado"
click at [632, 471] on span "Eliminar" at bounding box center [655, 471] width 47 height 36
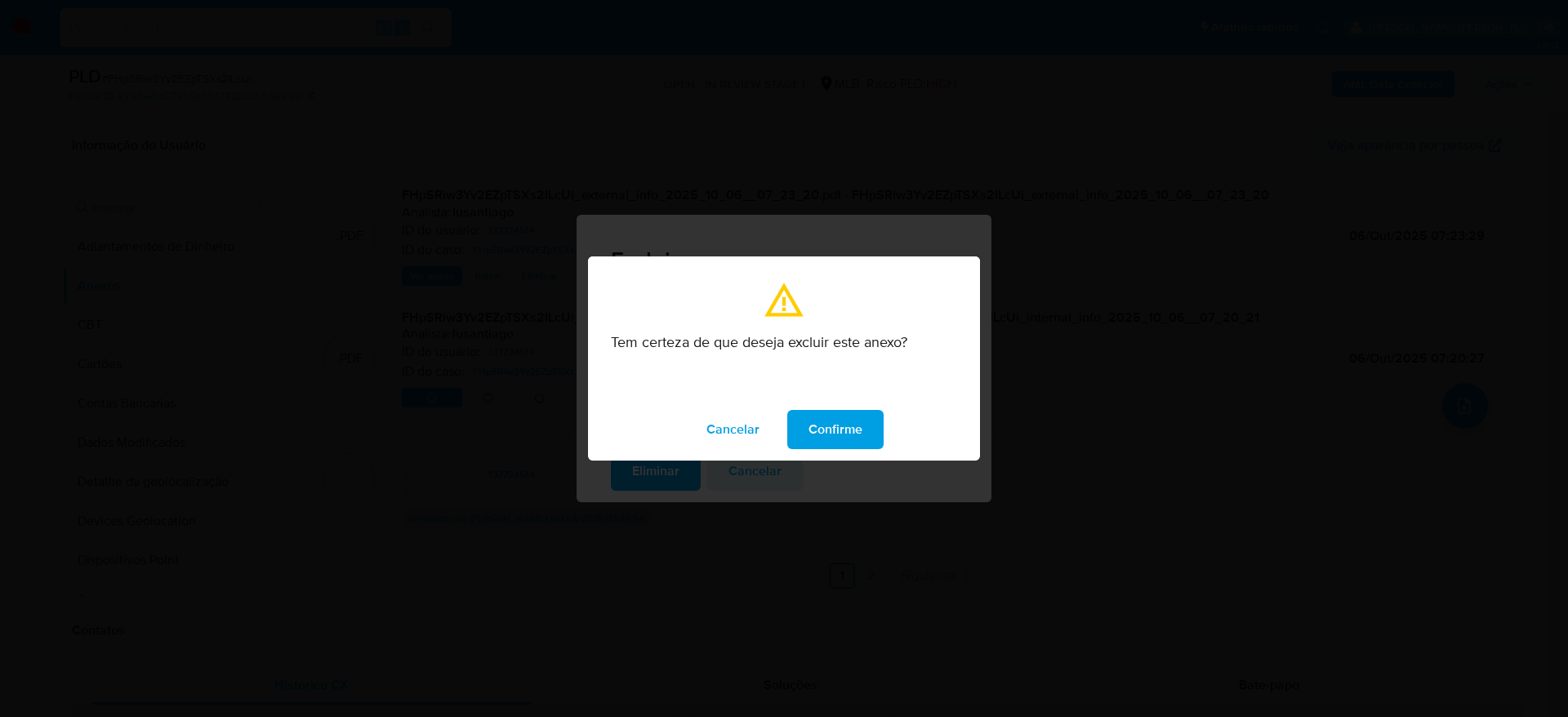
click at [851, 415] on span "Confirme" at bounding box center [835, 429] width 54 height 36
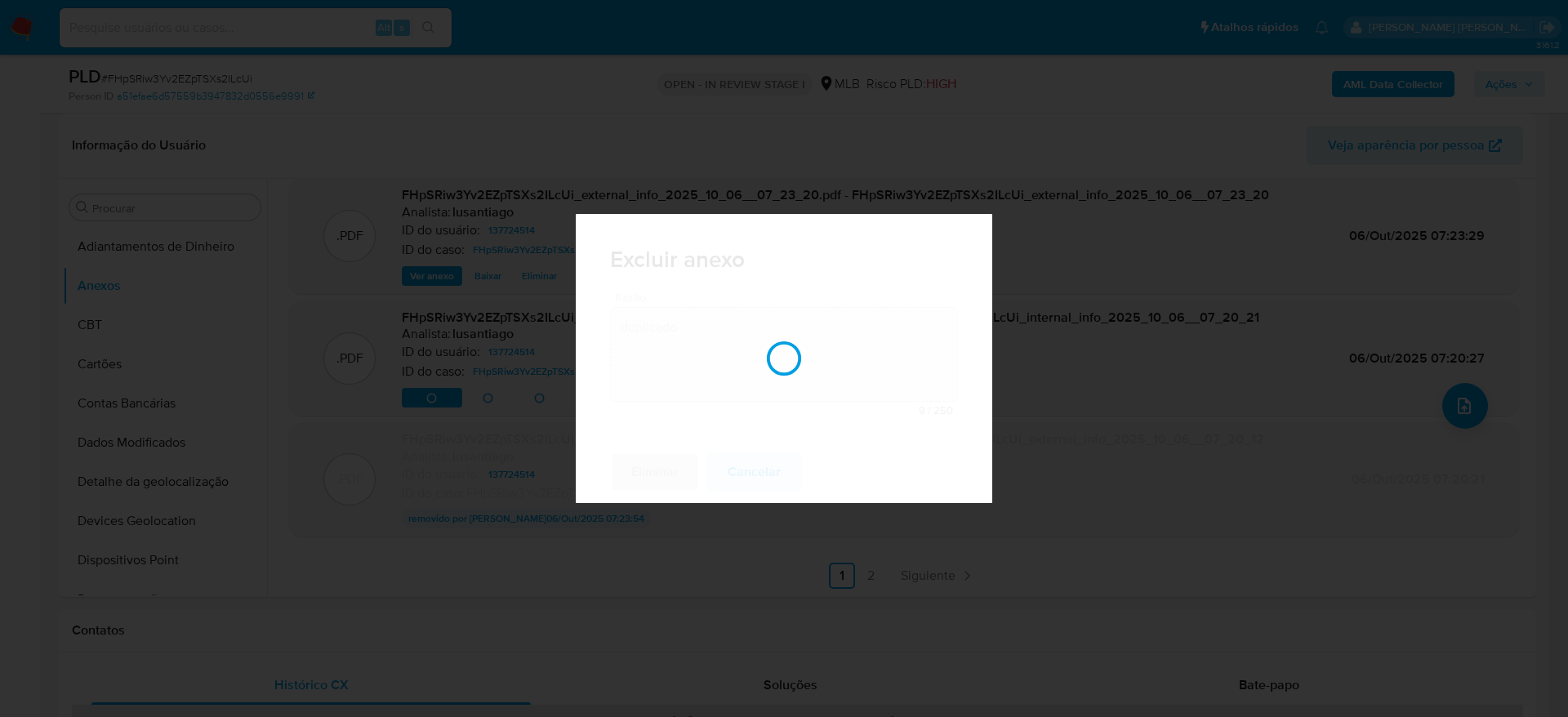
scroll to position [134, 0]
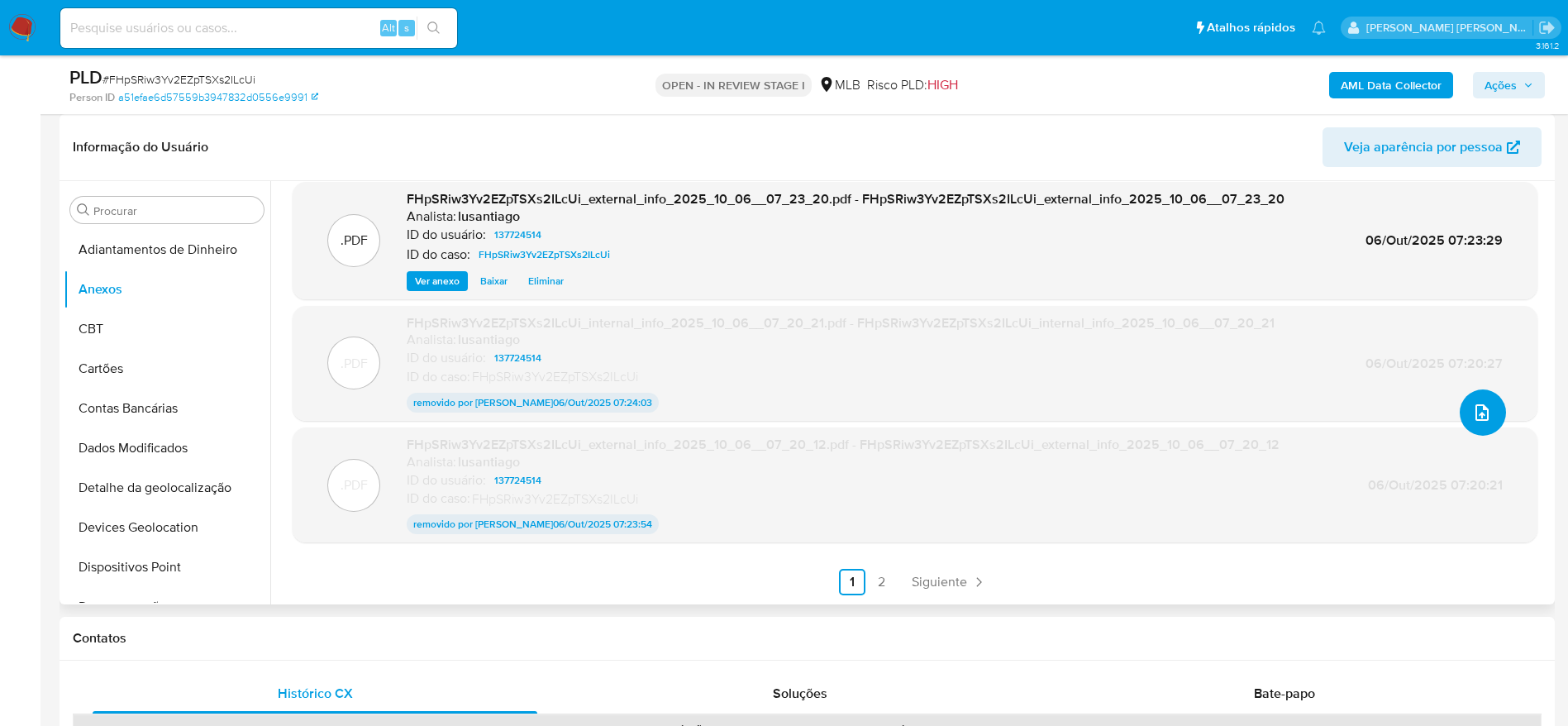
click at [1479, 408] on icon "upload-file" at bounding box center [1482, 413] width 20 height 20
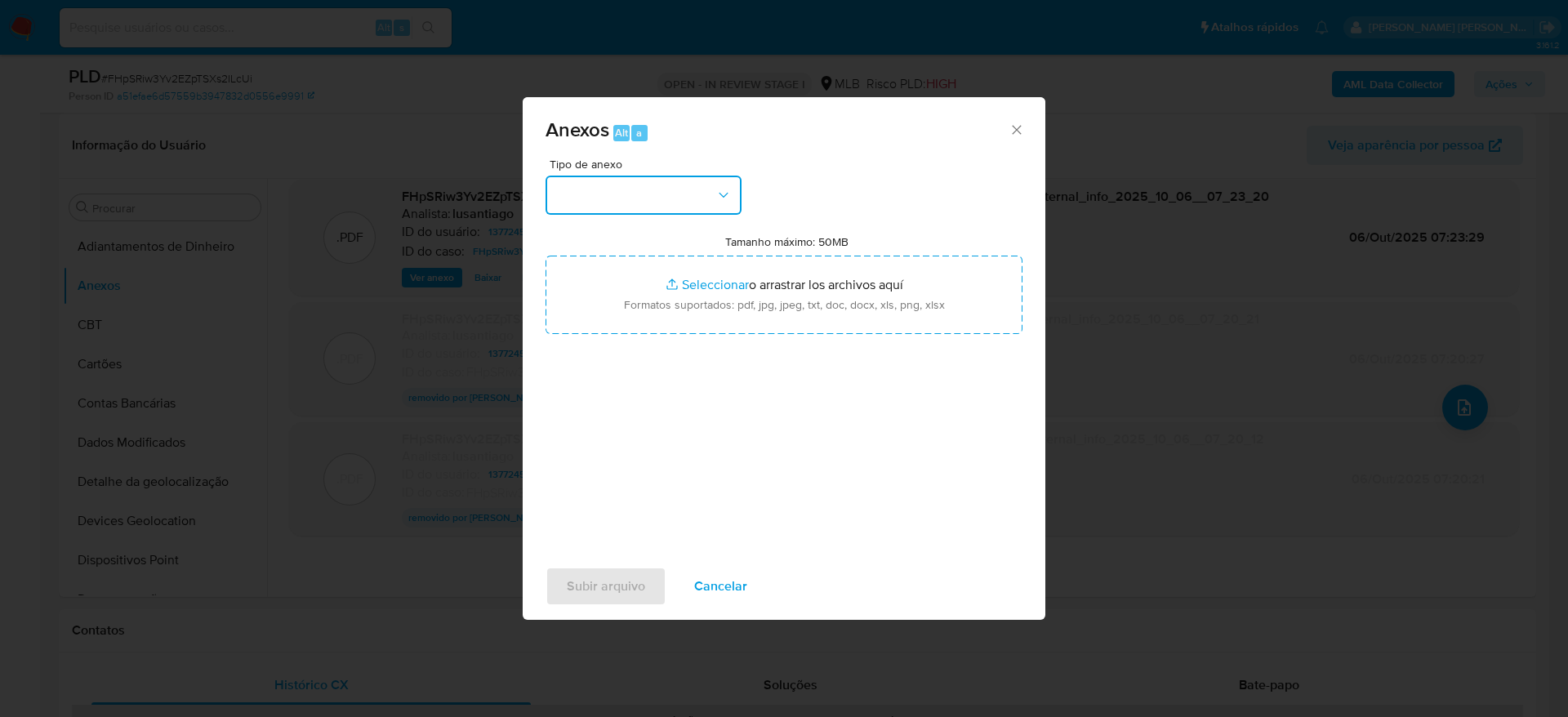
click at [663, 183] on button "button" at bounding box center [643, 195] width 196 height 39
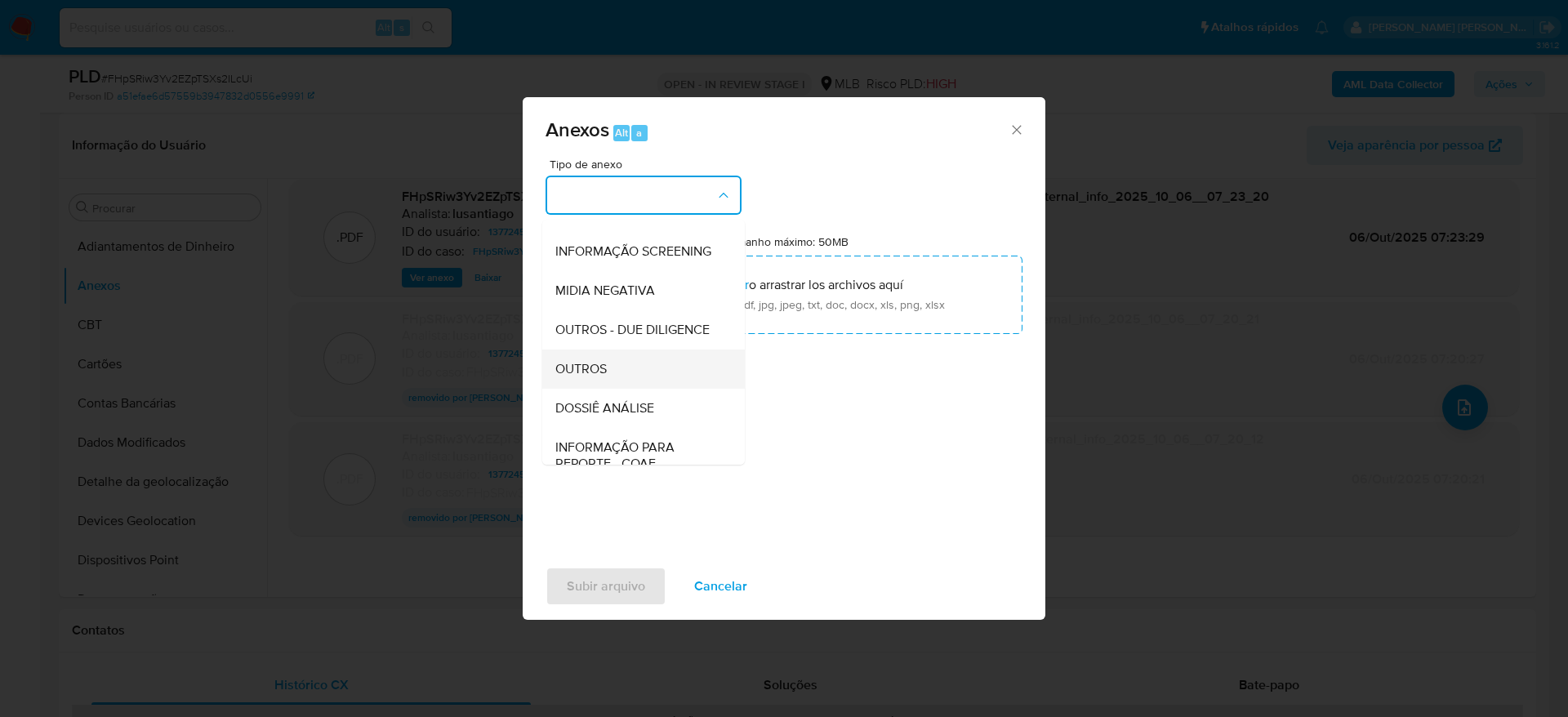
scroll to position [251, 0]
drag, startPoint x: 627, startPoint y: 324, endPoint x: 781, endPoint y: 560, distance: 281.8
click at [626, 326] on span "DOSSIÊ ANÁLISE" at bounding box center [604, 334] width 99 height 17
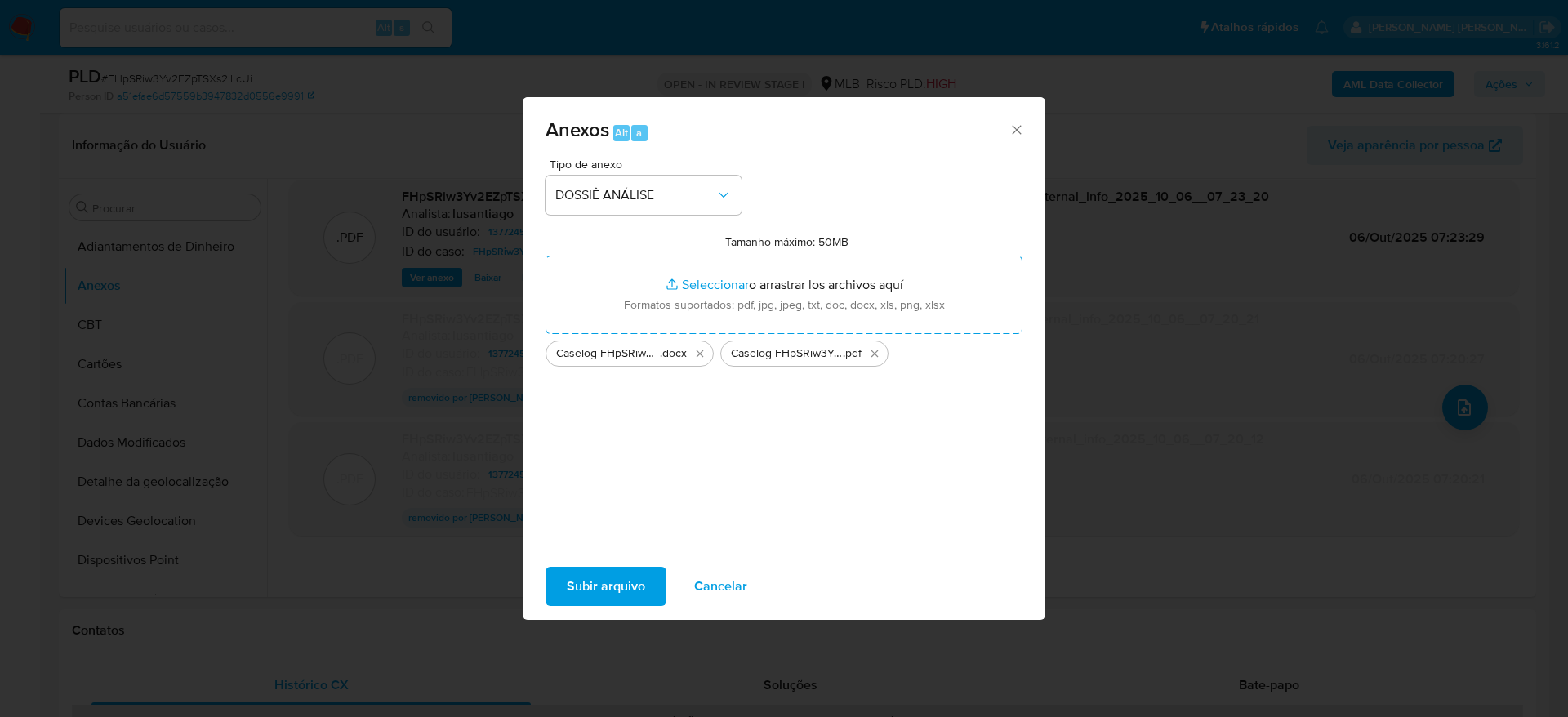
click at [621, 576] on span "Subir arquivo" at bounding box center [606, 586] width 78 height 36
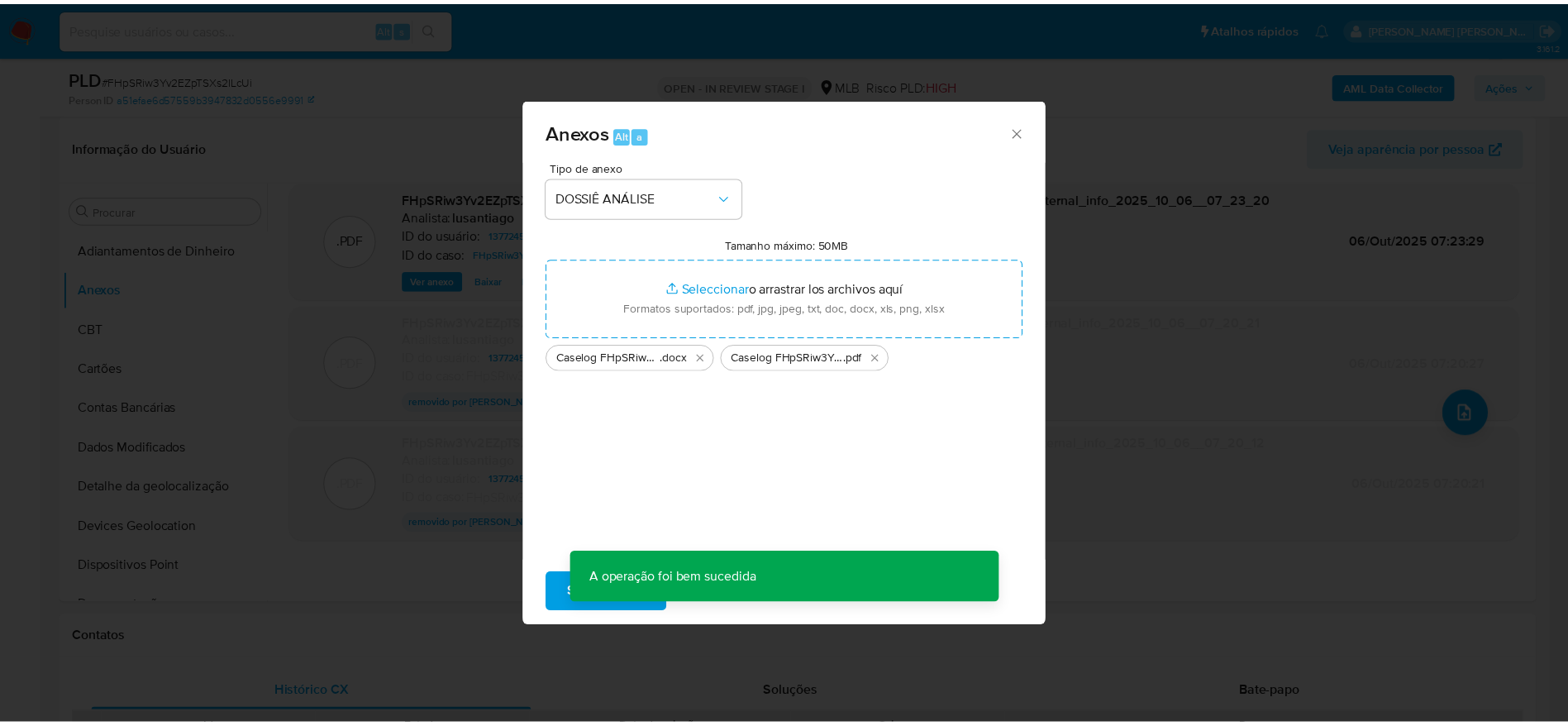
scroll to position [99, 0]
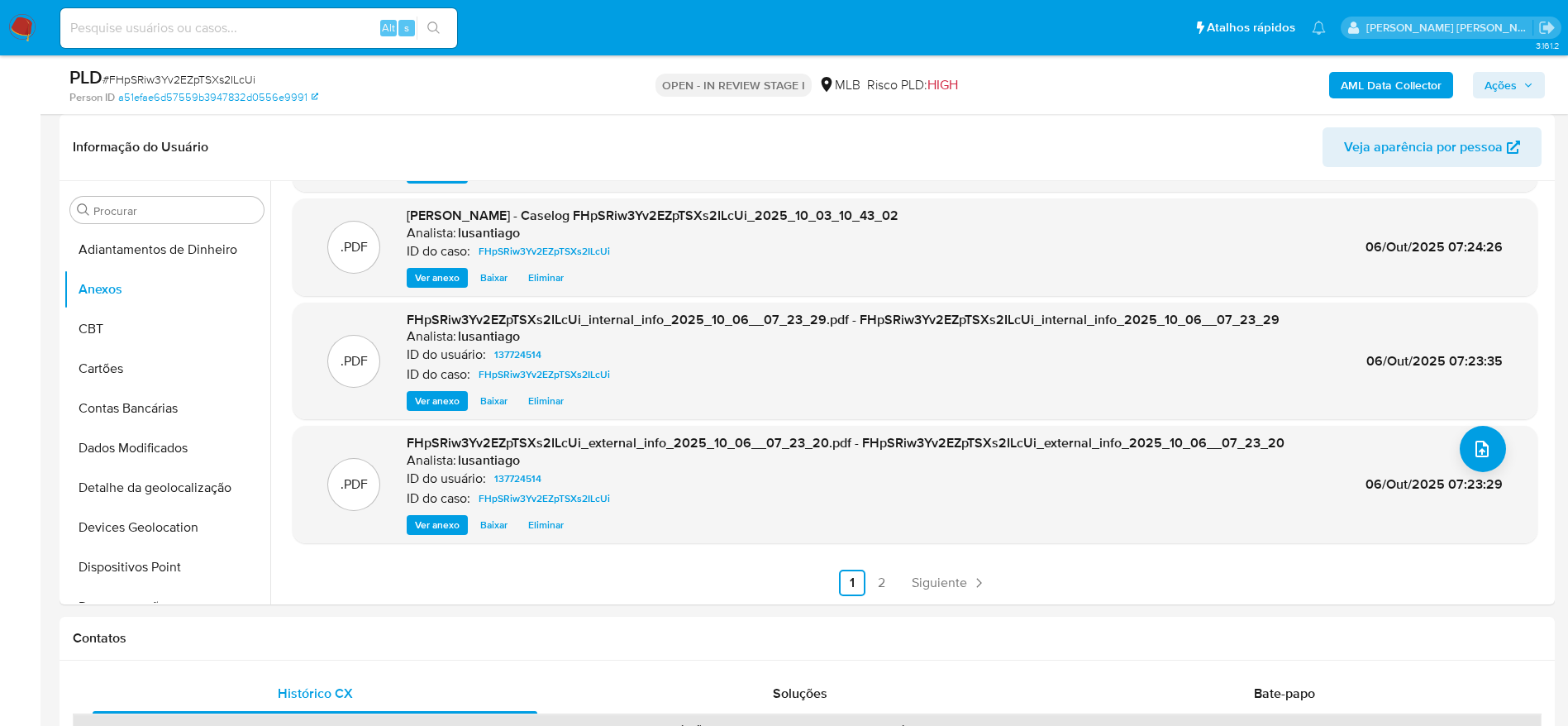
click at [1509, 84] on span "Ações" at bounding box center [1501, 85] width 32 height 26
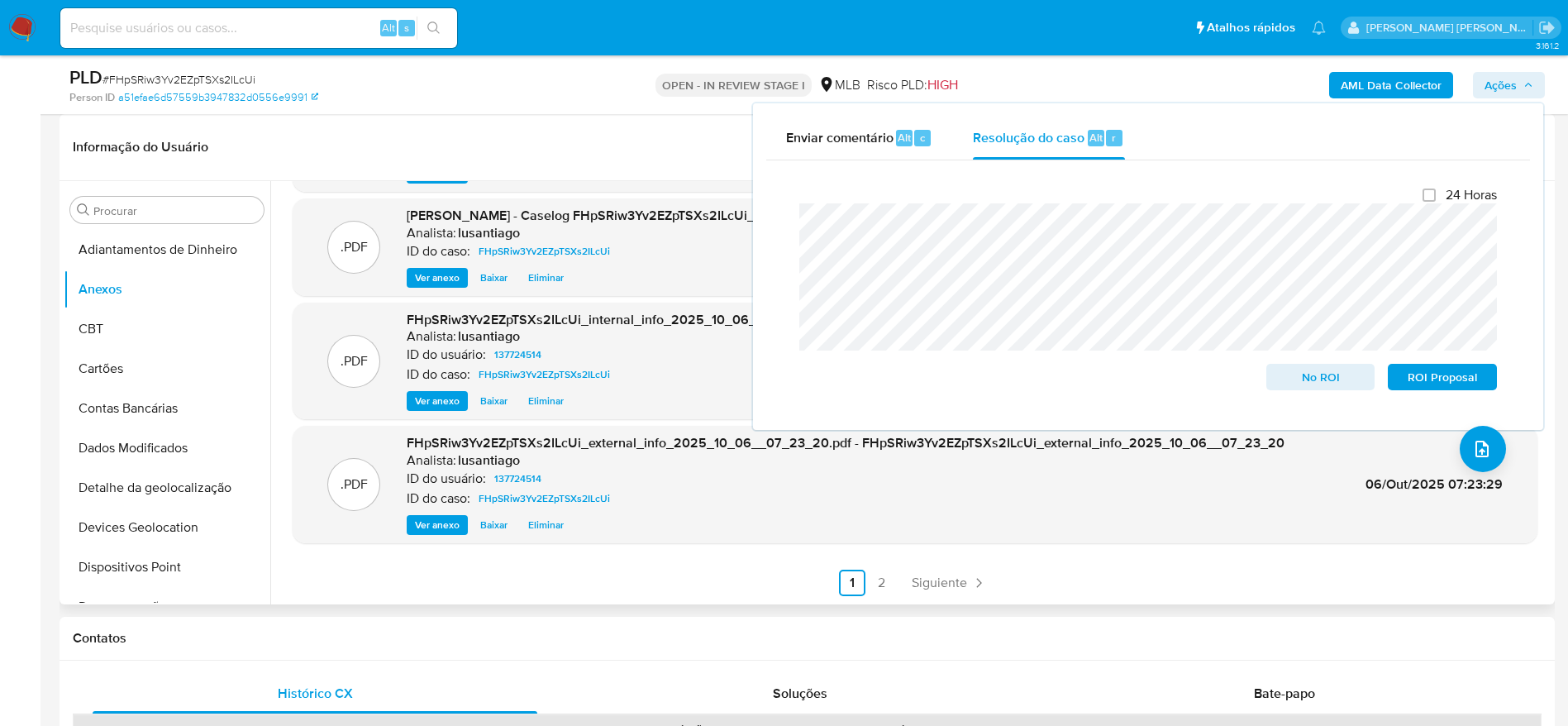
scroll to position [0, 0]
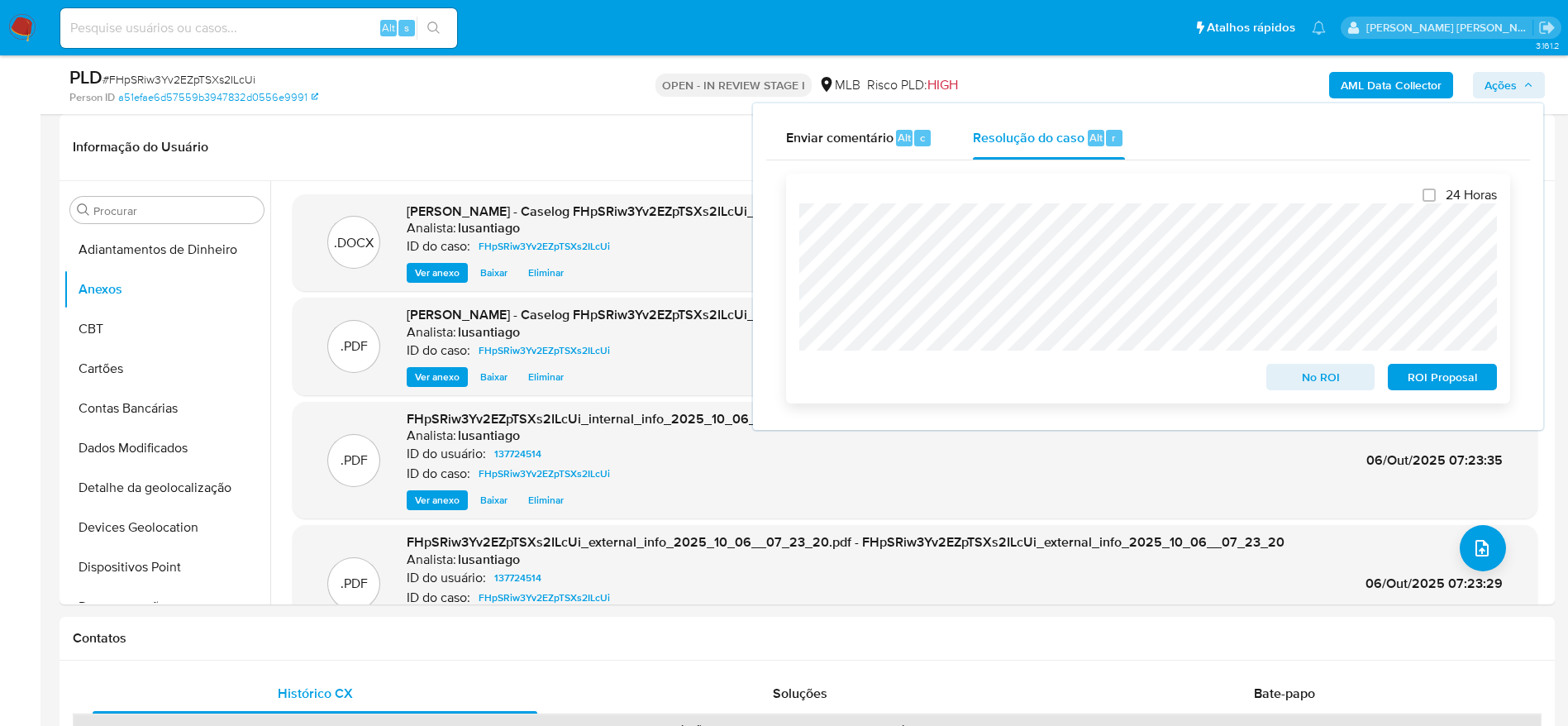
click at [1349, 379] on span "No ROI" at bounding box center [1321, 377] width 86 height 24
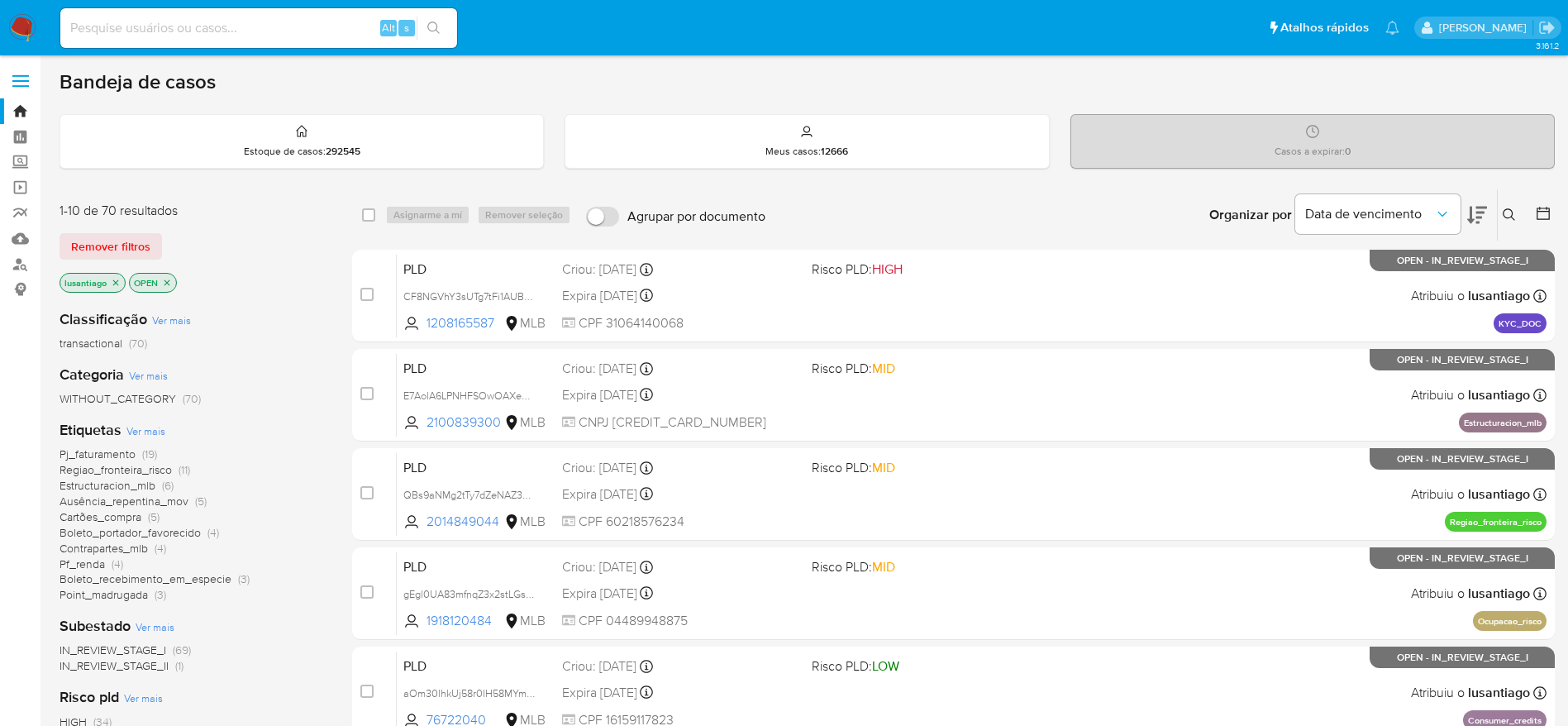
click at [317, 32] on input at bounding box center [259, 29] width 396 height 22
paste input "300695613"
type input "300695613"
click at [430, 27] on icon "search-icon" at bounding box center [434, 29] width 13 height 13
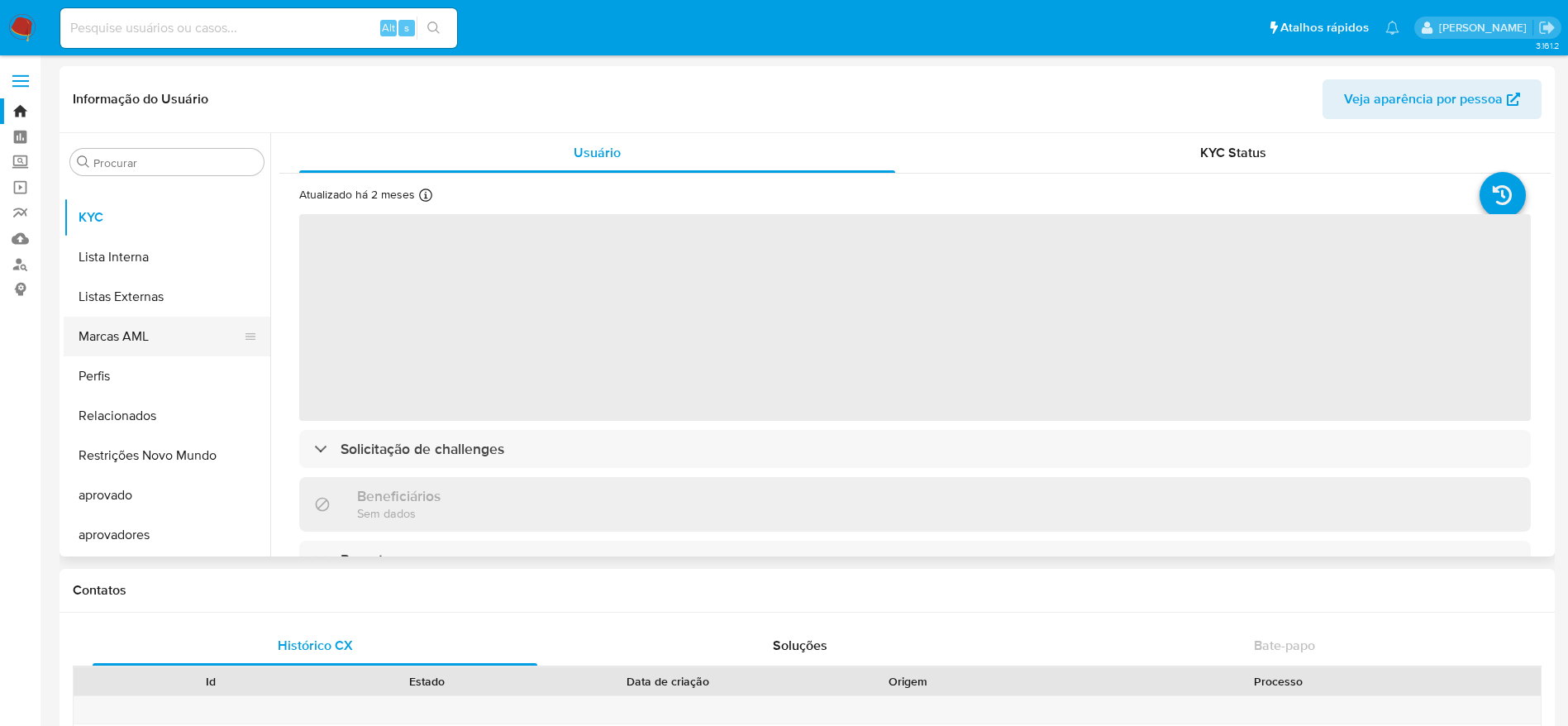
select select "10"
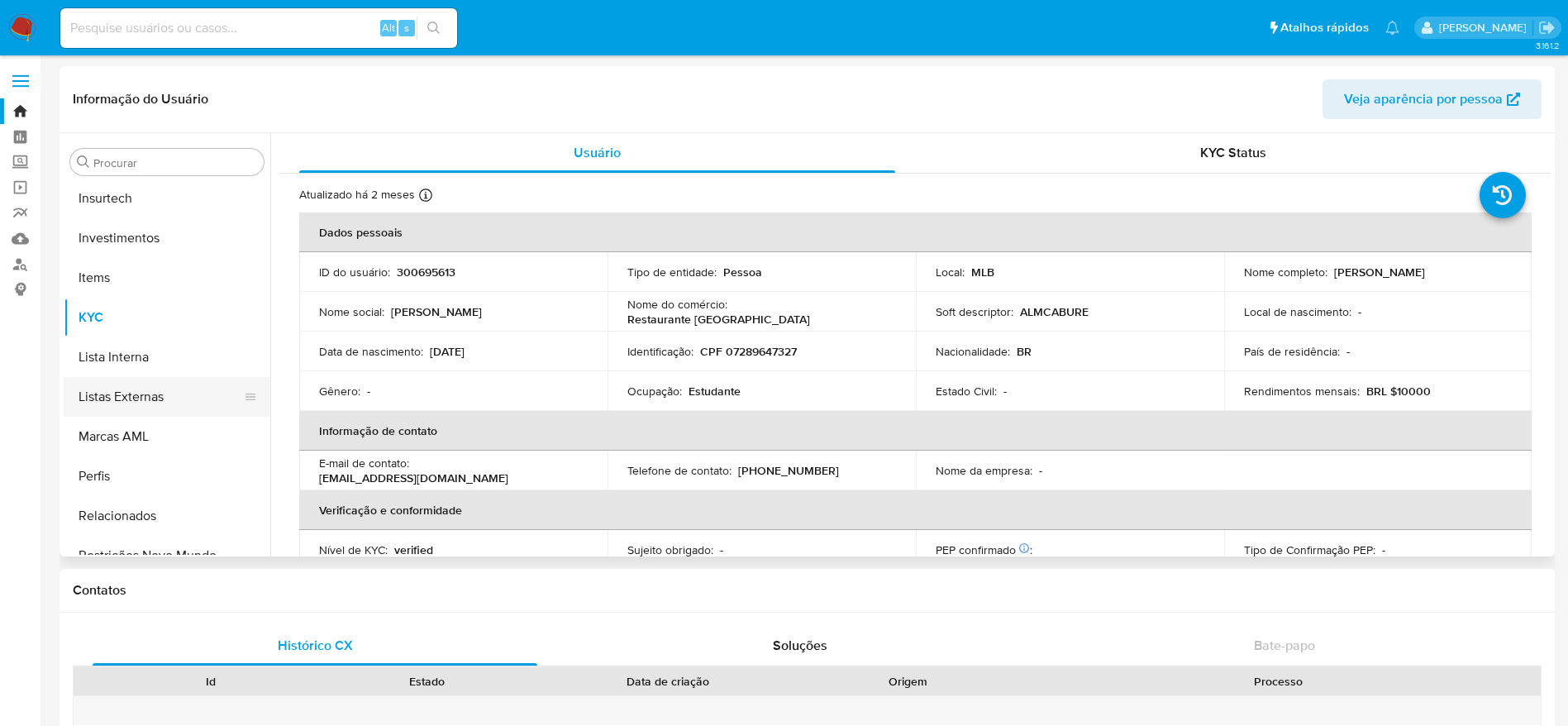
scroll to position [609, 0]
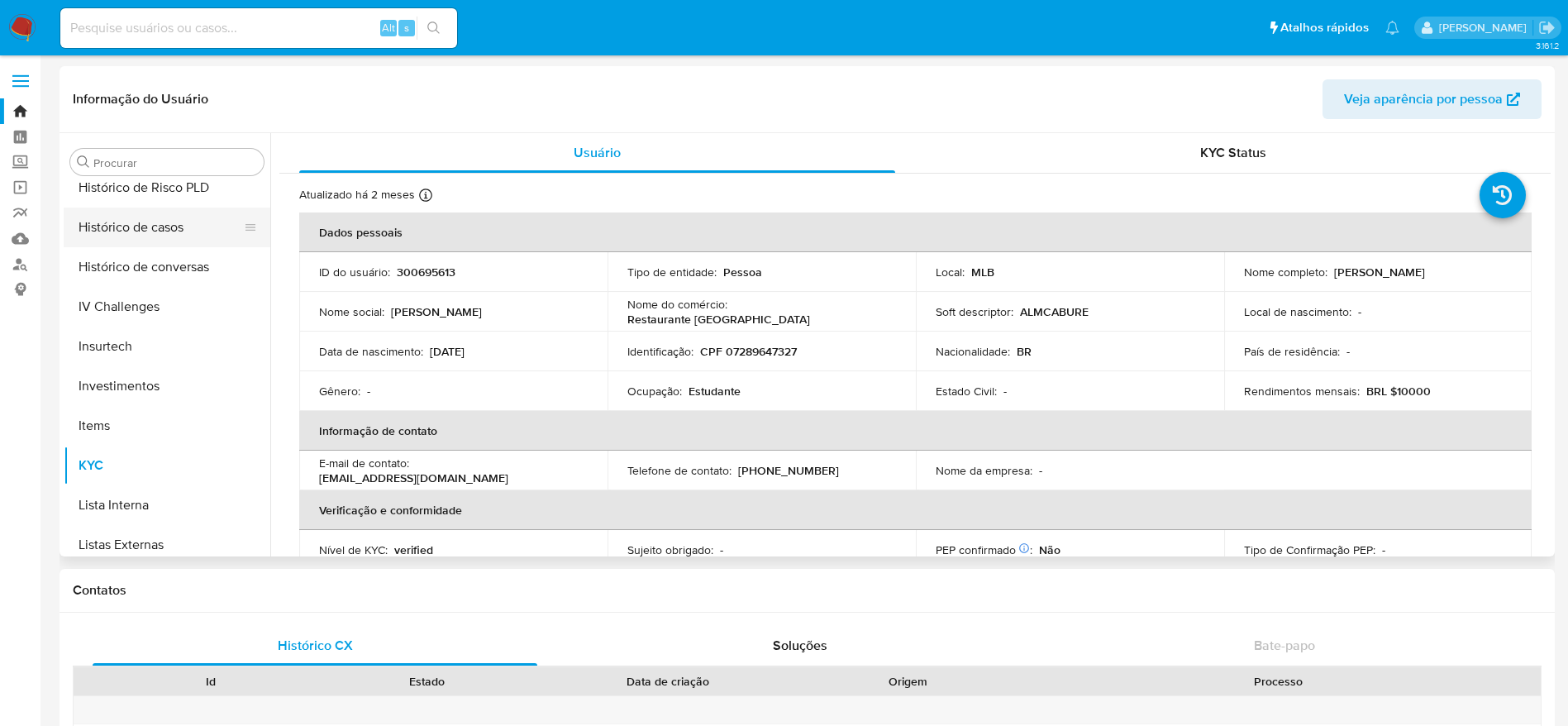
click at [163, 245] on button "Histórico de casos" at bounding box center [160, 227] width 193 height 39
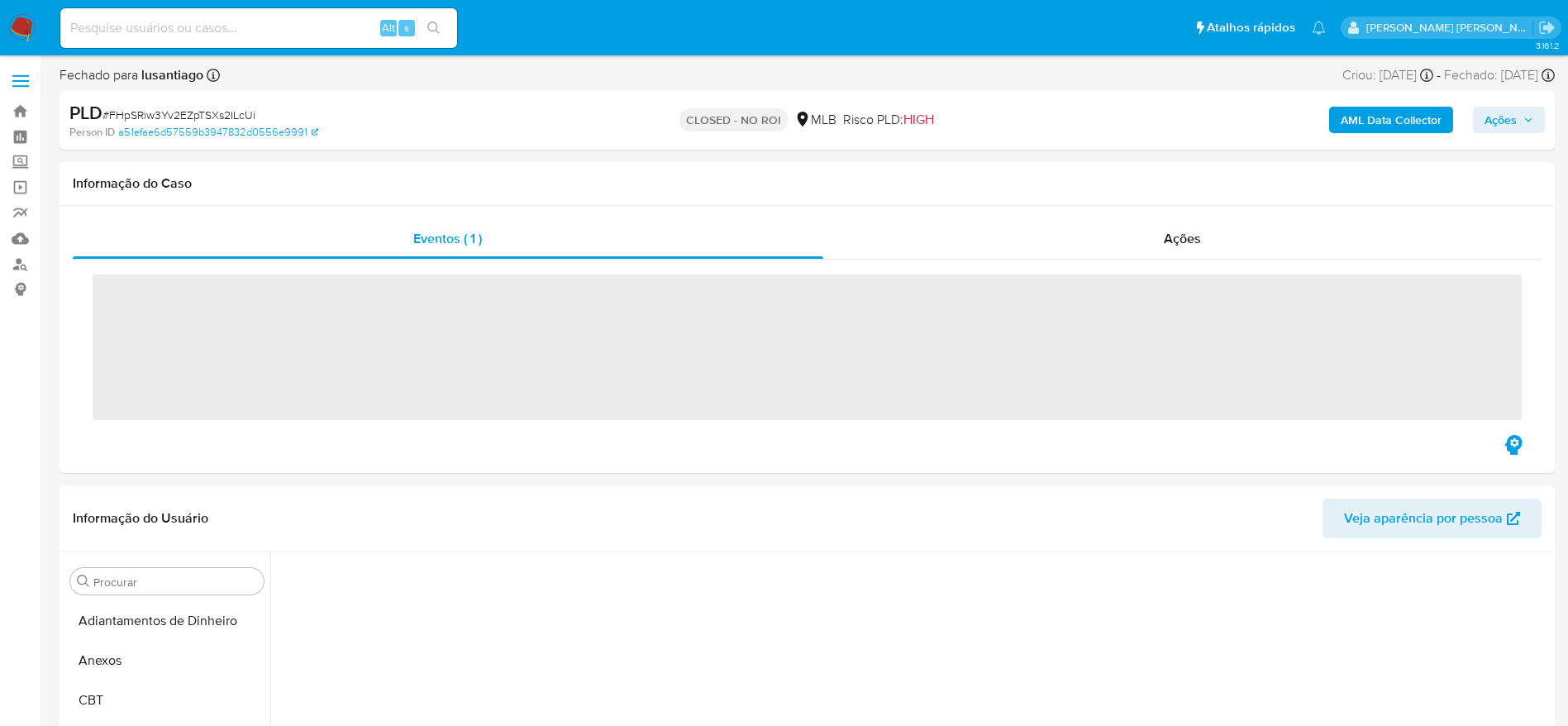
scroll to position [137, 0]
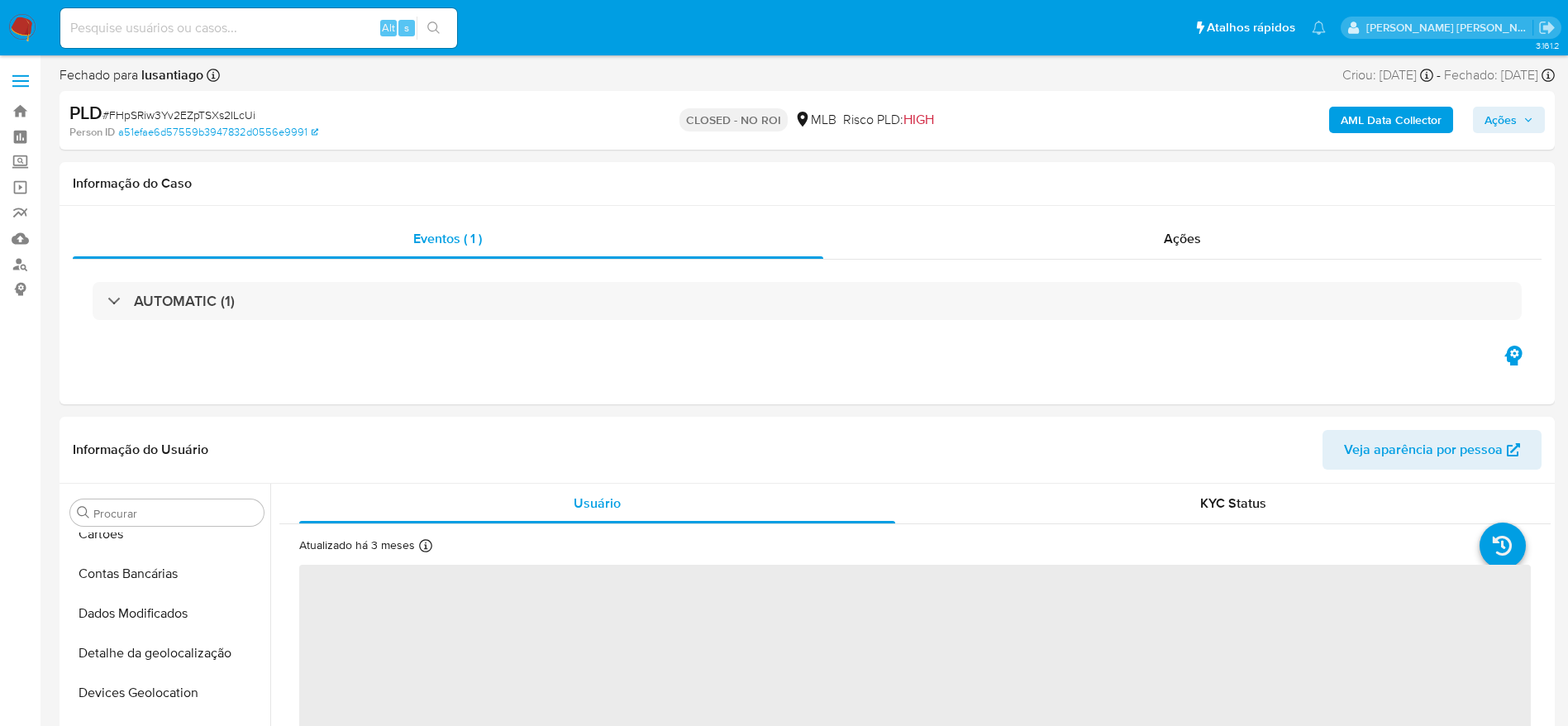
select select "10"
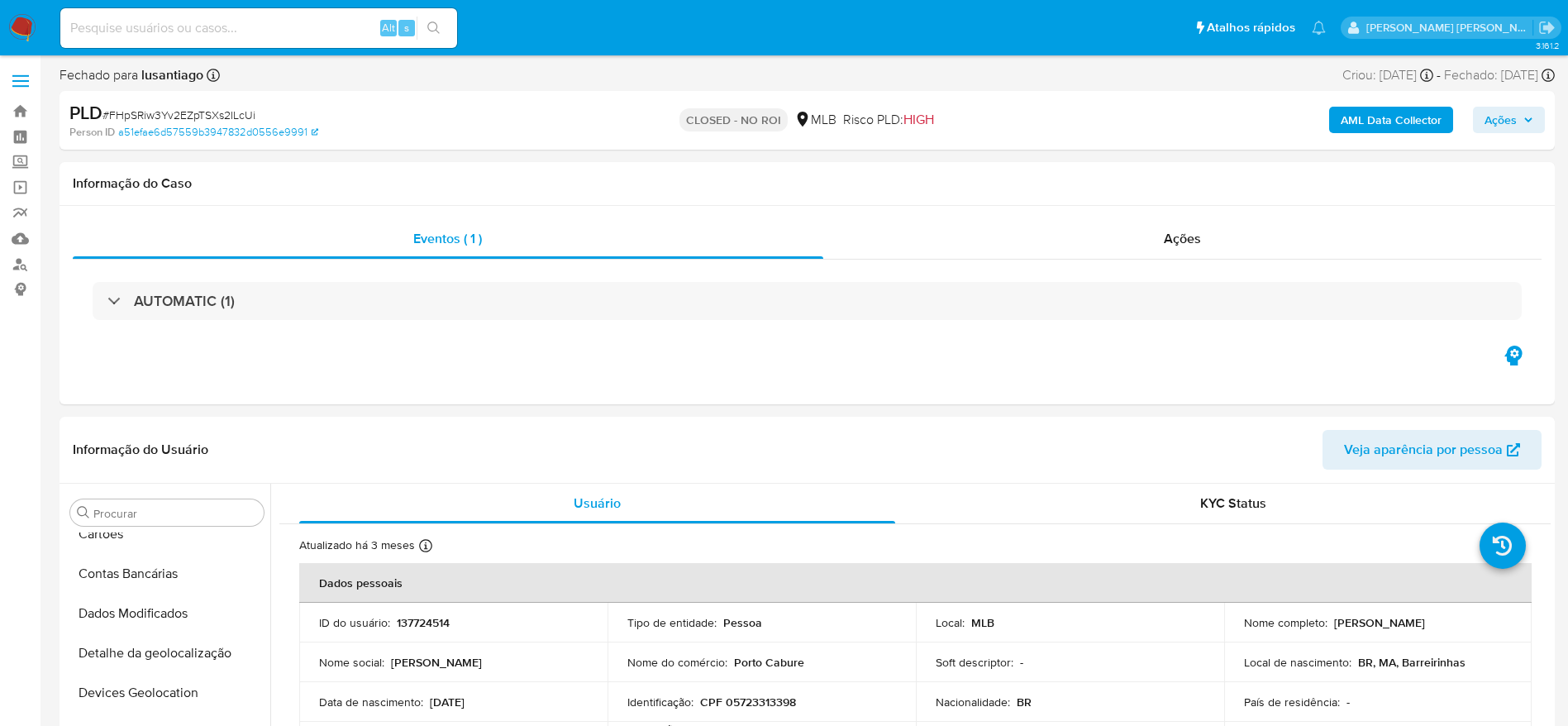
scroll to position [858, 0]
click at [265, 25] on input at bounding box center [259, 29] width 396 height 22
paste input "202103226"
type input "202103226"
click at [435, 34] on icon "search-icon" at bounding box center [434, 29] width 13 height 13
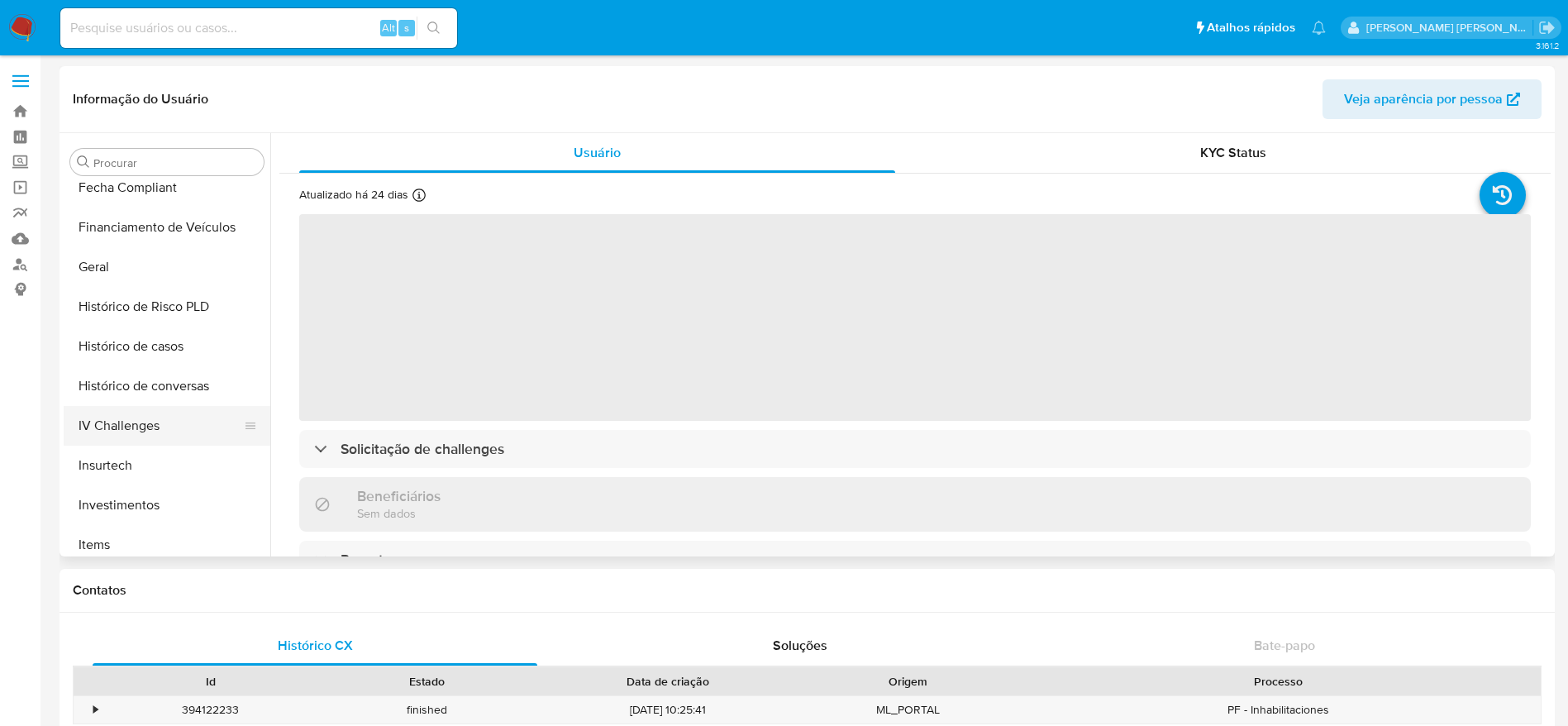
scroll to position [486, 0]
select select "10"
click at [162, 366] on button "Histórico de casos" at bounding box center [160, 351] width 193 height 39
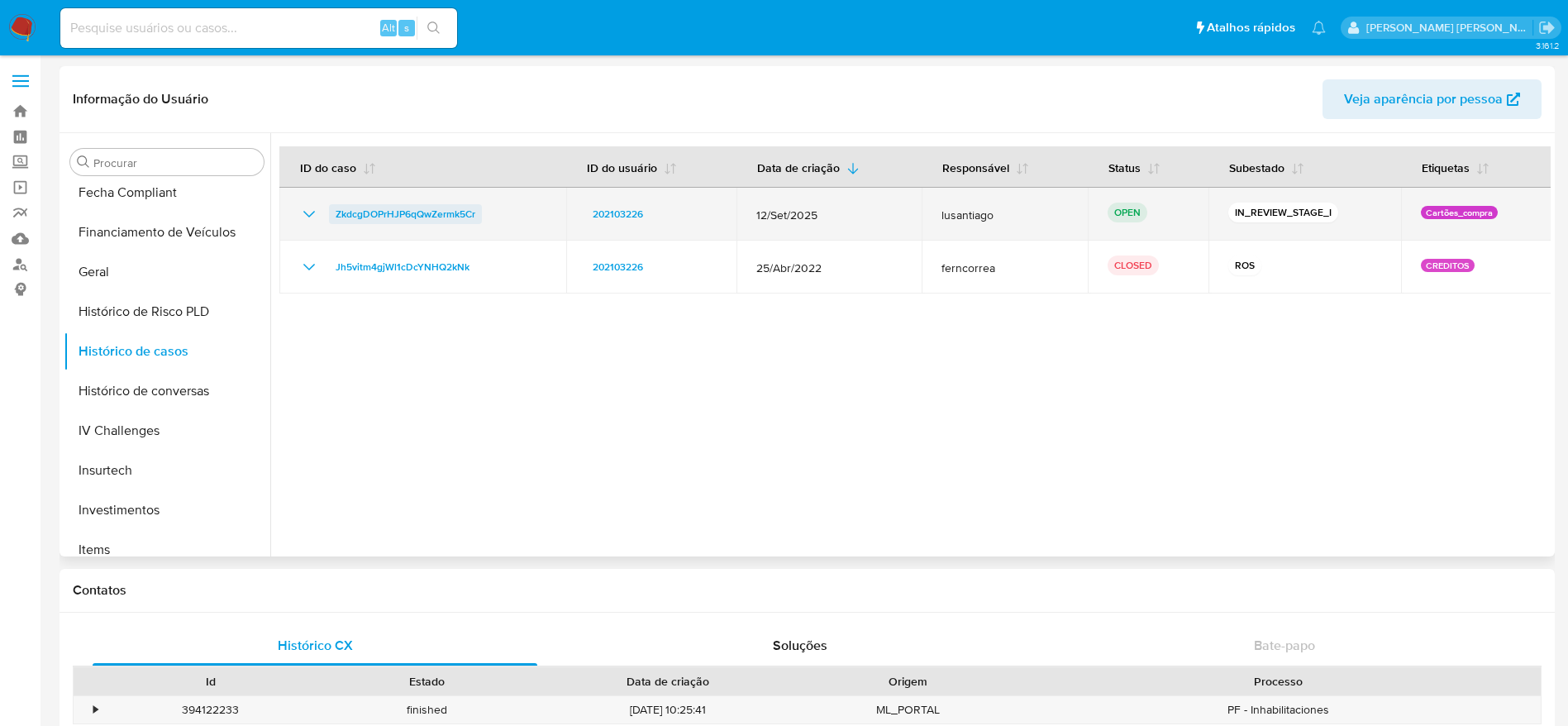
click at [387, 214] on span "ZkdcgDOPrHJP6qQwZermk5Cr" at bounding box center [406, 214] width 139 height 20
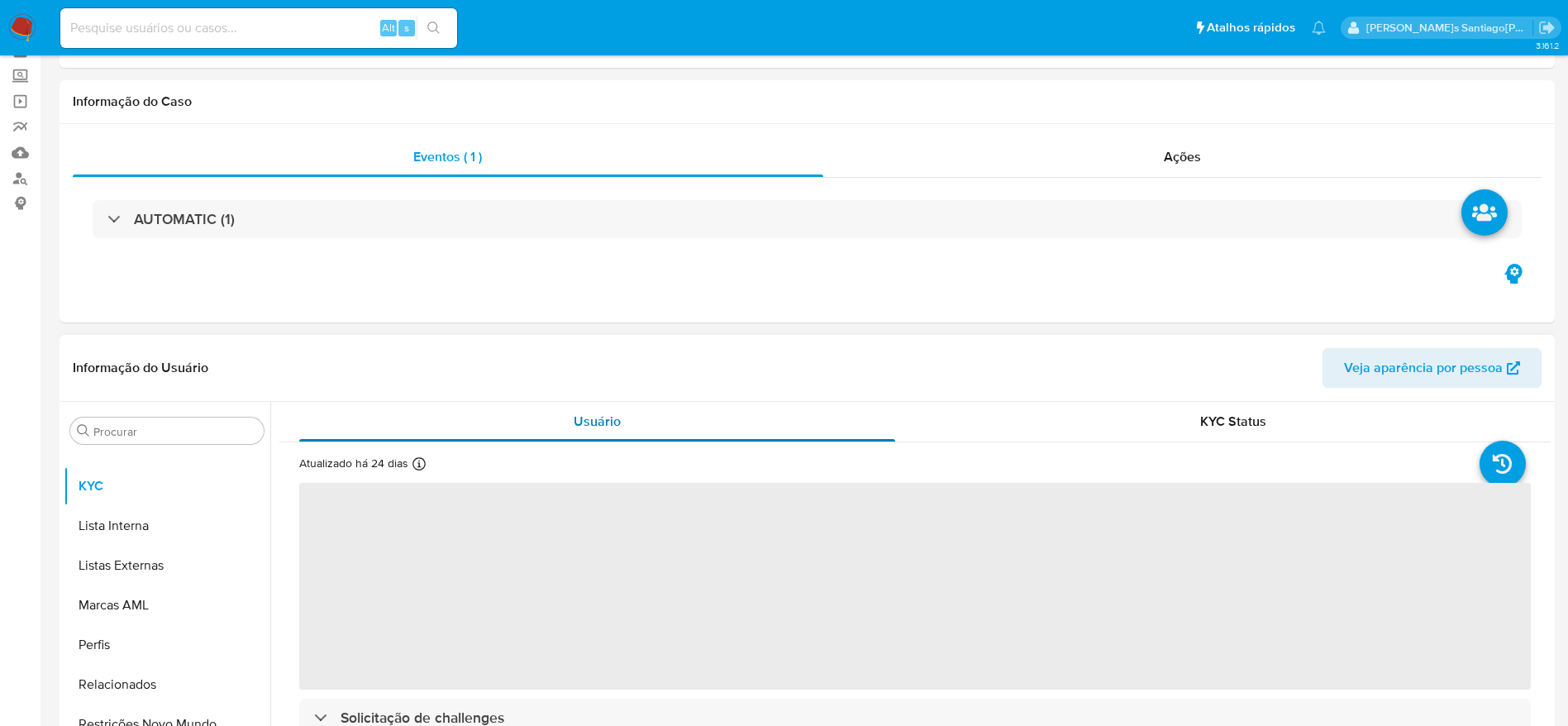
scroll to position [124, 0]
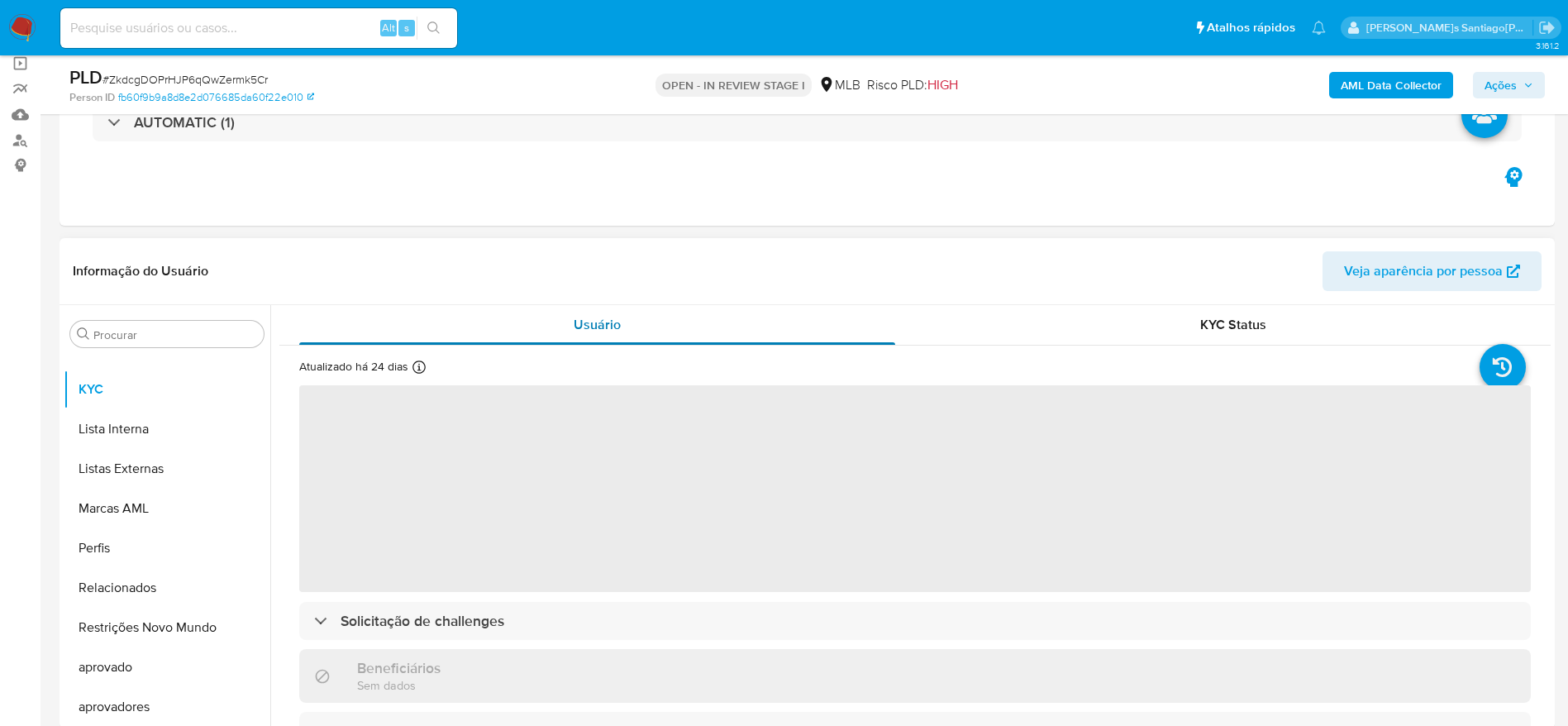
select select "10"
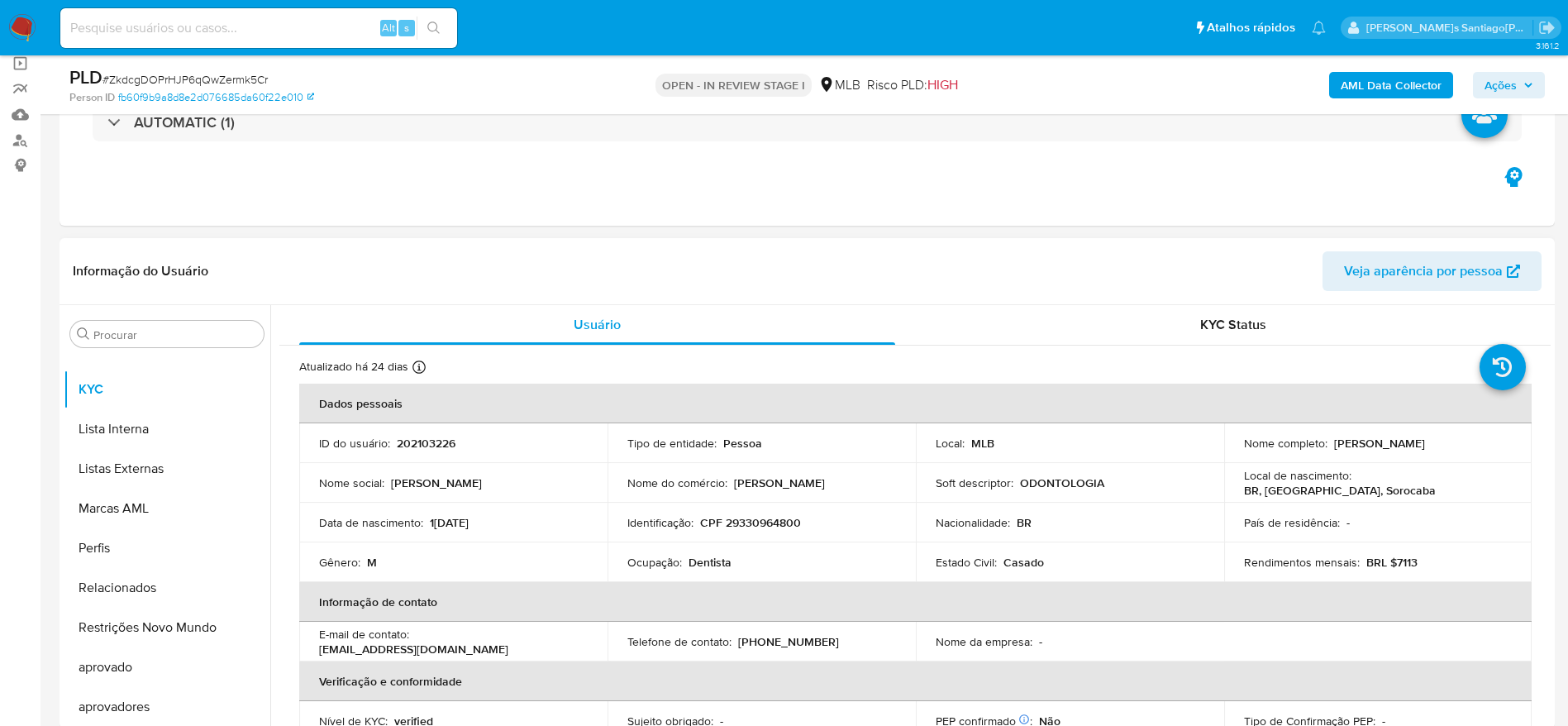
scroll to position [248, 0]
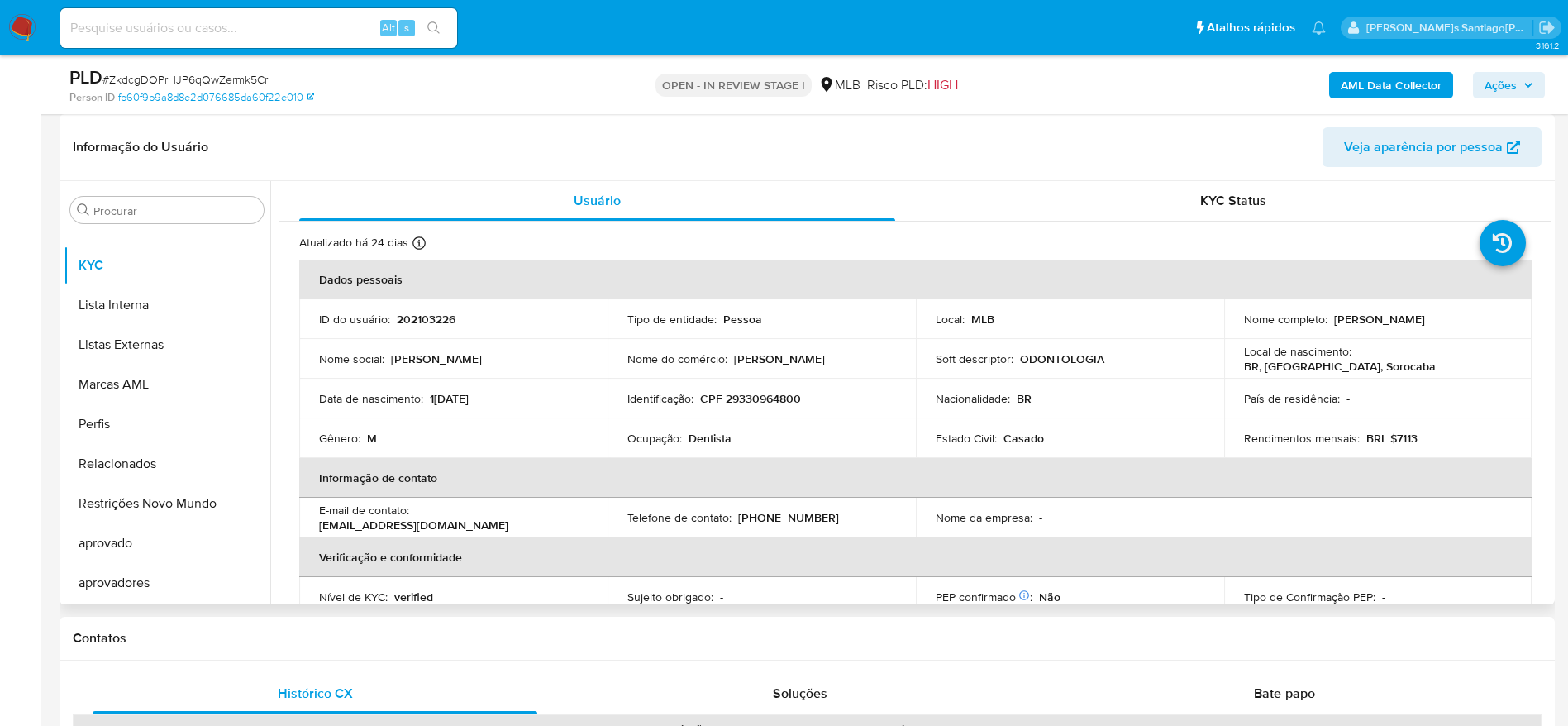
click at [759, 400] on p "CPF 29330964800" at bounding box center [751, 399] width 101 height 15
copy p "29330964800"
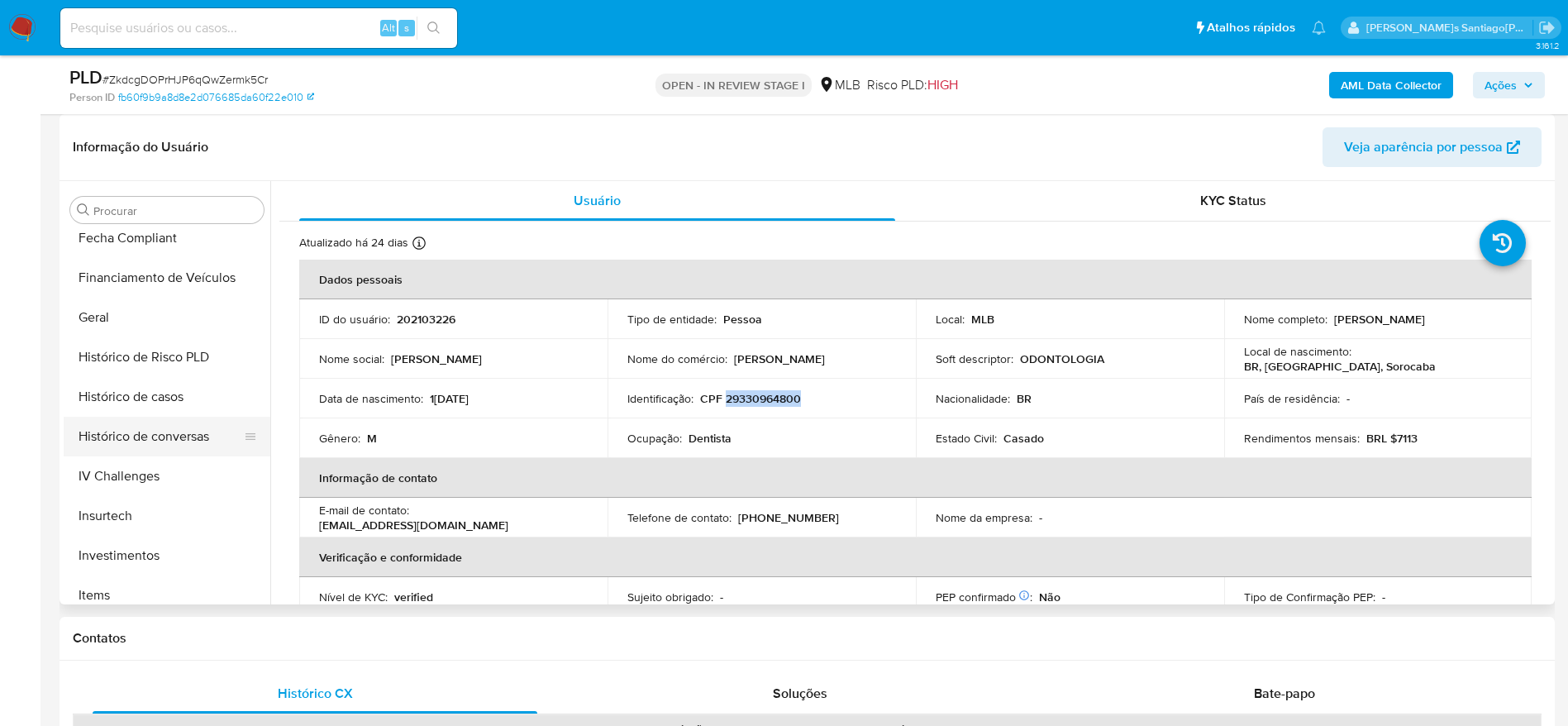
scroll to position [486, 0]
click at [117, 323] on button "Geral" at bounding box center [160, 319] width 193 height 39
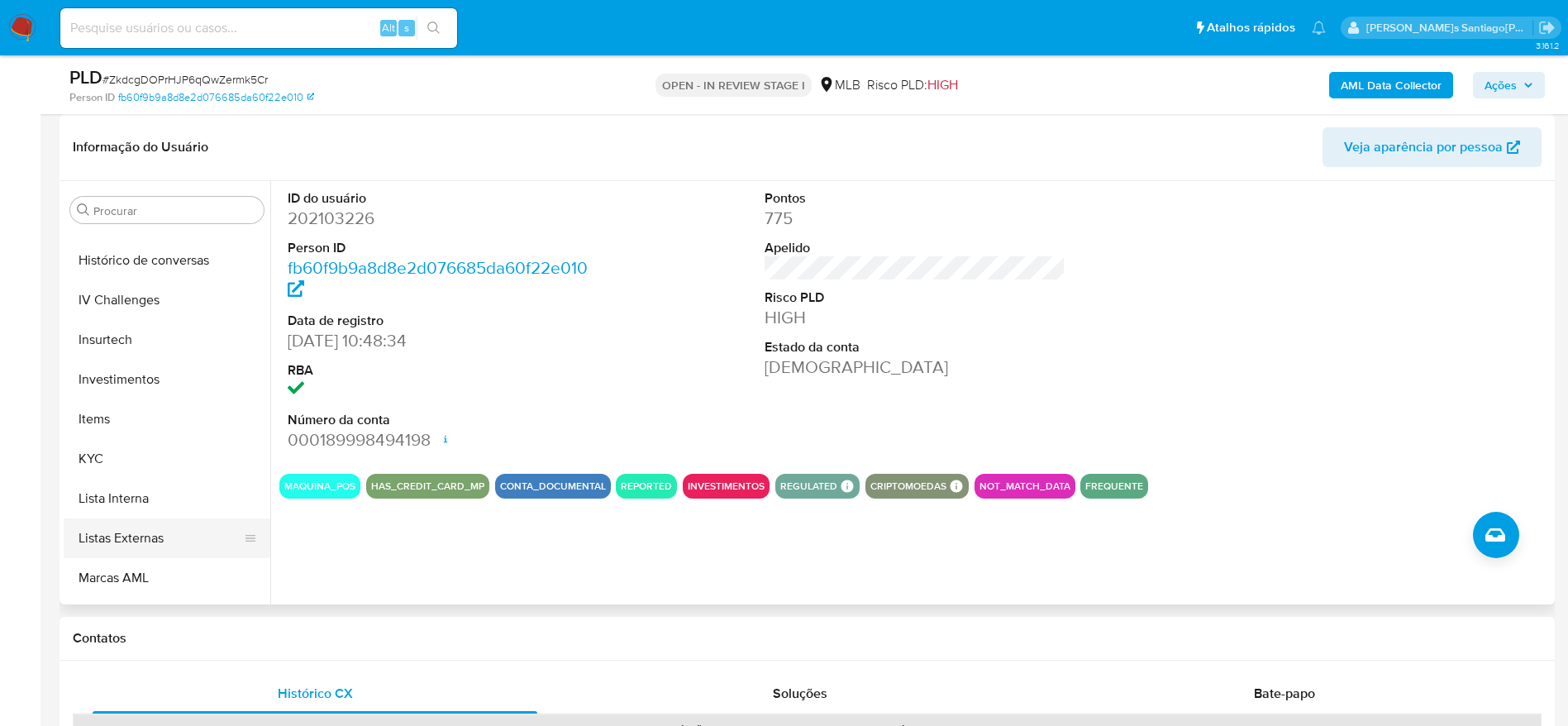
scroll to position [734, 0]
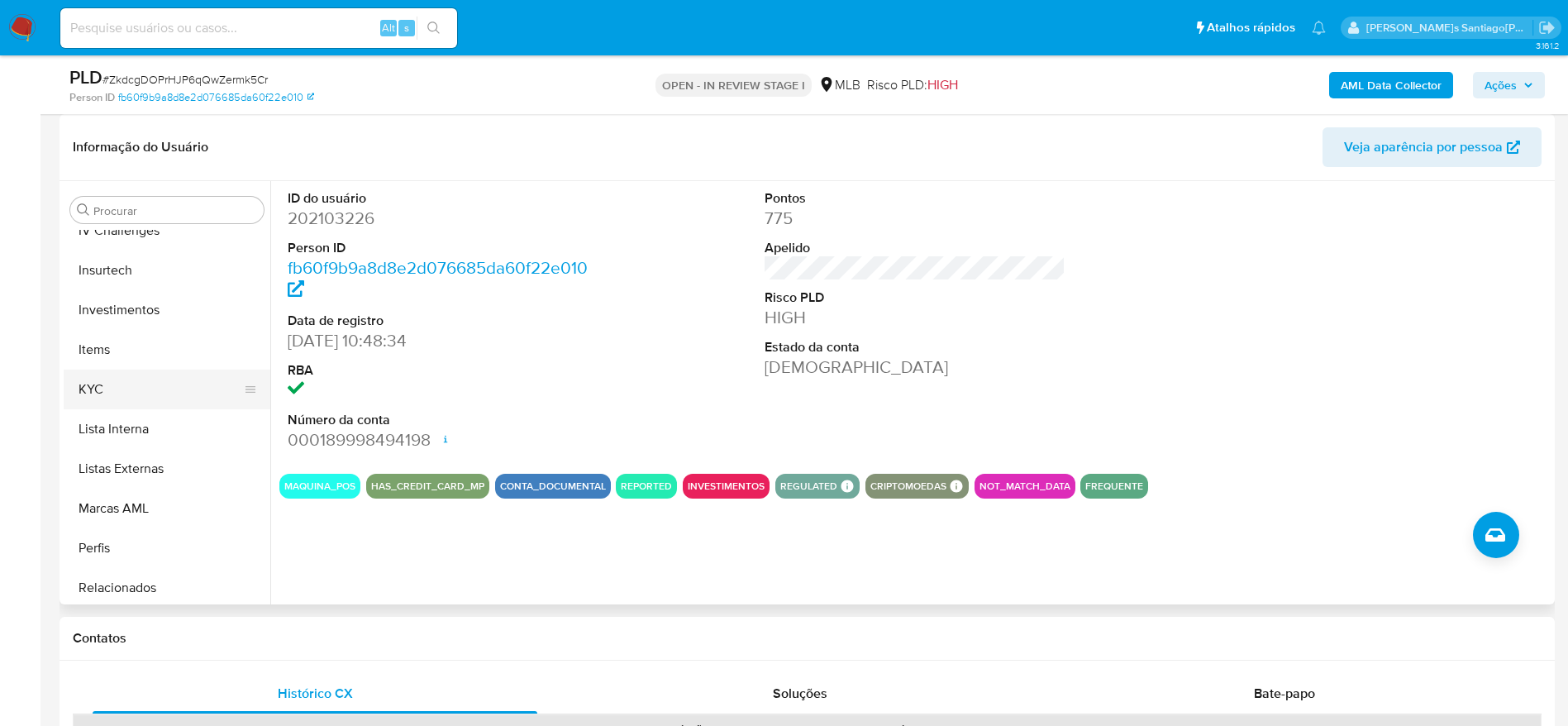
click at [139, 386] on button "KYC" at bounding box center [160, 389] width 193 height 39
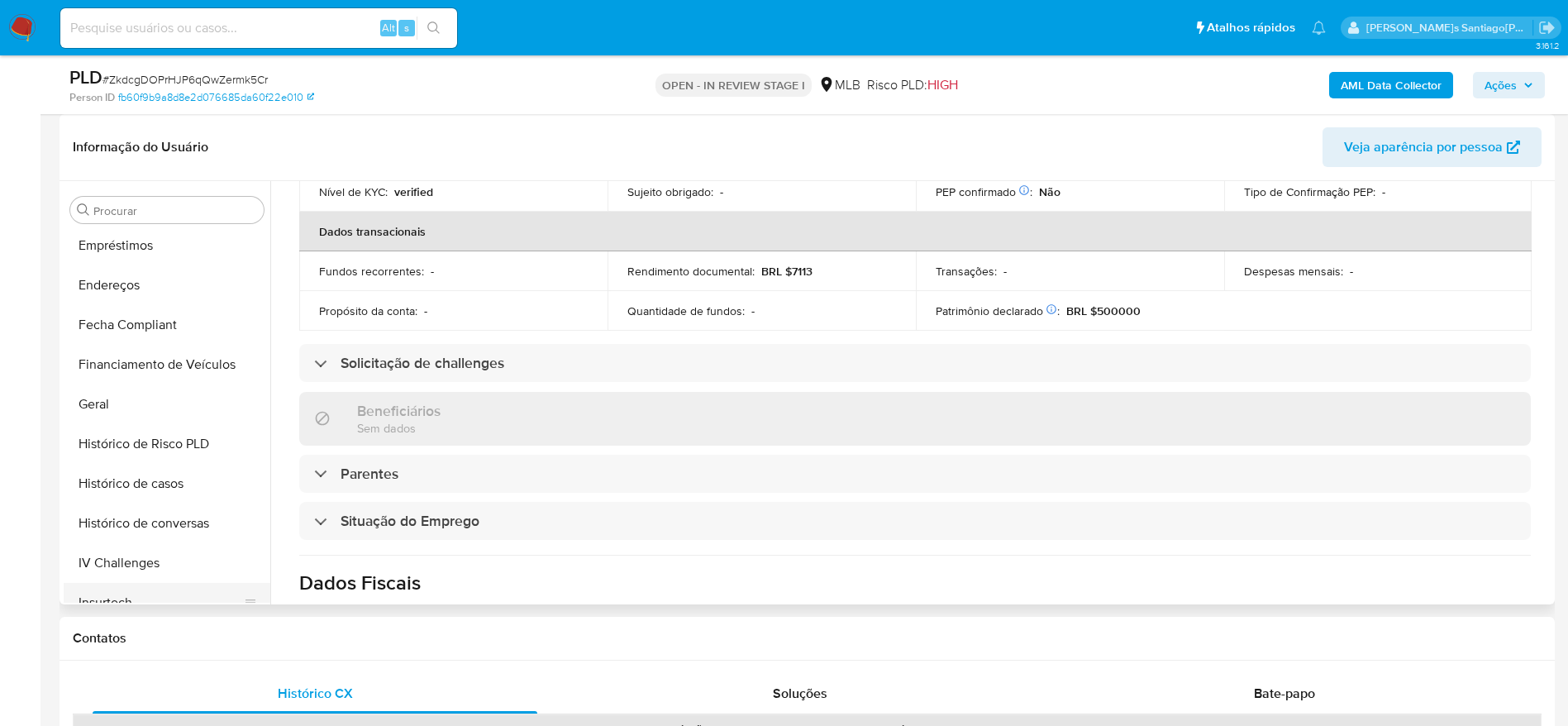
scroll to position [361, 0]
click at [138, 326] on button "Endereços" at bounding box center [160, 324] width 193 height 39
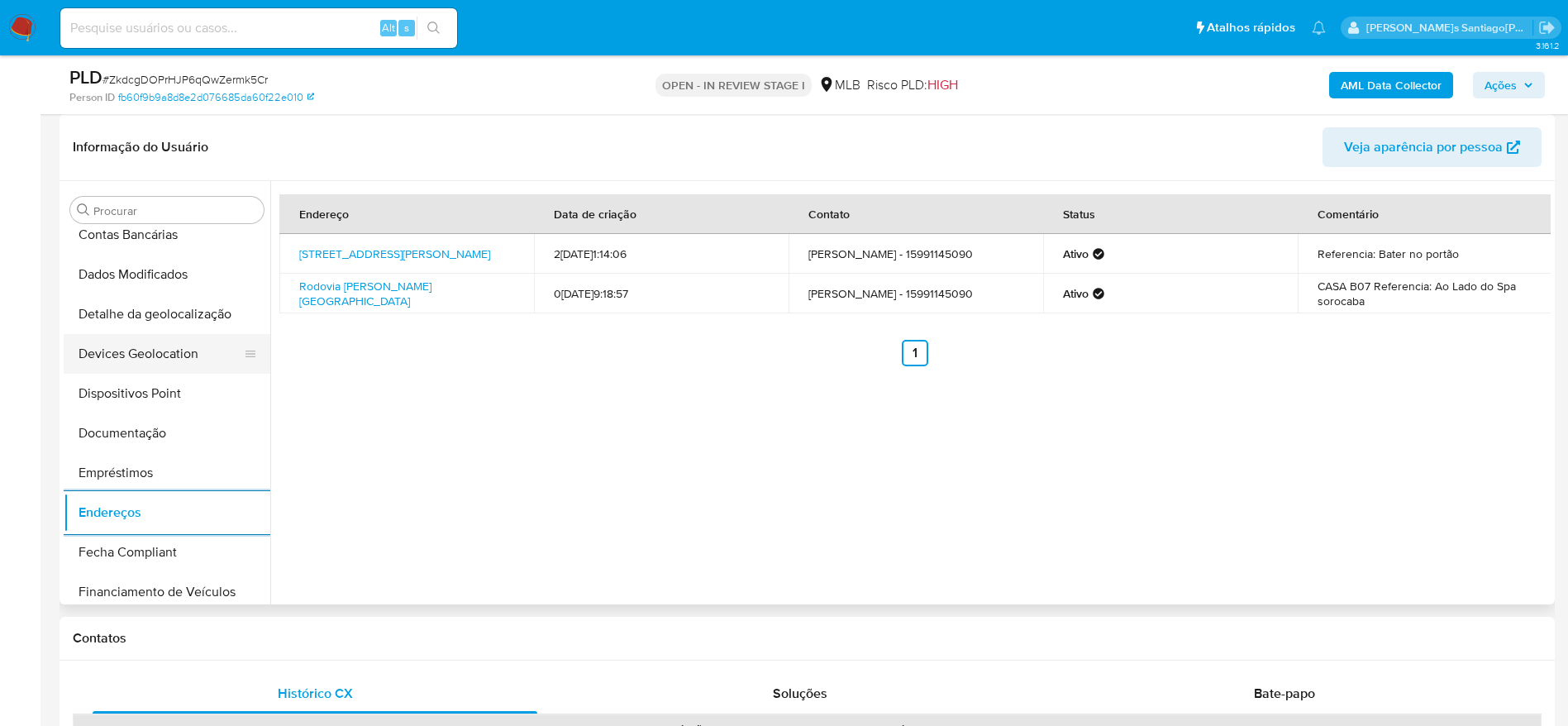
scroll to position [113, 0]
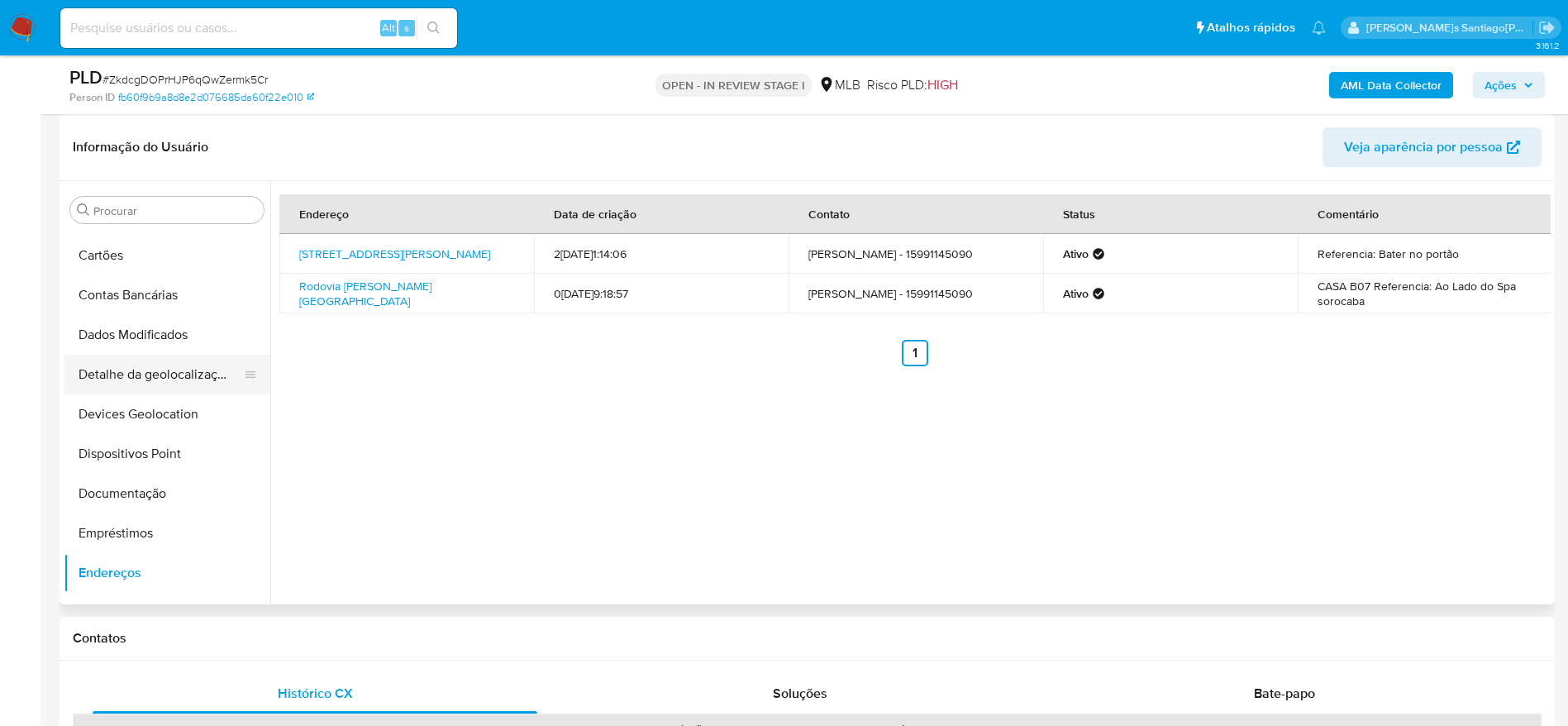
click at [141, 375] on button "Detalhe da geolocalização" at bounding box center [160, 374] width 193 height 39
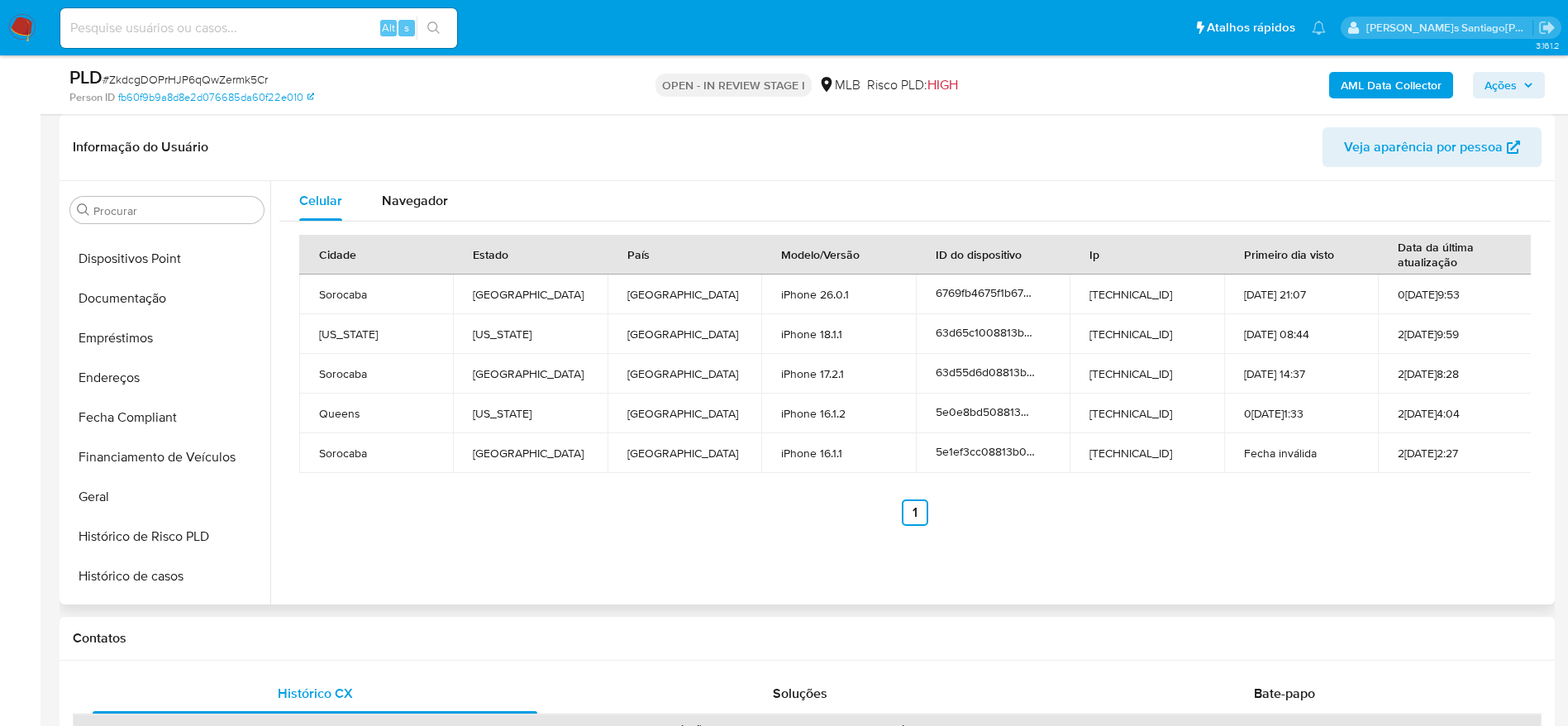
scroll to position [858, 0]
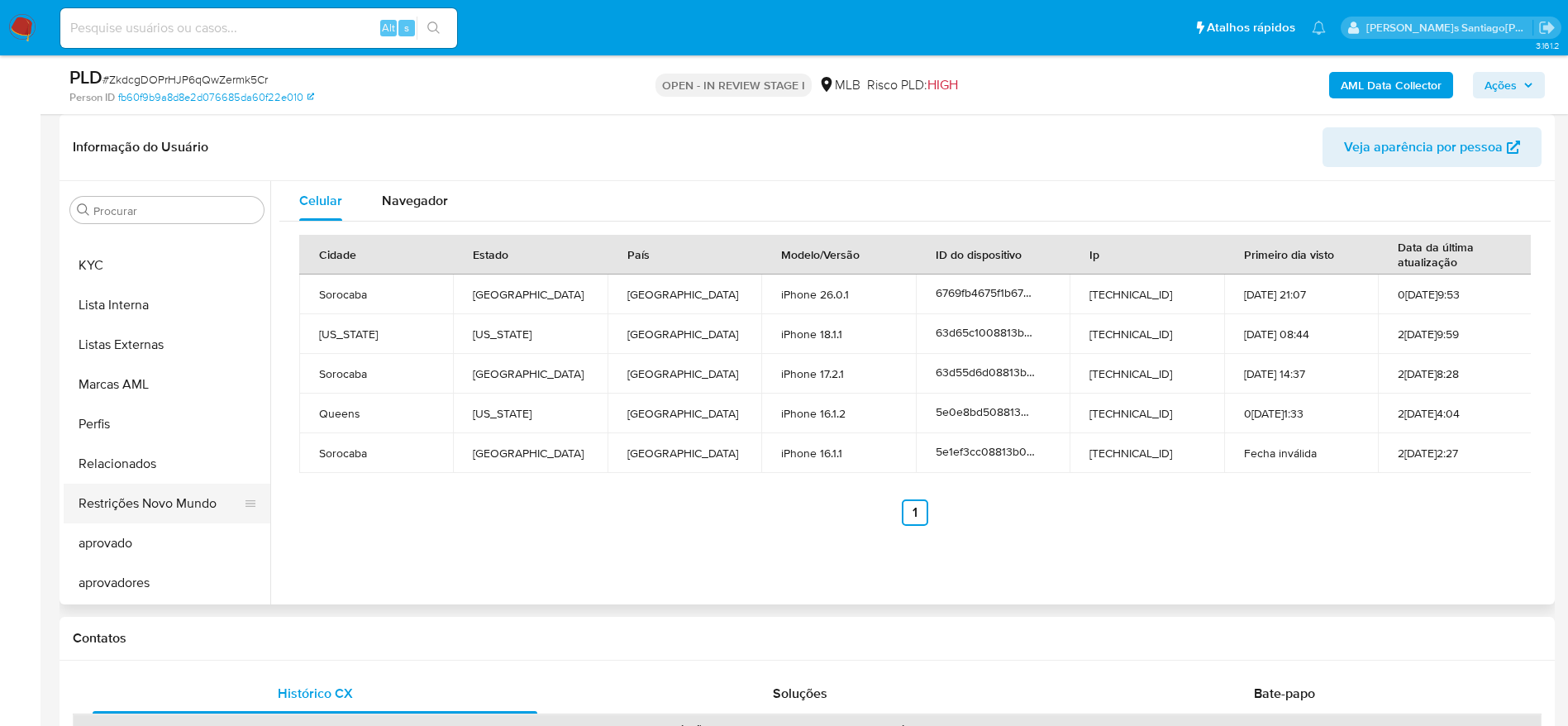
click at [135, 506] on button "Restrições Novo Mundo" at bounding box center [160, 503] width 193 height 39
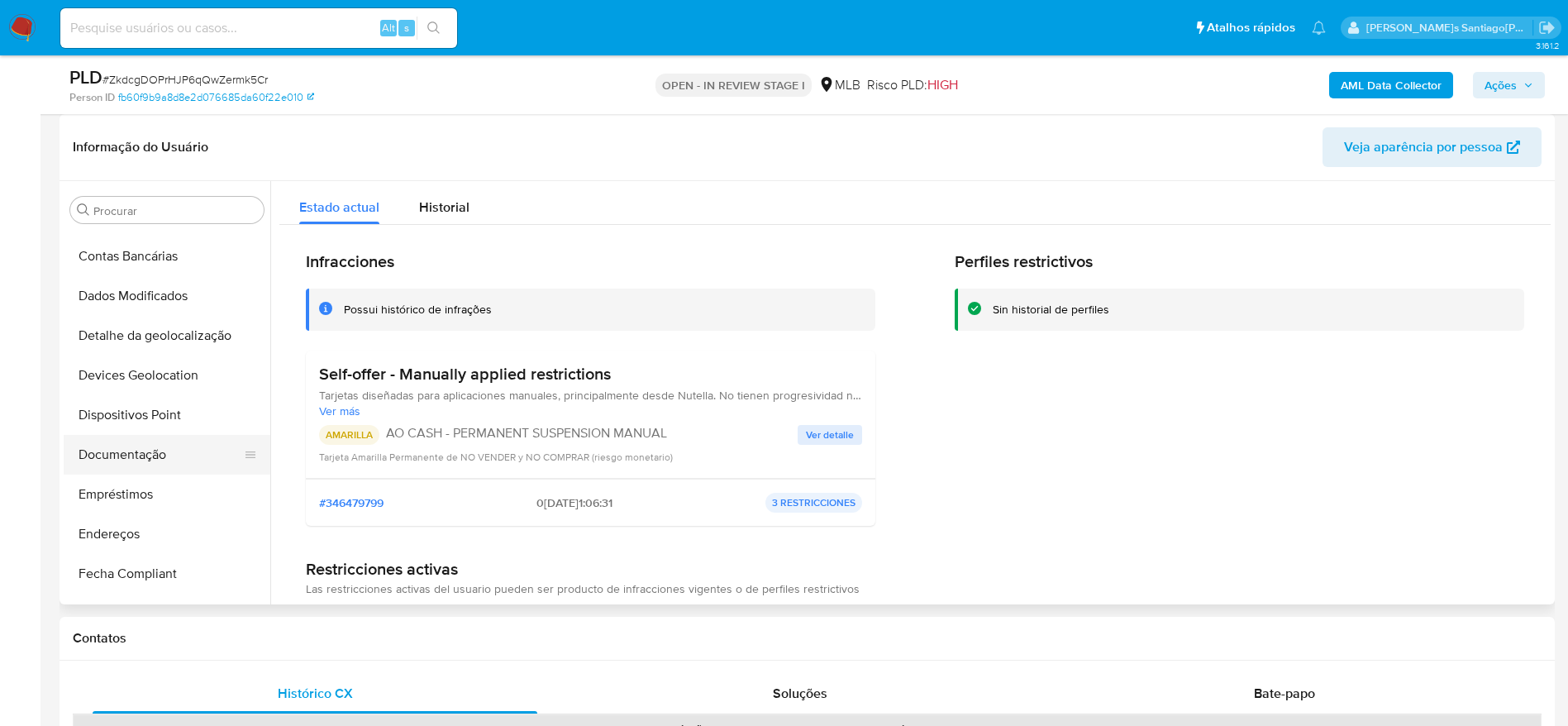
scroll to position [113, 0]
click at [133, 464] on button "Dispositivos Point" at bounding box center [160, 454] width 193 height 39
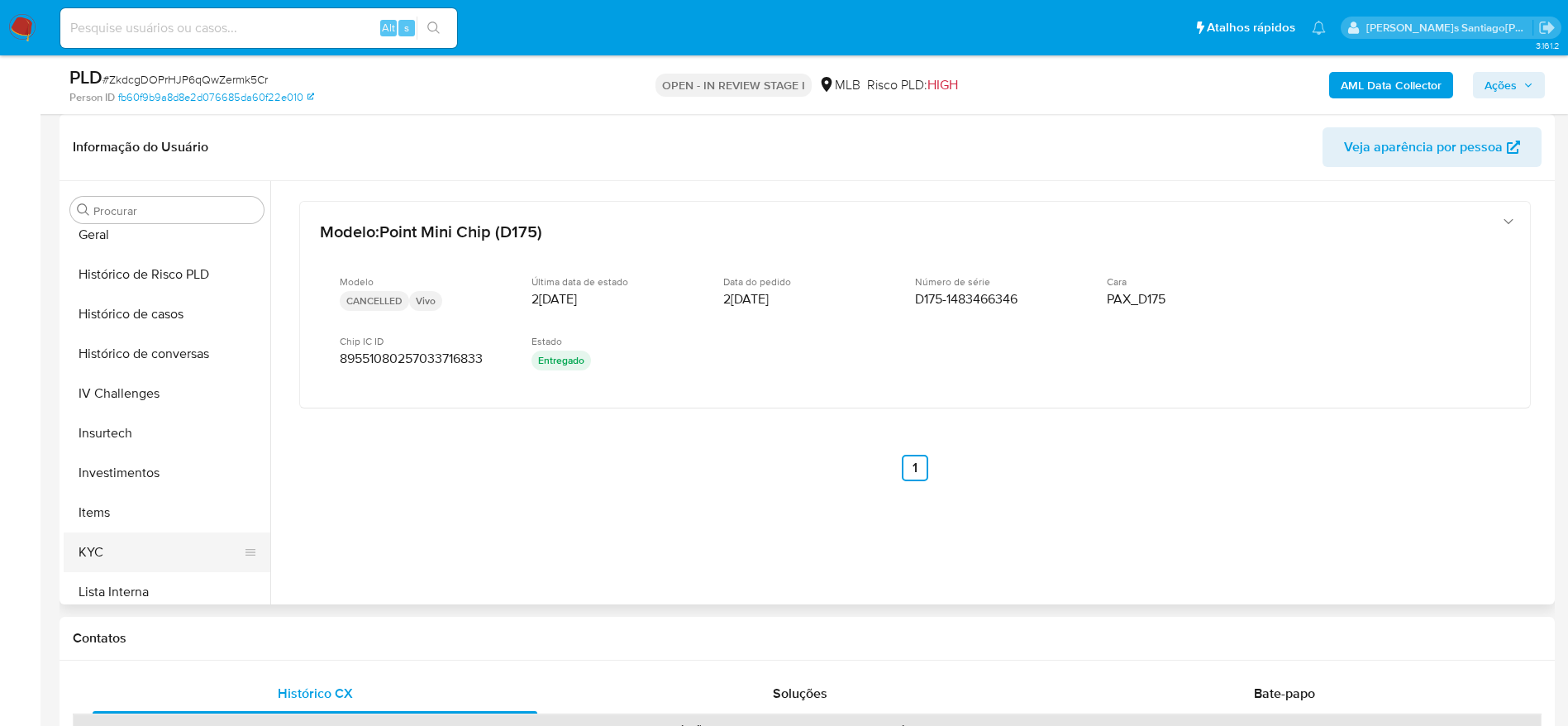
scroll to position [609, 0]
click at [128, 521] on button "KYC" at bounding box center [160, 513] width 193 height 39
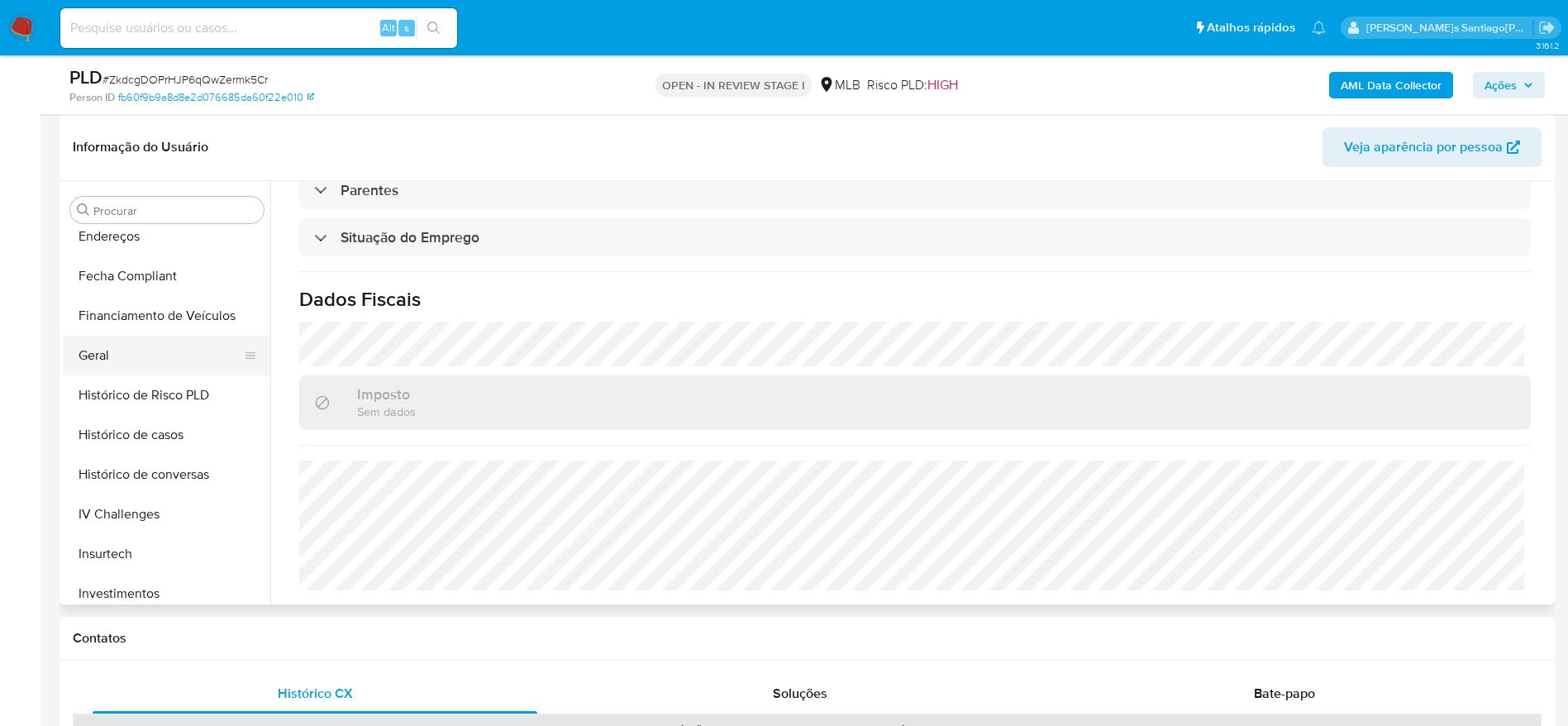
scroll to position [361, 0]
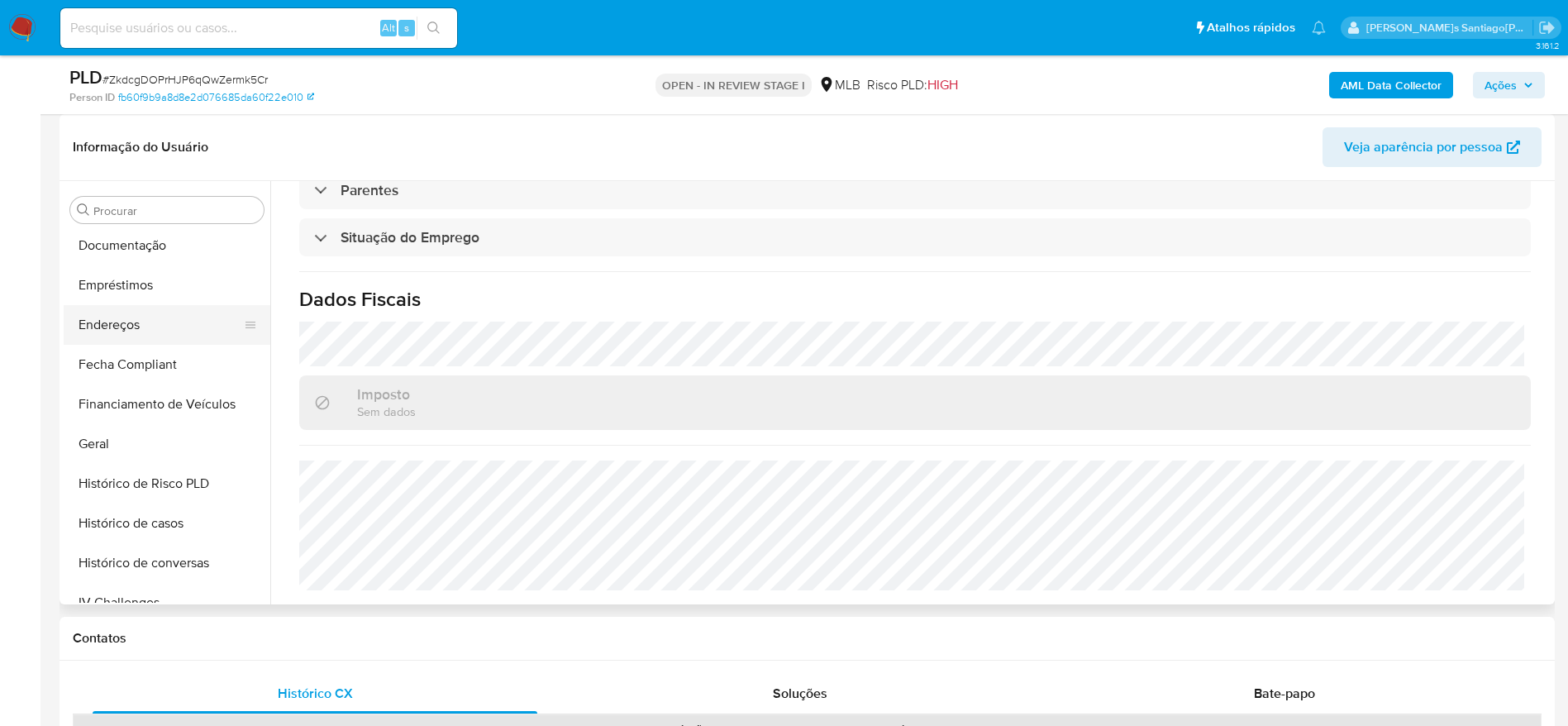
click at [149, 333] on button "Endereços" at bounding box center [160, 324] width 193 height 39
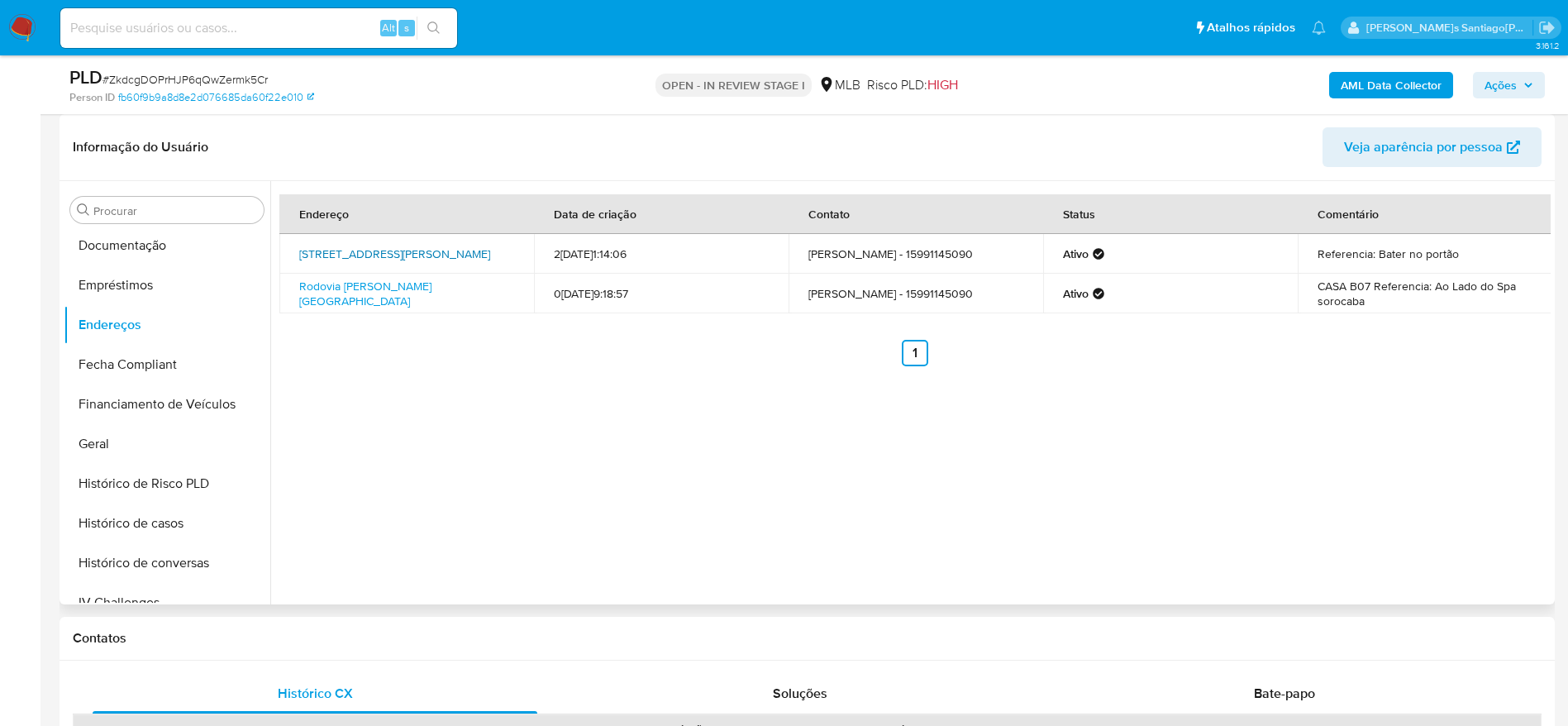
click at [394, 254] on link "Rua Ivens Vieira 32, Itapetininga, São Paulo, 18207090, Brasil 32" at bounding box center [394, 254] width 191 height 17
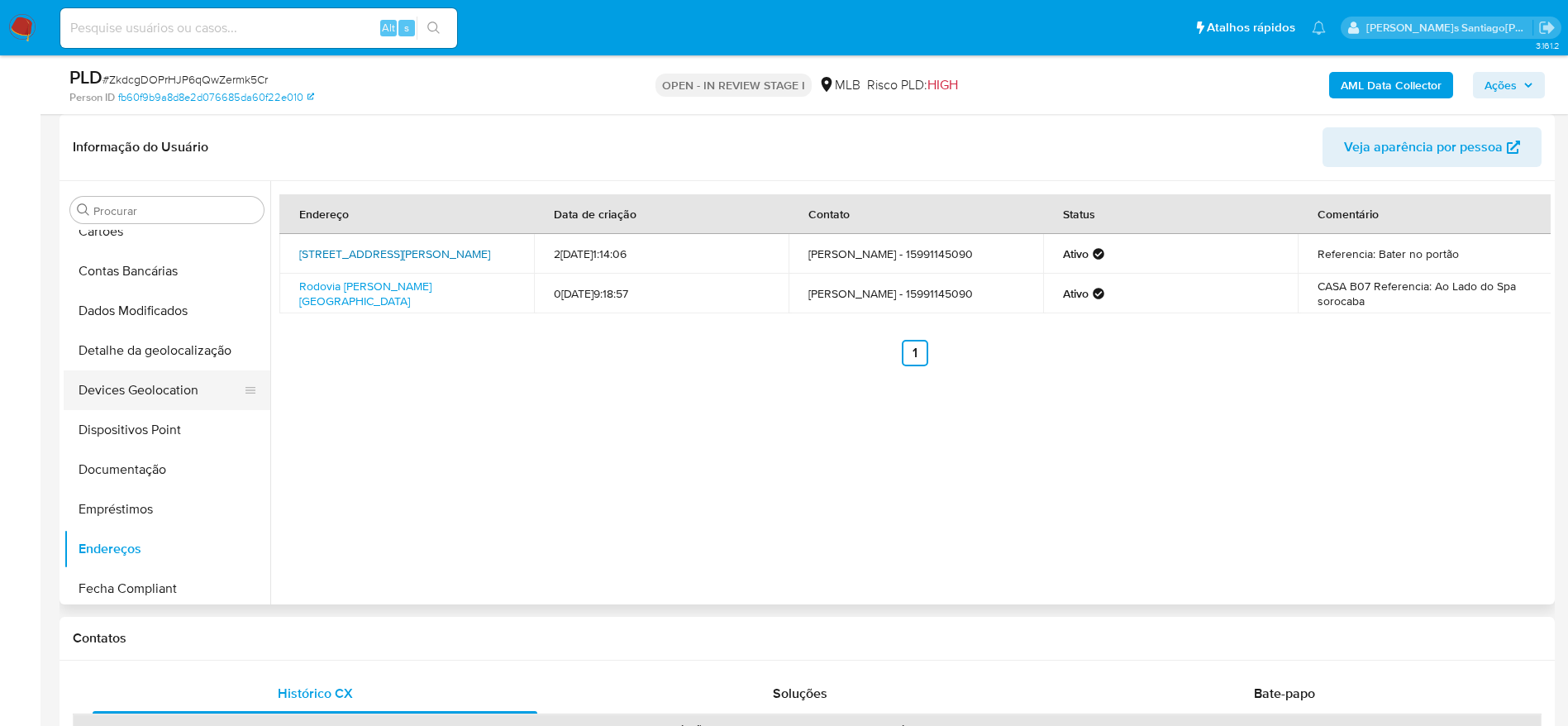
scroll to position [113, 0]
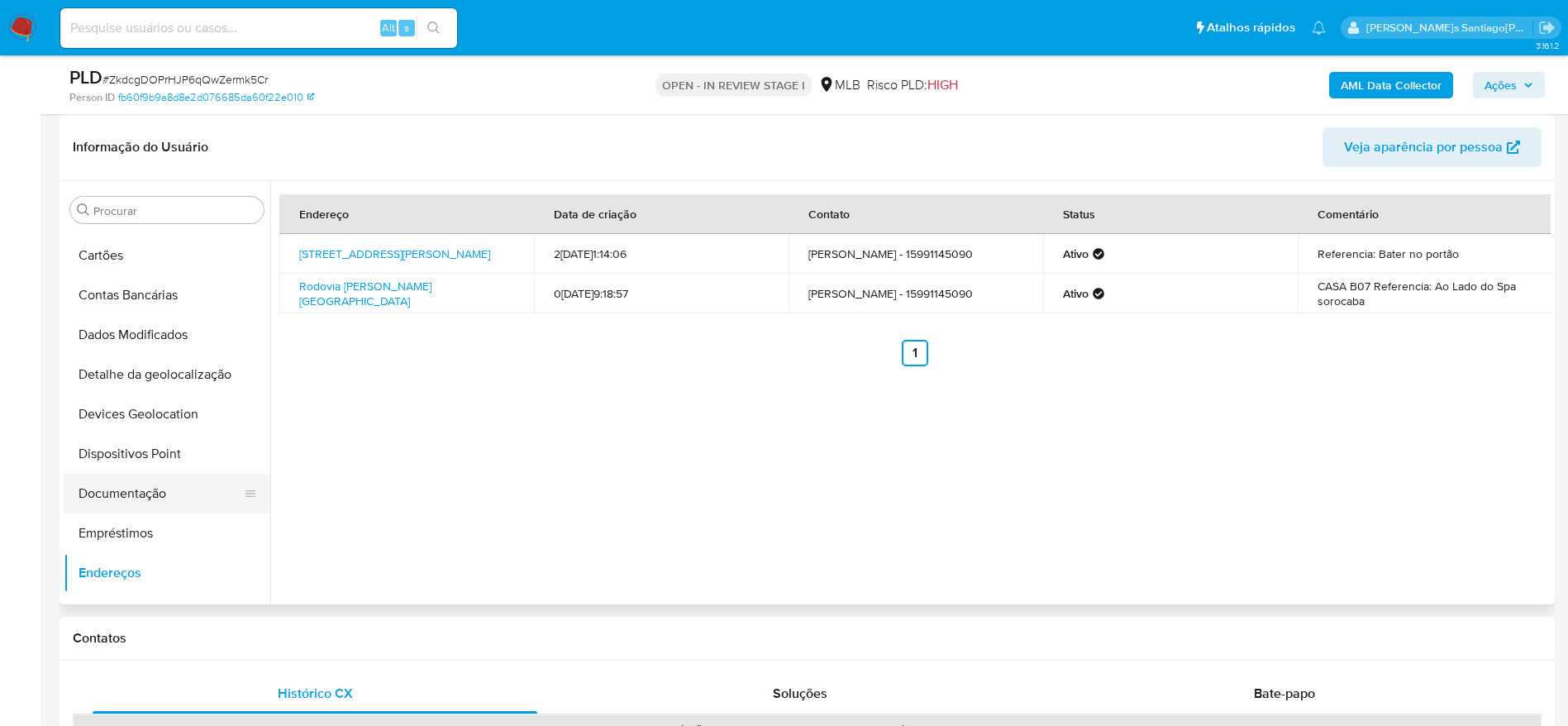
click at [122, 497] on button "Documentação" at bounding box center [160, 493] width 193 height 39
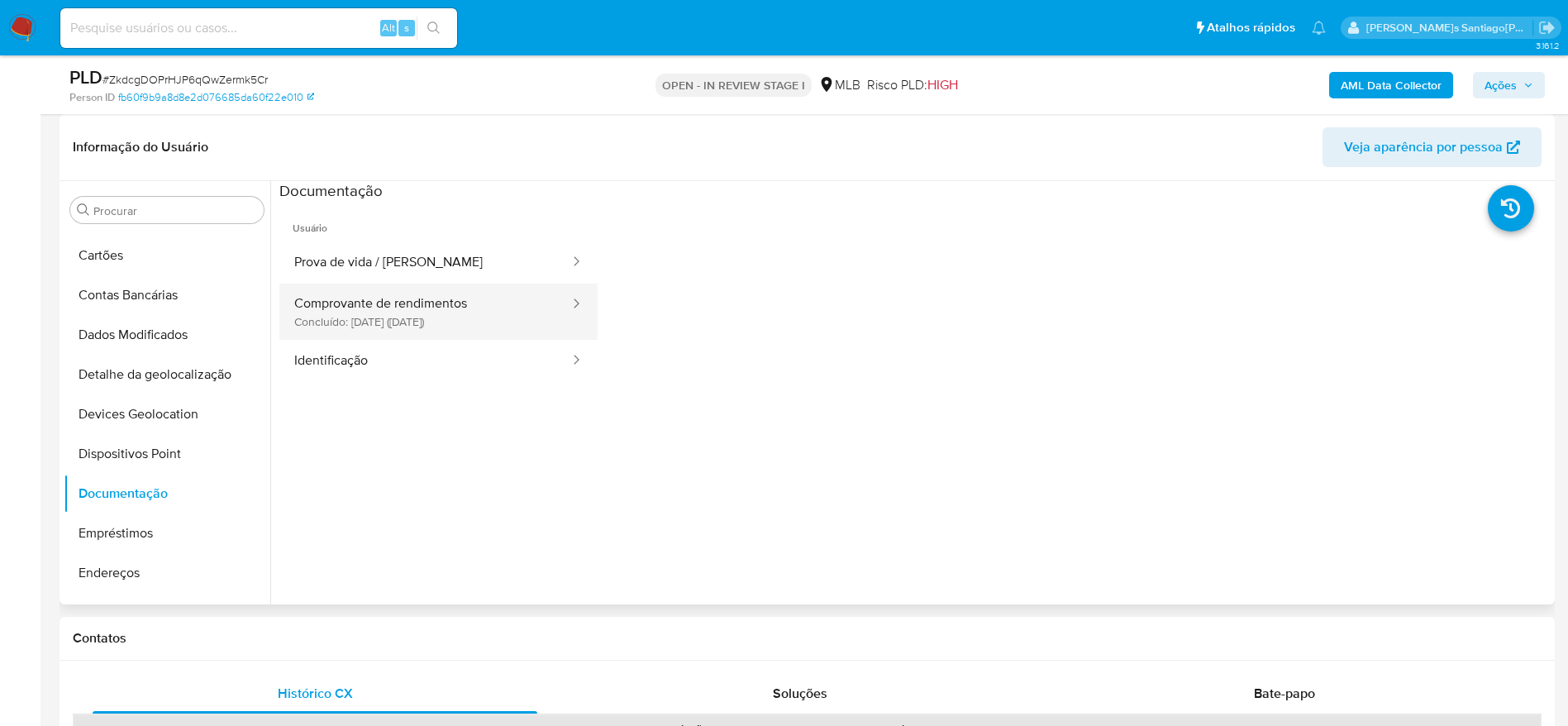
click at [309, 308] on button "Comprovante de rendimentos Concluído: 12/07/2025 (hace 3 meses)" at bounding box center [425, 312] width 291 height 56
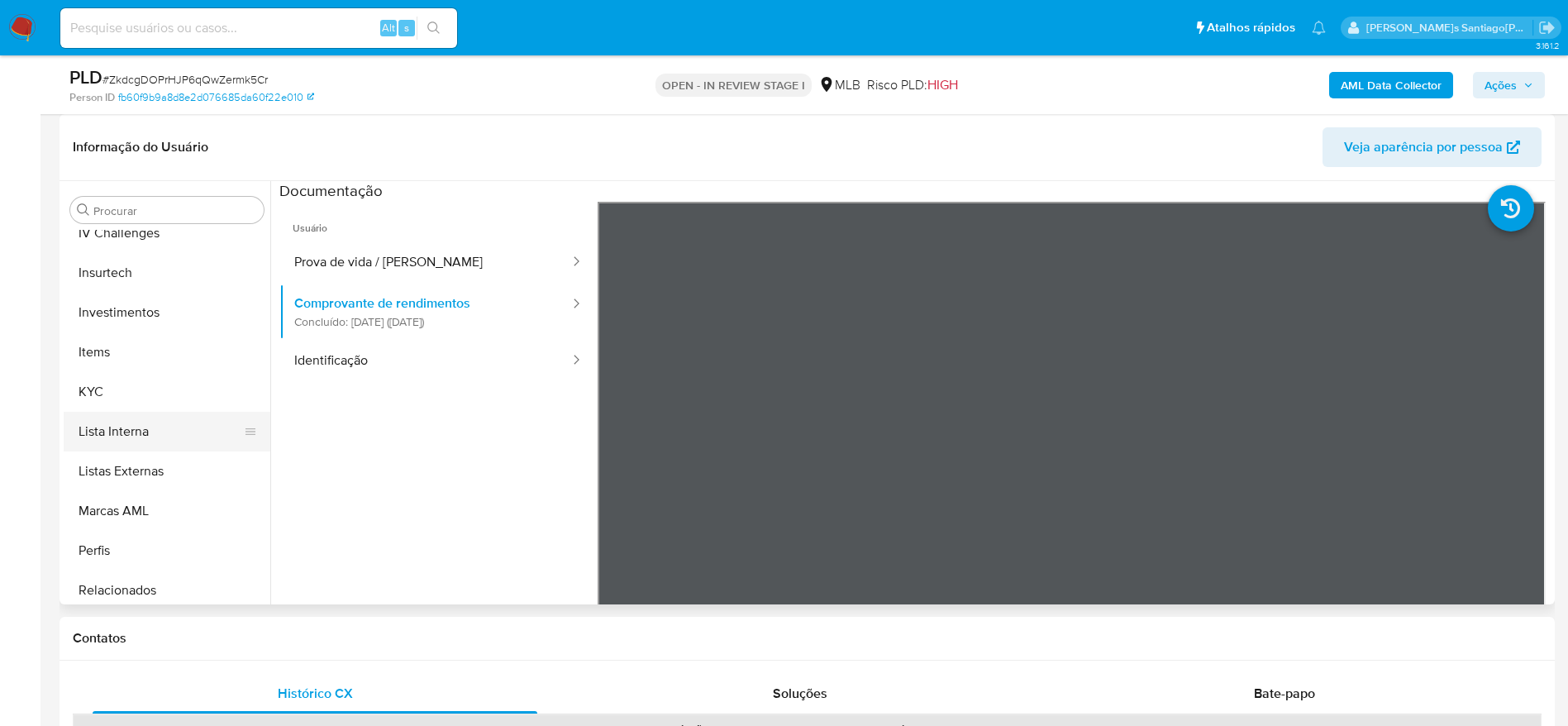
scroll to position [734, 0]
click at [126, 393] on button "KYC" at bounding box center [160, 389] width 193 height 39
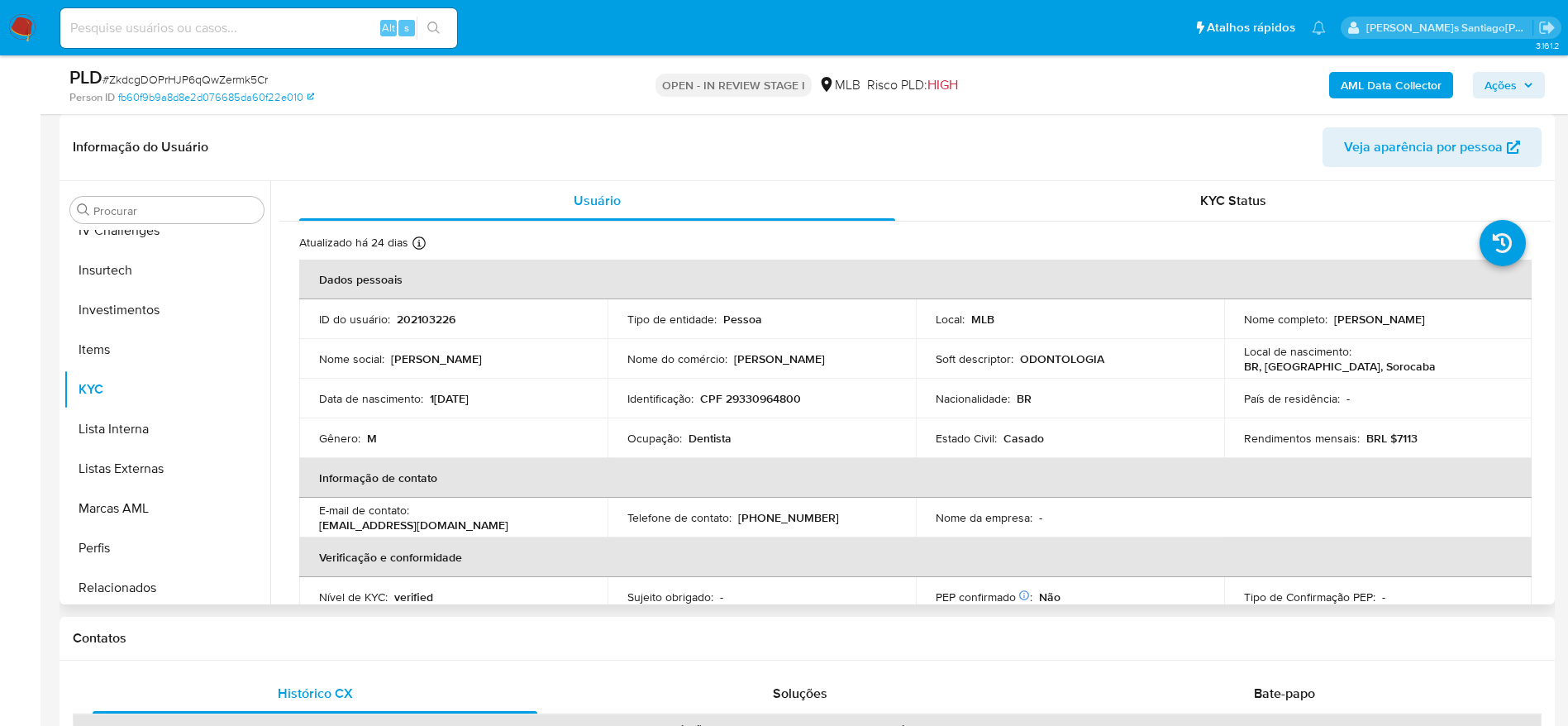
click at [449, 324] on p "202103226" at bounding box center [426, 319] width 59 height 15
copy p "202103226"
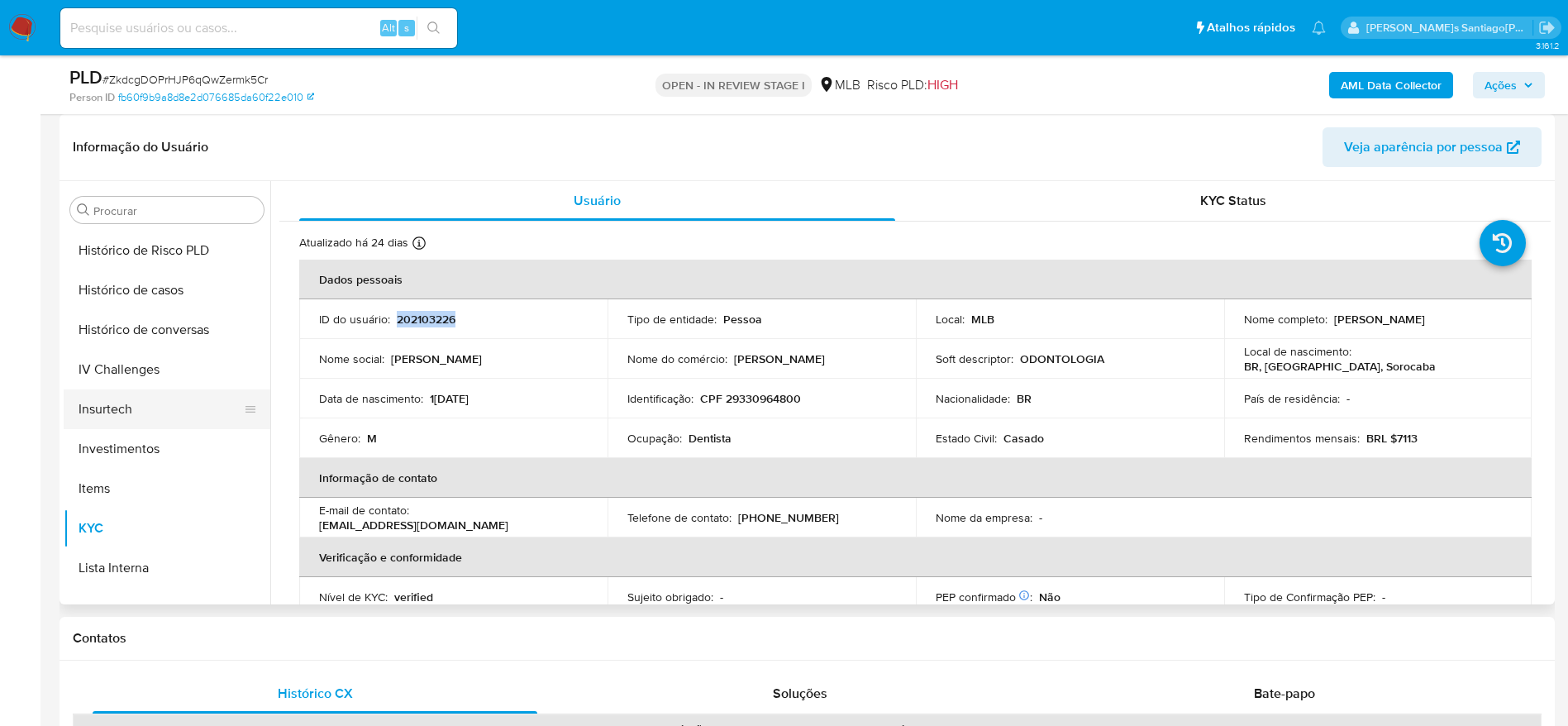
scroll to position [486, 0]
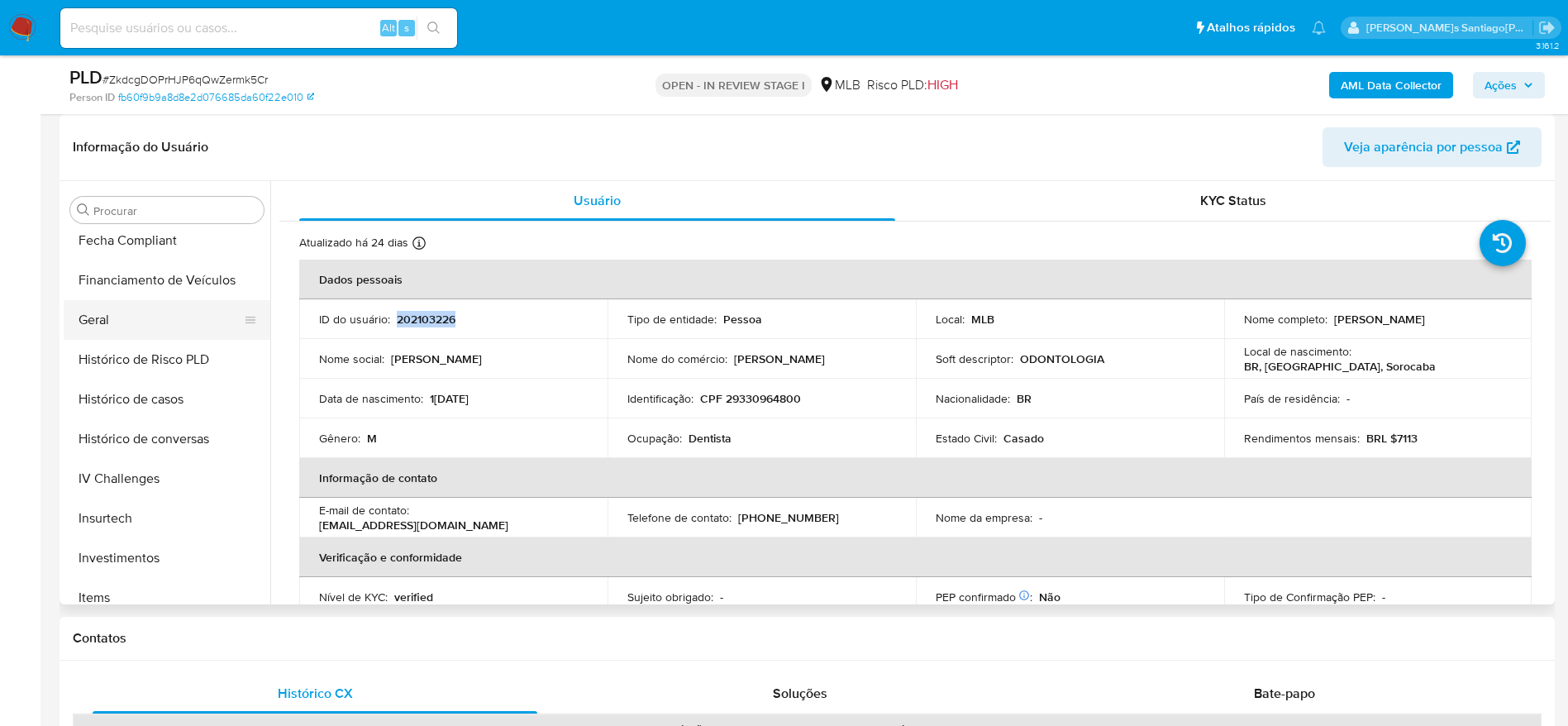
click at [142, 317] on button "Geral" at bounding box center [160, 319] width 193 height 39
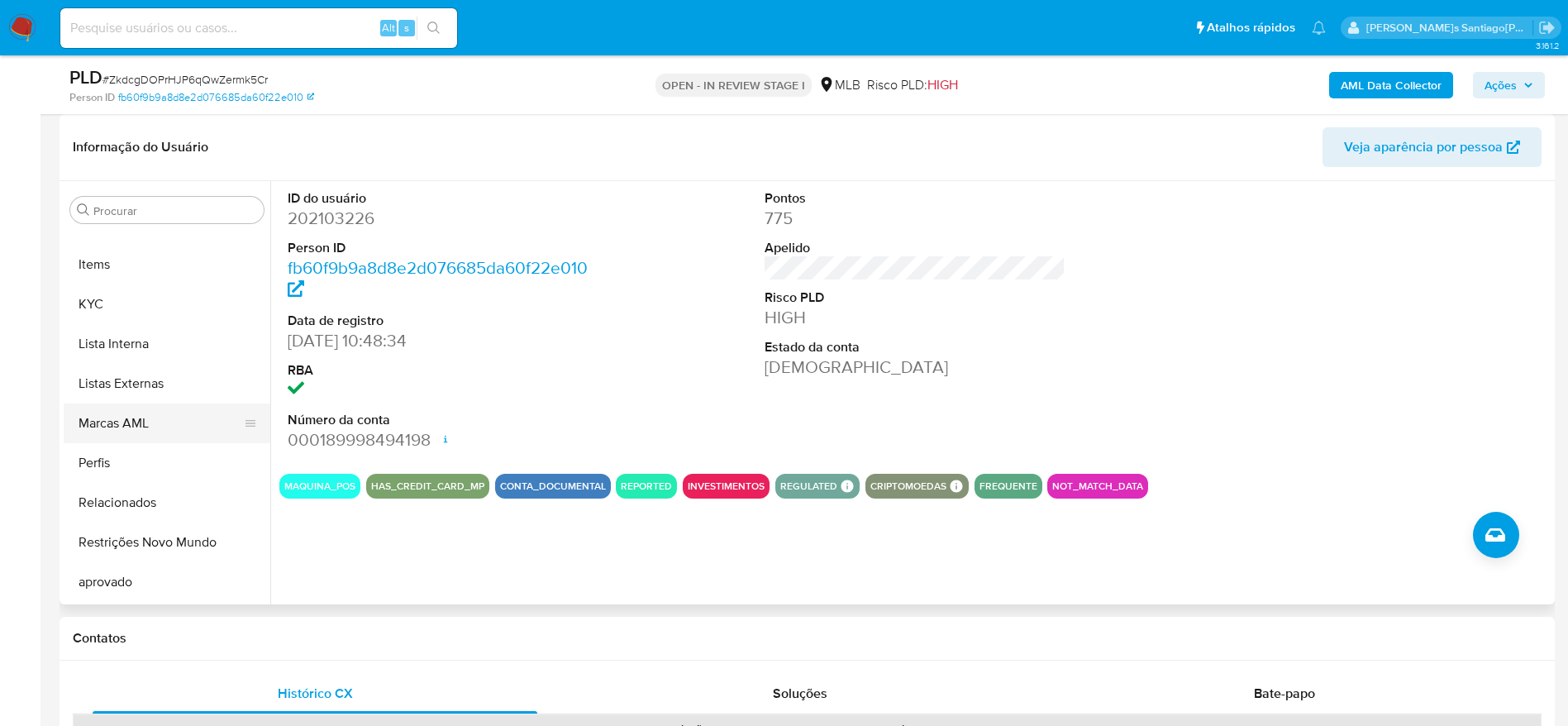
scroll to position [858, 0]
click at [104, 427] on button "Perfis" at bounding box center [160, 424] width 193 height 39
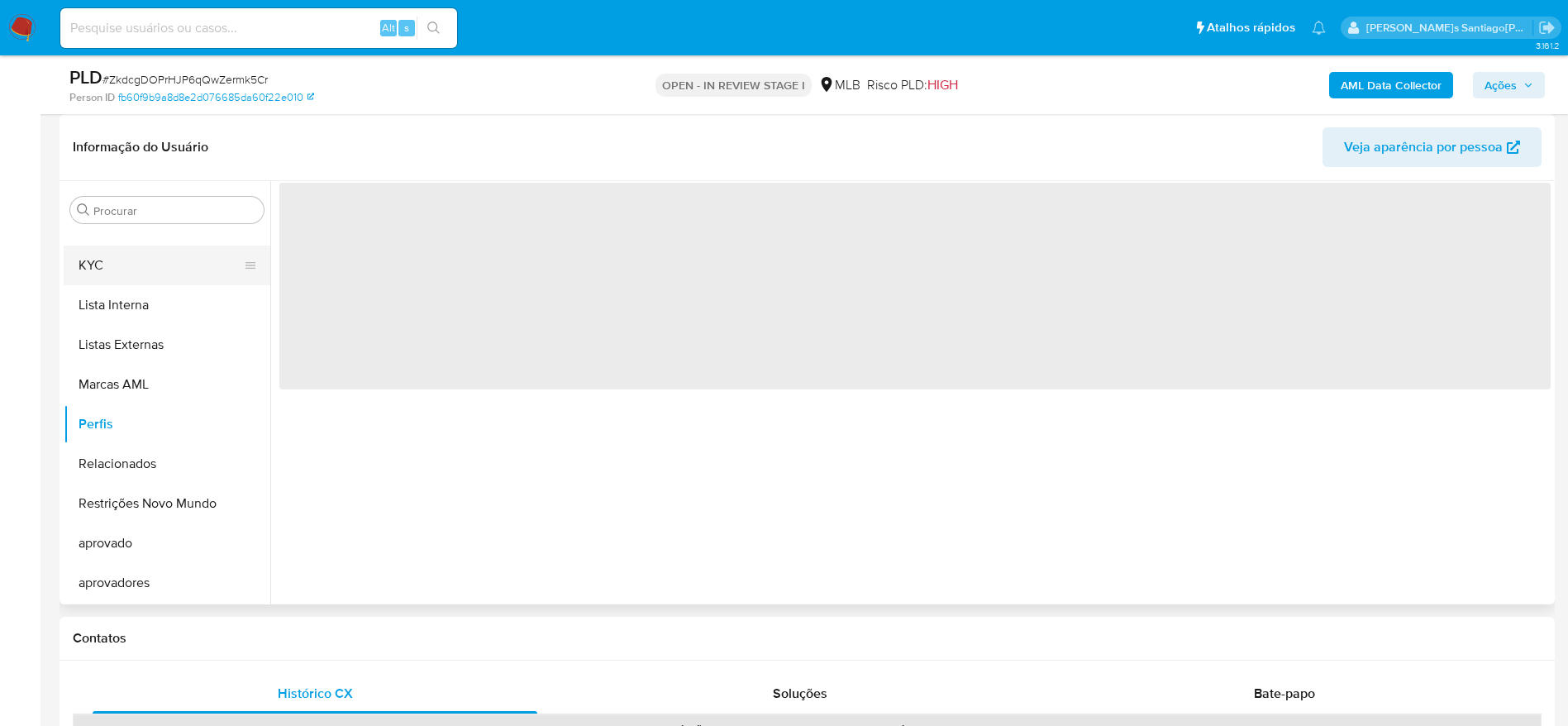
click at [113, 254] on button "KYC" at bounding box center [160, 265] width 193 height 39
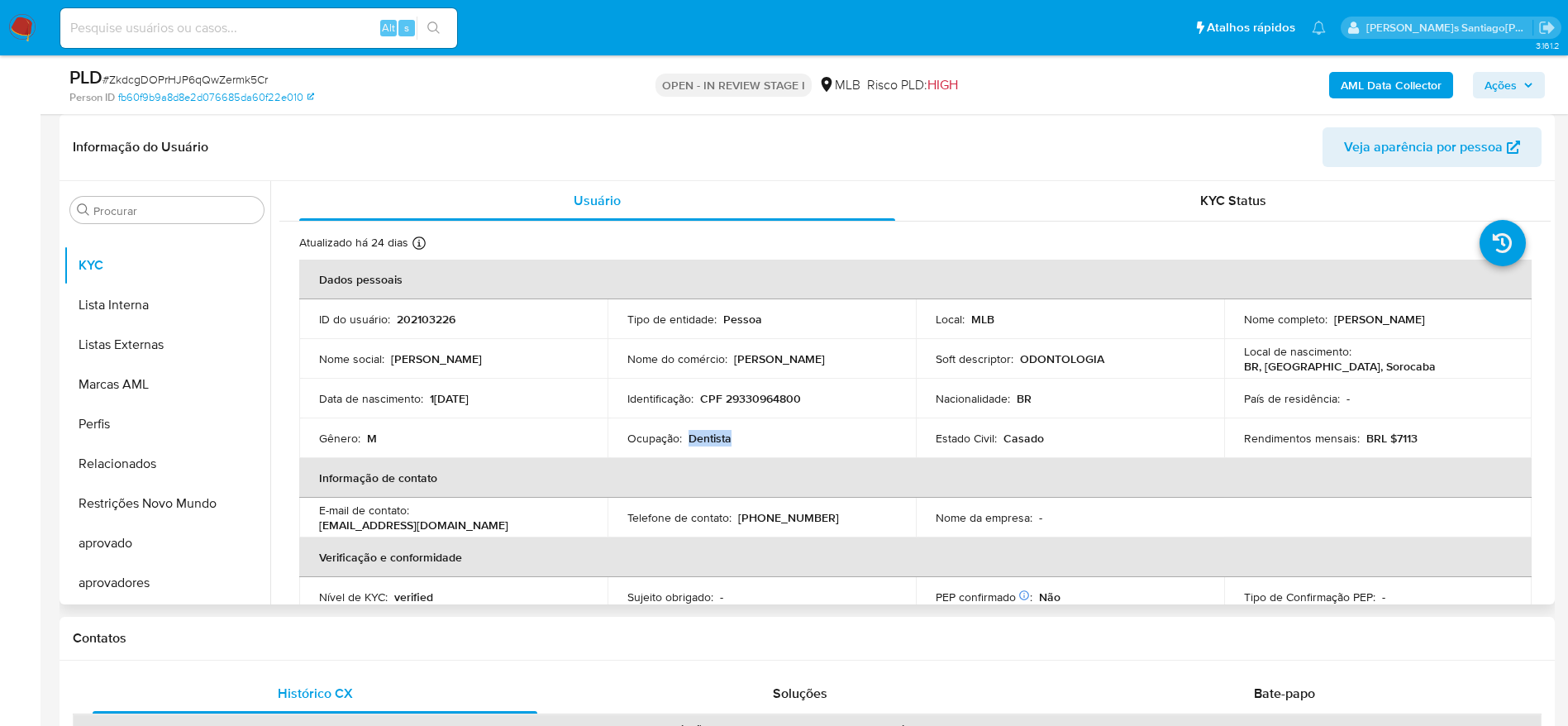
drag, startPoint x: 732, startPoint y: 439, endPoint x: 688, endPoint y: 439, distance: 44.0
click at [688, 439] on div "Ocupação : Dentista" at bounding box center [762, 439] width 269 height 15
copy p "Dentista"
click at [438, 313] on p "202103226" at bounding box center [426, 319] width 59 height 15
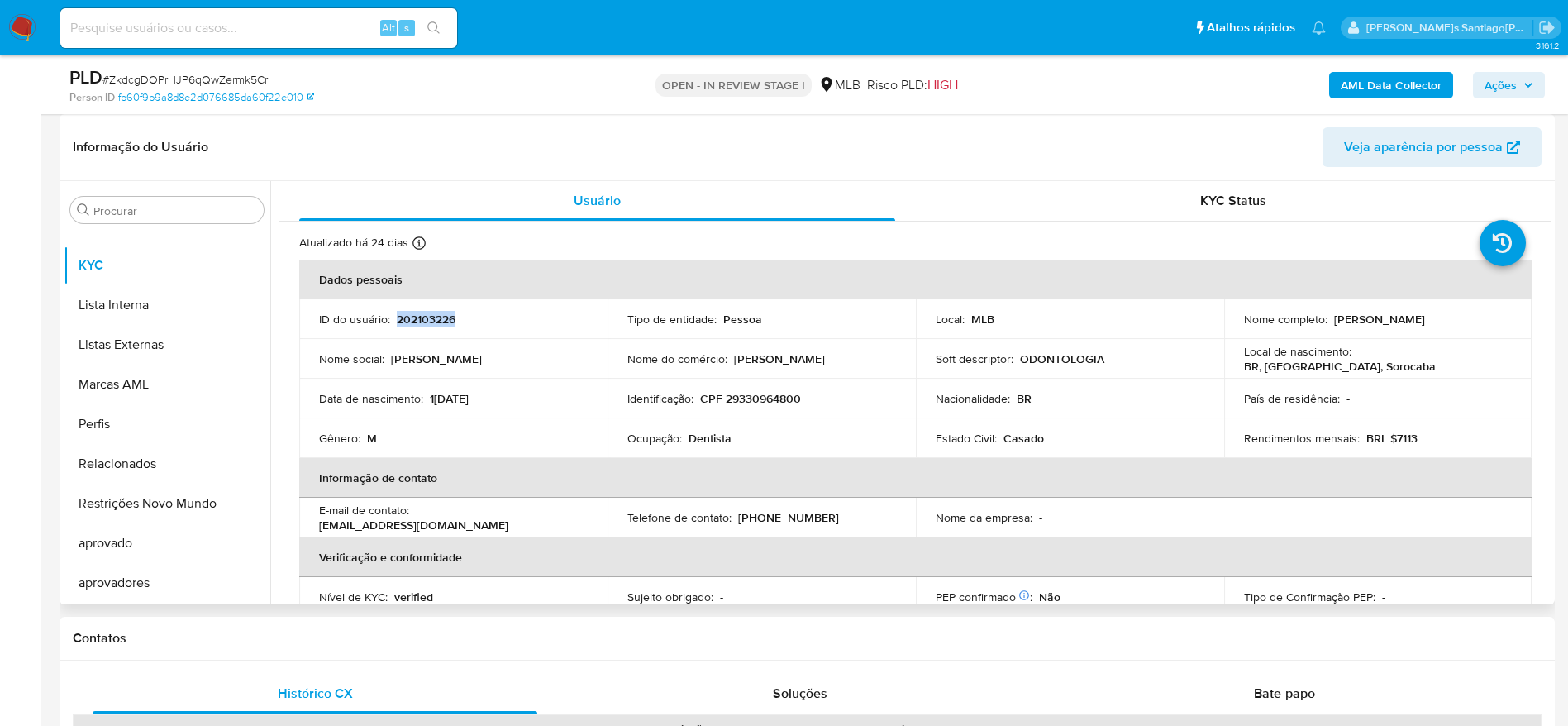
copy p "202103226"
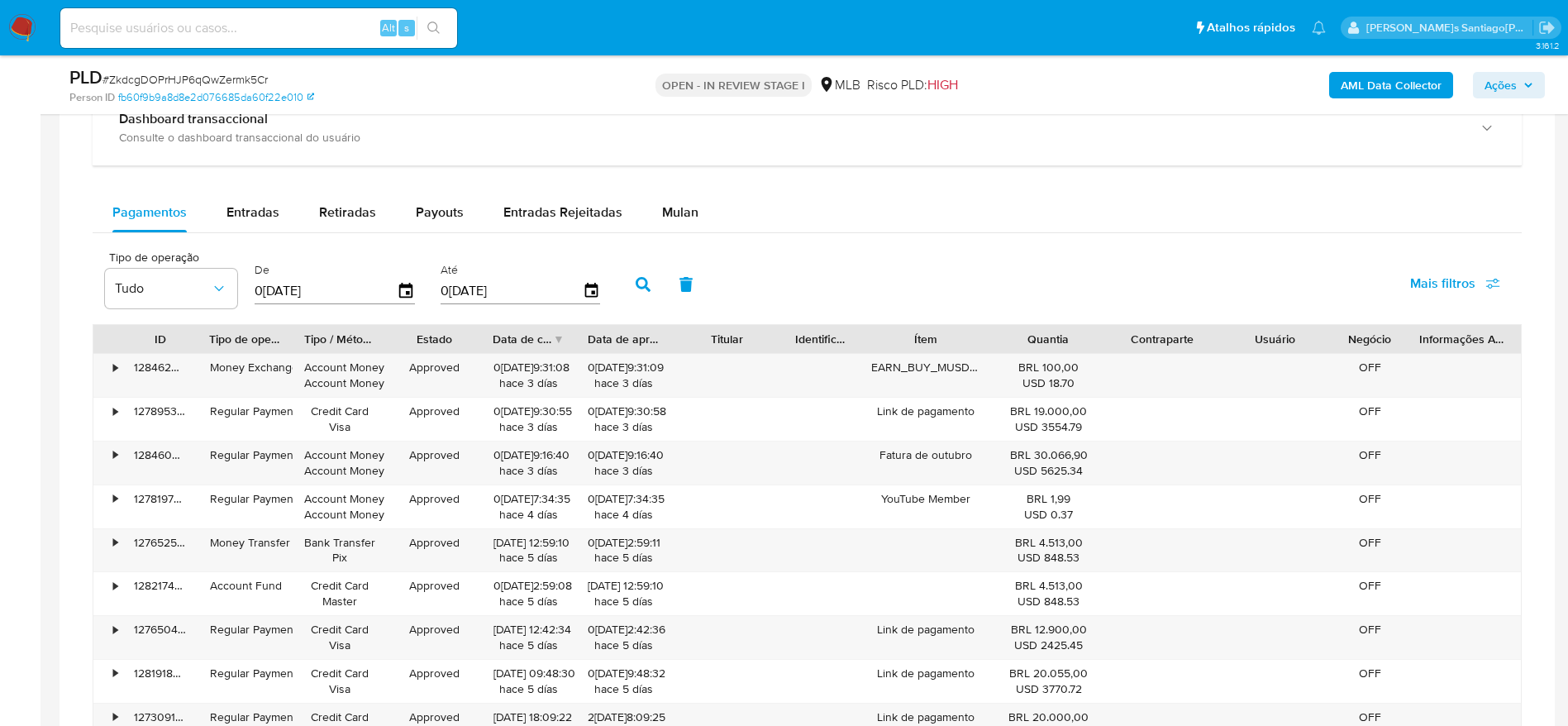
scroll to position [1240, 0]
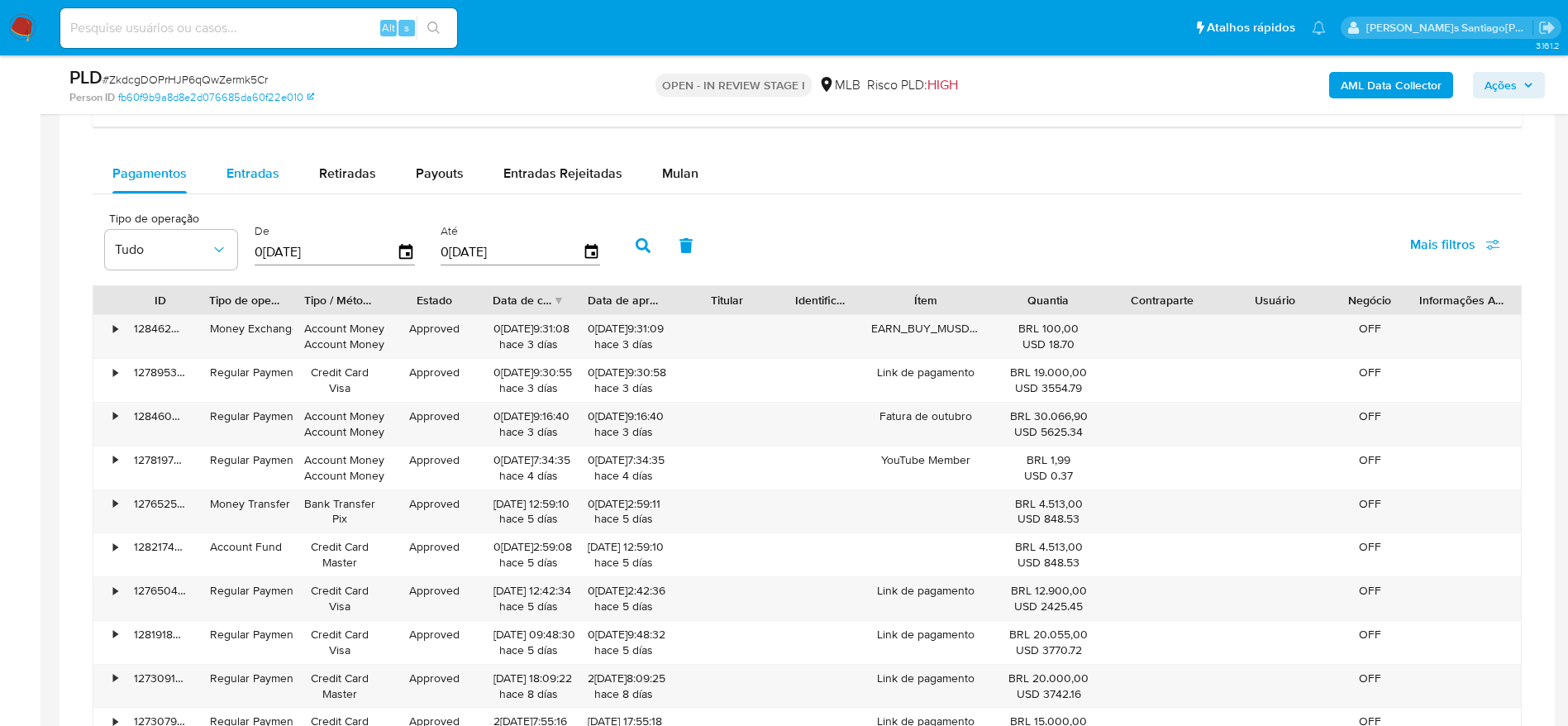
click at [260, 166] on span "Entradas" at bounding box center [253, 173] width 53 height 19
select select "10"
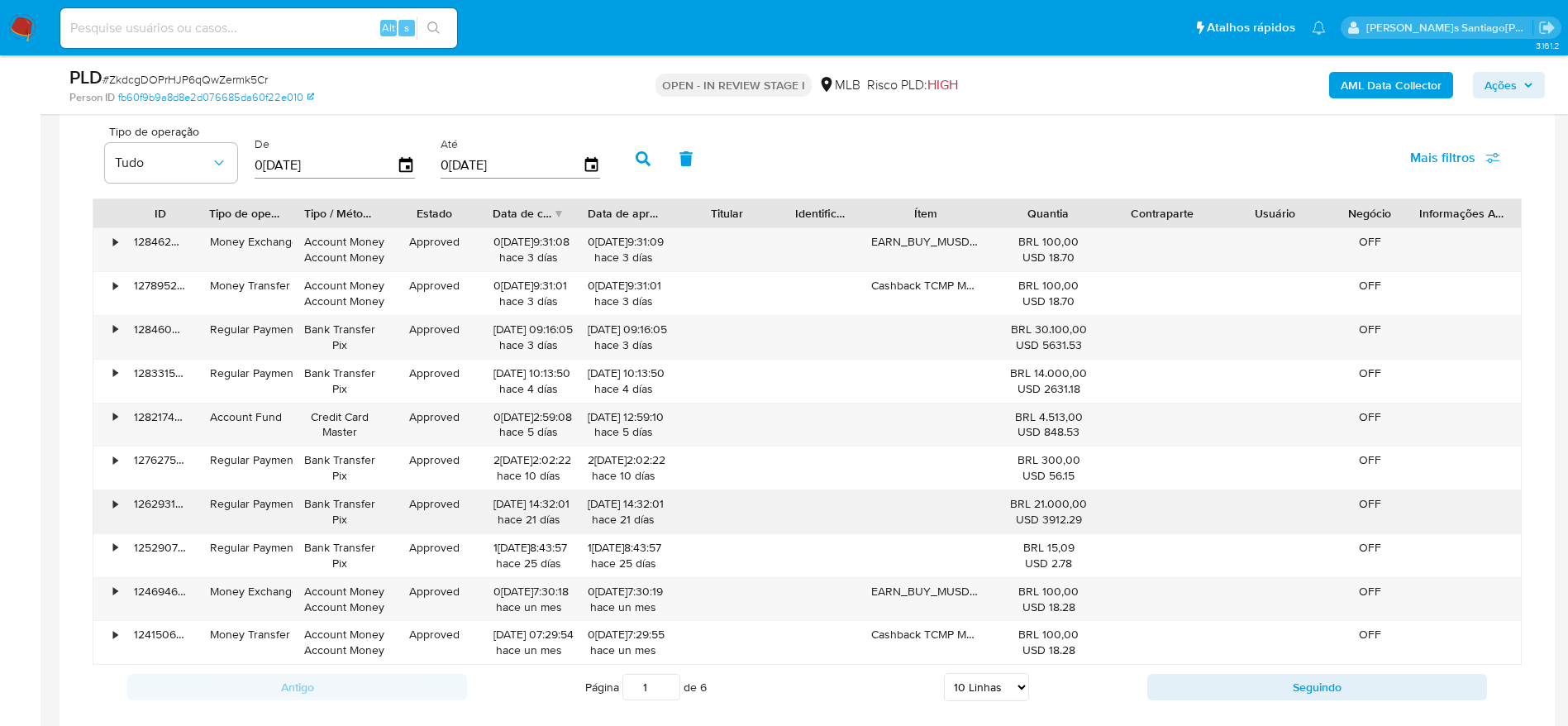
scroll to position [1365, 0]
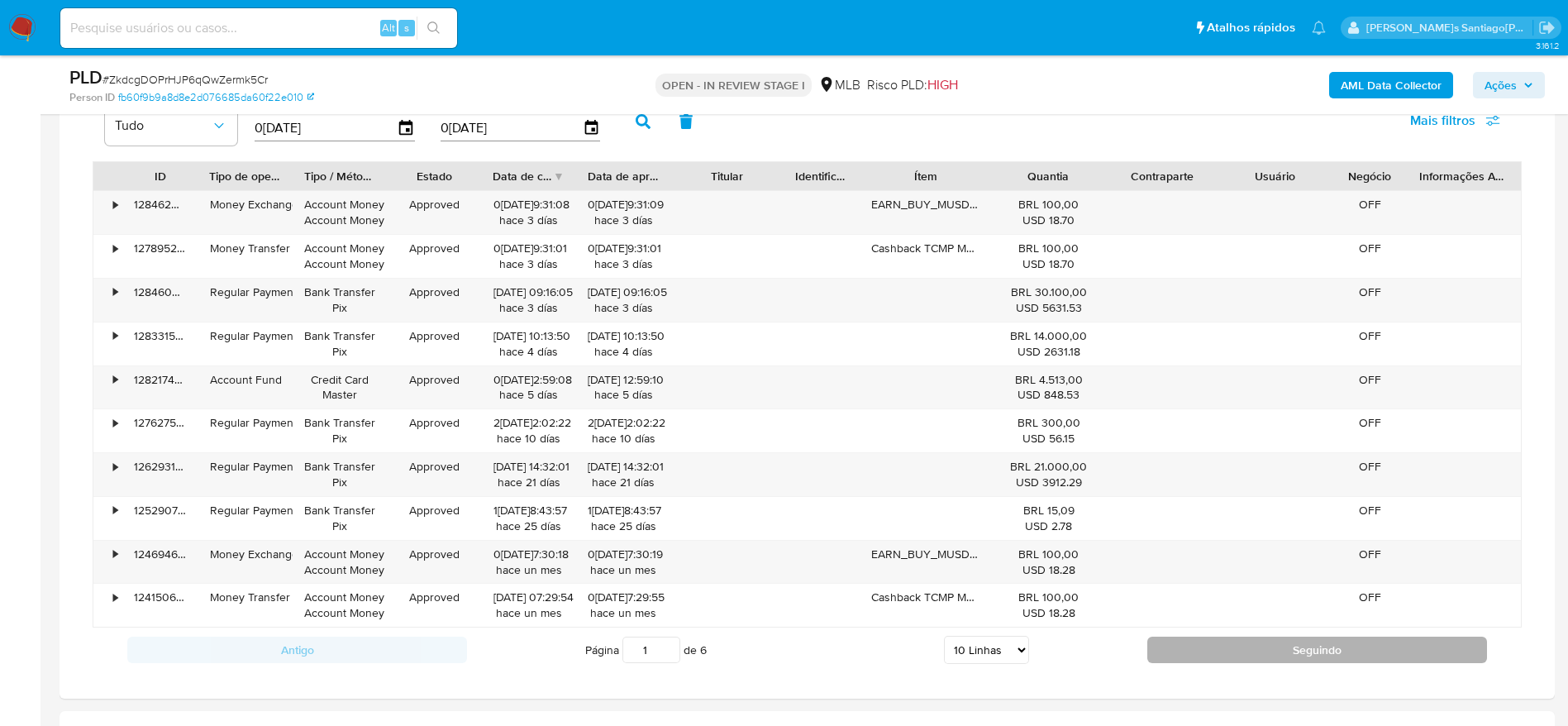
click at [1234, 660] on button "Seguindo" at bounding box center [1317, 650] width 340 height 26
type input "2"
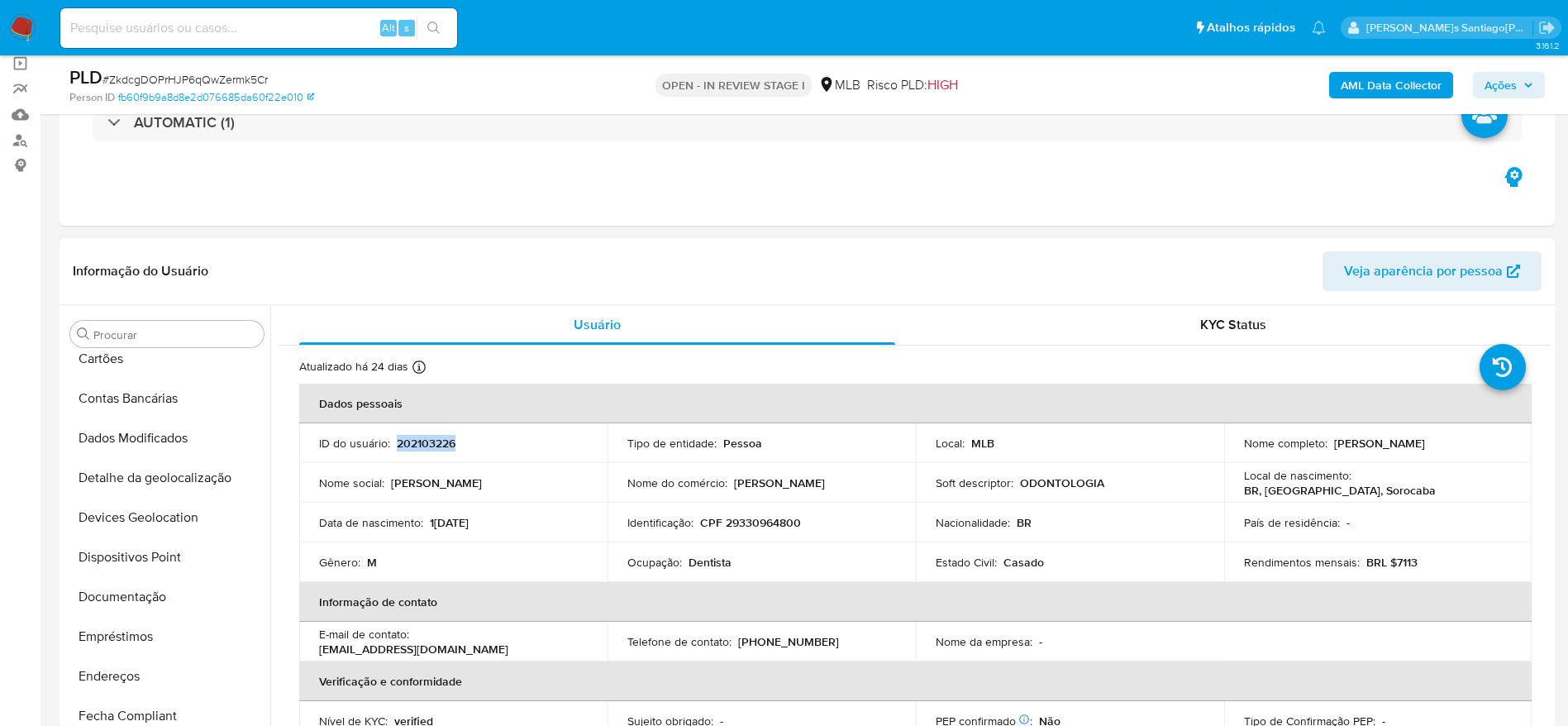
scroll to position [0, 0]
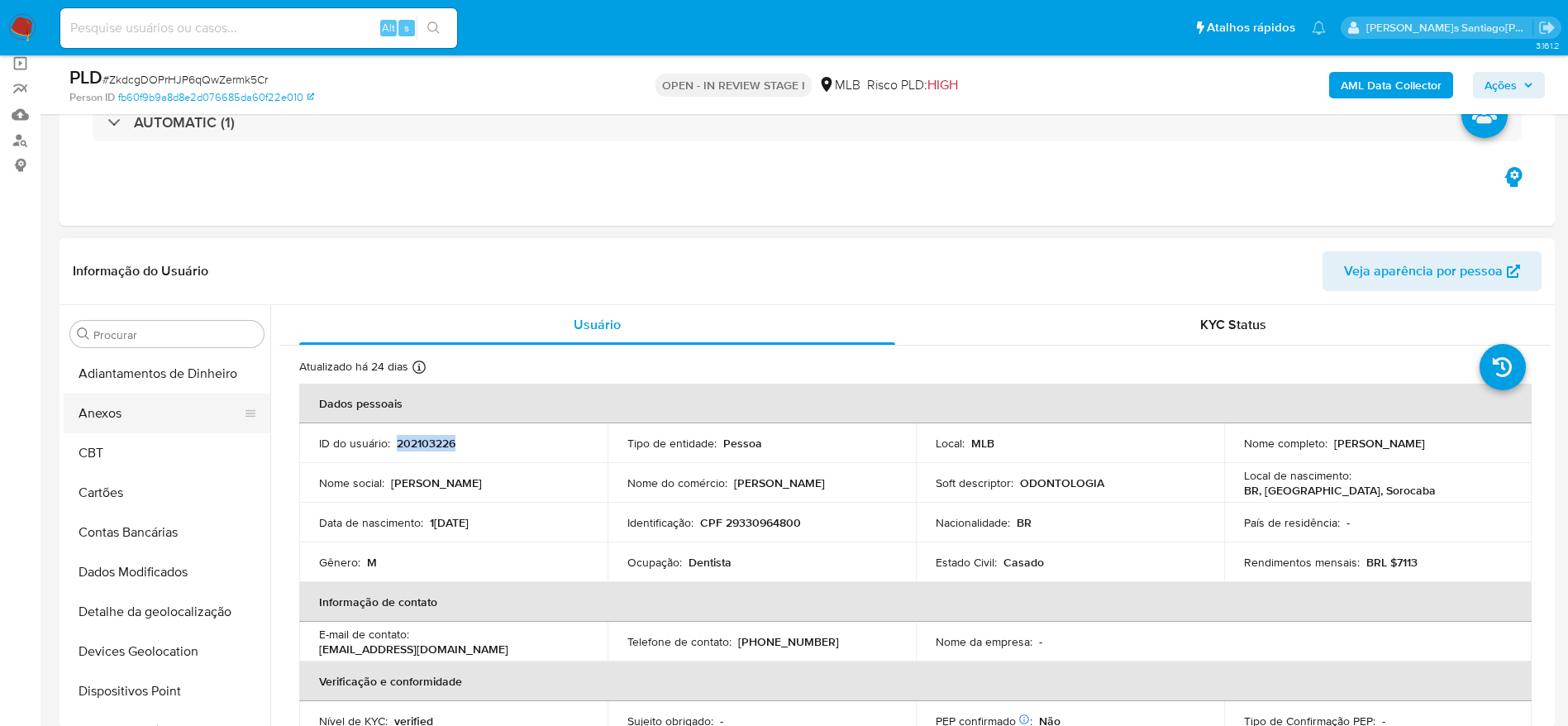
click at [129, 420] on button "Anexos" at bounding box center [160, 413] width 193 height 39
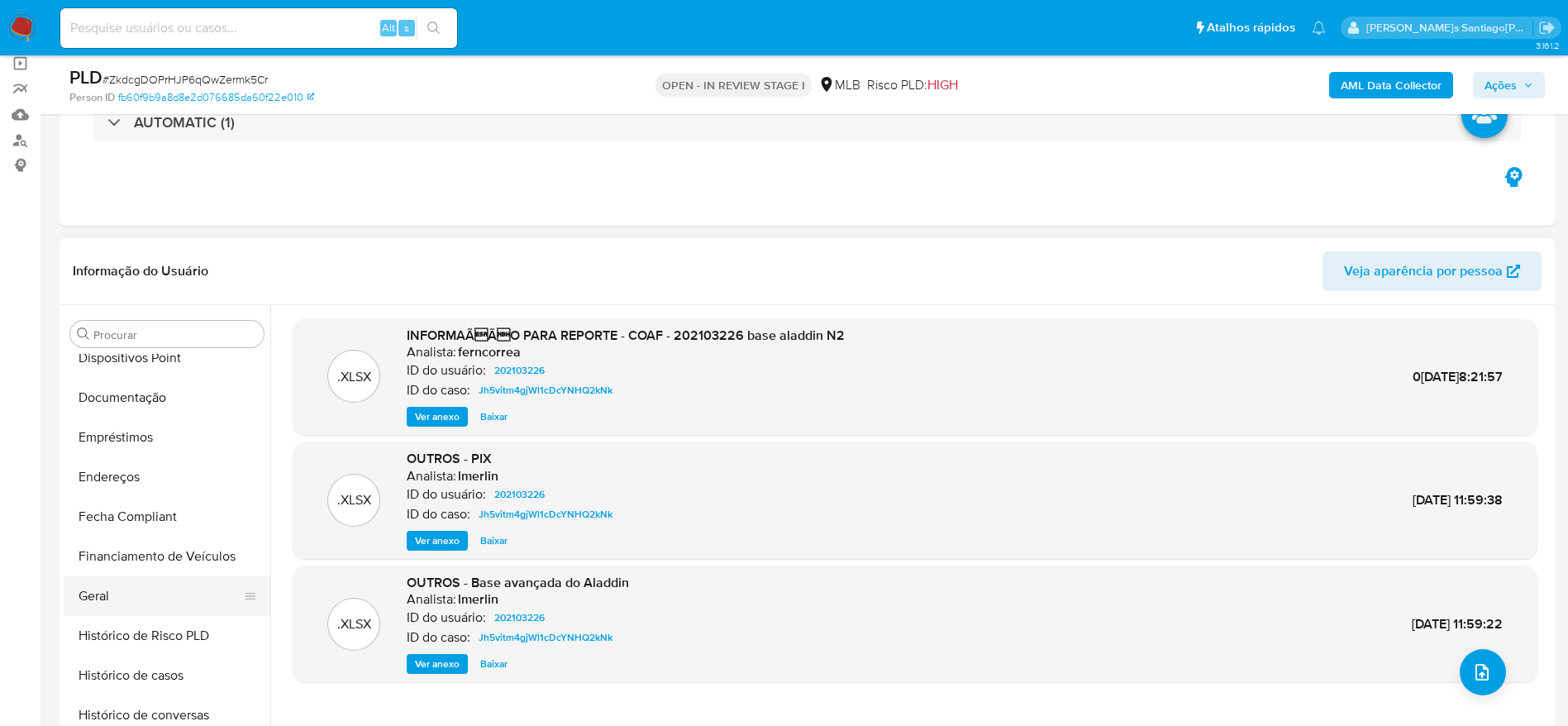
scroll to position [372, 0]
click at [161, 642] on button "Histórico de casos" at bounding box center [160, 636] width 193 height 39
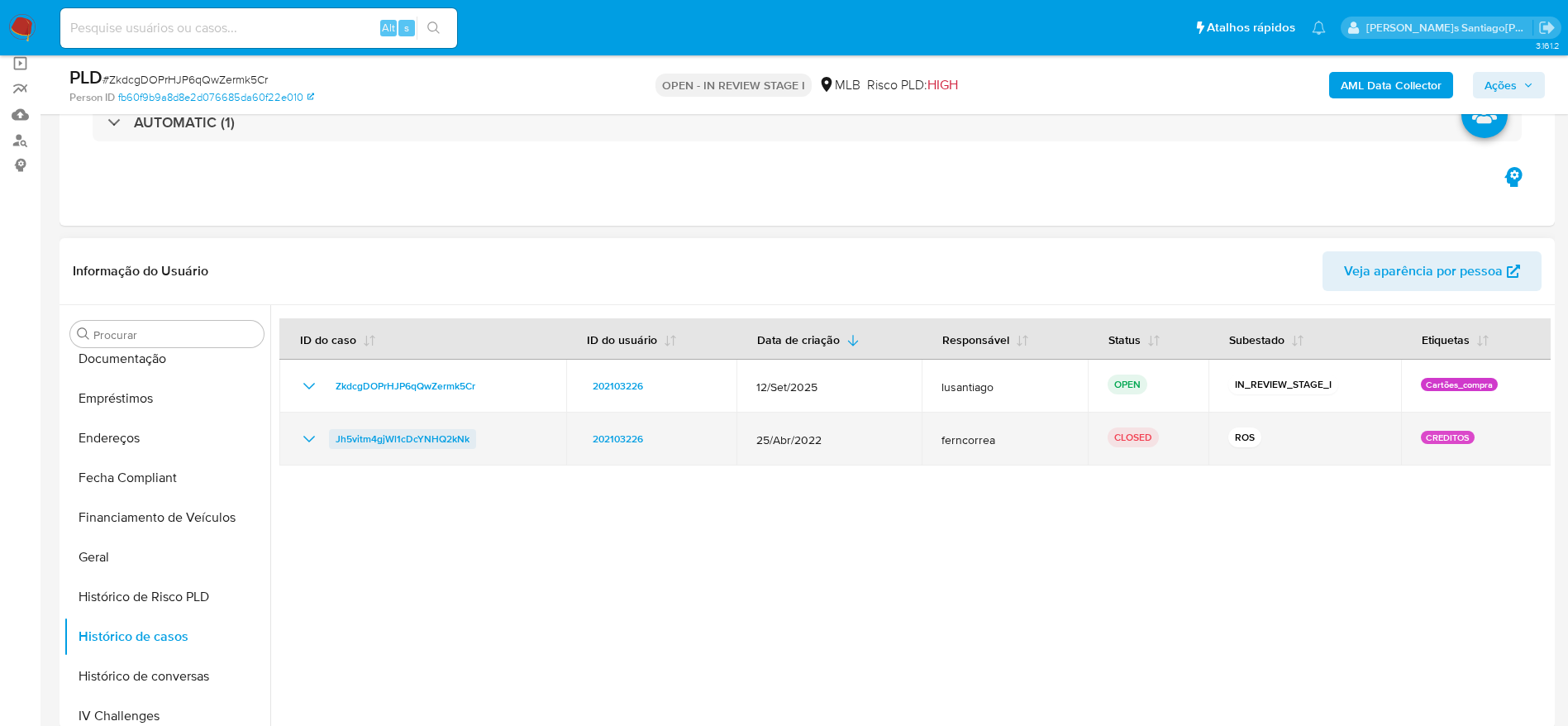
click at [331, 442] on link "Jh5vitm4gjWl1cDcYNHQ2kNk" at bounding box center [402, 439] width 147 height 20
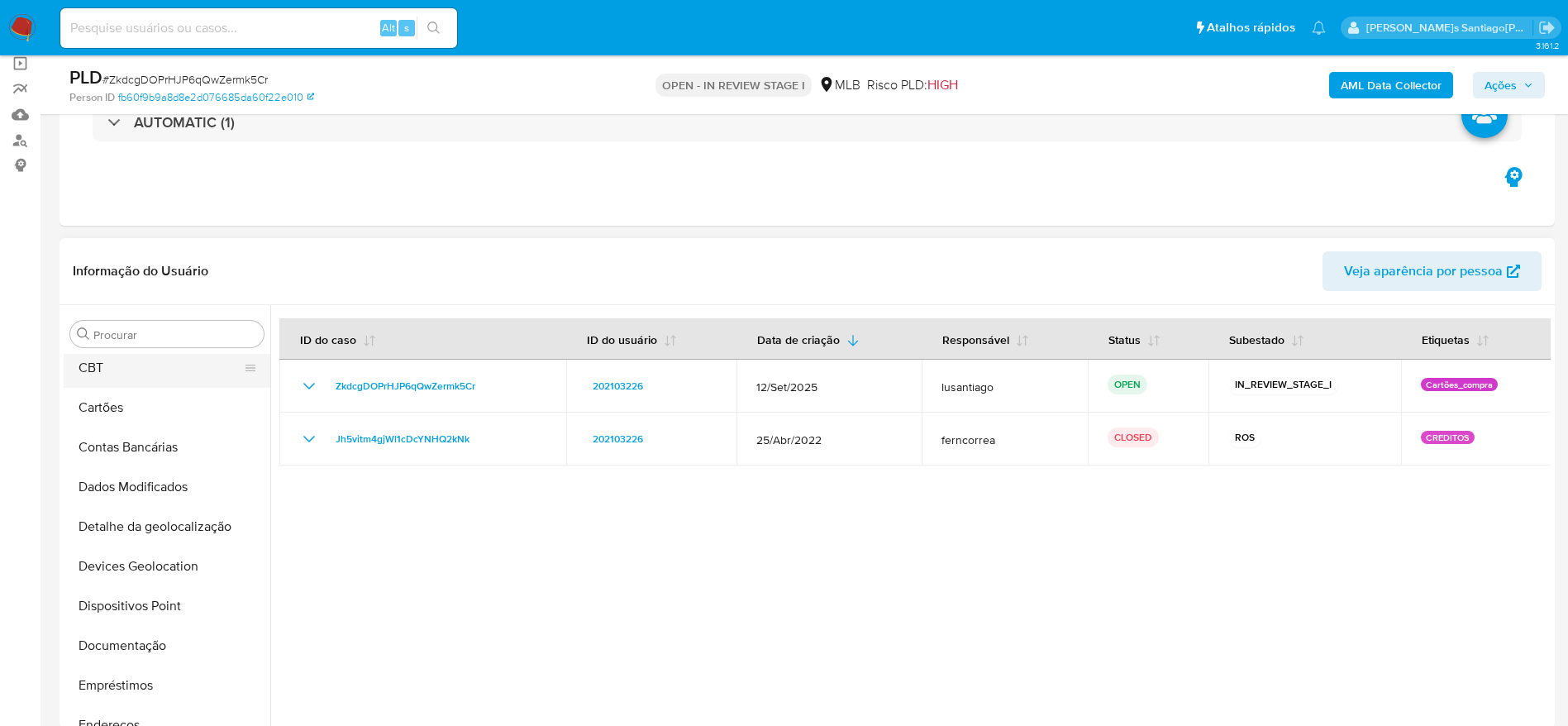
scroll to position [0, 0]
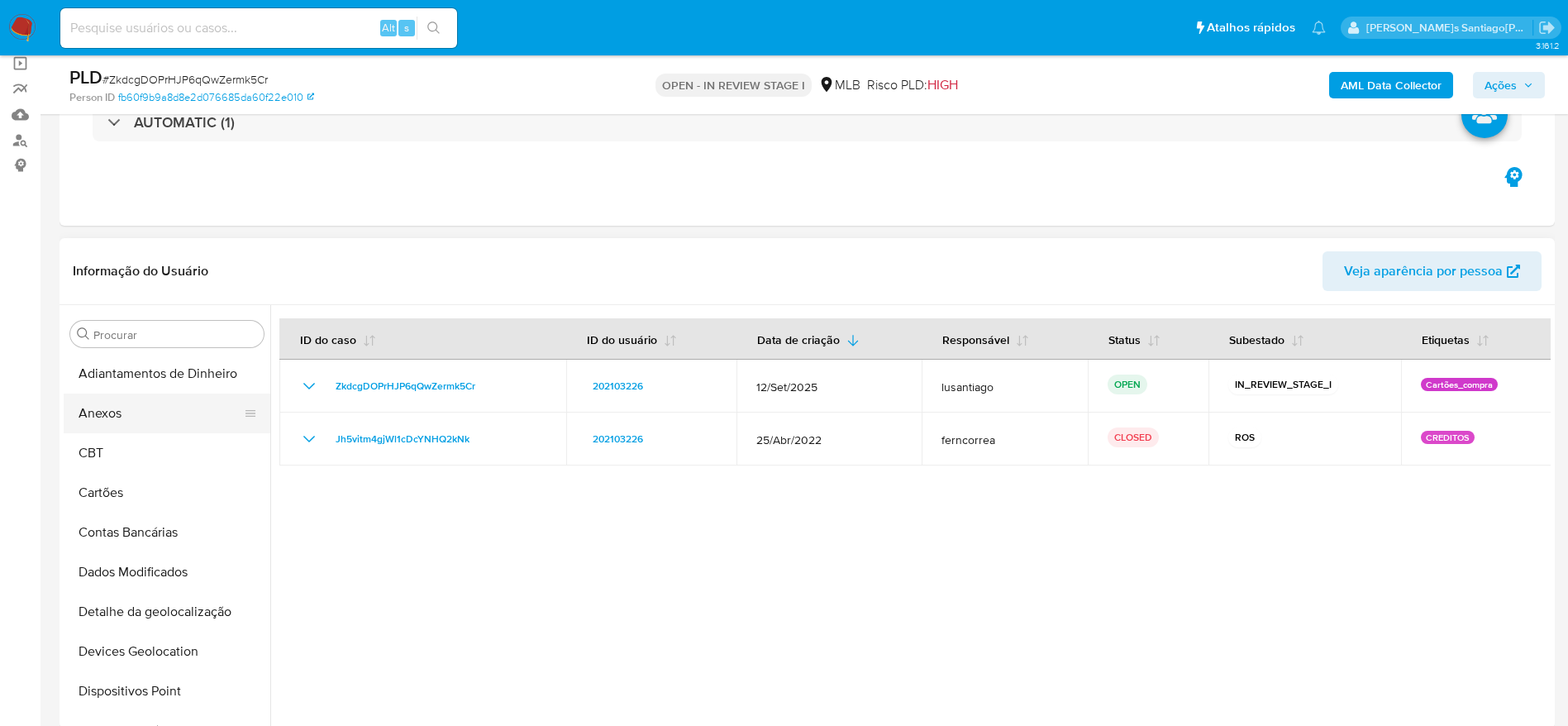
click at [128, 418] on button "Anexos" at bounding box center [160, 413] width 193 height 39
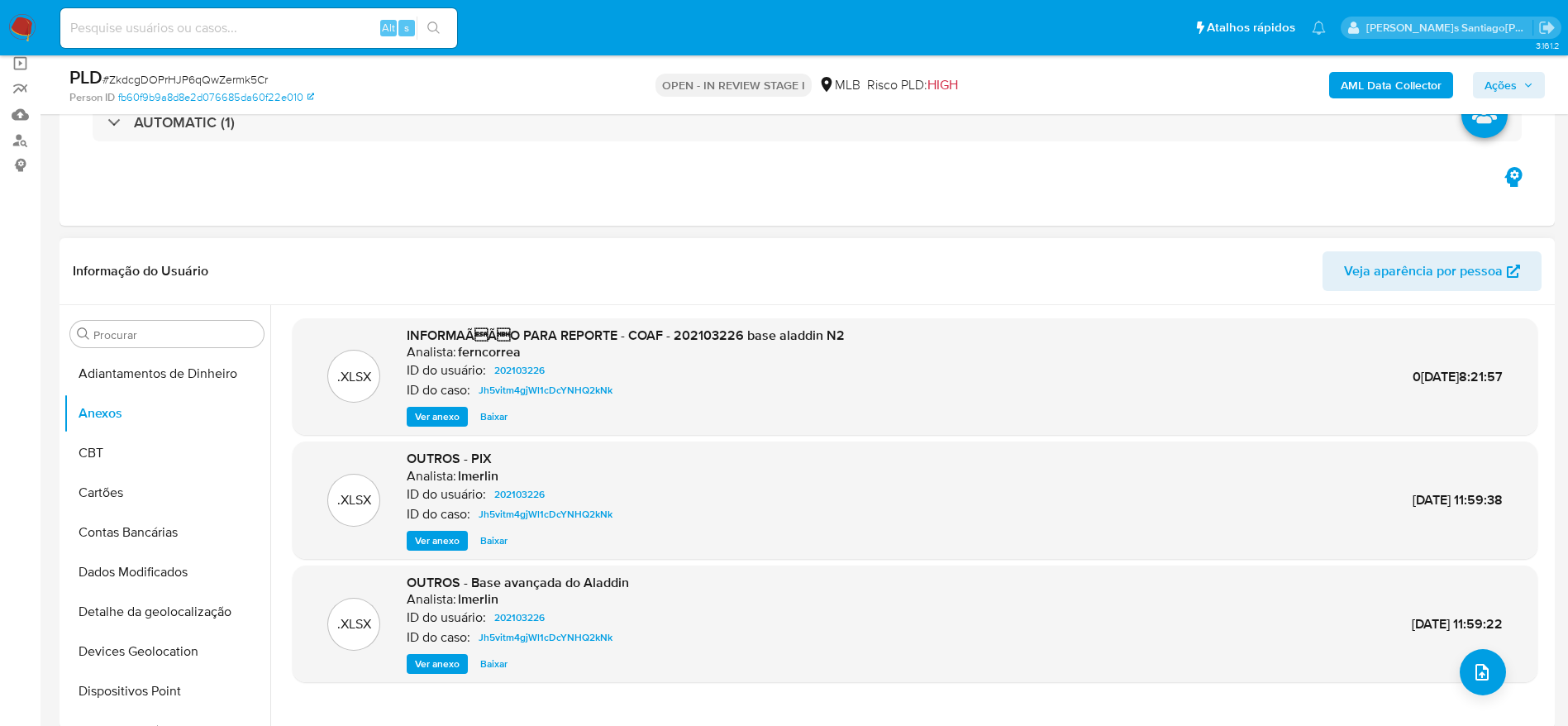
click at [430, 410] on span "Ver anexo" at bounding box center [437, 417] width 45 height 17
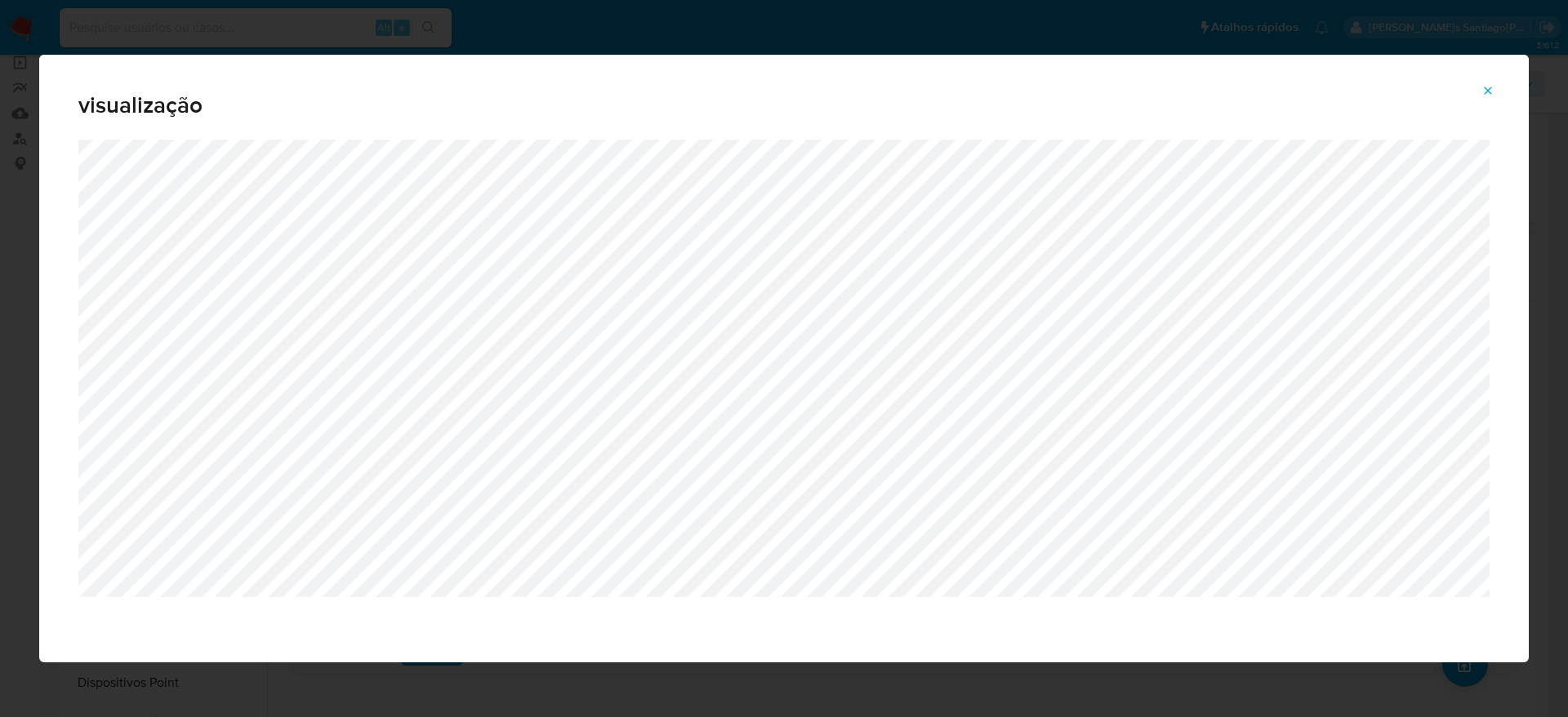
click at [1494, 97] on button "Attachment preview" at bounding box center [1488, 90] width 36 height 26
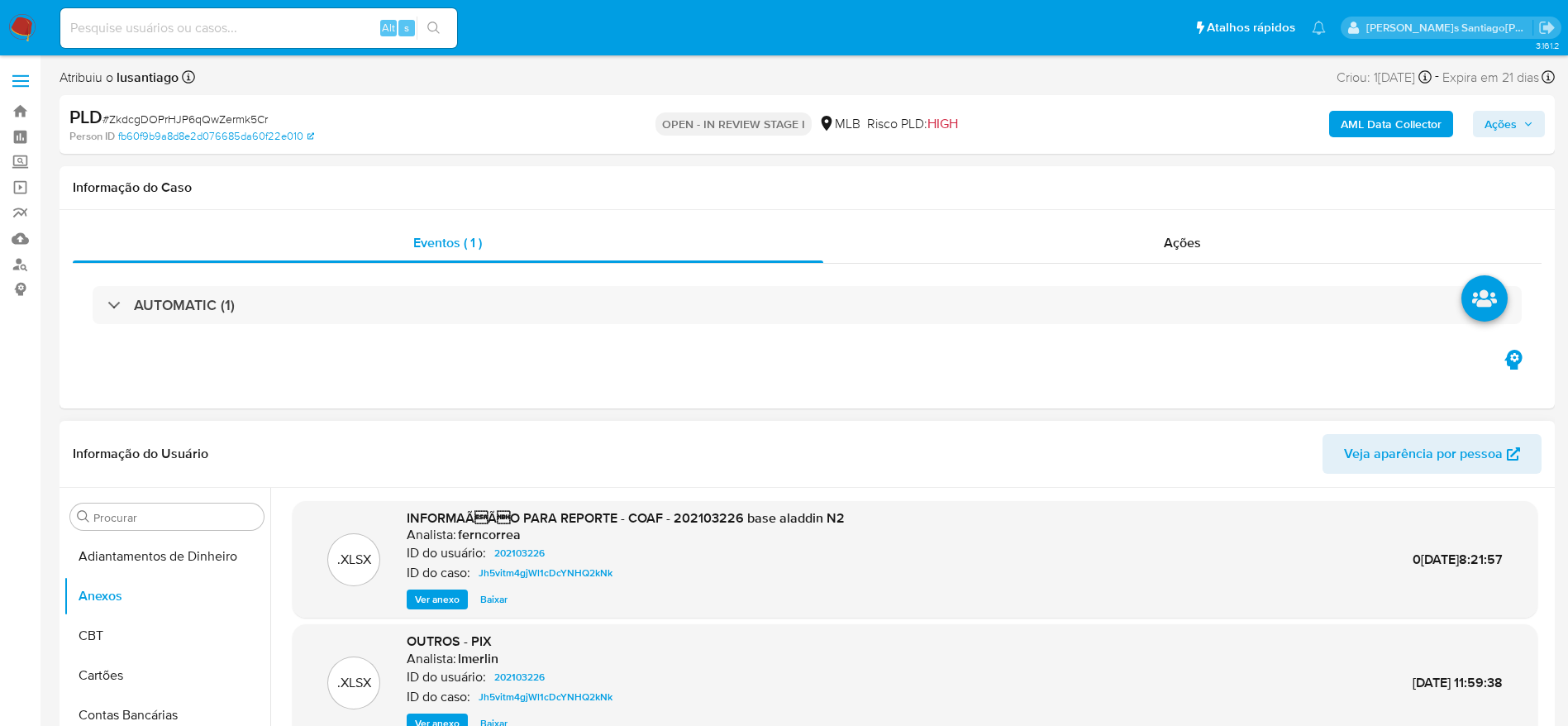
click at [1487, 130] on span "Ações" at bounding box center [1501, 124] width 32 height 26
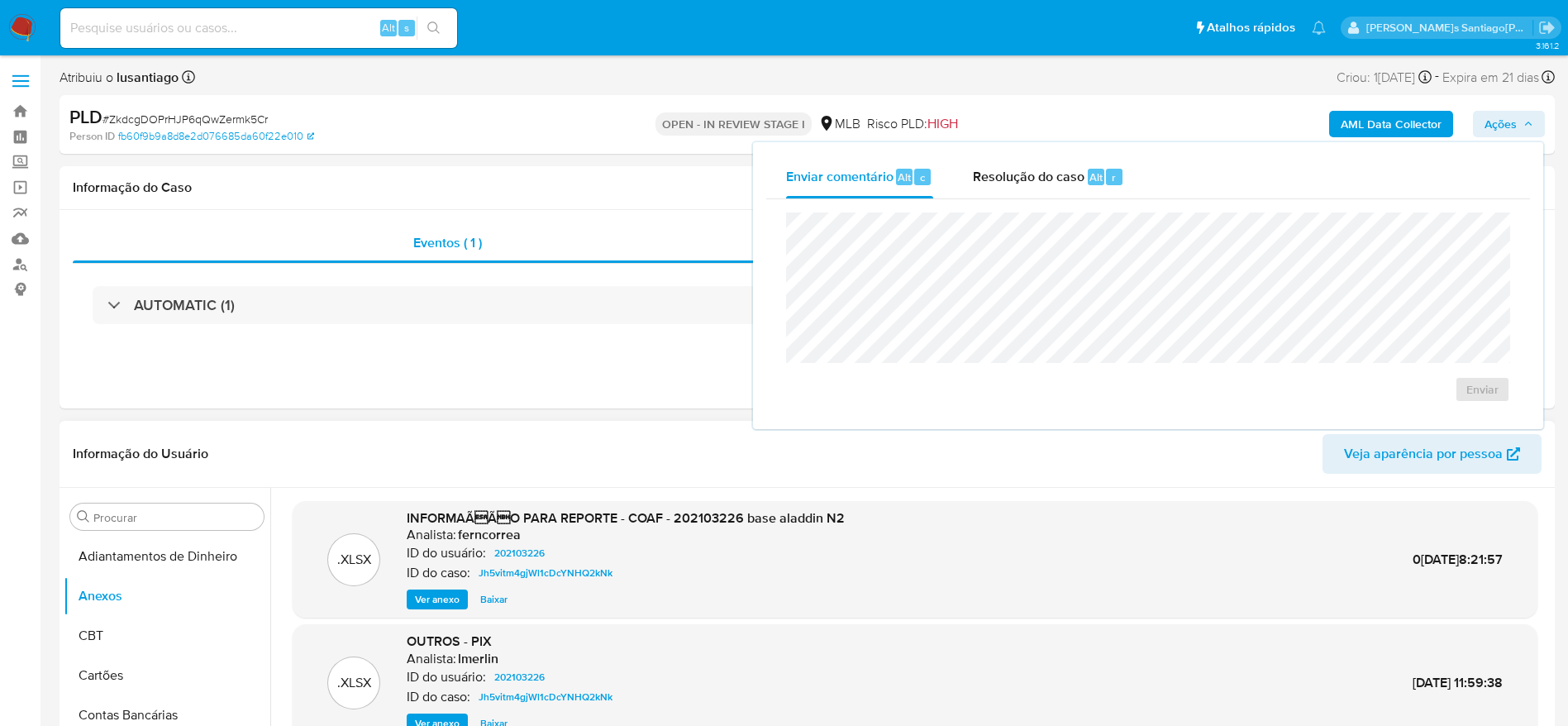
click at [1500, 117] on span "Ações" at bounding box center [1501, 124] width 32 height 26
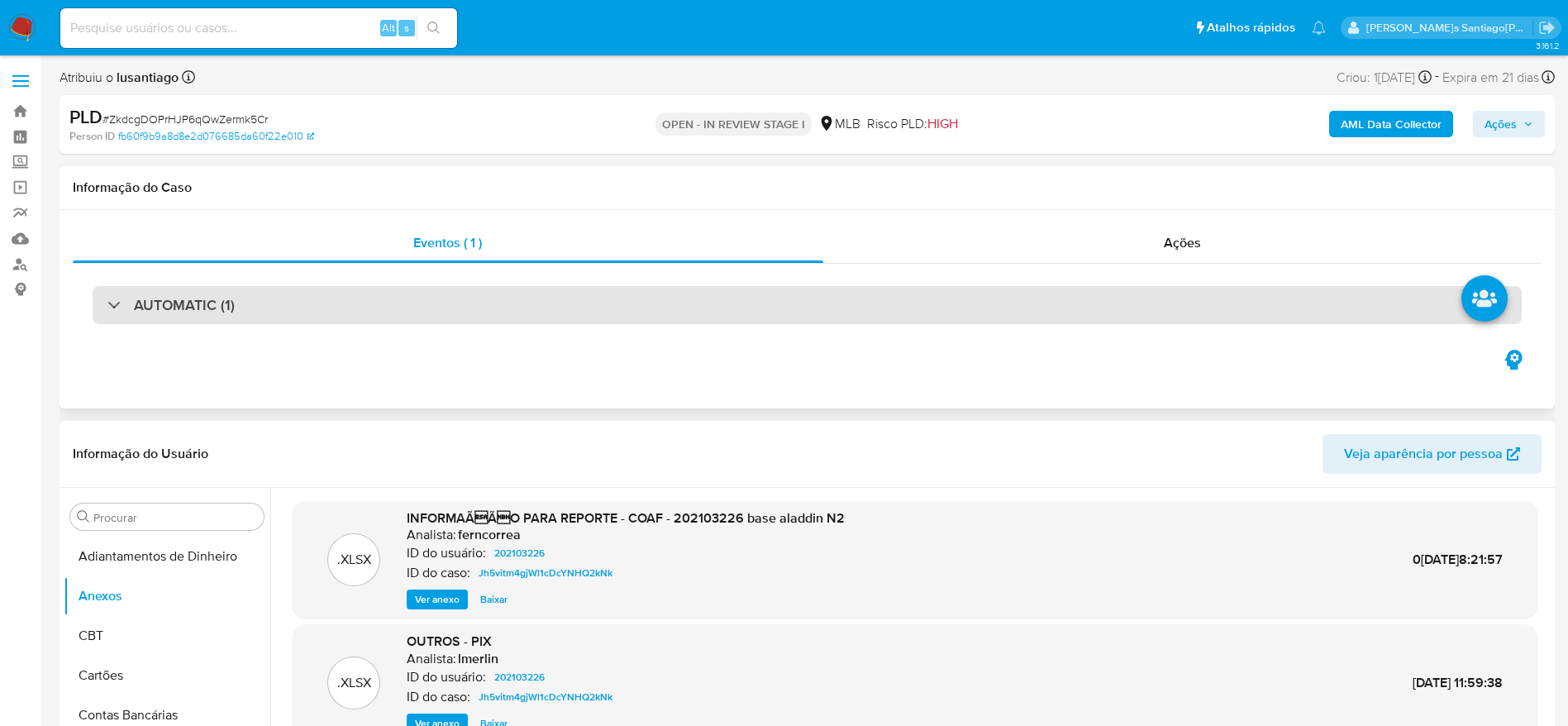
click at [839, 299] on div "AUTOMATIC (1)" at bounding box center [807, 305] width 1429 height 38
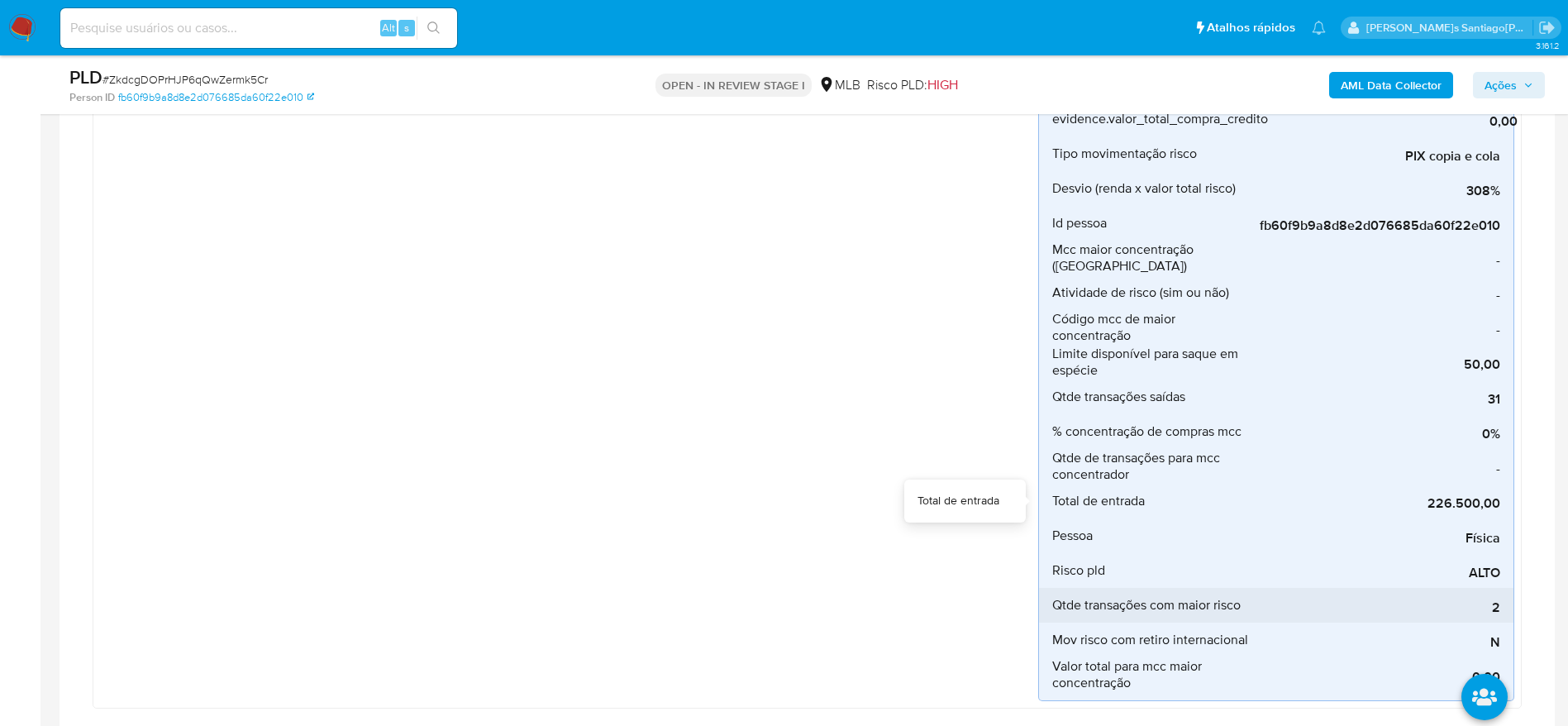
scroll to position [372, 0]
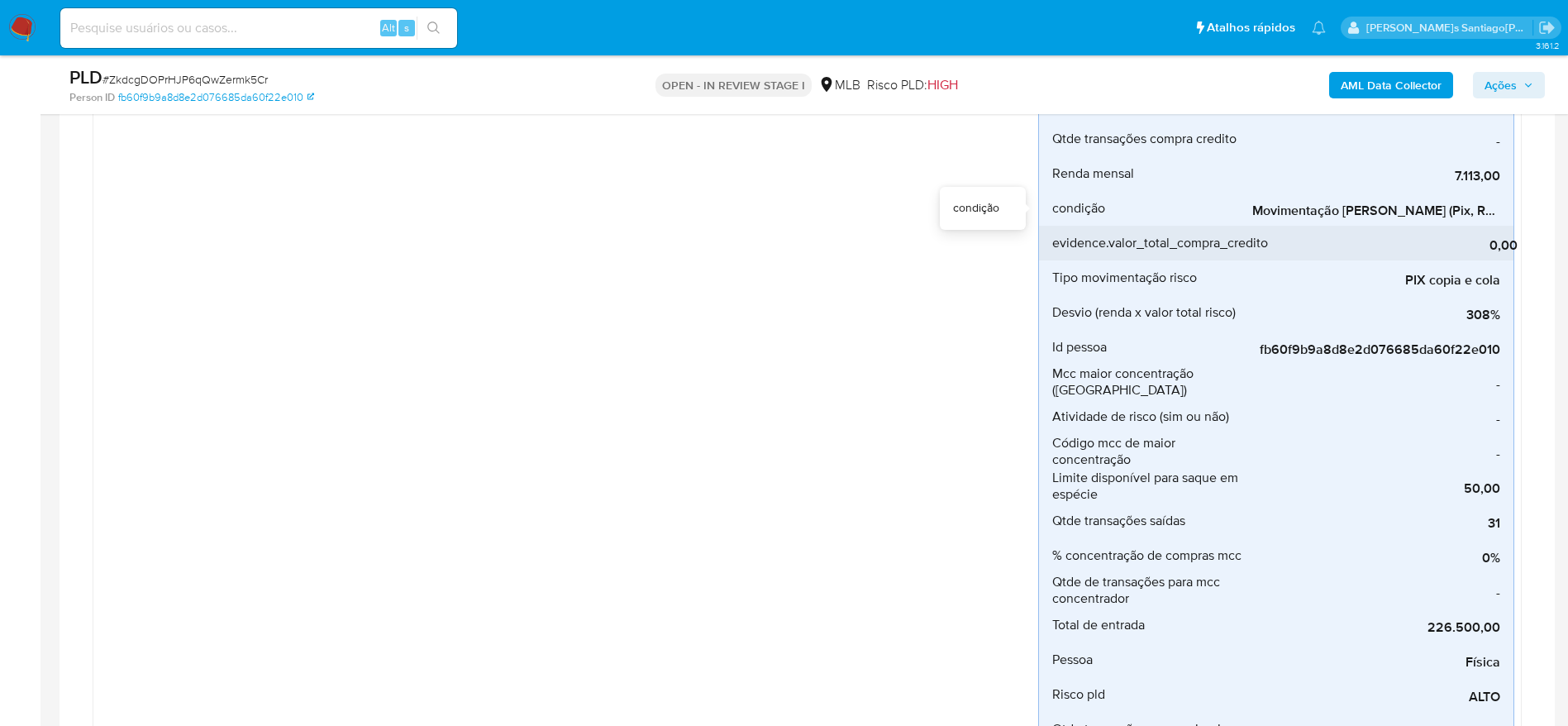
drag, startPoint x: 1371, startPoint y: 226, endPoint x: 1445, endPoint y: 232, distance: 74.2
click at [1460, 229] on div "0,00" at bounding box center [1393, 243] width 248 height 34
drag, startPoint x: 1390, startPoint y: 228, endPoint x: 1490, endPoint y: 229, distance: 100.0
click at [1471, 229] on div "0,00" at bounding box center [1393, 243] width 248 height 34
click at [1490, 229] on div "0,00" at bounding box center [1393, 243] width 248 height 34
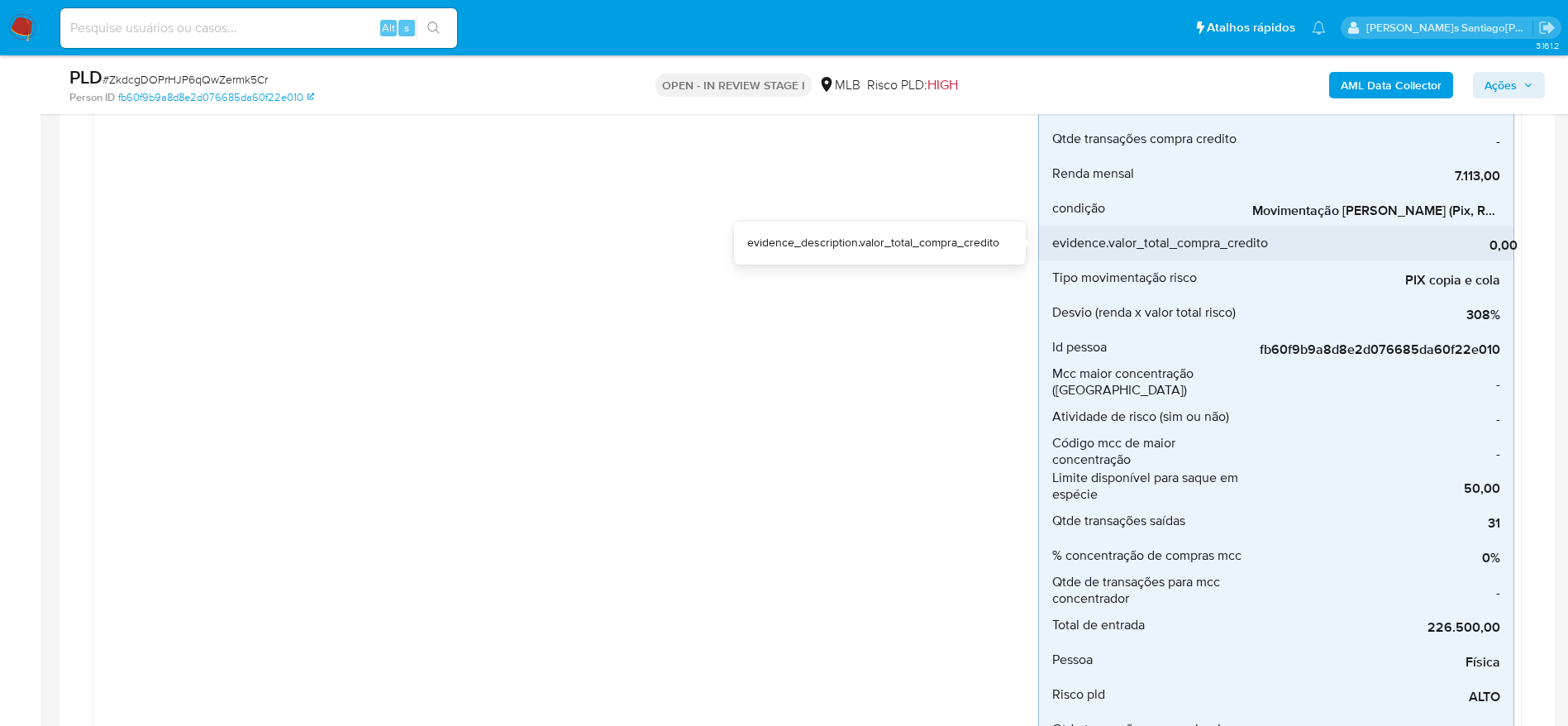
click at [1490, 229] on div "0,00" at bounding box center [1393, 243] width 248 height 34
click at [1491, 226] on div "0,00" at bounding box center [1393, 243] width 248 height 34
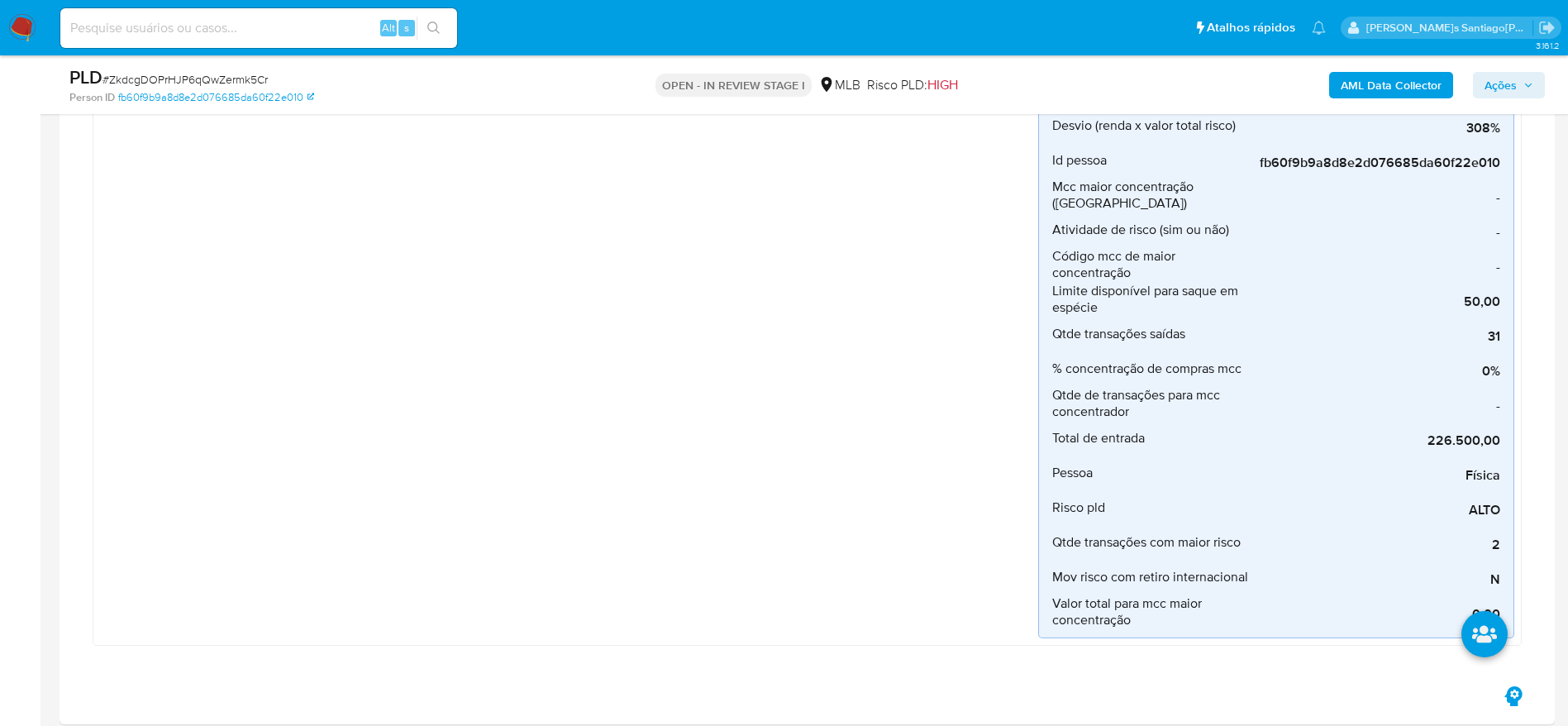
scroll to position [620, 0]
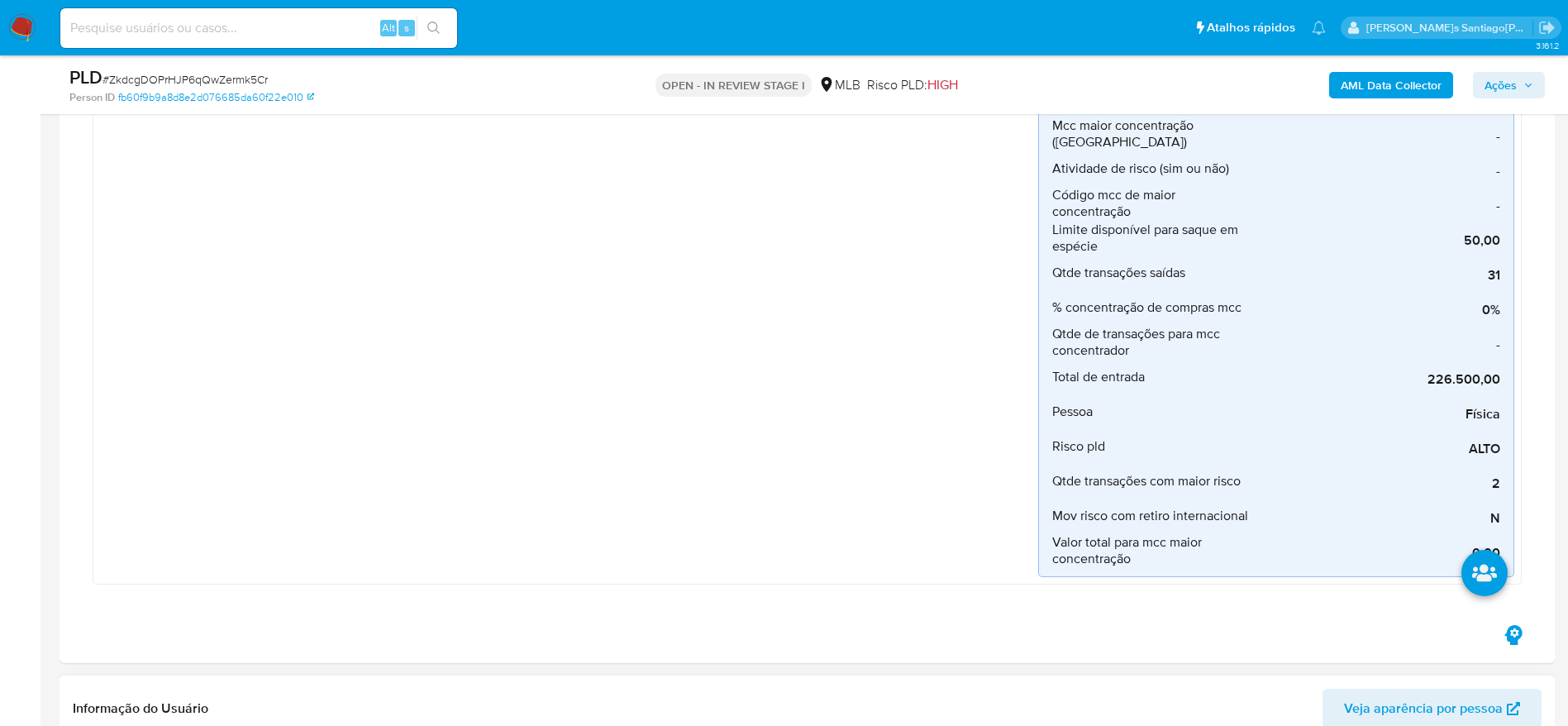
click at [1535, 82] on button "Ações" at bounding box center [1509, 85] width 72 height 26
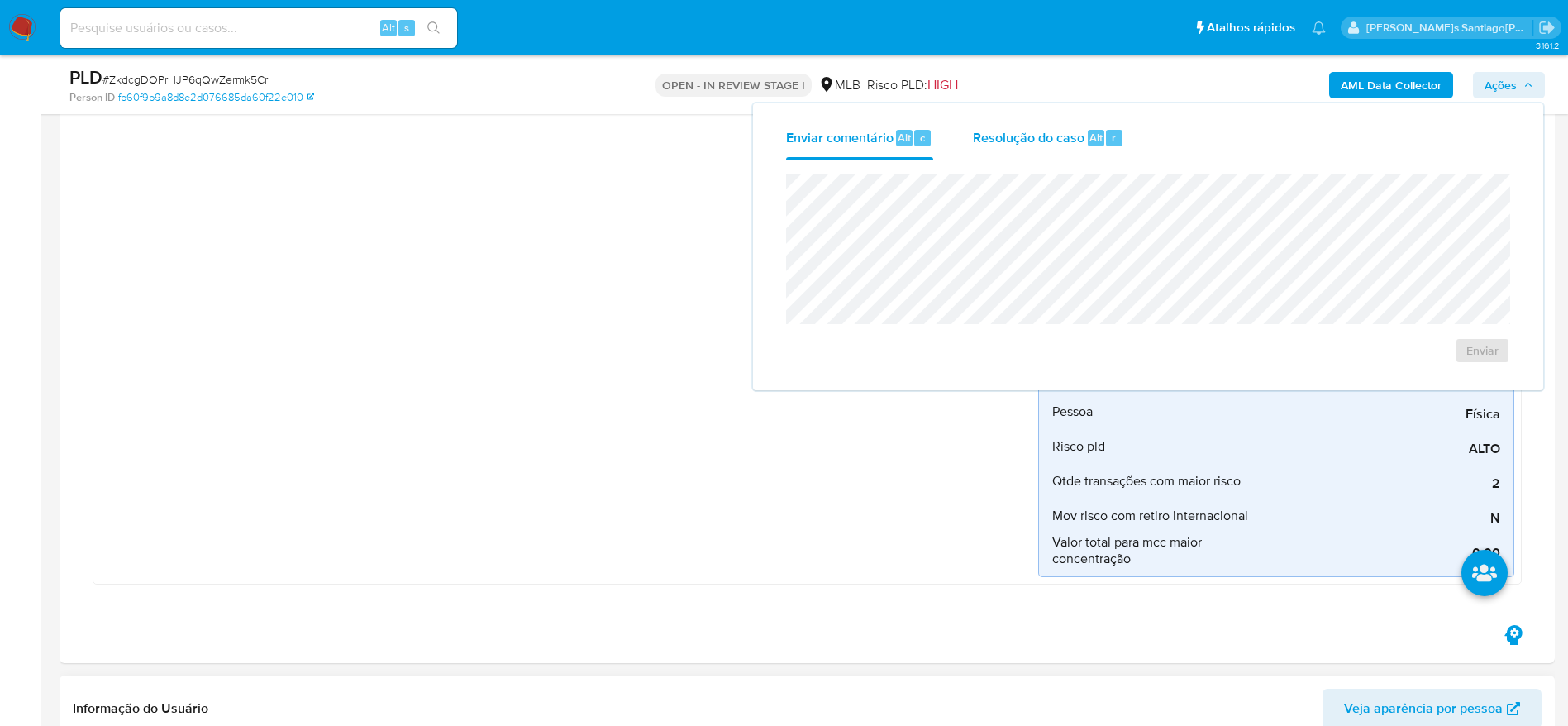
click at [1079, 131] on span "Resolução do caso" at bounding box center [1028, 137] width 112 height 19
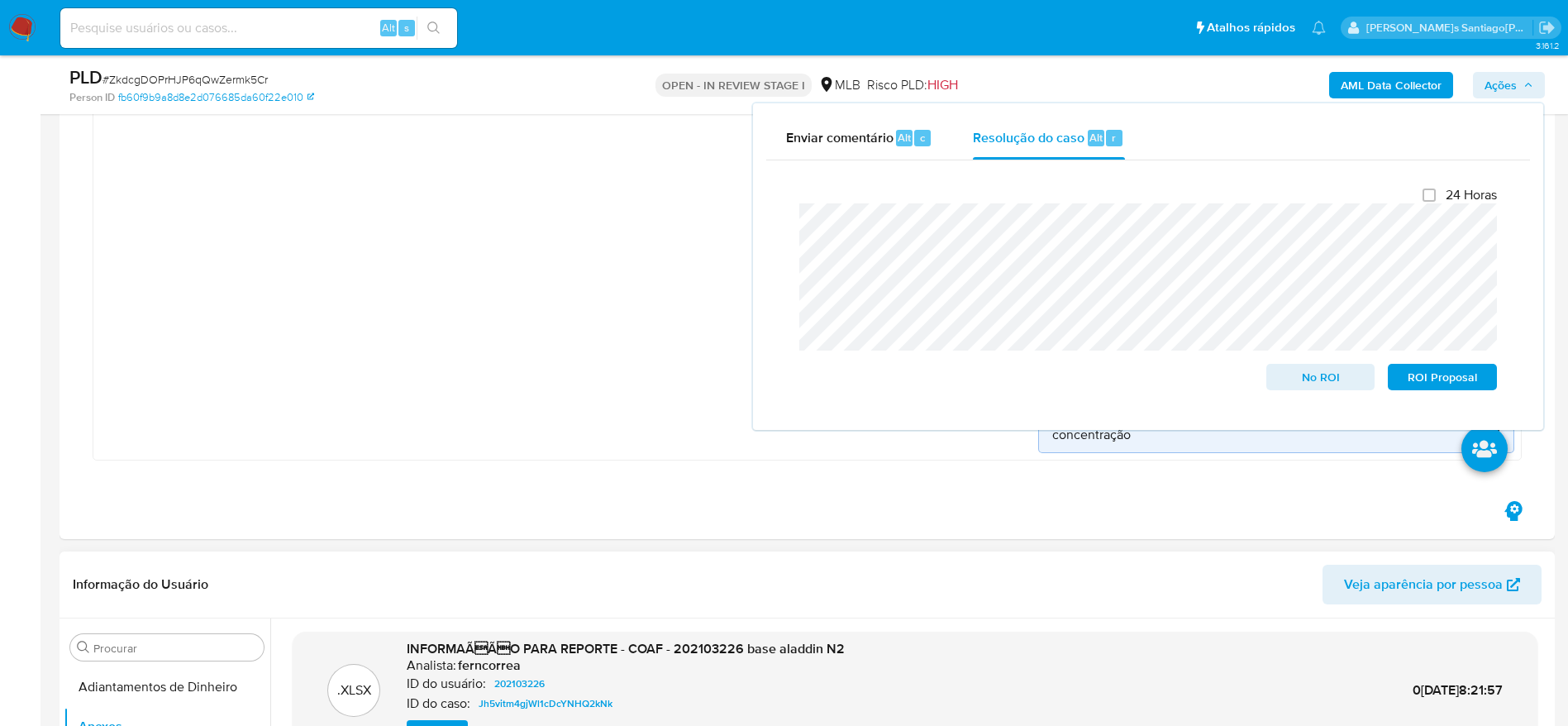
scroll to position [992, 0]
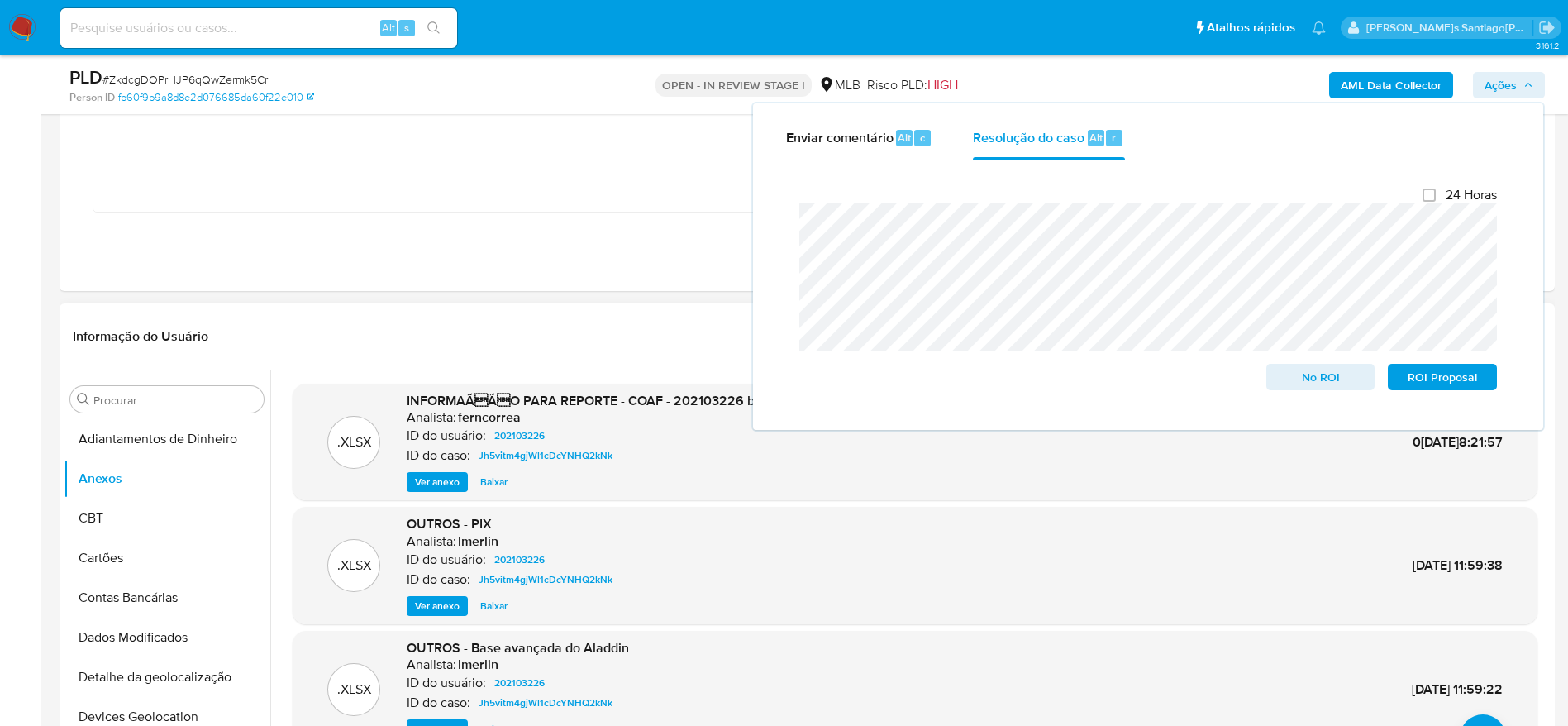
click at [1384, 89] on b "AML Data Collector" at bounding box center [1391, 85] width 101 height 26
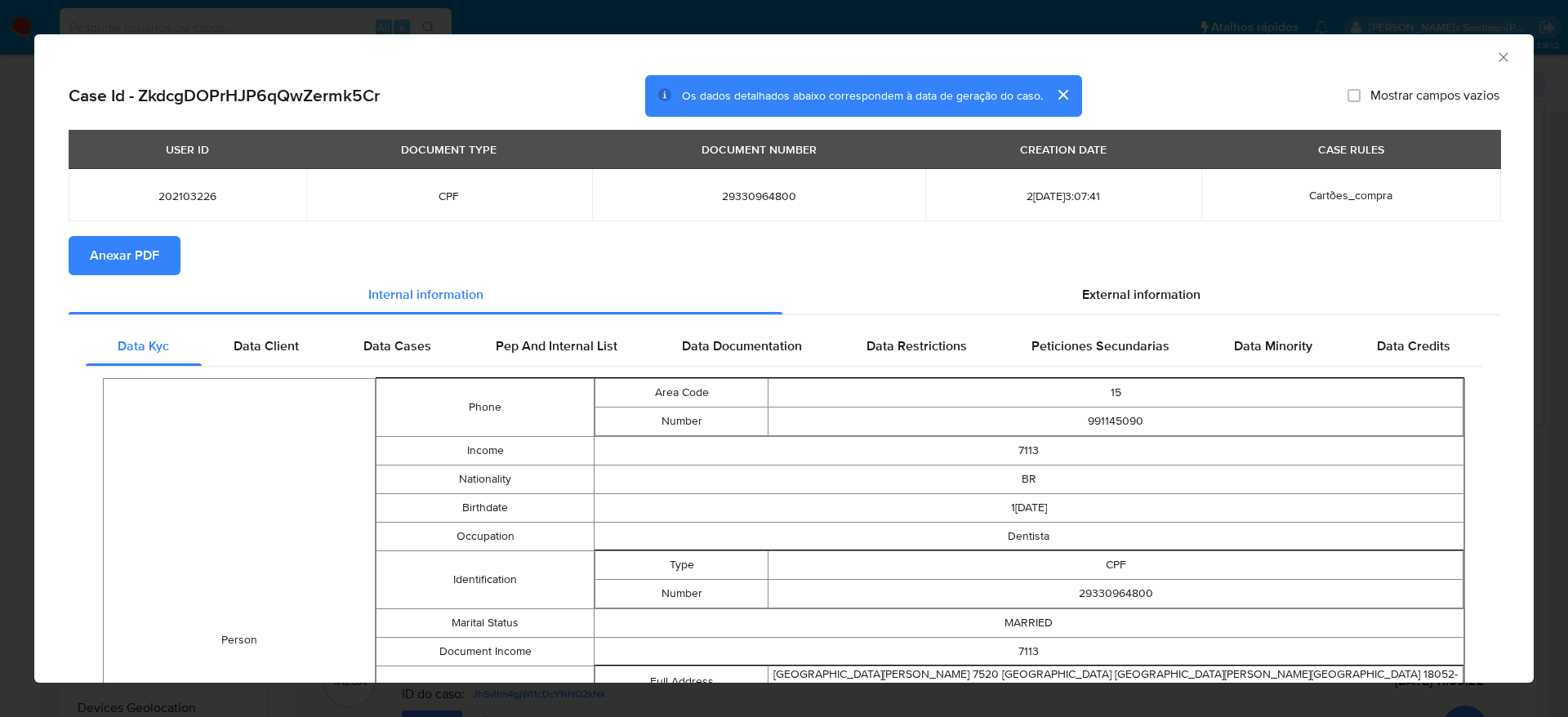
click at [149, 255] on span "Anexar PDF" at bounding box center [124, 255] width 70 height 36
click at [1495, 50] on icon "Fechar a janela" at bounding box center [1503, 57] width 17 height 17
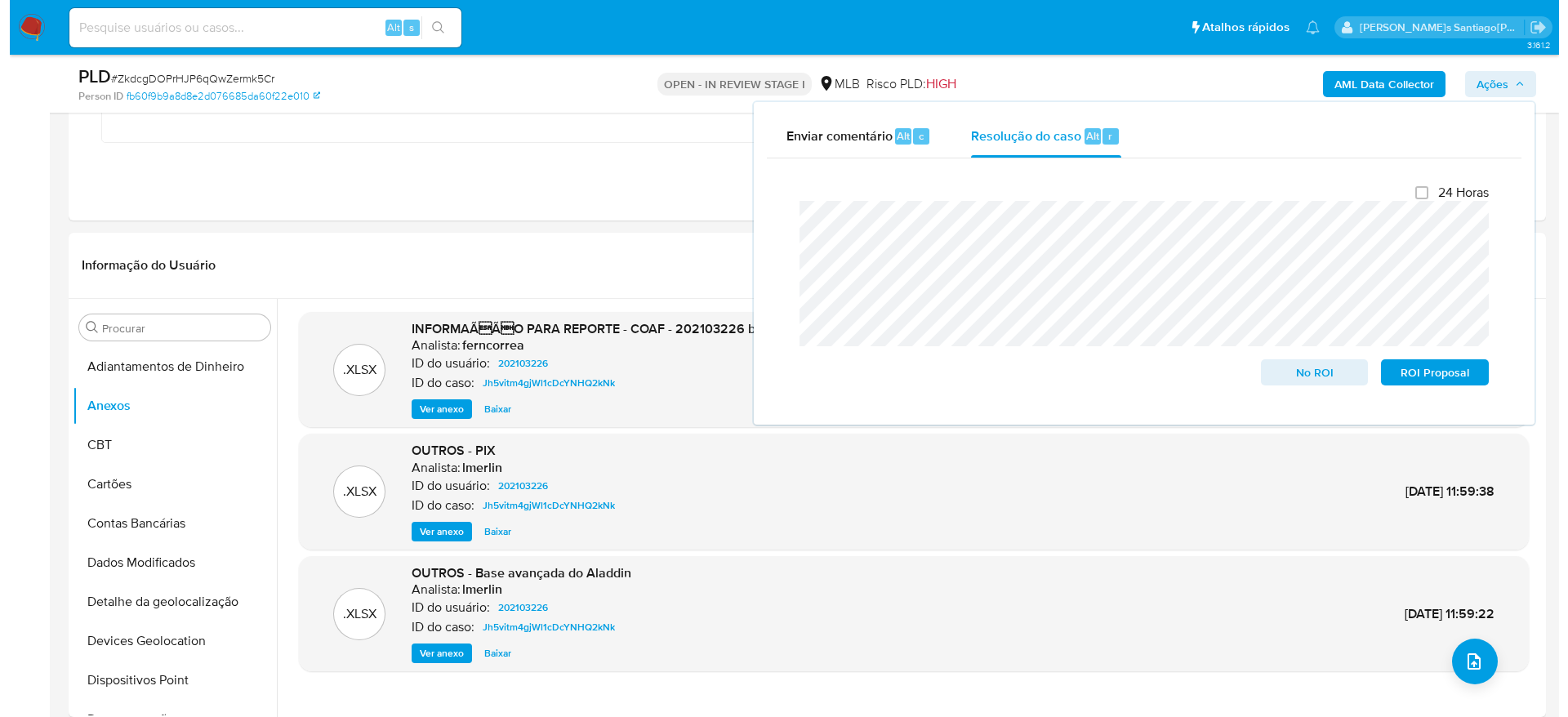
scroll to position [1103, 0]
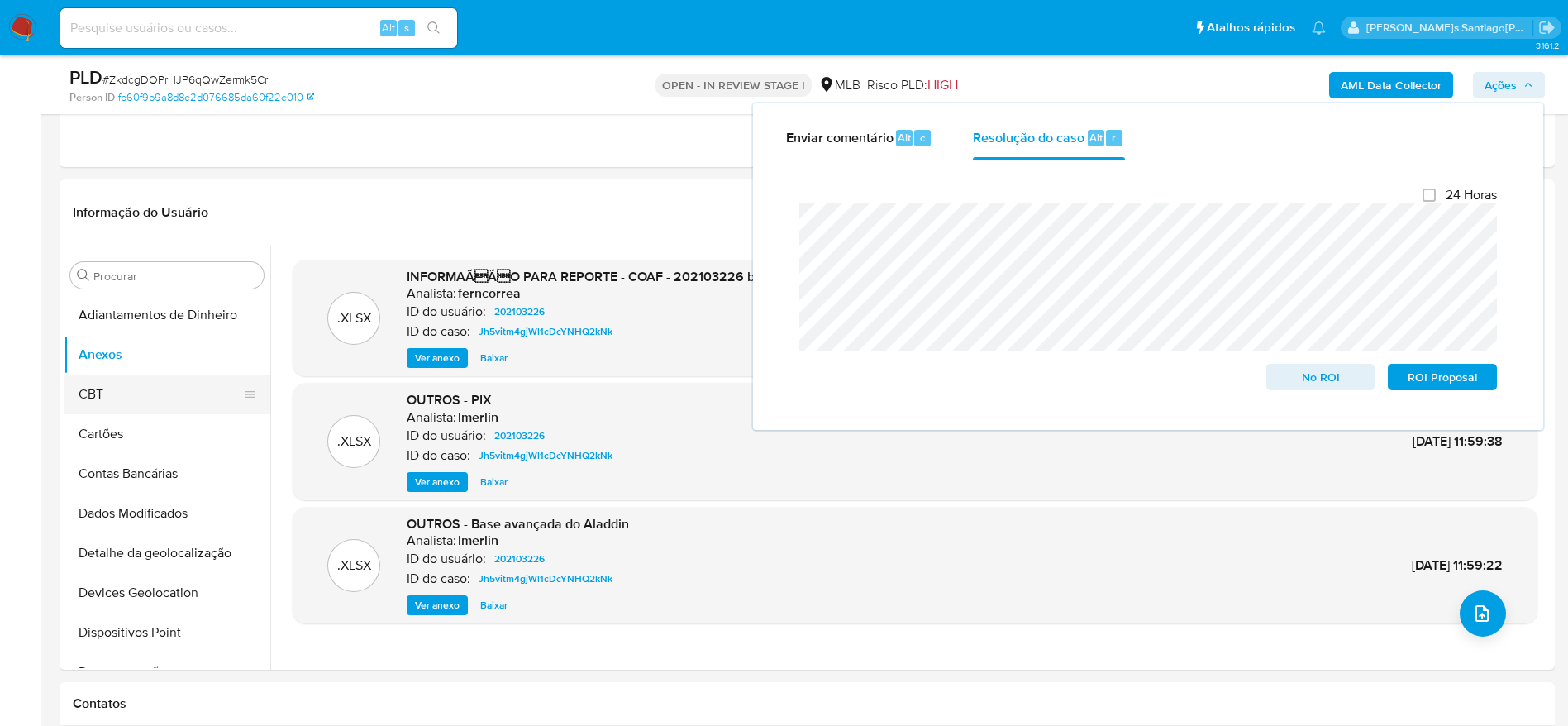
click at [130, 390] on button "CBT" at bounding box center [160, 394] width 193 height 39
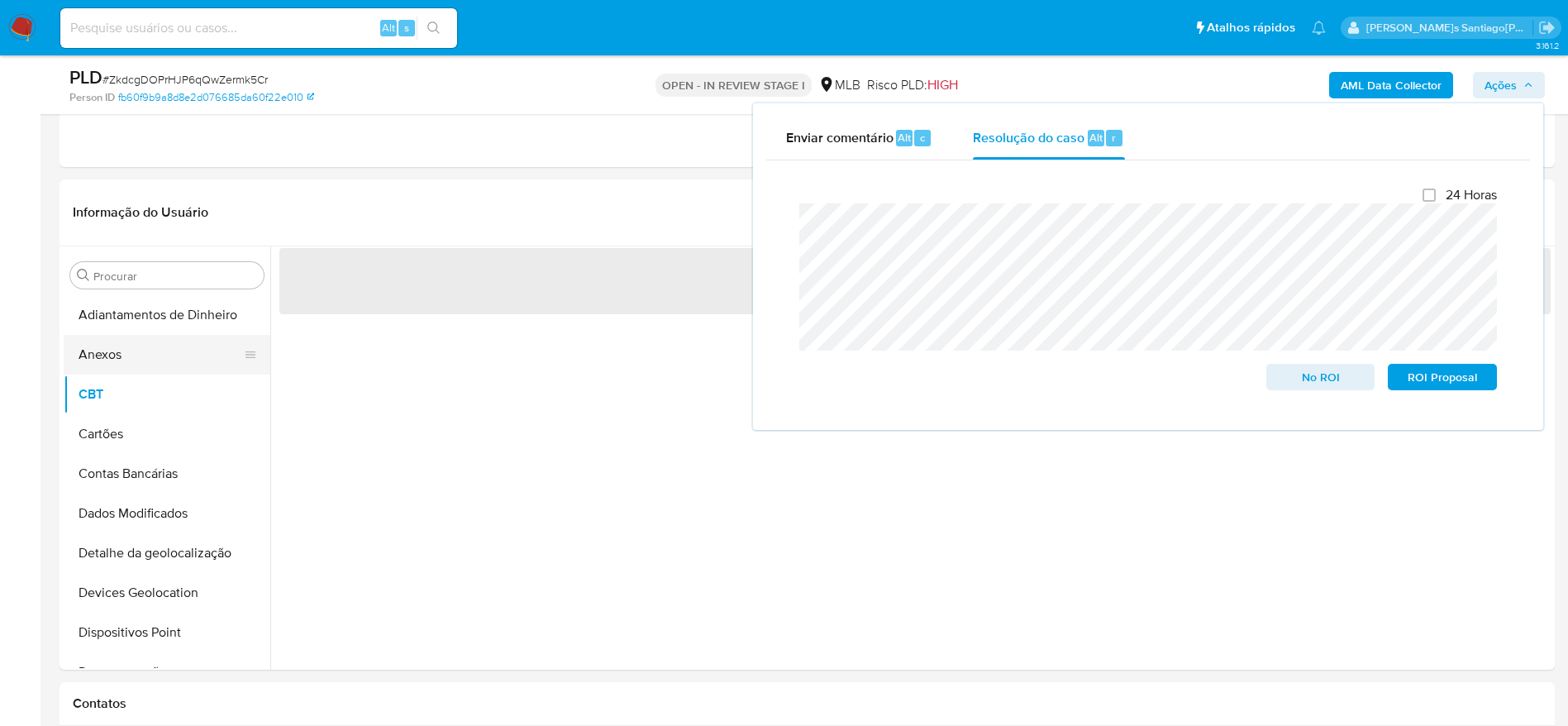
click at [123, 343] on button "Anexos" at bounding box center [160, 355] width 193 height 39
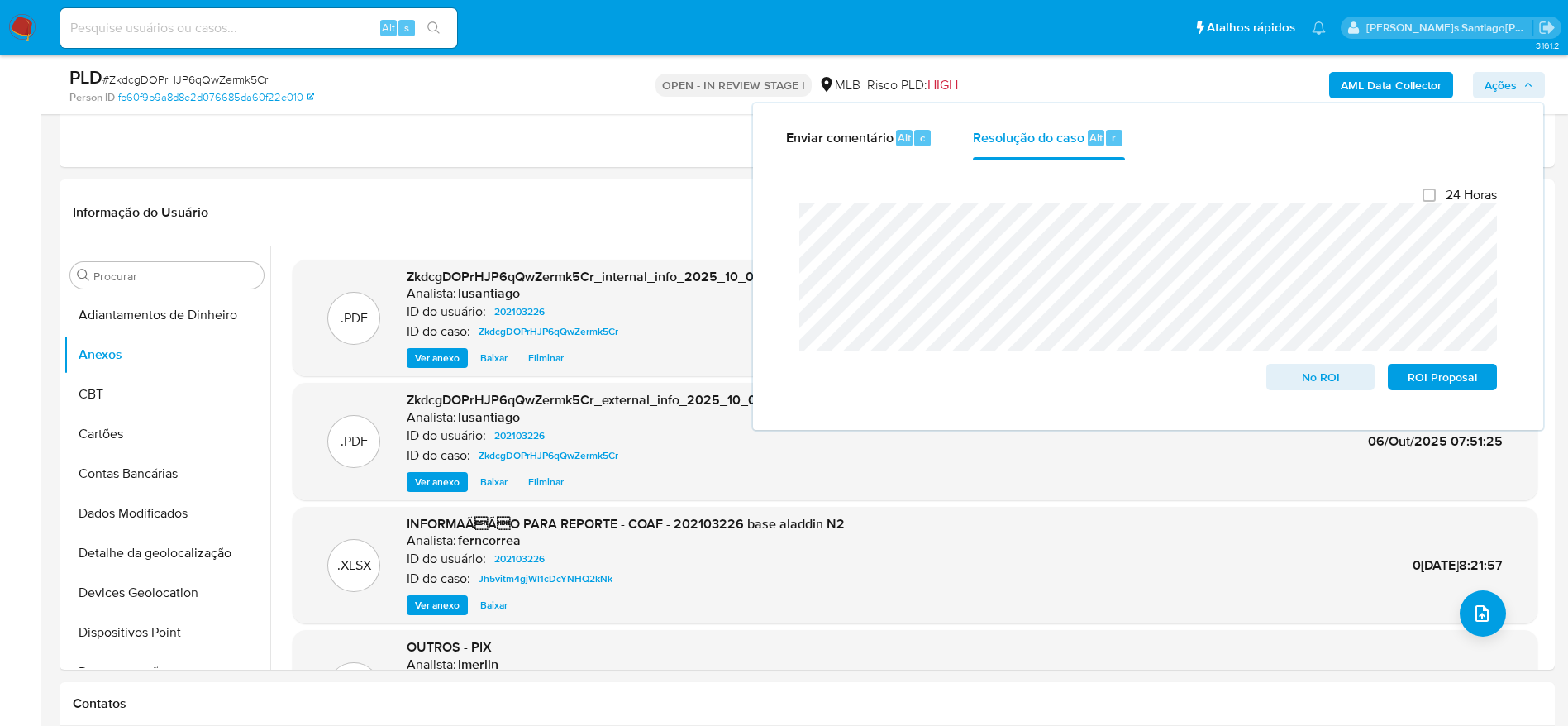
click at [1518, 82] on span "Ações" at bounding box center [1509, 86] width 49 height 24
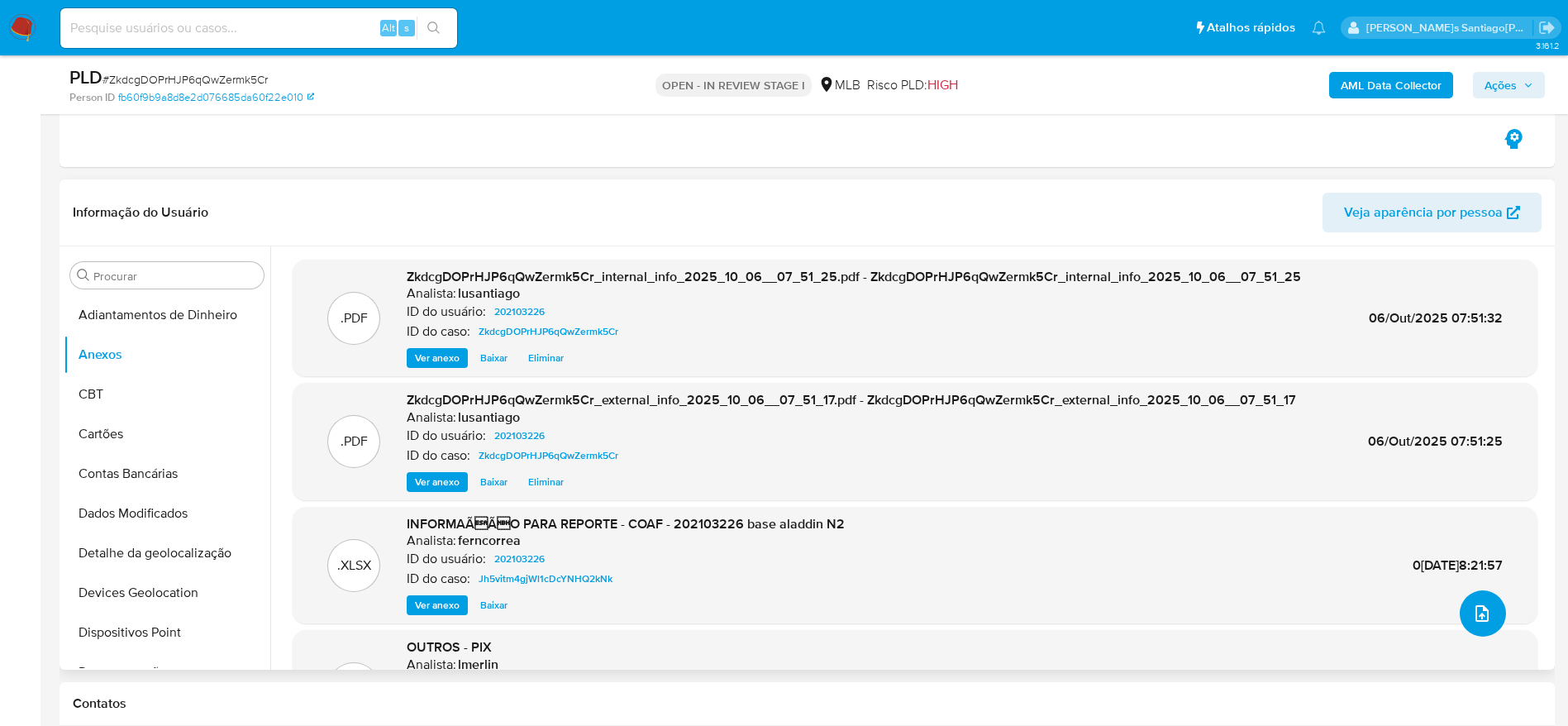
click at [1483, 620] on span "upload-file" at bounding box center [1482, 613] width 20 height 20
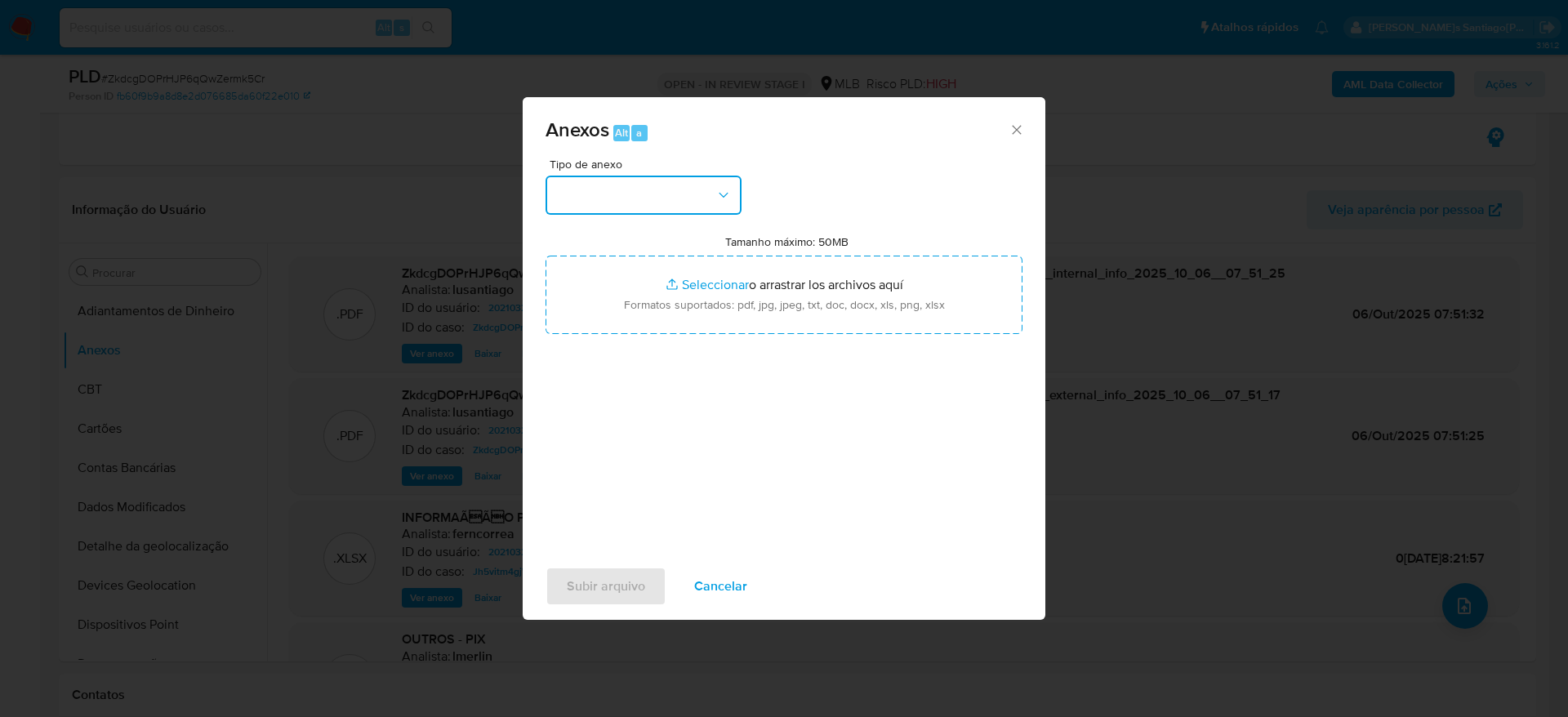
click at [622, 194] on button "button" at bounding box center [643, 195] width 196 height 39
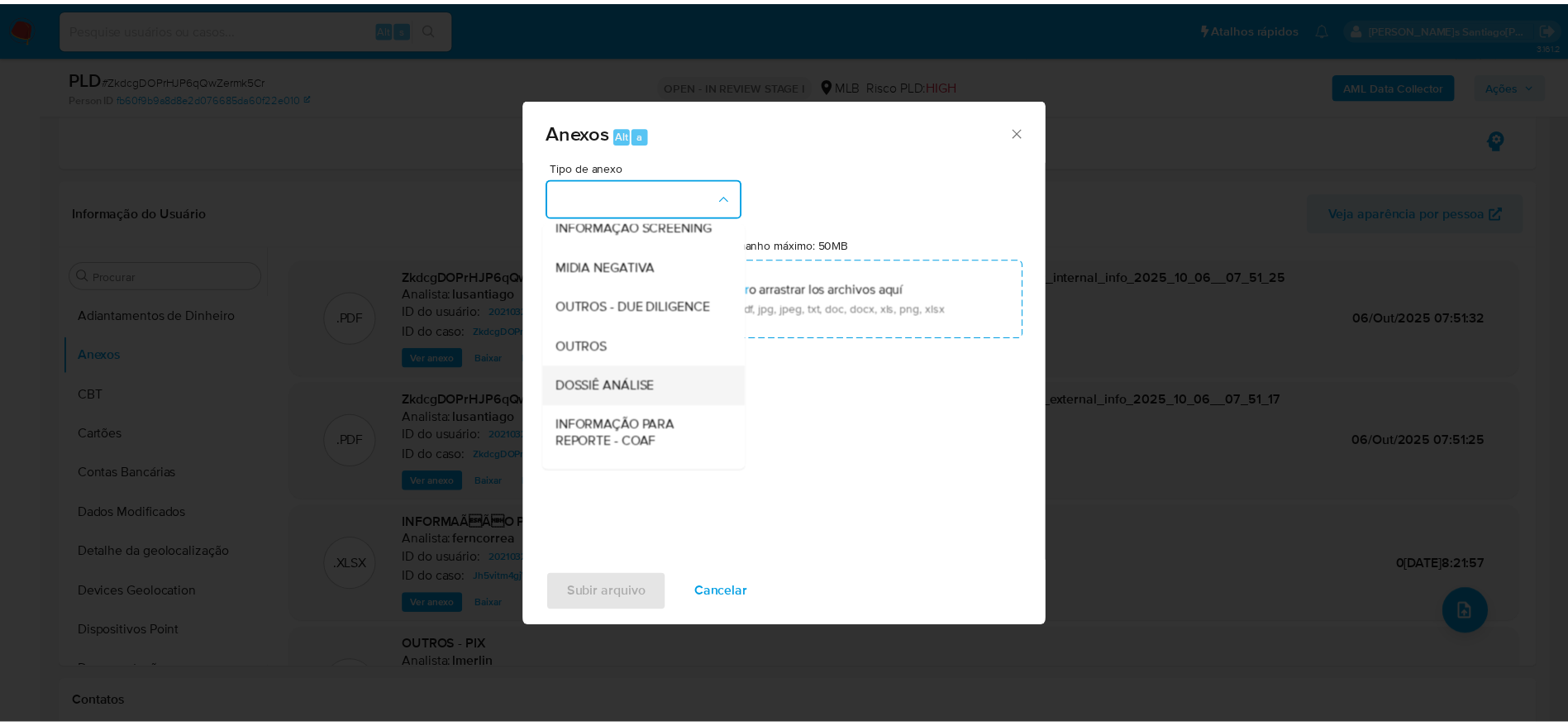
scroll to position [255, 0]
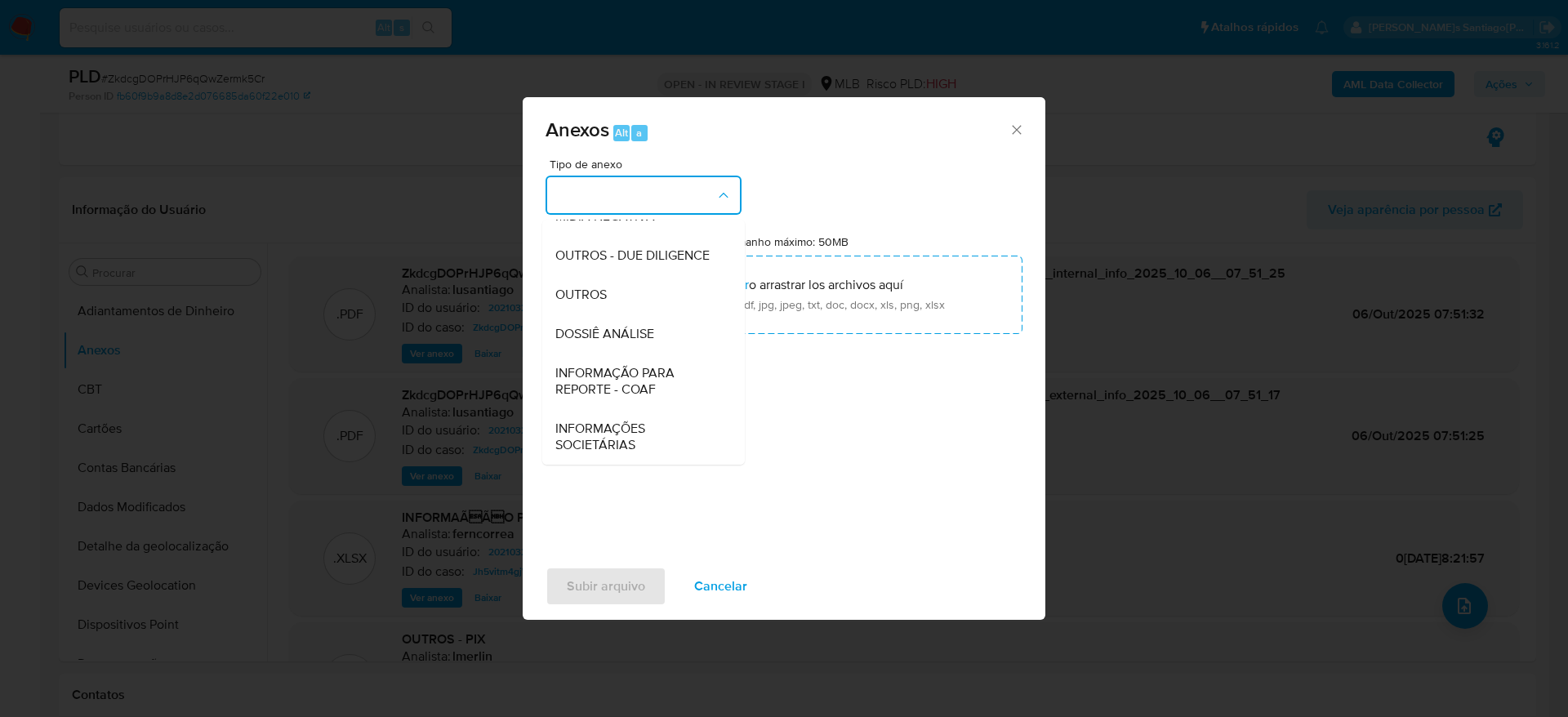
drag, startPoint x: 631, startPoint y: 335, endPoint x: 650, endPoint y: 394, distance: 62.0
click at [631, 336] on span "DOSSIÊ ANÁLISE" at bounding box center [604, 334] width 99 height 17
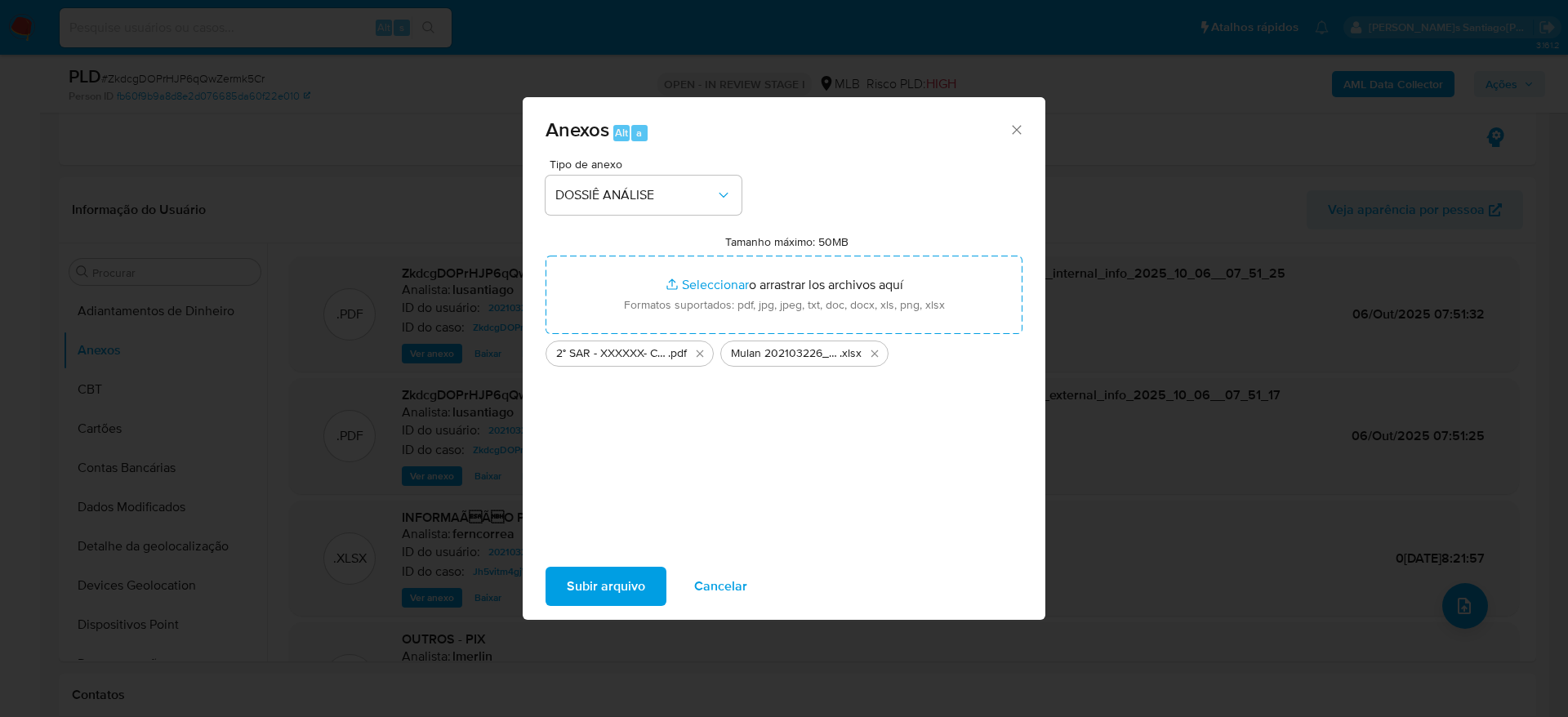
click at [587, 577] on span "Subir arquivo" at bounding box center [606, 586] width 78 height 36
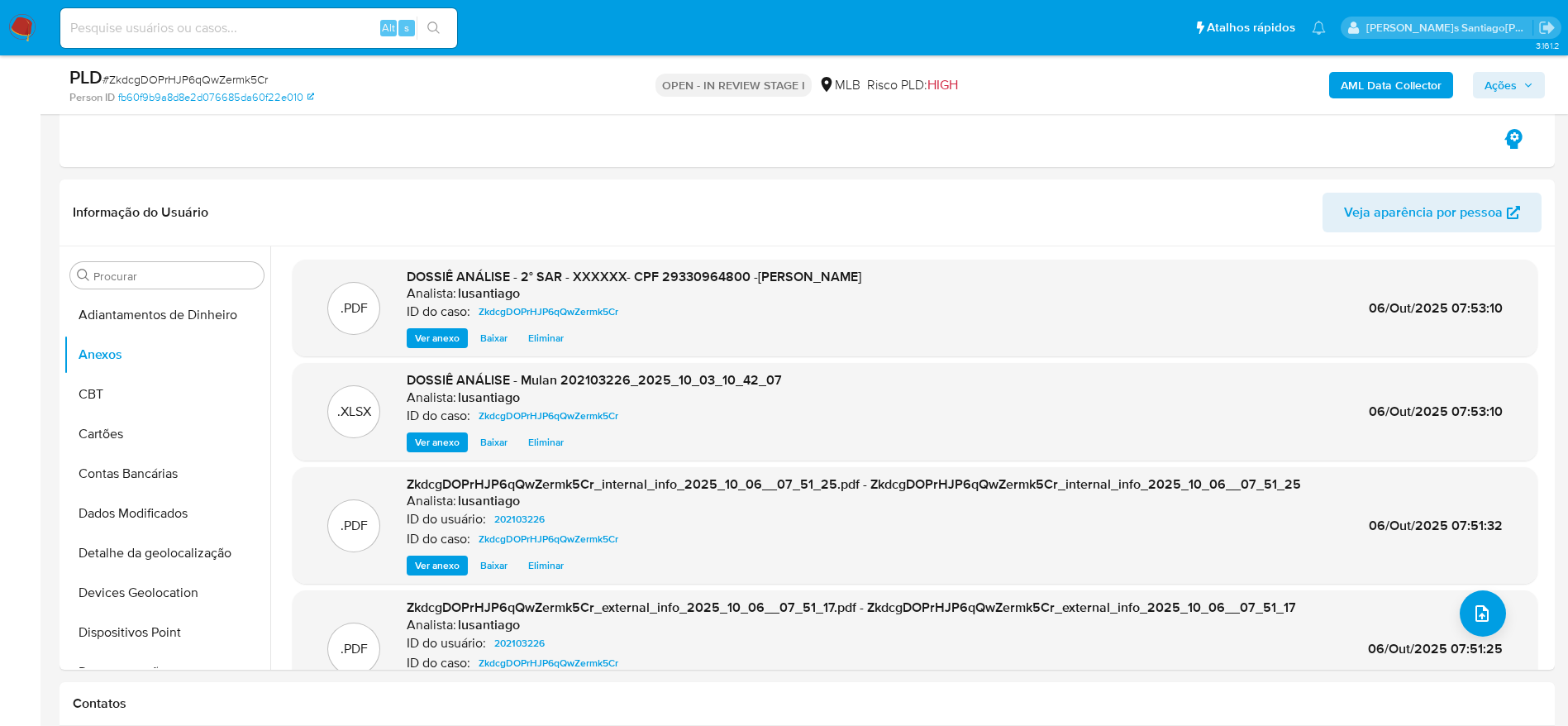
click at [1518, 76] on span "Ações" at bounding box center [1509, 86] width 49 height 24
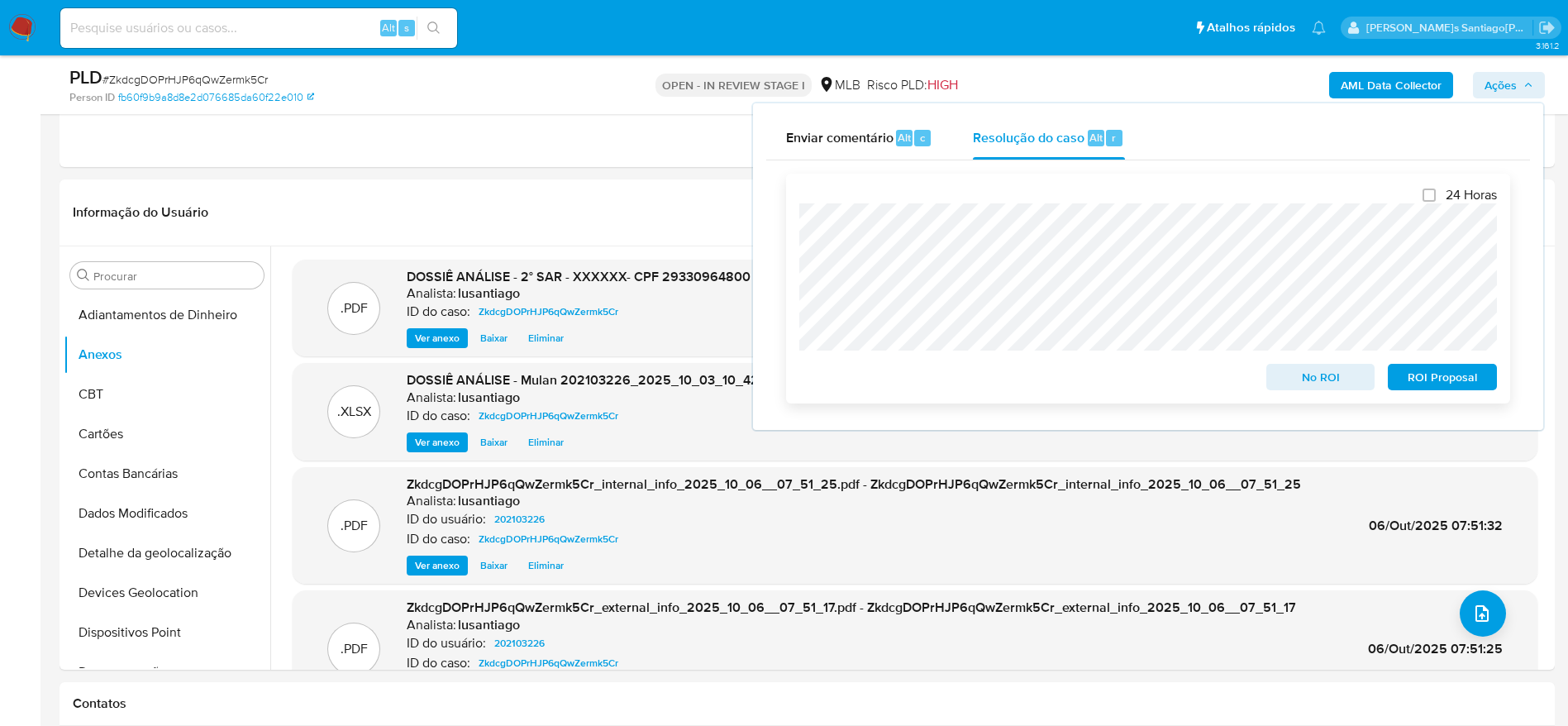
click at [1441, 378] on span "ROI Proposal" at bounding box center [1442, 377] width 86 height 24
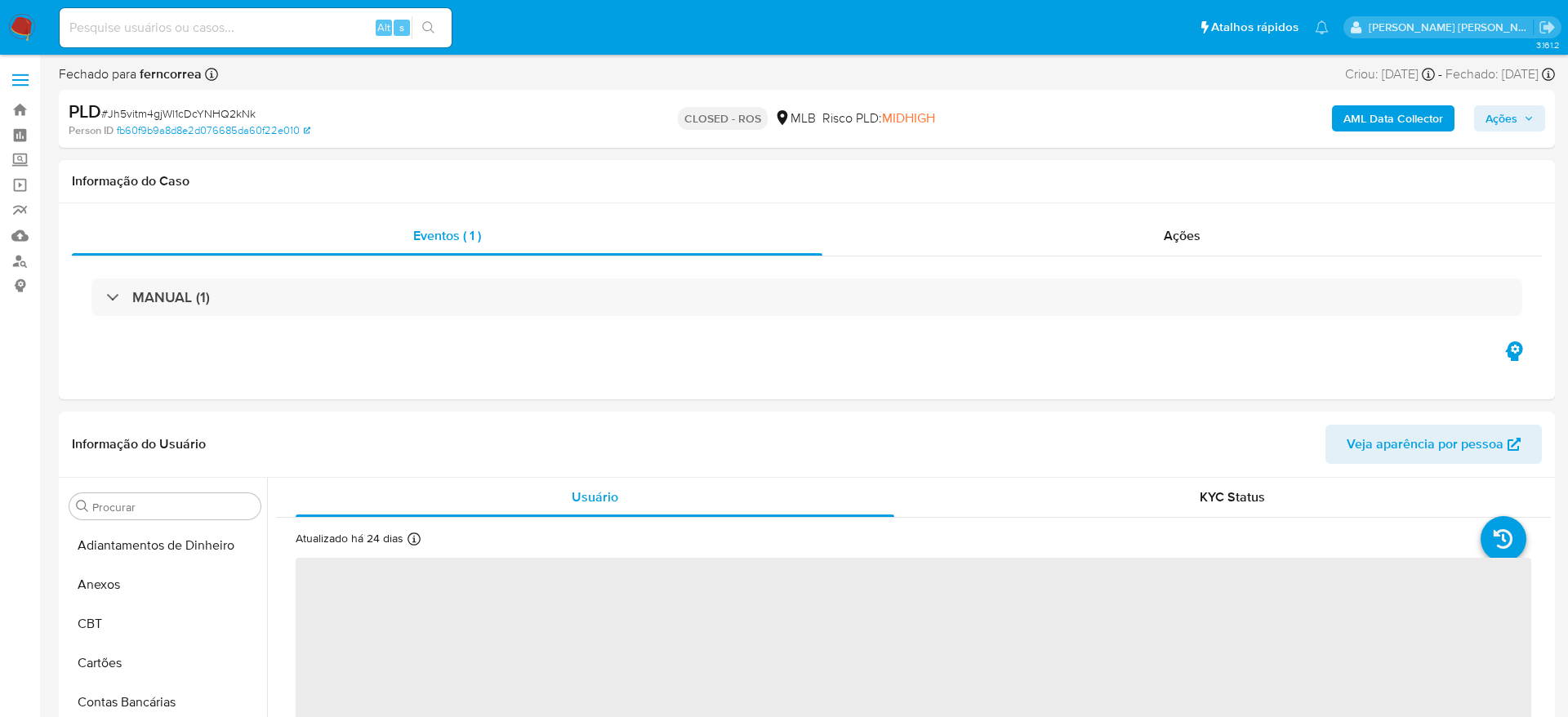
select select "10"
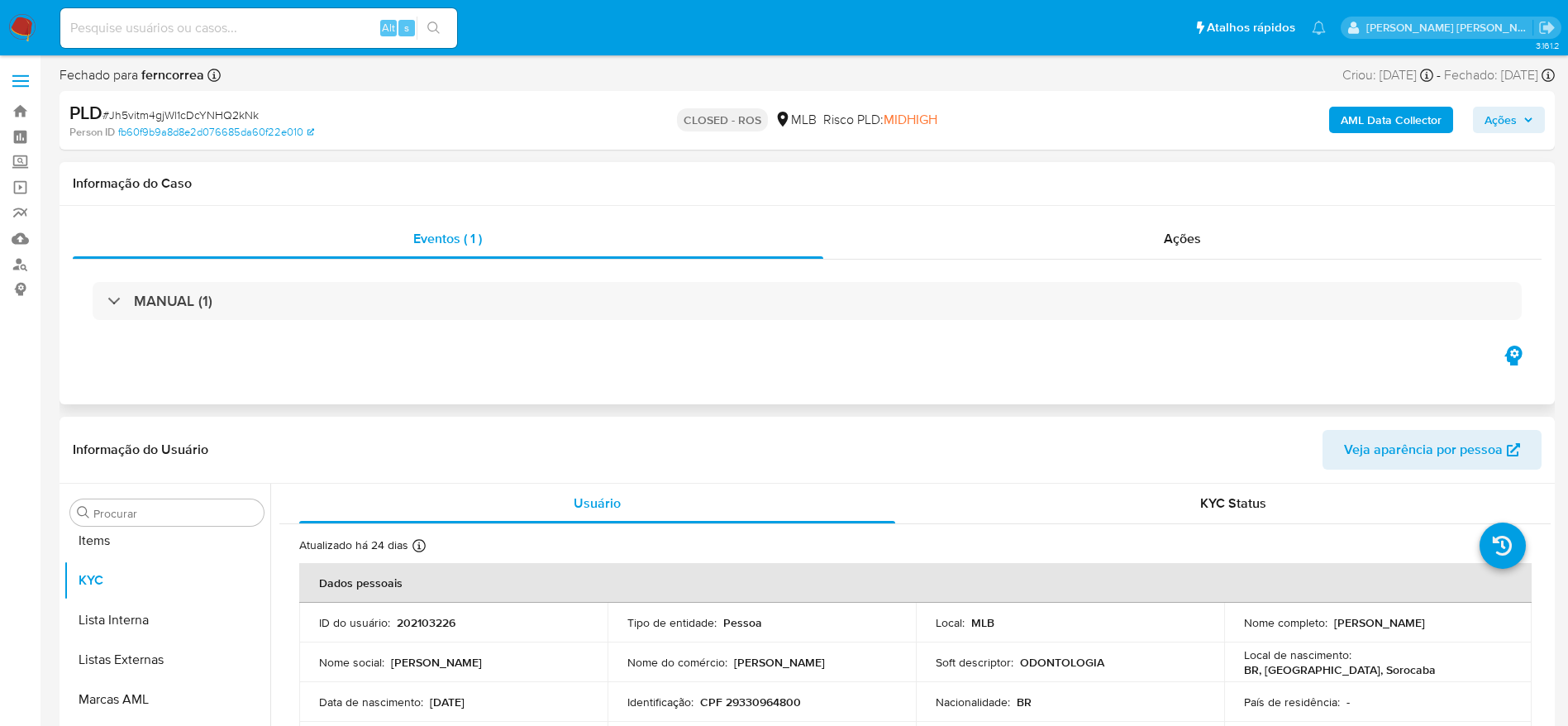
scroll to position [858, 0]
click at [1231, 238] on div "Ações" at bounding box center [1183, 239] width 719 height 39
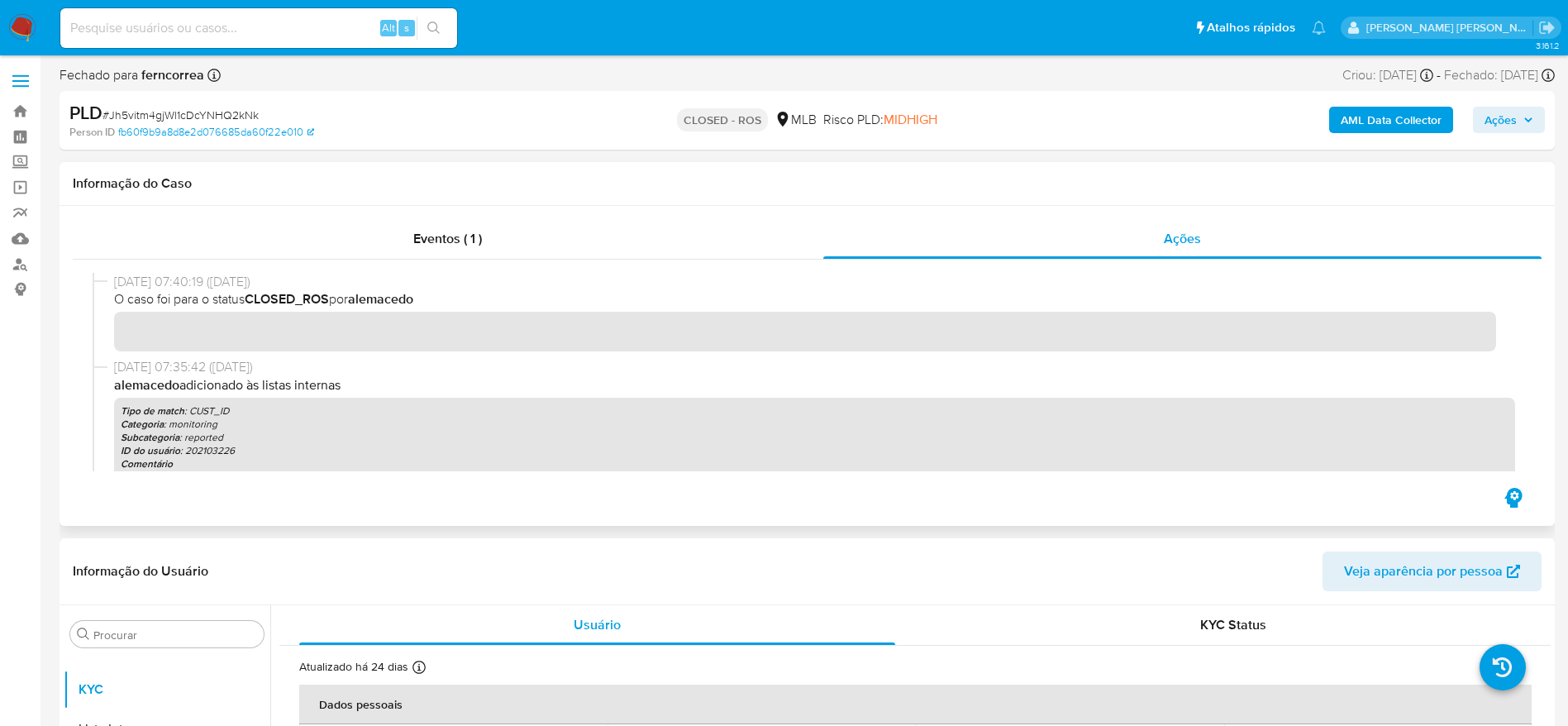
drag, startPoint x: 116, startPoint y: 282, endPoint x: 180, endPoint y: 286, distance: 64.1
click at [180, 286] on span "[DATE] 07:40:19 ([DATE])" at bounding box center [815, 282] width 1401 height 18
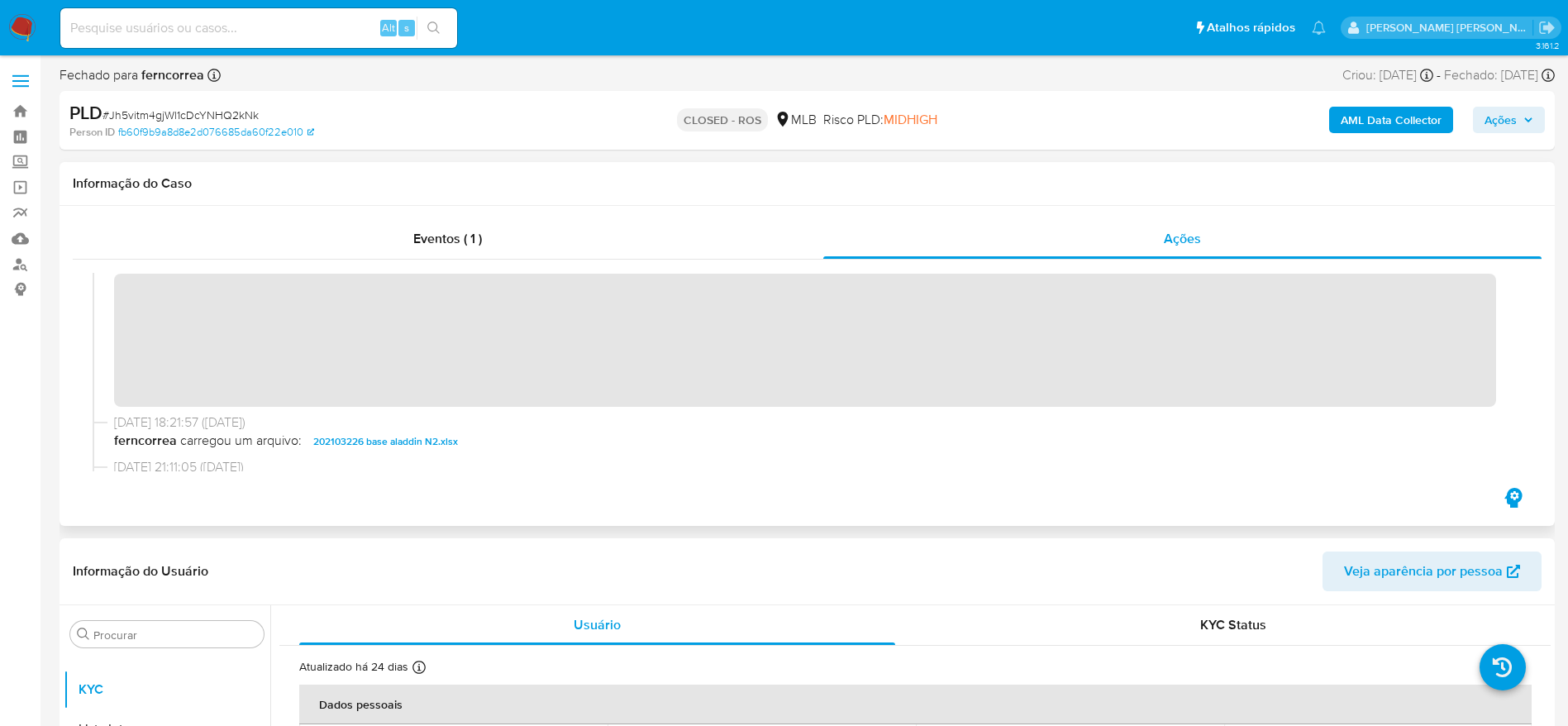
scroll to position [1240, 0]
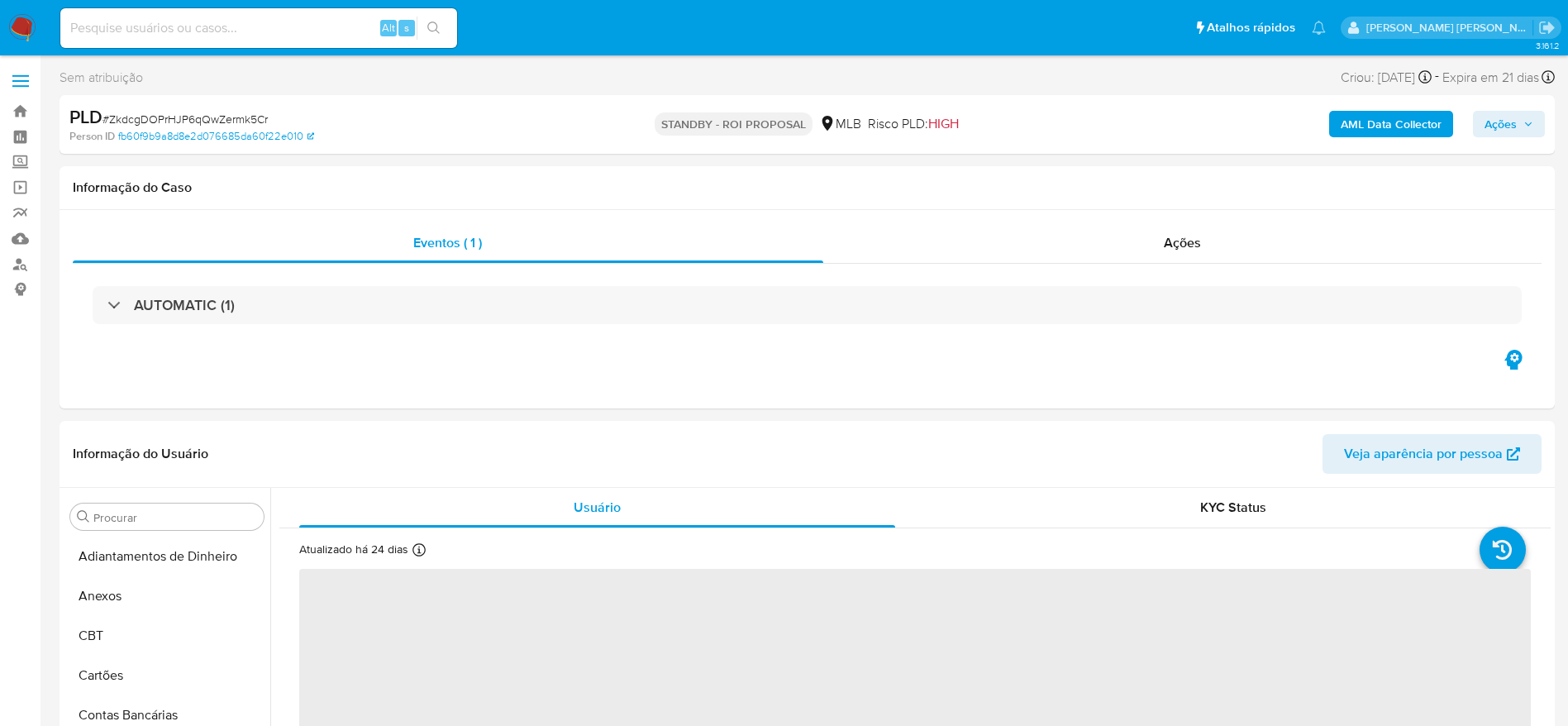
select select "10"
